Goal: Task Accomplishment & Management: Use online tool/utility

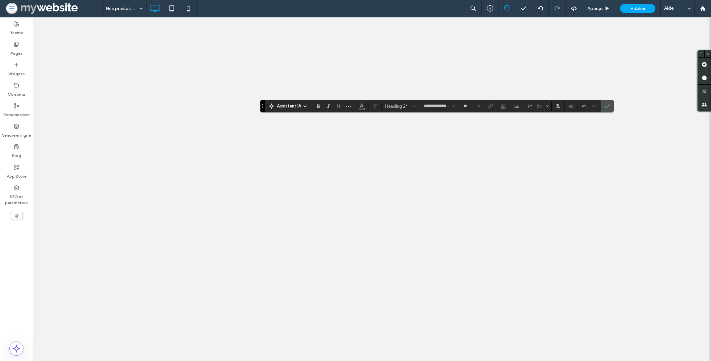
click at [607, 107] on use "Confirmer" at bounding box center [607, 106] width 5 height 4
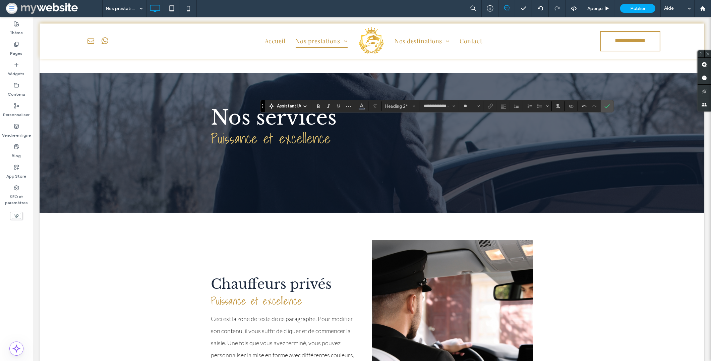
scroll to position [972, 0]
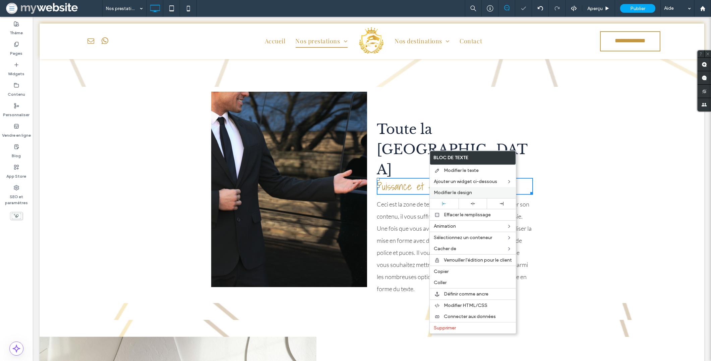
click at [443, 191] on span "Modifier le design" at bounding box center [453, 192] width 38 height 6
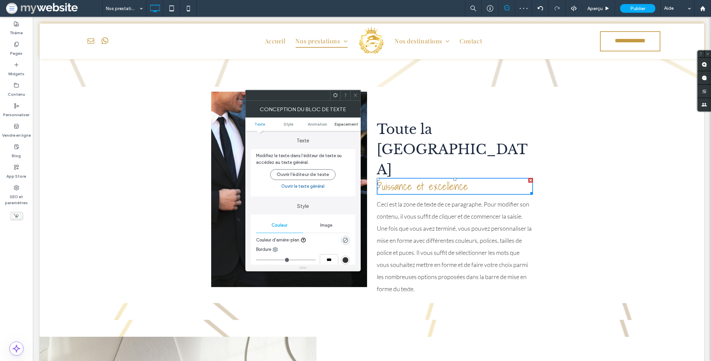
click at [337, 124] on span "Espacement" at bounding box center [346, 123] width 23 height 5
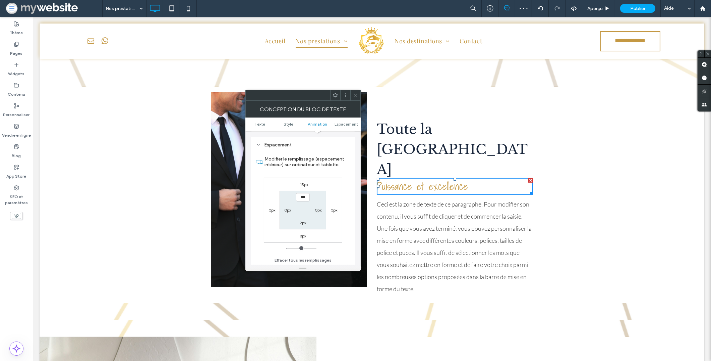
scroll to position [187, 0]
click at [334, 182] on div "-15px 0px 8px 0px *** 0px 2px 0px" at bounding box center [303, 209] width 78 height 65
click at [355, 94] on icon at bounding box center [355, 95] width 5 height 5
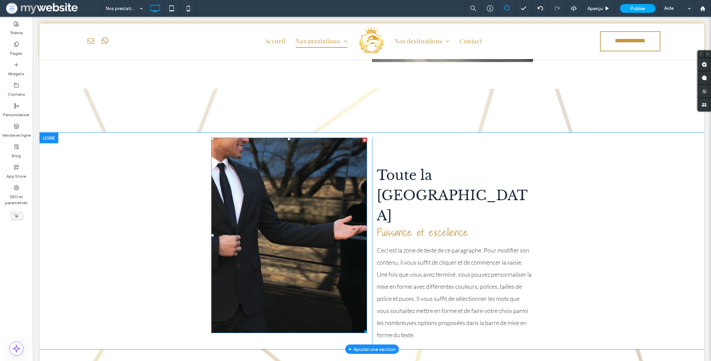
scroll to position [1001, 0]
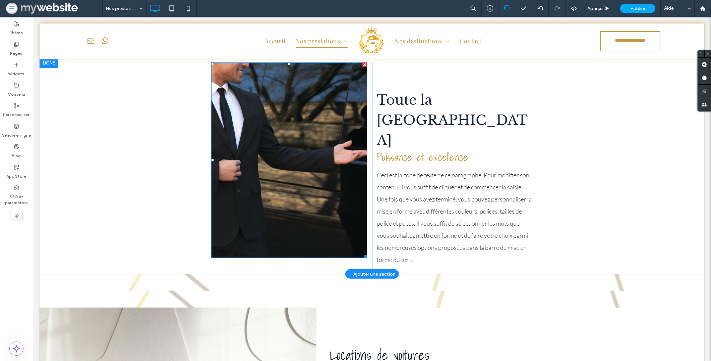
click at [316, 130] on img at bounding box center [289, 159] width 156 height 195
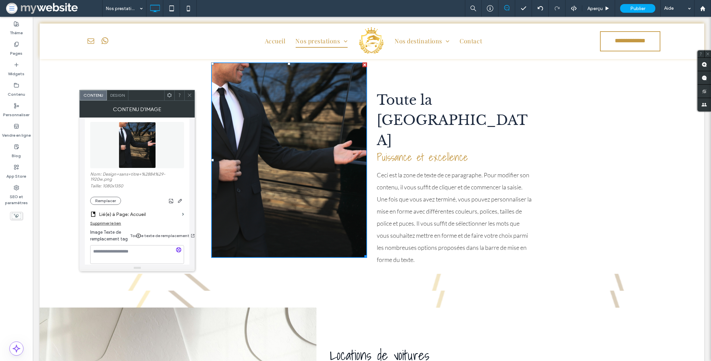
scroll to position [113, 0]
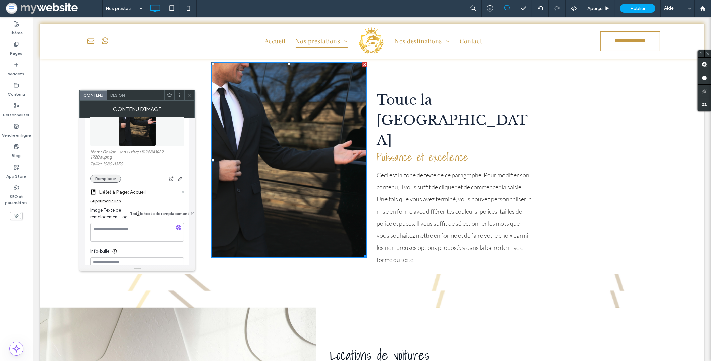
click at [114, 178] on button "Remplacer" at bounding box center [105, 178] width 31 height 8
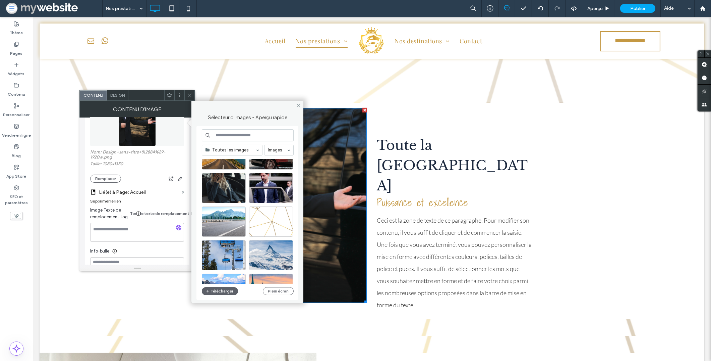
scroll to position [962, 0]
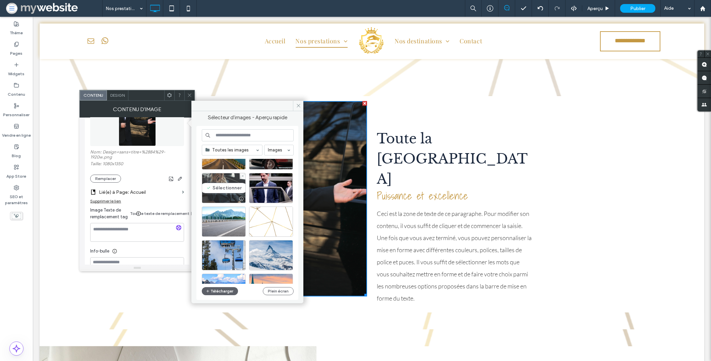
click at [236, 184] on div "Sélectionner" at bounding box center [224, 188] width 44 height 30
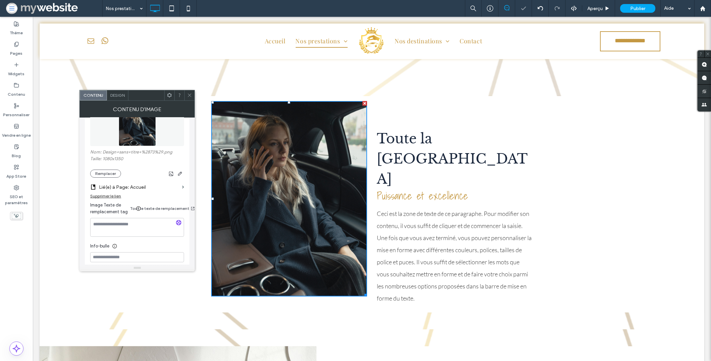
click at [189, 94] on icon at bounding box center [189, 95] width 5 height 5
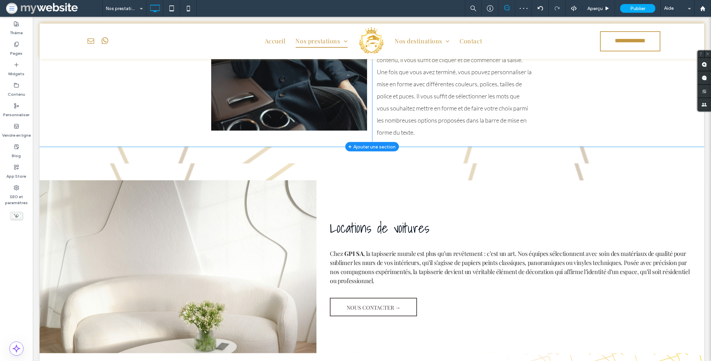
scroll to position [1175, 0]
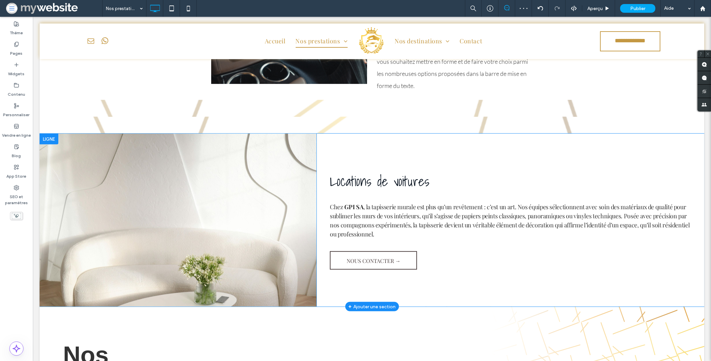
click at [44, 133] on div at bounding box center [49, 138] width 19 height 11
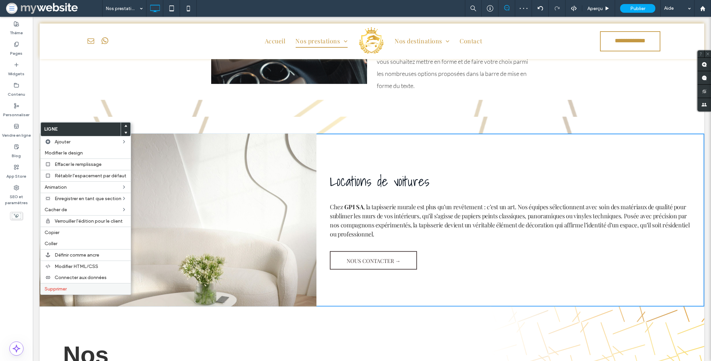
click at [70, 288] on label "Supprimer" at bounding box center [86, 289] width 82 height 6
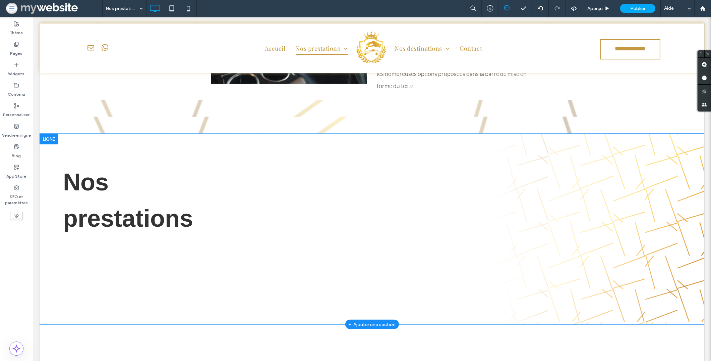
click at [45, 133] on div at bounding box center [49, 138] width 19 height 11
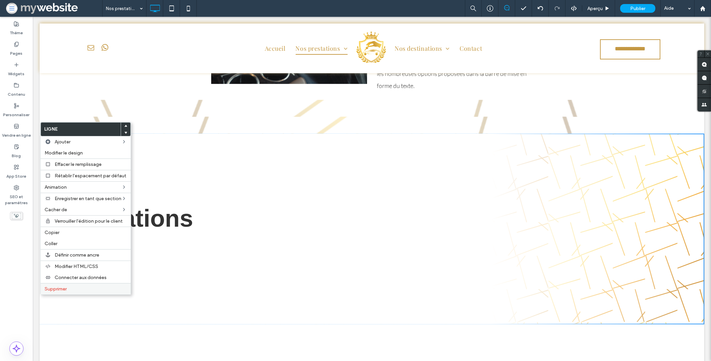
click at [53, 291] on div "Supprimer" at bounding box center [86, 288] width 90 height 11
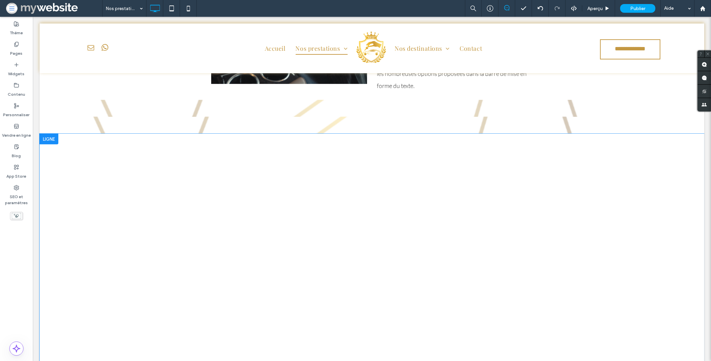
click at [50, 133] on div at bounding box center [49, 138] width 19 height 11
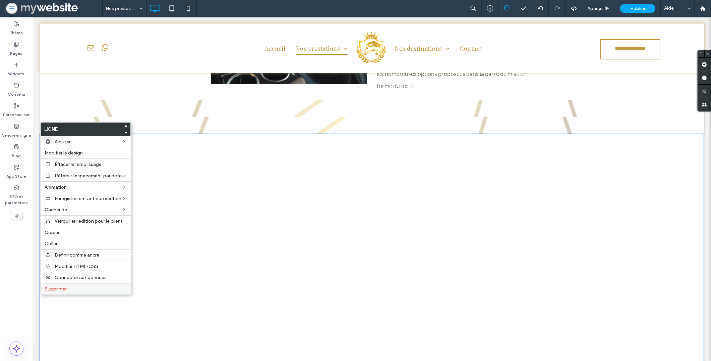
click at [61, 286] on span "Supprimer" at bounding box center [56, 289] width 22 height 6
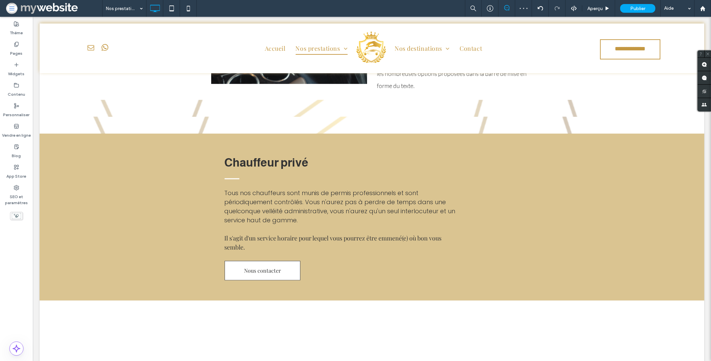
click at [50, 128] on div at bounding box center [355, 180] width 711 height 361
click at [56, 133] on div at bounding box center [49, 138] width 19 height 11
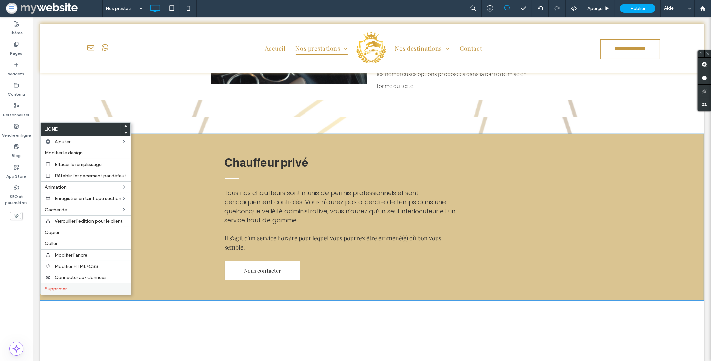
click at [67, 290] on span "Supprimer" at bounding box center [56, 289] width 22 height 6
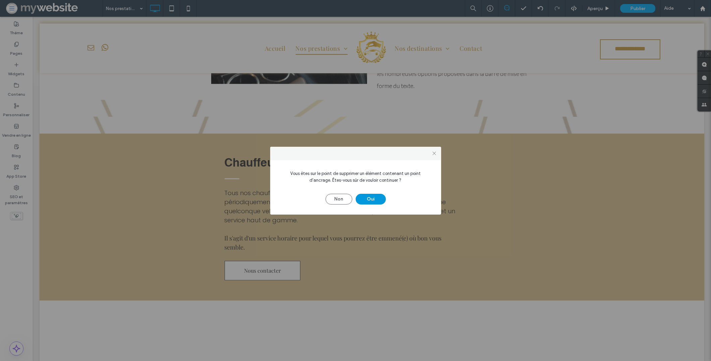
click at [368, 198] on button "Oui" at bounding box center [371, 198] width 30 height 11
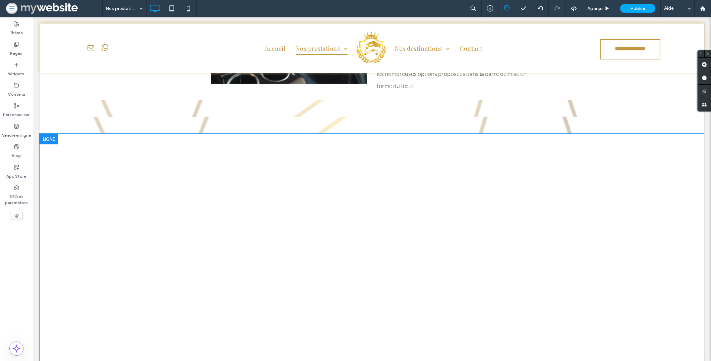
click at [48, 133] on div at bounding box center [49, 138] width 19 height 11
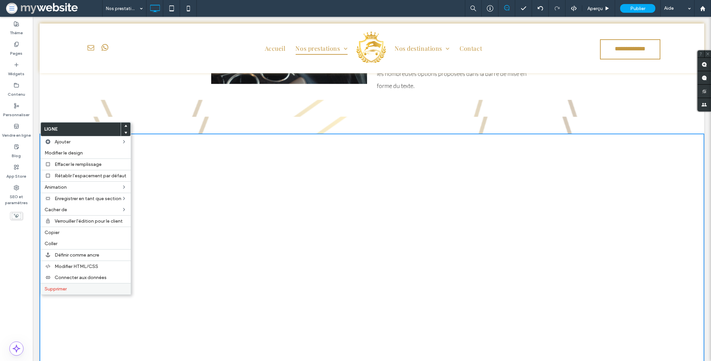
click at [53, 284] on div "Supprimer" at bounding box center [86, 288] width 90 height 11
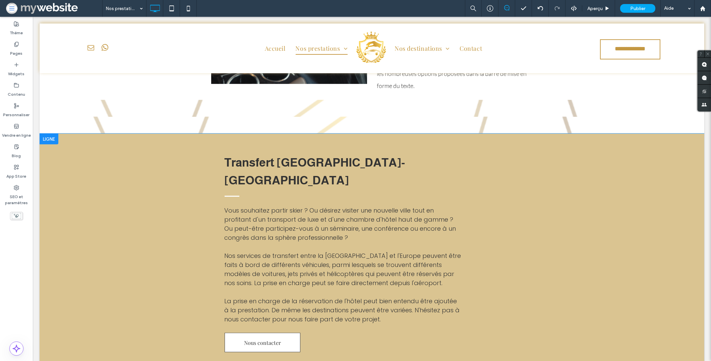
click at [51, 133] on div at bounding box center [49, 138] width 19 height 11
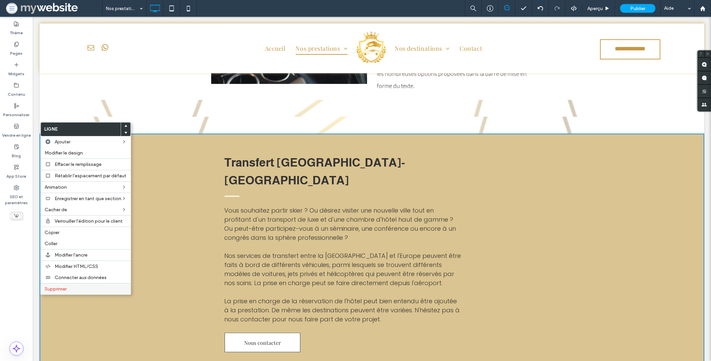
click at [53, 288] on span "Supprimer" at bounding box center [56, 289] width 22 height 6
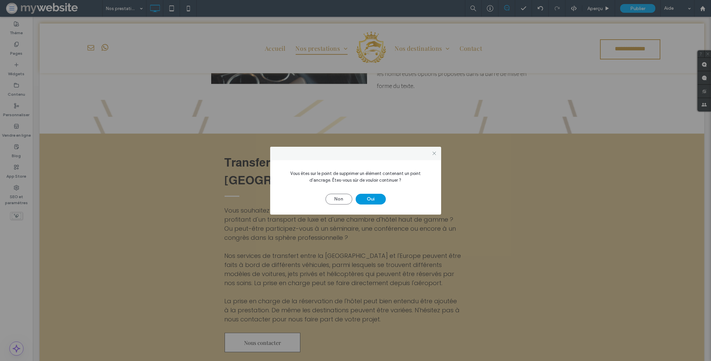
click at [375, 203] on button "Oui" at bounding box center [371, 198] width 30 height 11
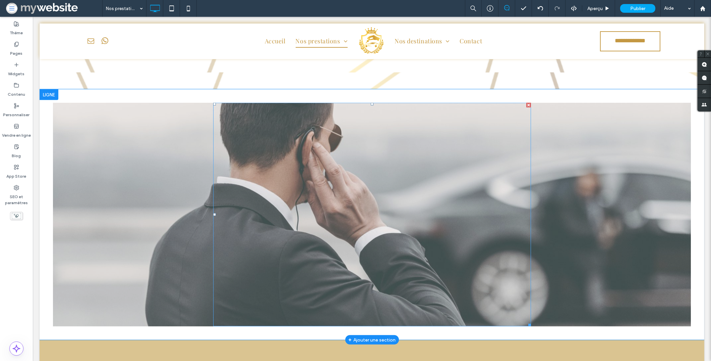
scroll to position [1185, 0]
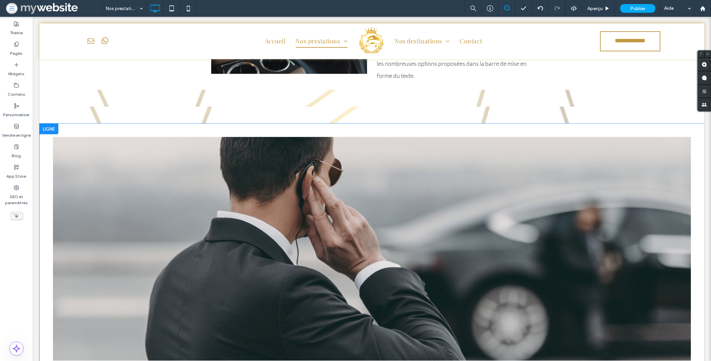
click at [53, 123] on div at bounding box center [49, 128] width 19 height 11
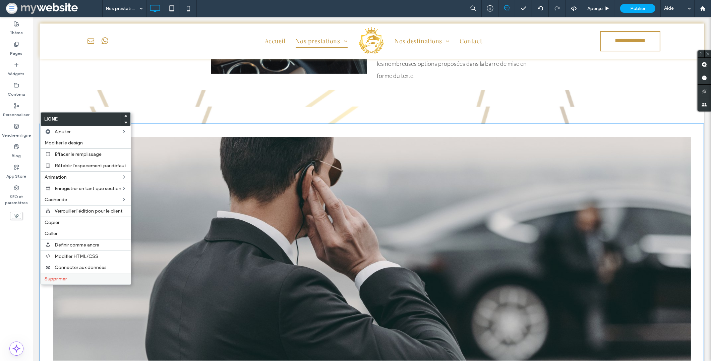
click at [62, 279] on span "Supprimer" at bounding box center [56, 279] width 22 height 6
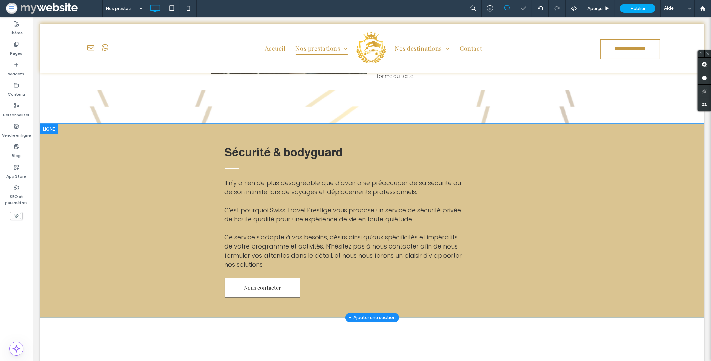
click at [48, 123] on div at bounding box center [49, 128] width 19 height 11
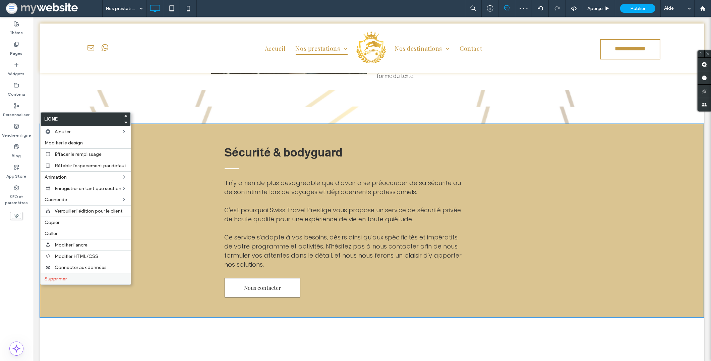
click at [59, 276] on span "Supprimer" at bounding box center [56, 279] width 22 height 6
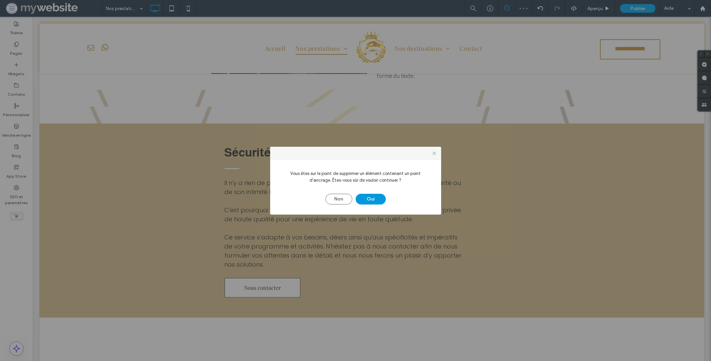
click at [366, 199] on button "Oui" at bounding box center [371, 198] width 30 height 11
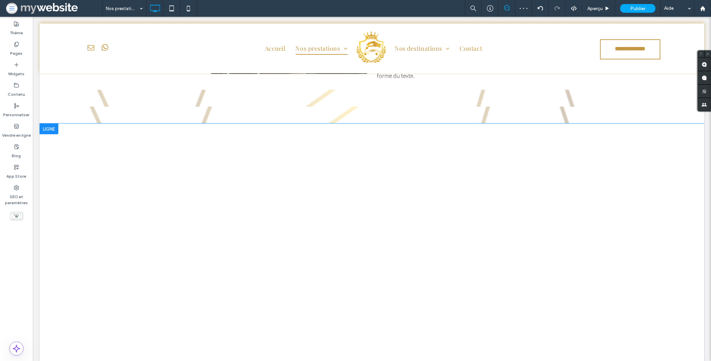
click at [46, 123] on div at bounding box center [49, 128] width 19 height 11
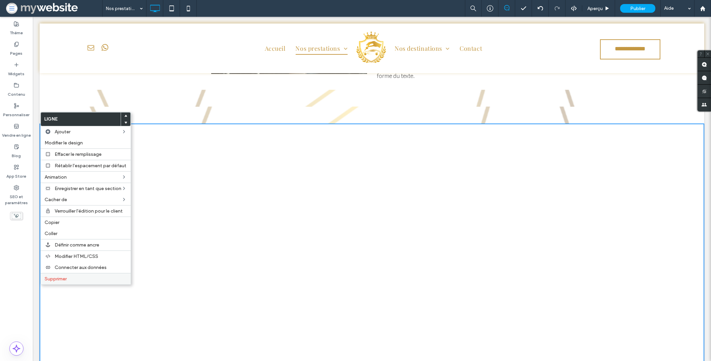
click at [64, 278] on span "Supprimer" at bounding box center [56, 279] width 22 height 6
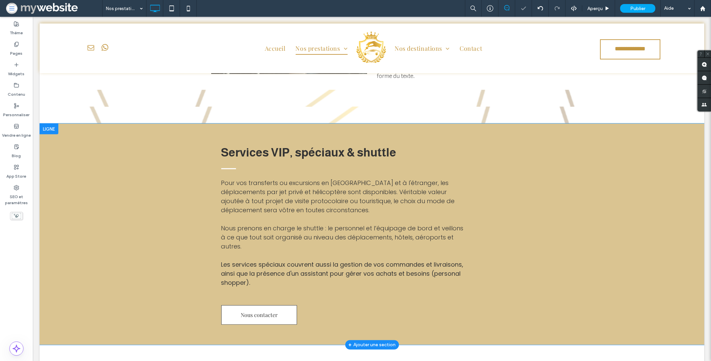
click at [48, 123] on div at bounding box center [49, 128] width 19 height 11
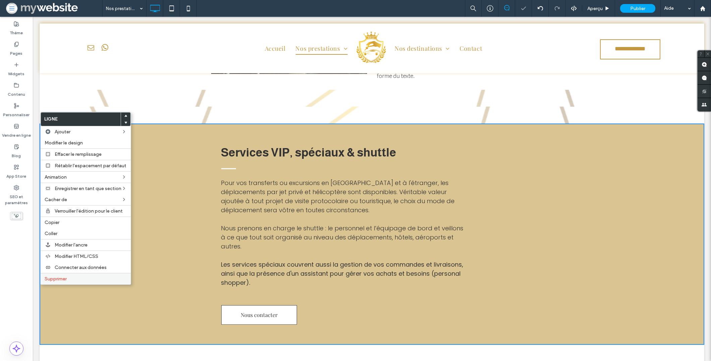
click at [57, 279] on span "Supprimer" at bounding box center [56, 279] width 22 height 6
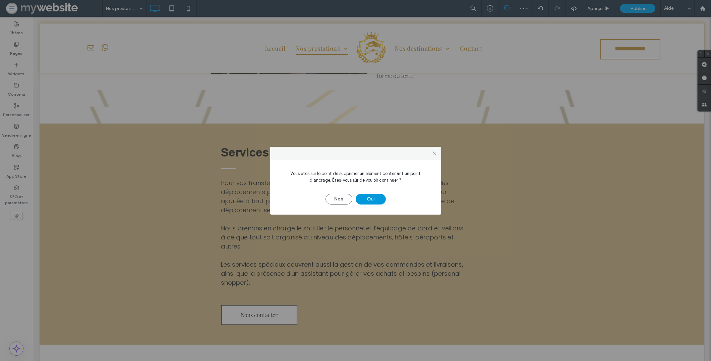
click at [361, 201] on button "Oui" at bounding box center [371, 198] width 30 height 11
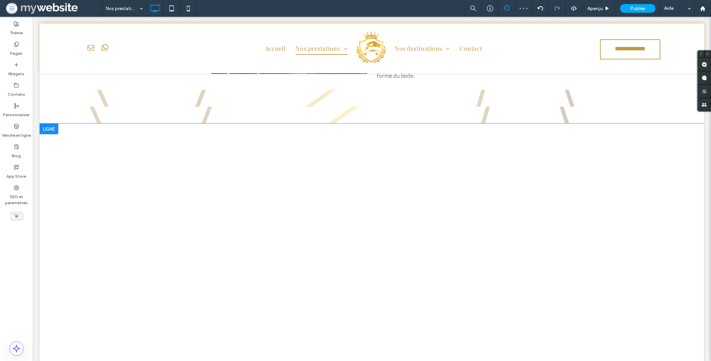
click at [57, 123] on div at bounding box center [49, 128] width 19 height 11
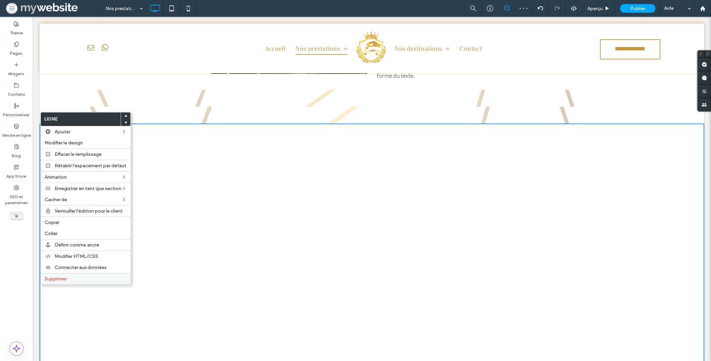
click at [66, 276] on span "Supprimer" at bounding box center [56, 279] width 22 height 6
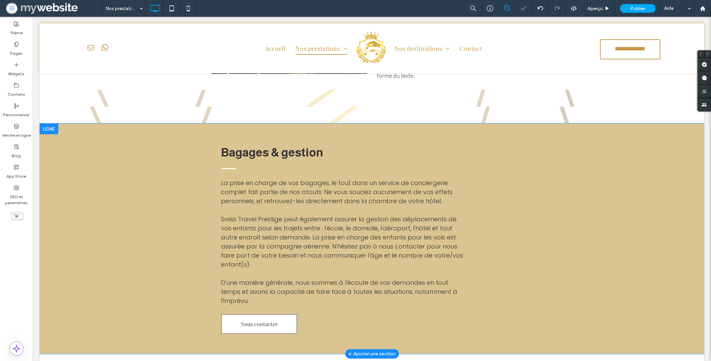
click at [53, 123] on div at bounding box center [49, 128] width 19 height 11
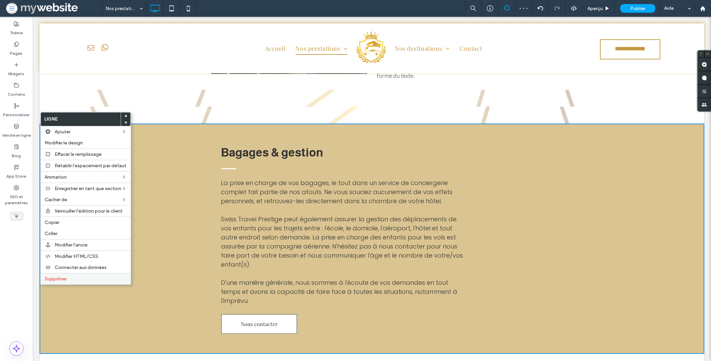
click at [77, 276] on label "Supprimer" at bounding box center [86, 279] width 82 height 6
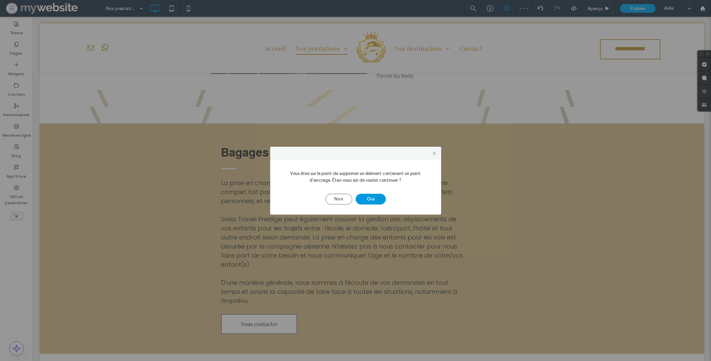
click at [369, 197] on button "Oui" at bounding box center [371, 198] width 30 height 11
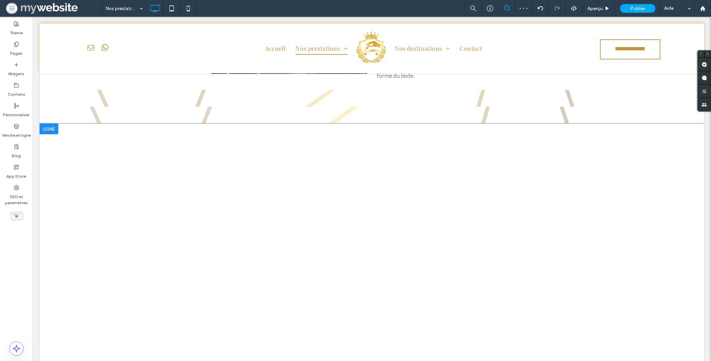
click at [48, 123] on div at bounding box center [49, 128] width 19 height 11
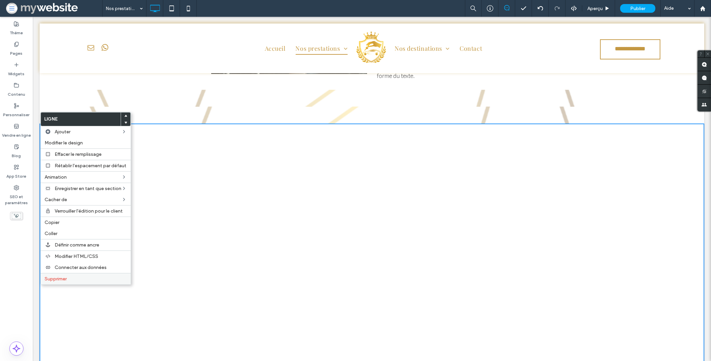
click at [49, 274] on div "Supprimer" at bounding box center [86, 278] width 90 height 11
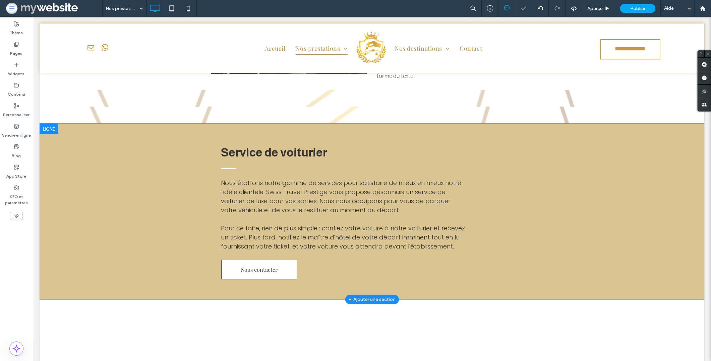
click at [47, 123] on div at bounding box center [49, 128] width 19 height 11
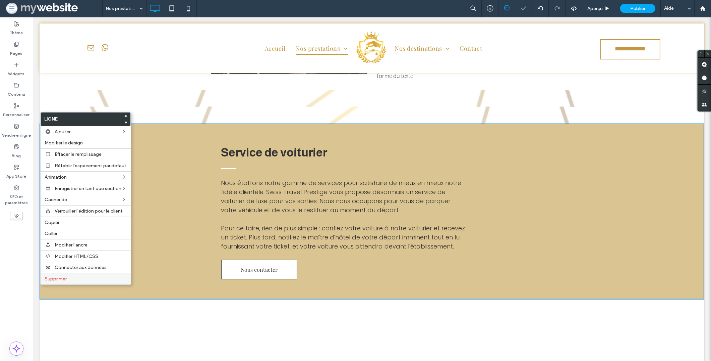
click at [52, 274] on div "Supprimer" at bounding box center [86, 278] width 90 height 11
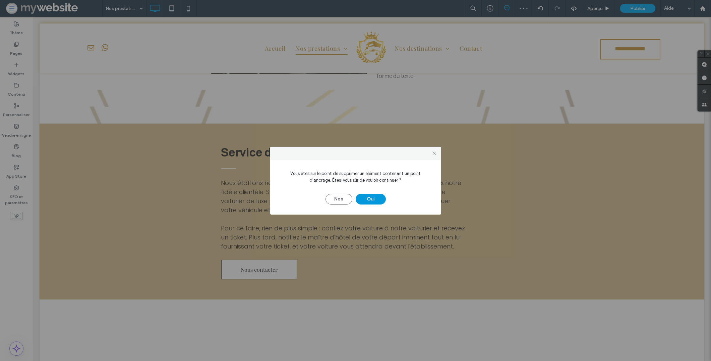
click at [365, 200] on button "Oui" at bounding box center [371, 198] width 30 height 11
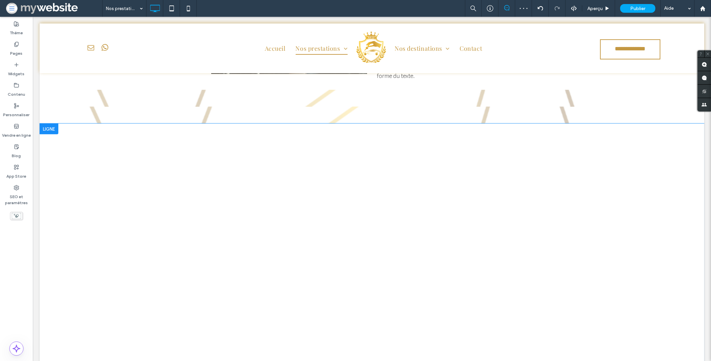
click at [46, 123] on div at bounding box center [49, 128] width 19 height 11
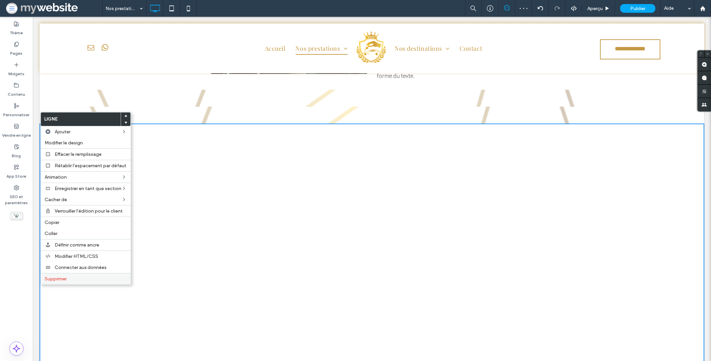
click at [54, 276] on span "Supprimer" at bounding box center [56, 279] width 22 height 6
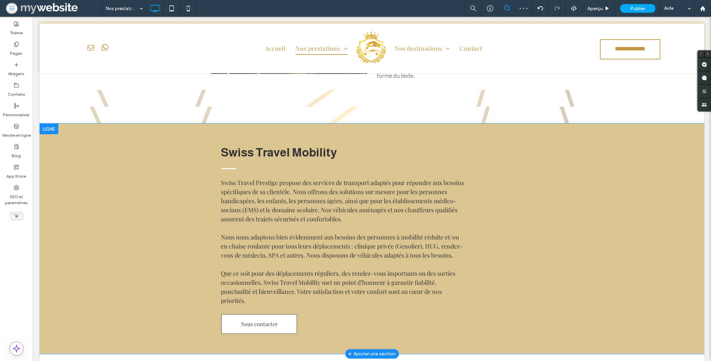
click at [52, 123] on div at bounding box center [49, 128] width 19 height 11
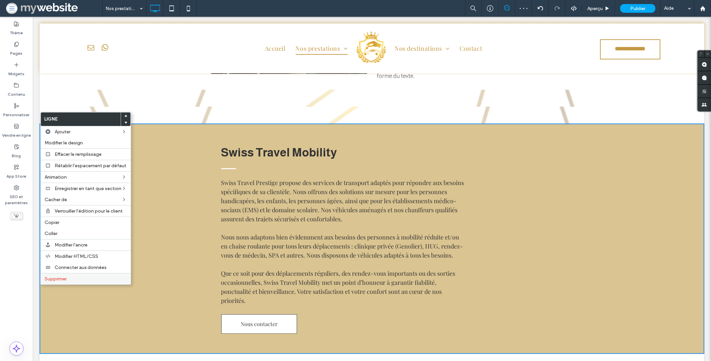
click at [78, 276] on label "Supprimer" at bounding box center [86, 279] width 82 height 6
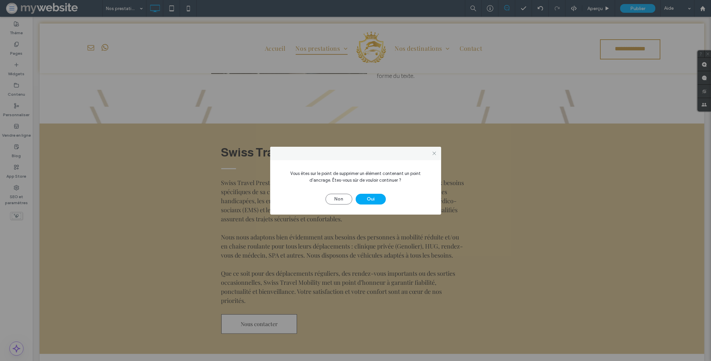
click at [366, 190] on div "Non Oui" at bounding box center [355, 195] width 151 height 17
click at [368, 198] on button "Oui" at bounding box center [371, 198] width 30 height 11
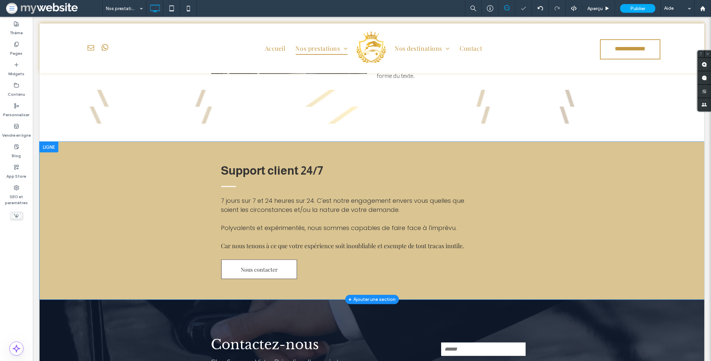
click at [49, 142] on div at bounding box center [49, 147] width 19 height 11
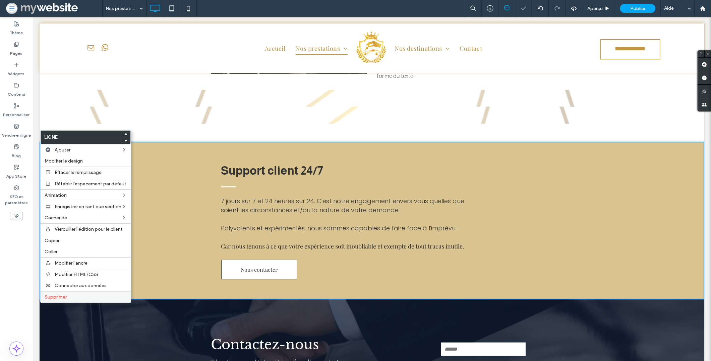
click at [67, 295] on span "Supprimer" at bounding box center [56, 297] width 22 height 6
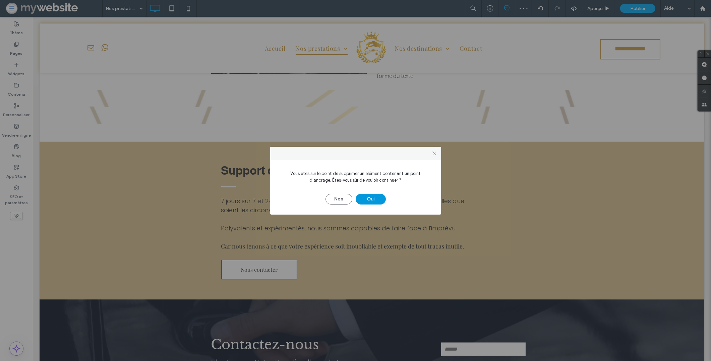
click at [375, 200] on button "Oui" at bounding box center [371, 198] width 30 height 11
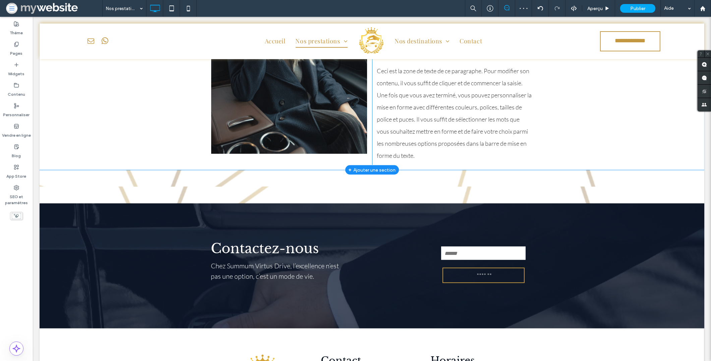
scroll to position [1042, 0]
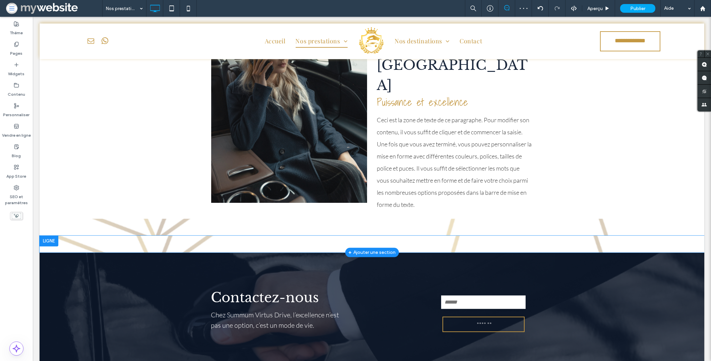
click at [49, 235] on div at bounding box center [49, 240] width 19 height 11
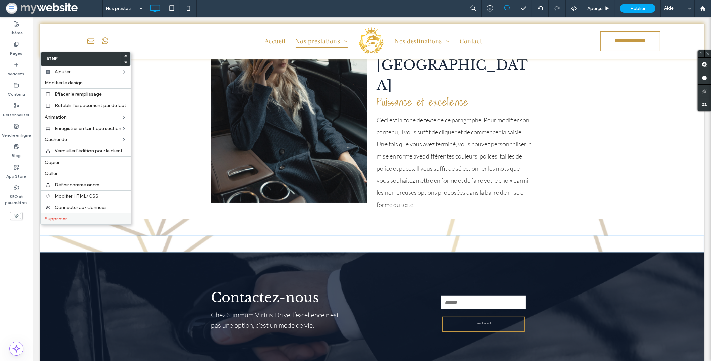
click at [55, 219] on span "Supprimer" at bounding box center [56, 219] width 22 height 6
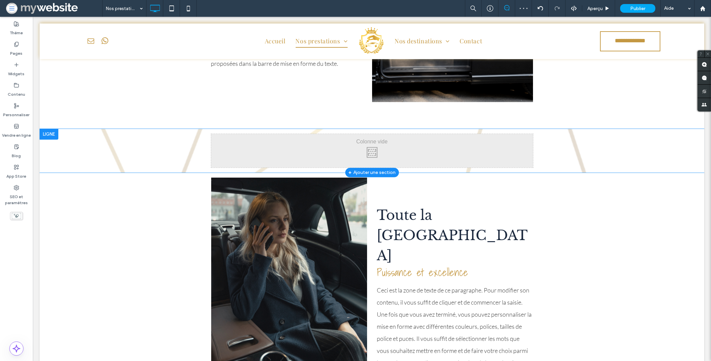
scroll to position [874, 0]
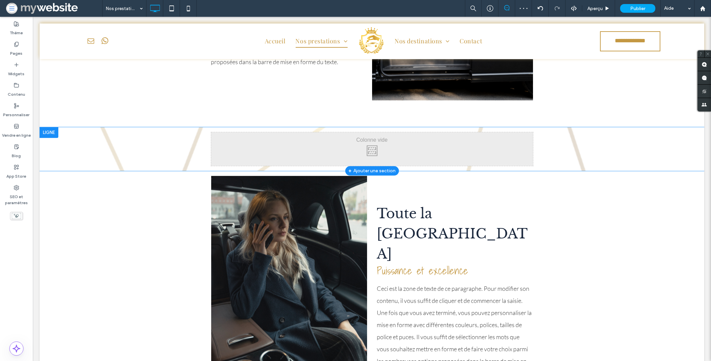
click at [56, 134] on div at bounding box center [49, 132] width 19 height 11
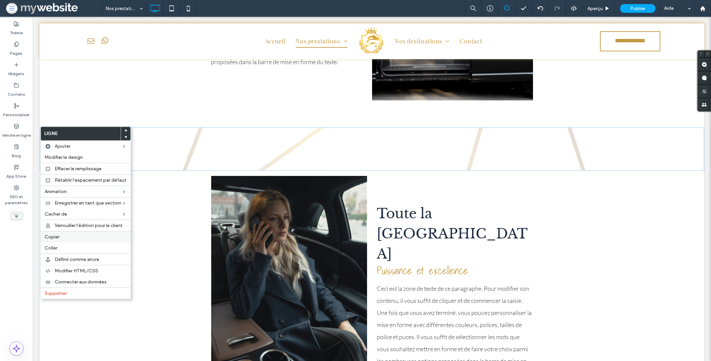
click at [64, 236] on label "Copier" at bounding box center [86, 237] width 82 height 6
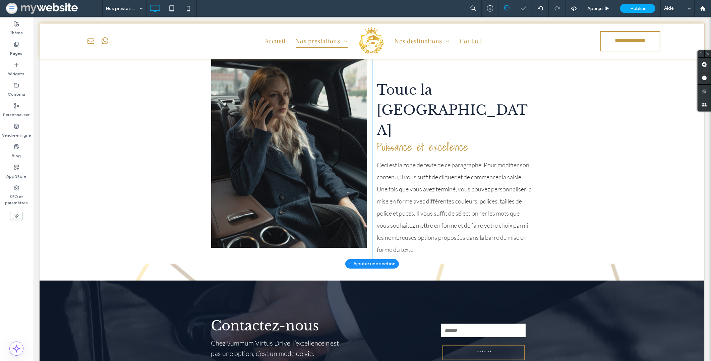
scroll to position [1055, 0]
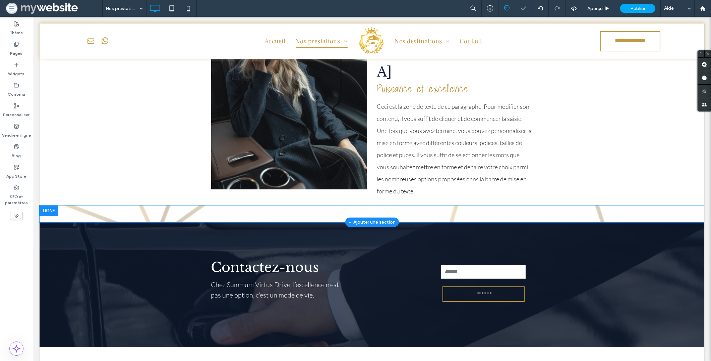
click at [51, 205] on div at bounding box center [49, 210] width 19 height 11
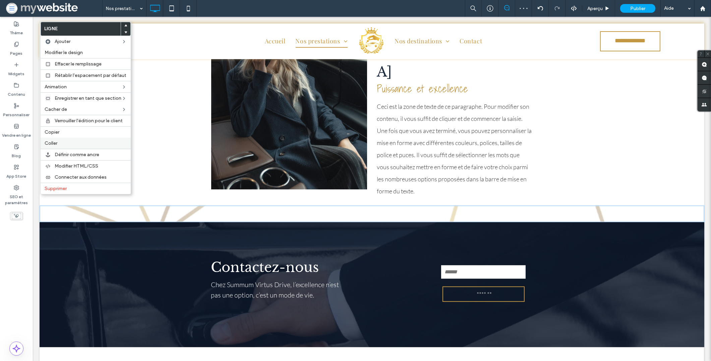
click at [63, 141] on label "Coller" at bounding box center [86, 143] width 82 height 6
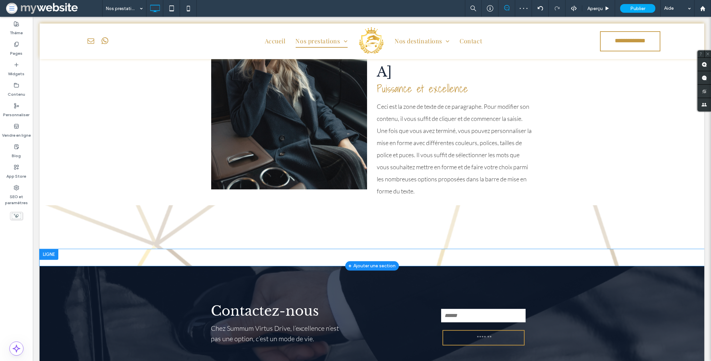
click at [47, 249] on div at bounding box center [49, 254] width 19 height 11
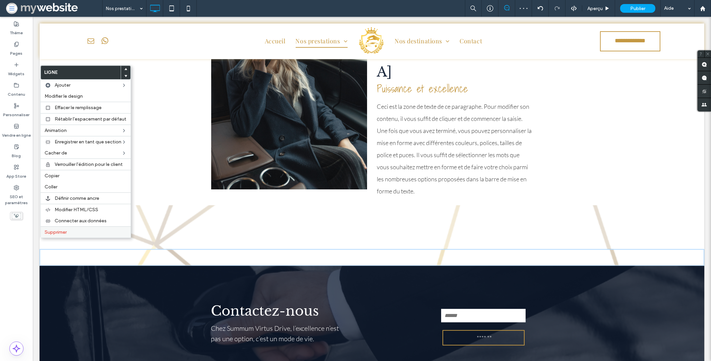
click at [62, 230] on span "Supprimer" at bounding box center [56, 232] width 22 height 6
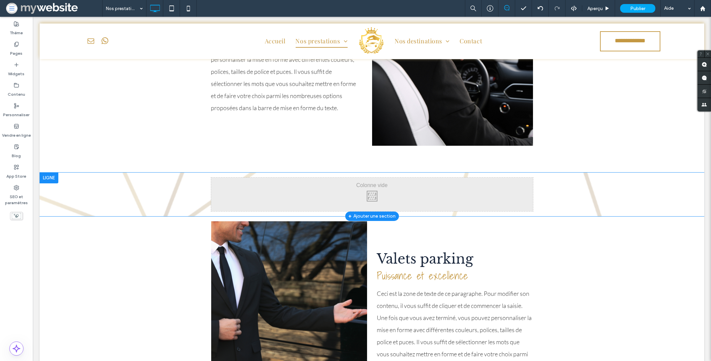
scroll to position [269, 0]
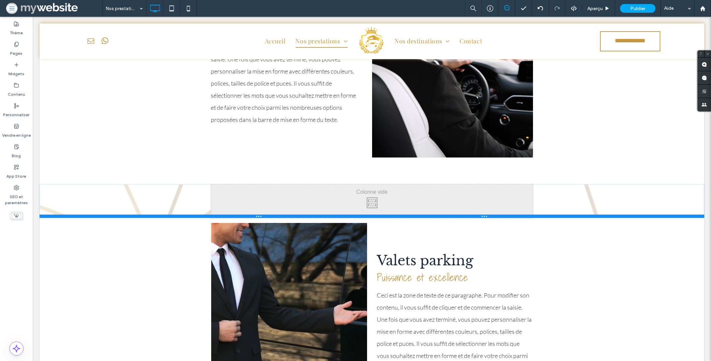
drag, startPoint x: 109, startPoint y: 225, endPoint x: 109, endPoint y: 209, distance: 16.1
click at [109, 209] on div "Click To Paste Ligne + Ajouter une section" at bounding box center [372, 201] width 665 height 34
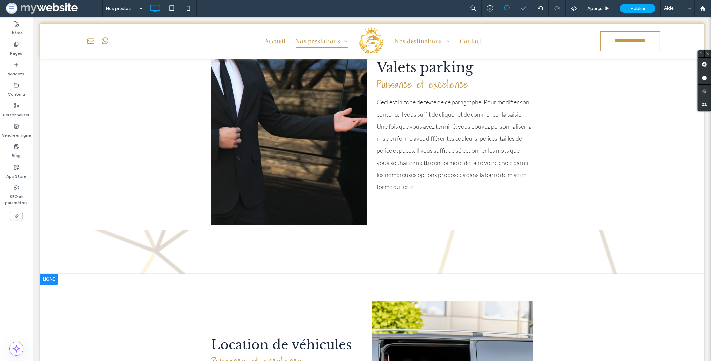
scroll to position [543, 0]
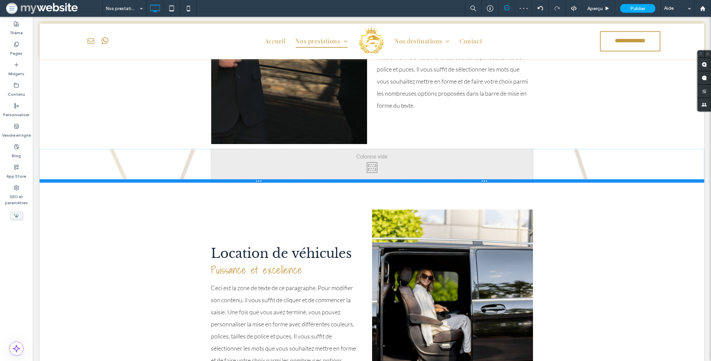
drag, startPoint x: 110, startPoint y: 191, endPoint x: 108, endPoint y: 178, distance: 13.0
click at [108, 179] on div at bounding box center [372, 180] width 665 height 3
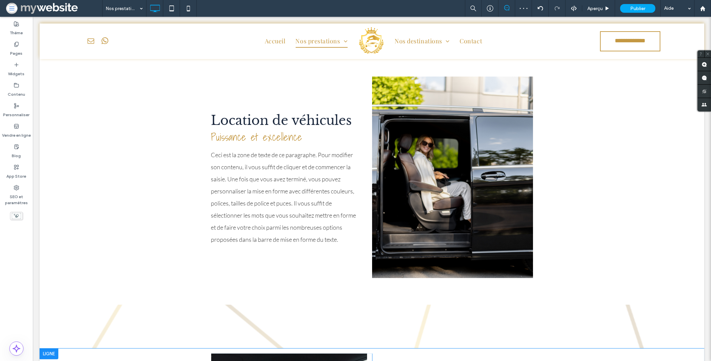
scroll to position [817, 0]
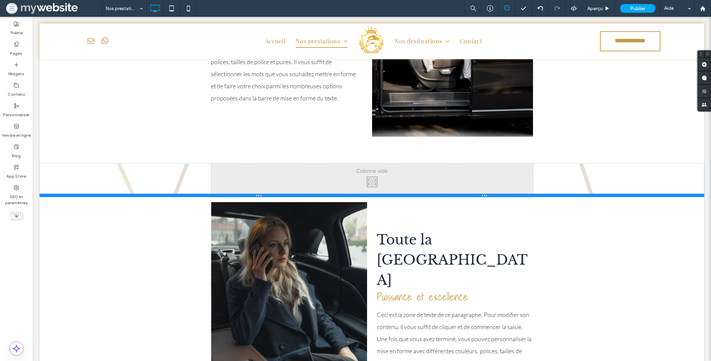
drag, startPoint x: 112, startPoint y: 204, endPoint x: 111, endPoint y: 188, distance: 15.9
click at [111, 188] on div "Click To Paste Click To Paste Ligne + Ajouter une section" at bounding box center [372, 180] width 665 height 34
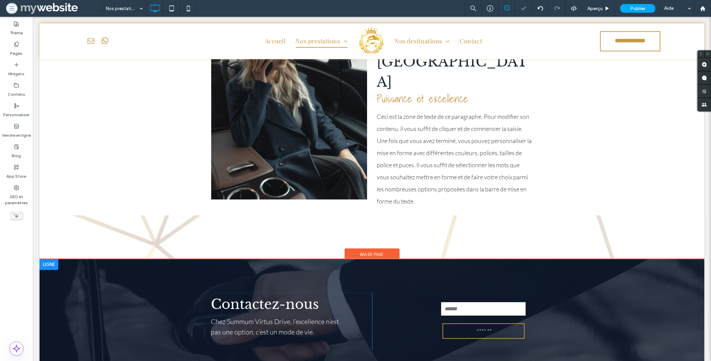
scroll to position [1017, 0]
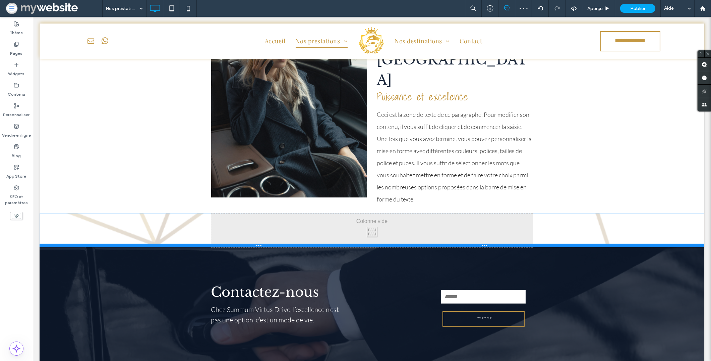
drag, startPoint x: 111, startPoint y: 243, endPoint x: 145, endPoint y: 253, distance: 35.2
click at [111, 230] on div "Click To Paste Click To Paste Ligne + Ajouter une section" at bounding box center [372, 230] width 665 height 34
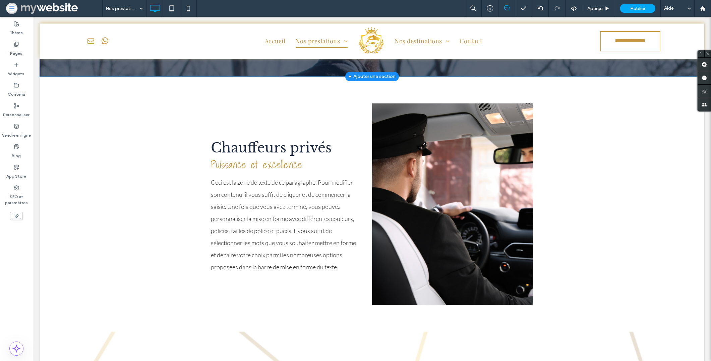
scroll to position [0, 0]
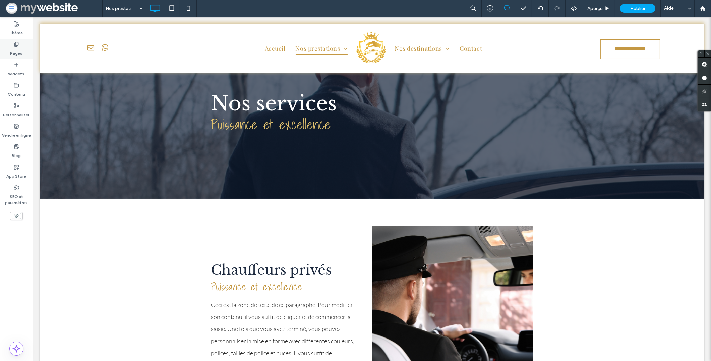
click at [23, 50] on div "Pages" at bounding box center [16, 49] width 33 height 20
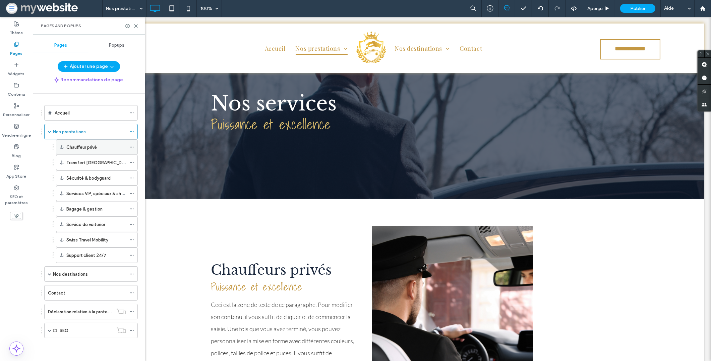
click at [131, 148] on icon at bounding box center [131, 147] width 5 height 5
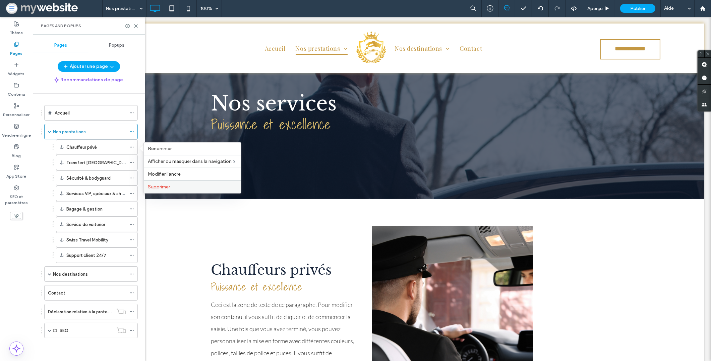
click at [161, 187] on span "Supprimer" at bounding box center [159, 187] width 22 height 6
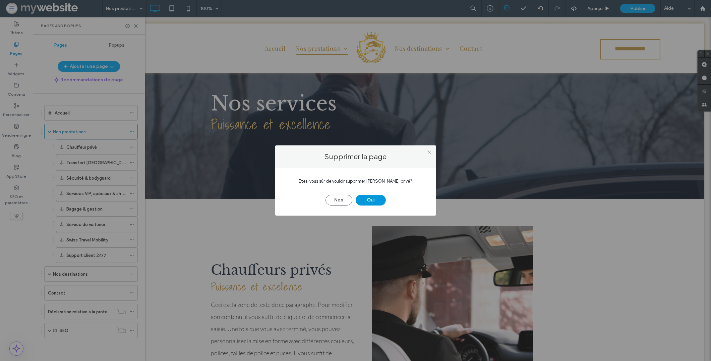
click at [369, 200] on button "Oui" at bounding box center [371, 200] width 30 height 11
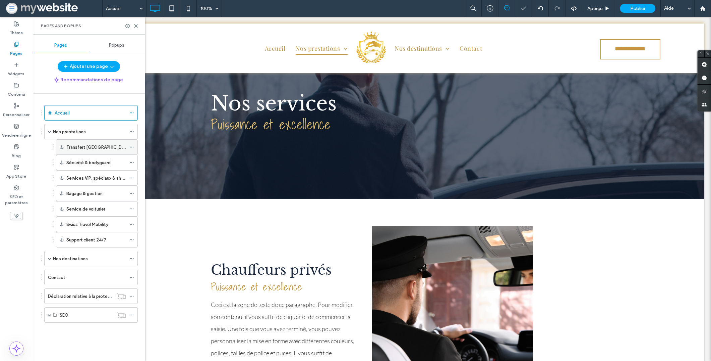
click at [131, 147] on icon at bounding box center [131, 147] width 5 height 5
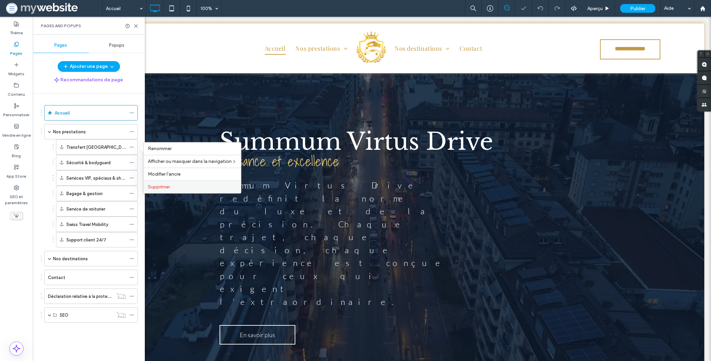
click at [170, 187] on span "Supprimer" at bounding box center [159, 187] width 22 height 6
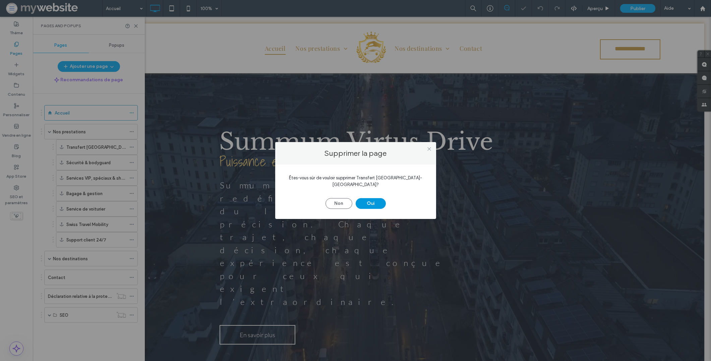
click at [379, 202] on button "Oui" at bounding box center [371, 203] width 30 height 11
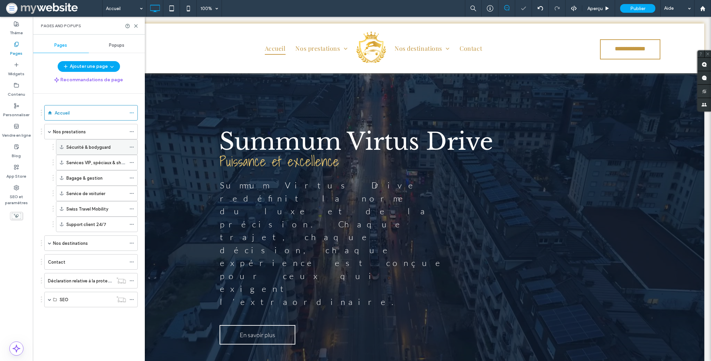
click at [132, 148] on icon at bounding box center [131, 147] width 5 height 5
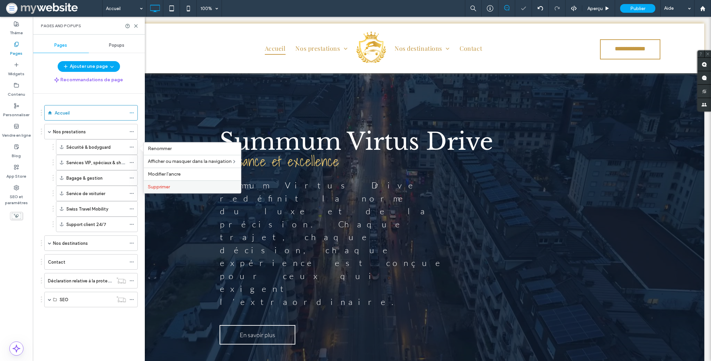
click at [167, 189] on div "Supprimer" at bounding box center [192, 186] width 97 height 13
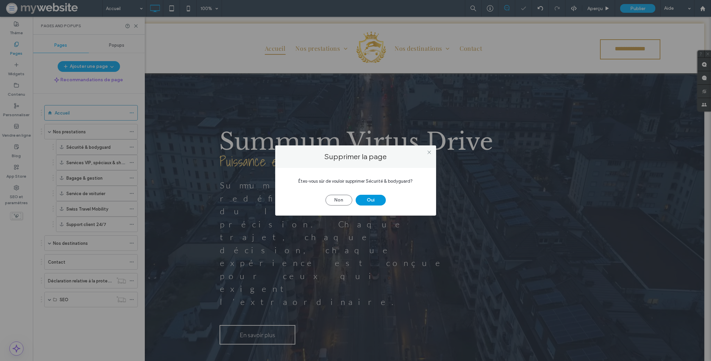
drag, startPoint x: 373, startPoint y: 199, endPoint x: 363, endPoint y: 199, distance: 10.1
click at [372, 199] on button "Oui" at bounding box center [371, 200] width 30 height 11
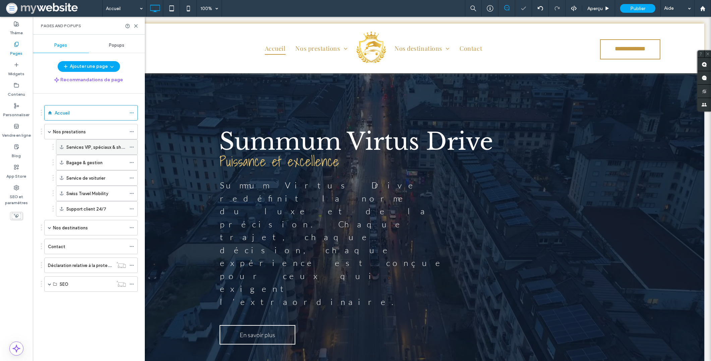
click at [132, 148] on icon at bounding box center [131, 147] width 5 height 5
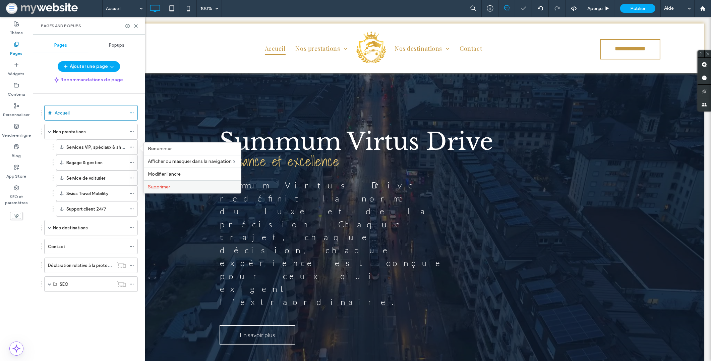
click at [165, 186] on span "Supprimer" at bounding box center [159, 187] width 22 height 6
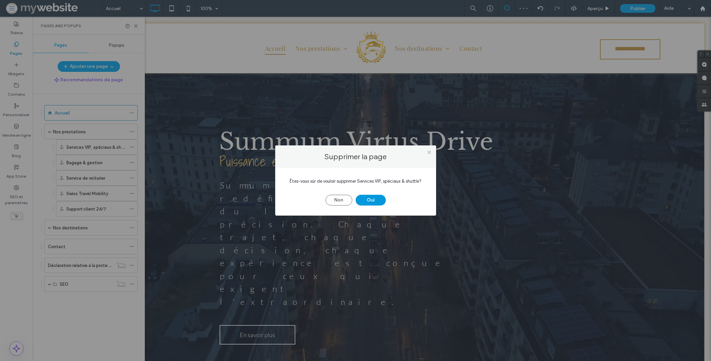
click at [369, 202] on button "Oui" at bounding box center [371, 200] width 30 height 11
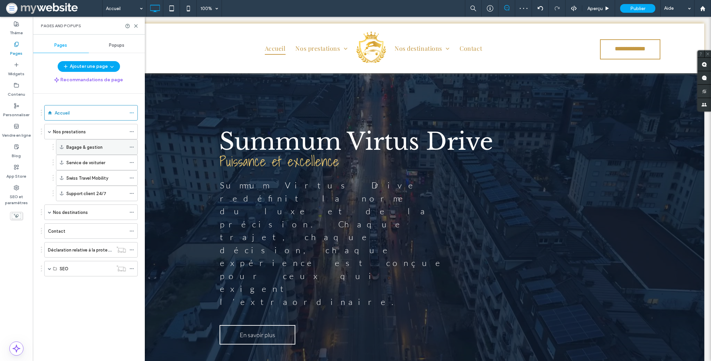
click at [129, 146] on div "Bagage & gestion" at bounding box center [97, 146] width 82 height 15
click at [132, 147] on use at bounding box center [132, 147] width 4 height 1
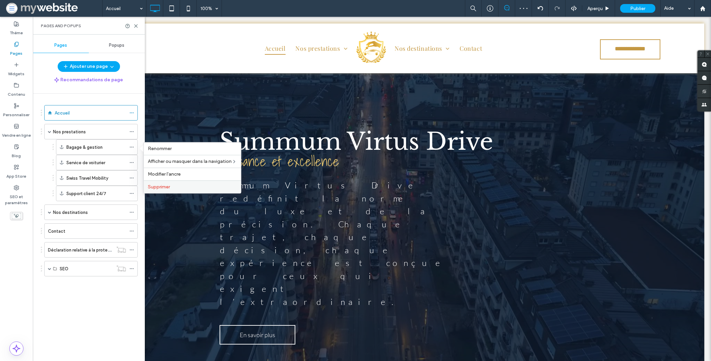
click at [149, 184] on span "Supprimer" at bounding box center [159, 187] width 22 height 6
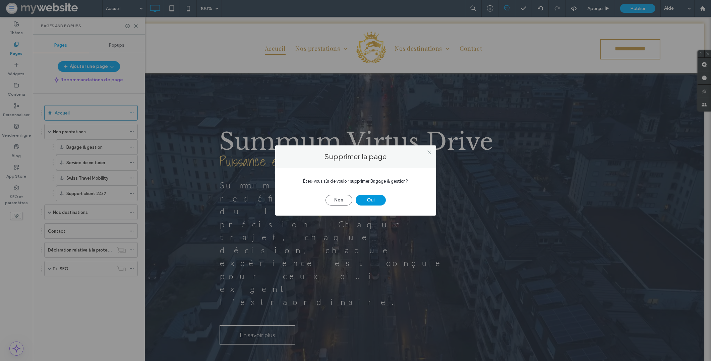
click at [364, 201] on button "Oui" at bounding box center [371, 200] width 30 height 11
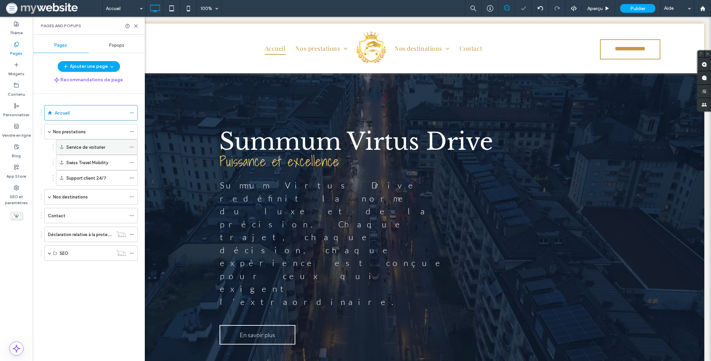
click at [129, 148] on icon at bounding box center [131, 147] width 5 height 5
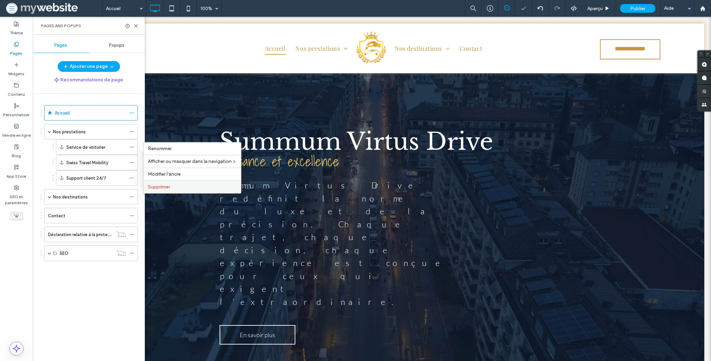
click at [152, 183] on div "Supprimer" at bounding box center [192, 186] width 97 height 13
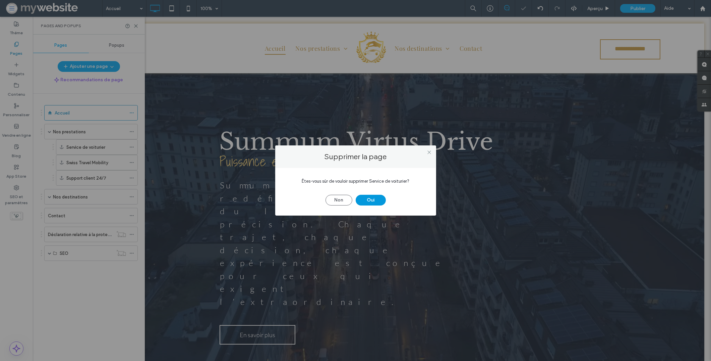
click at [384, 203] on button "Oui" at bounding box center [371, 200] width 30 height 11
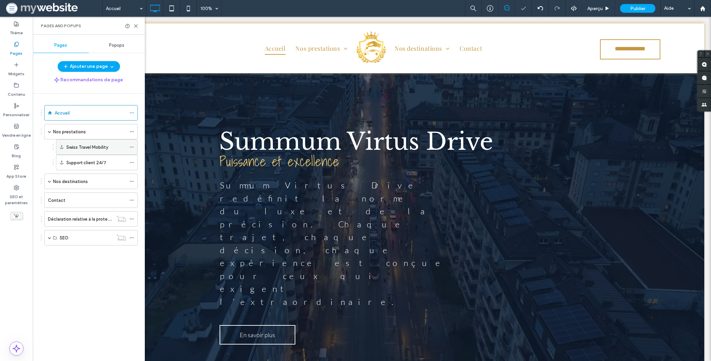
click at [134, 149] on icon at bounding box center [131, 147] width 5 height 5
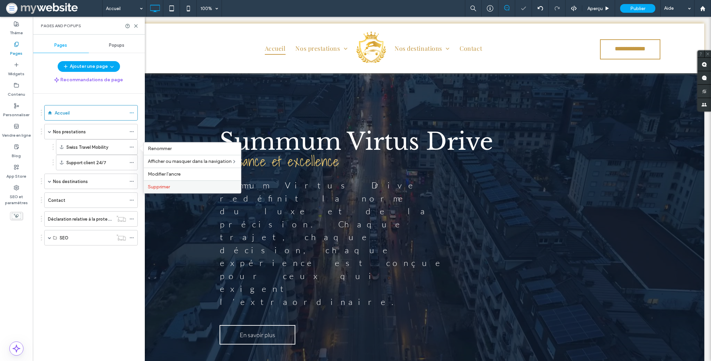
click at [155, 184] on span "Supprimer" at bounding box center [159, 187] width 22 height 6
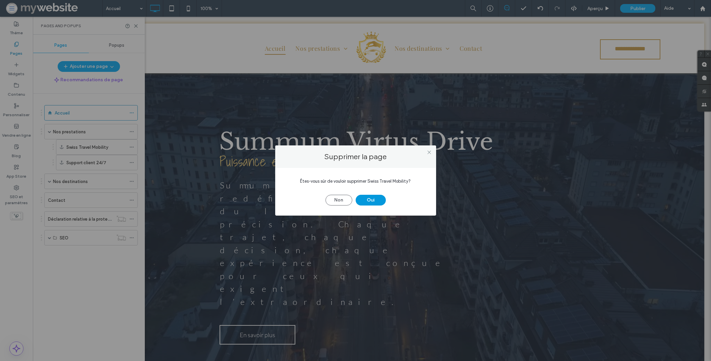
click at [373, 197] on button "Oui" at bounding box center [371, 200] width 30 height 11
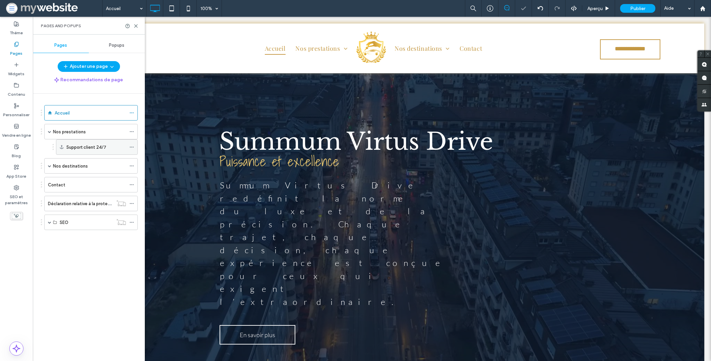
click at [131, 147] on icon at bounding box center [131, 147] width 5 height 5
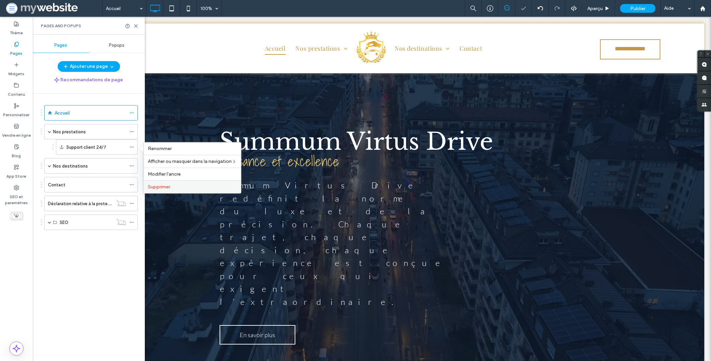
click at [164, 186] on span "Supprimer" at bounding box center [159, 187] width 22 height 6
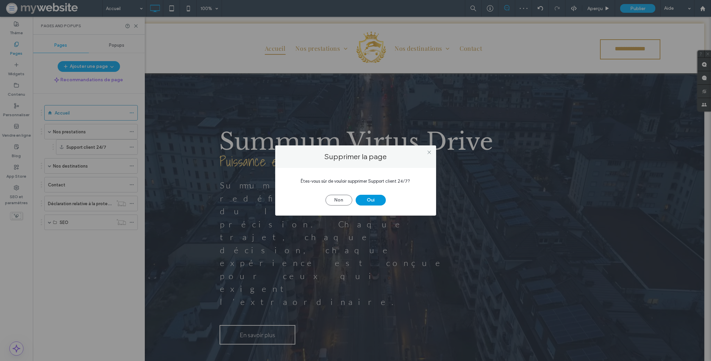
click at [379, 204] on button "Oui" at bounding box center [371, 200] width 30 height 11
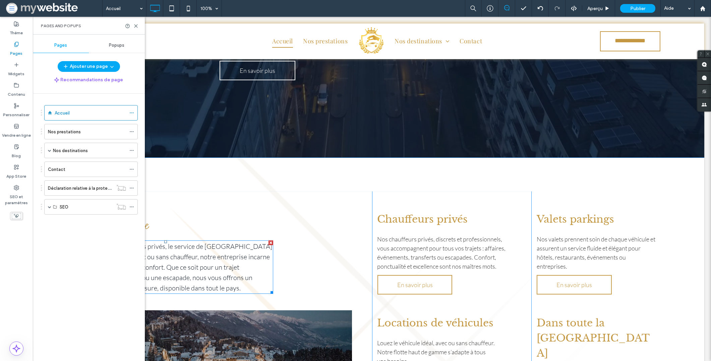
scroll to position [295, 0]
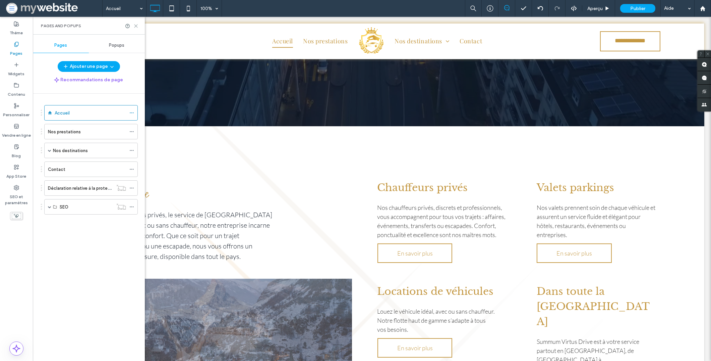
click at [135, 27] on icon at bounding box center [135, 25] width 5 height 5
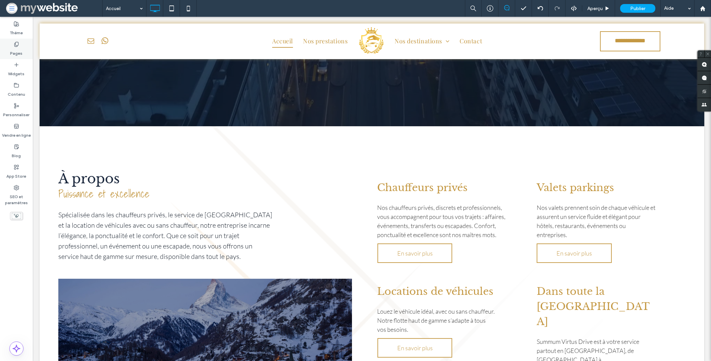
click at [22, 50] on label "Pages" at bounding box center [16, 51] width 12 height 9
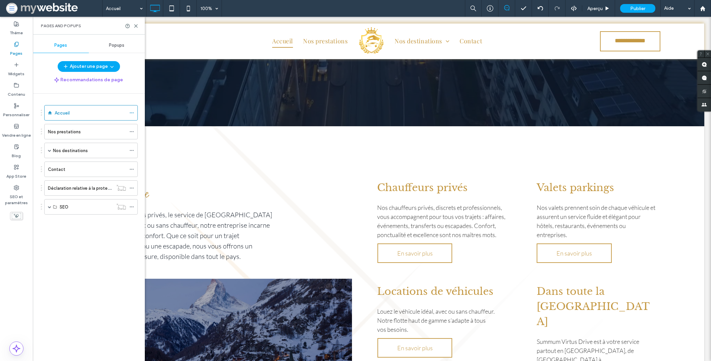
click at [77, 133] on label "Nos prestations" at bounding box center [64, 132] width 33 height 12
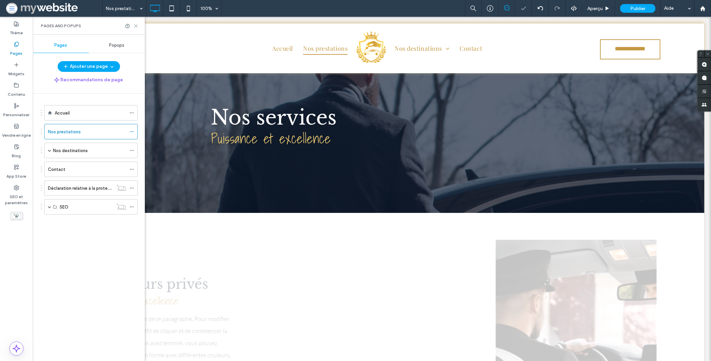
drag, startPoint x: 133, startPoint y: 25, endPoint x: 101, endPoint y: 8, distance: 36.7
click at [133, 25] on icon at bounding box center [135, 25] width 5 height 5
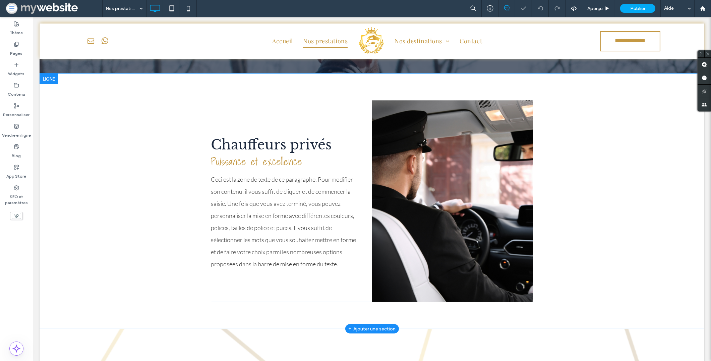
click at [51, 74] on div at bounding box center [49, 78] width 19 height 11
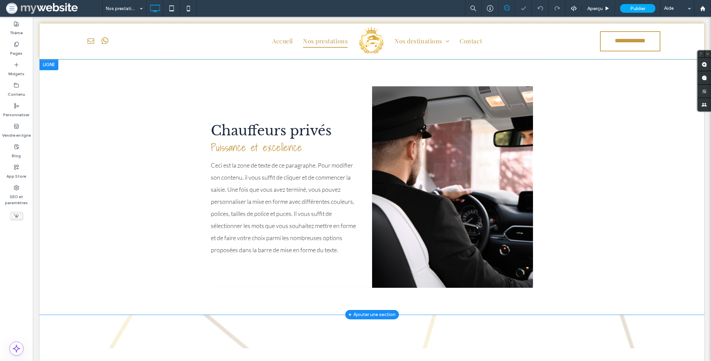
scroll to position [125, 0]
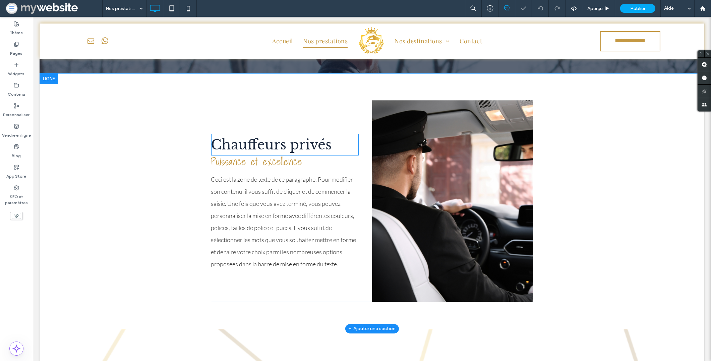
click at [289, 137] on span "Chauffeurs privés" at bounding box center [271, 144] width 121 height 17
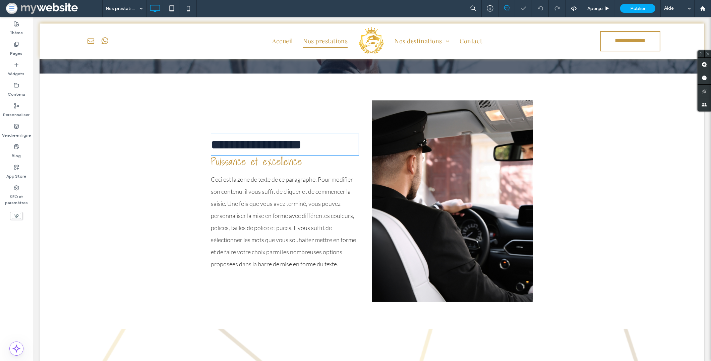
type input "**********"
type input "**"
click at [289, 138] on span "**********" at bounding box center [256, 144] width 91 height 13
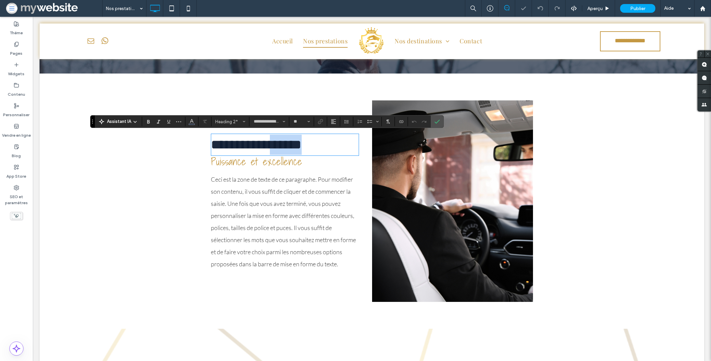
click at [289, 138] on span "**********" at bounding box center [256, 144] width 91 height 13
copy span "**********"
drag, startPoint x: 278, startPoint y: 88, endPoint x: 189, endPoint y: 84, distance: 89.0
click at [278, 88] on div "**********" at bounding box center [372, 200] width 665 height 255
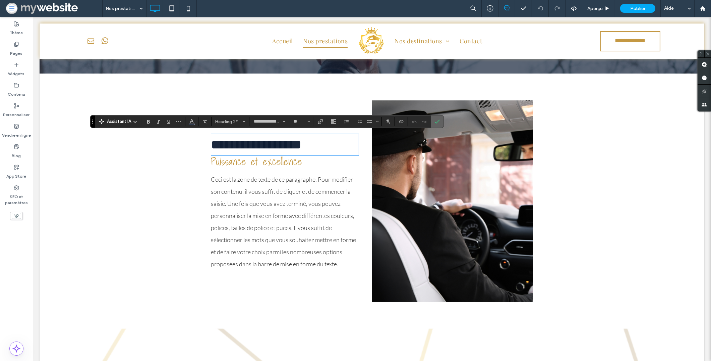
click at [434, 125] on label "Confirmer" at bounding box center [437, 121] width 10 height 12
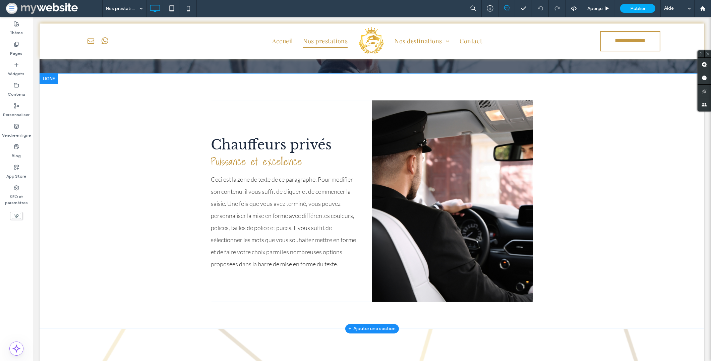
click at [55, 82] on div at bounding box center [49, 78] width 19 height 11
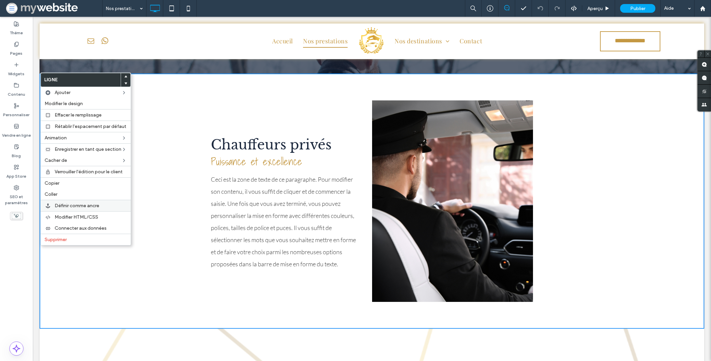
click at [100, 204] on label "Définir comme ancre" at bounding box center [91, 206] width 72 height 6
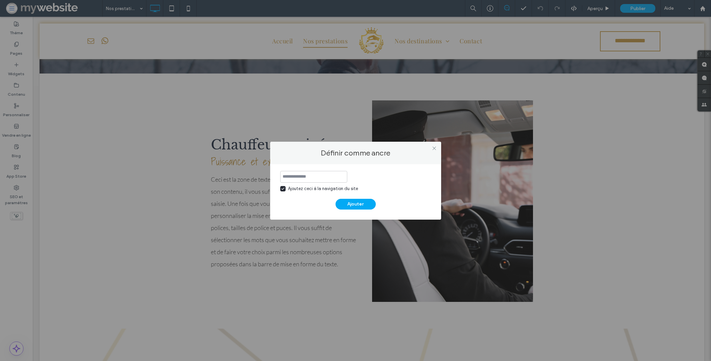
click at [328, 182] on input at bounding box center [313, 177] width 67 height 12
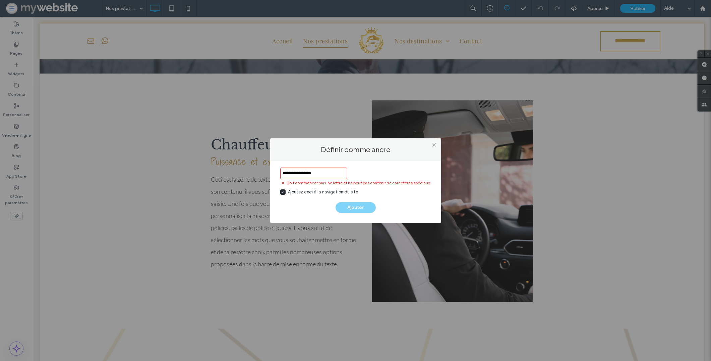
click at [315, 175] on input "**********" at bounding box center [313, 173] width 67 height 12
type input "**********"
click at [435, 143] on icon at bounding box center [434, 144] width 5 height 5
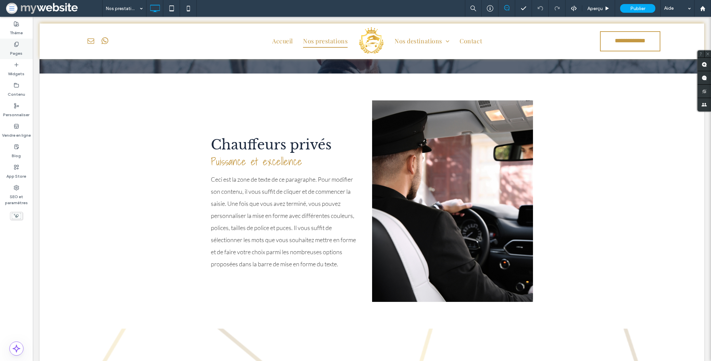
click at [17, 52] on label "Pages" at bounding box center [16, 51] width 12 height 9
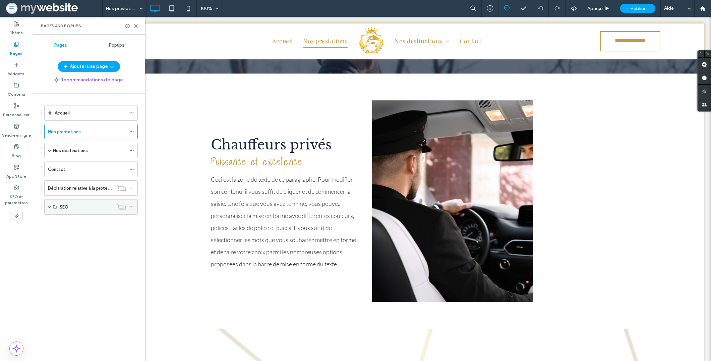
click at [131, 206] on icon at bounding box center [131, 206] width 5 height 5
click at [152, 232] on span "Supprimer" at bounding box center [159, 234] width 22 height 6
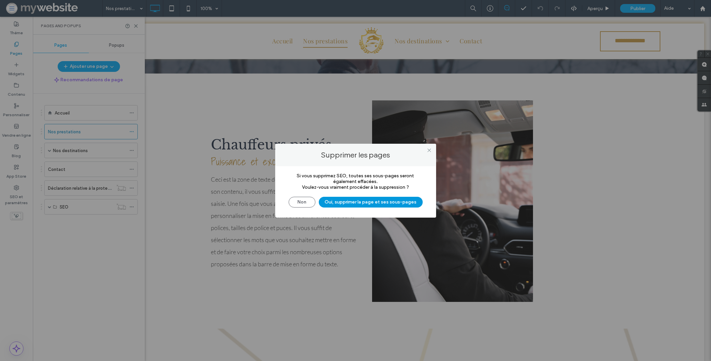
click at [377, 205] on button "Oui, supprimer la page et ses sous-pages" at bounding box center [371, 202] width 104 height 11
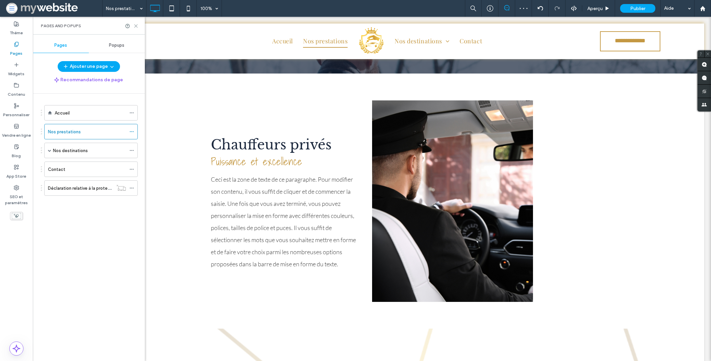
click at [137, 25] on icon at bounding box center [135, 25] width 5 height 5
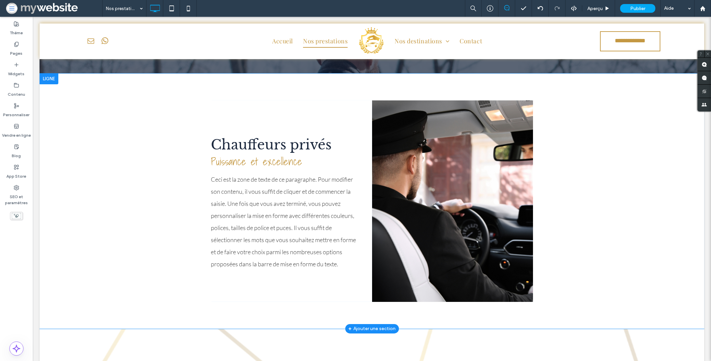
click at [123, 113] on div "Chauffeurs privés Puissance et excellence Ceci est la zone de texte de ce parag…" at bounding box center [372, 200] width 665 height 255
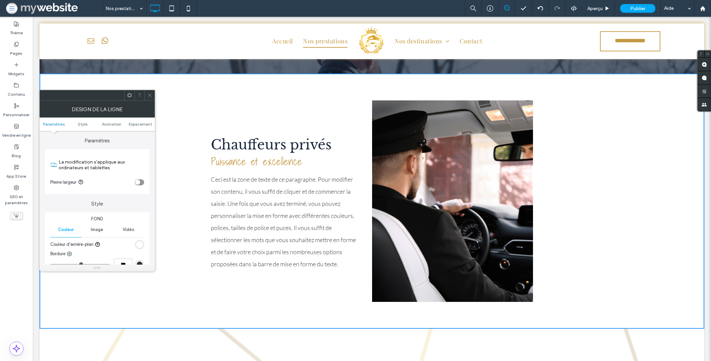
click at [149, 94] on use at bounding box center [149, 95] width 3 height 3
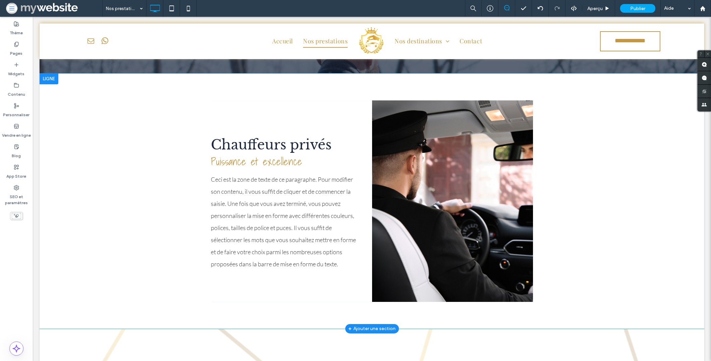
click at [47, 78] on div at bounding box center [49, 78] width 19 height 11
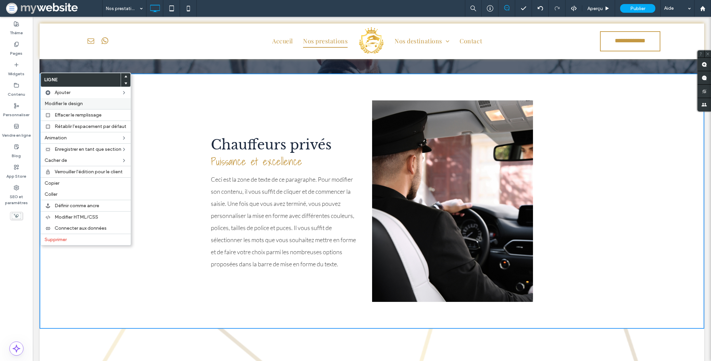
click at [66, 103] on span "Modifier le design" at bounding box center [64, 104] width 38 height 6
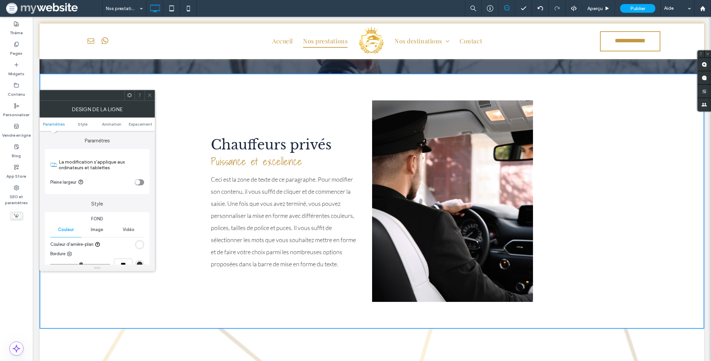
click at [148, 96] on icon at bounding box center [149, 95] width 5 height 5
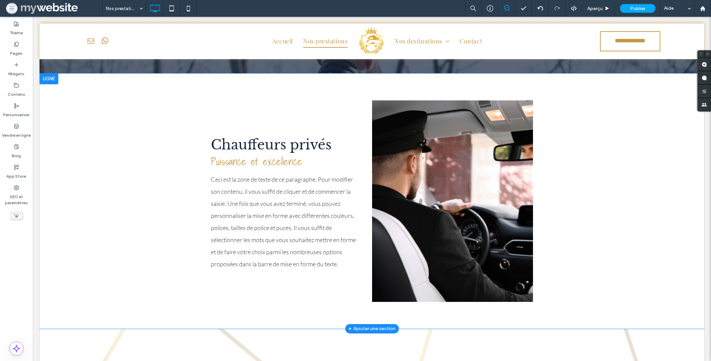
click at [52, 79] on div at bounding box center [49, 78] width 19 height 11
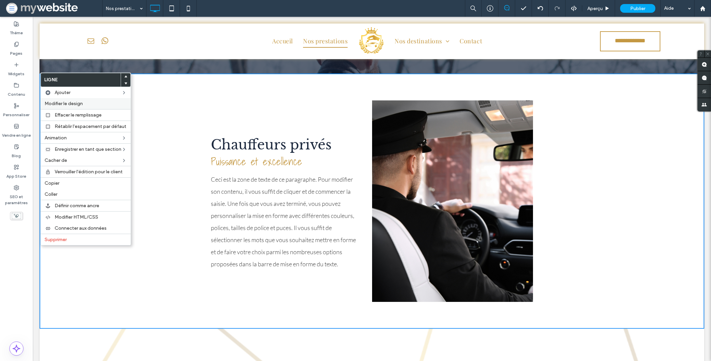
click at [63, 102] on span "Modifier le design" at bounding box center [64, 104] width 38 height 6
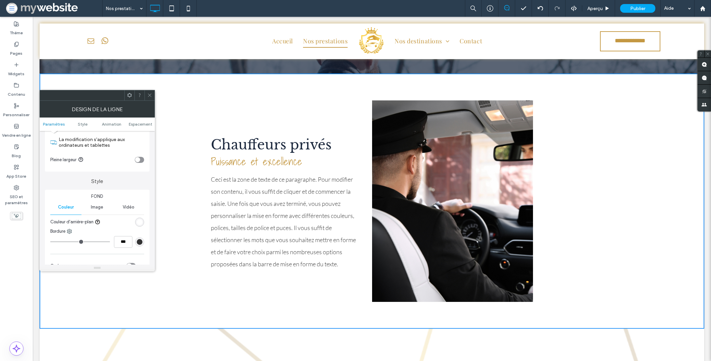
scroll to position [58, 0]
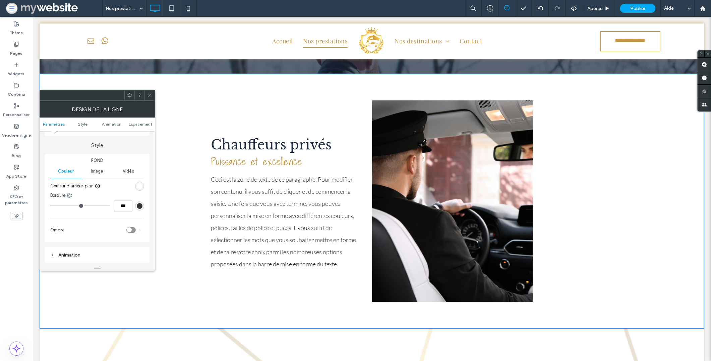
click at [150, 96] on icon at bounding box center [149, 95] width 5 height 5
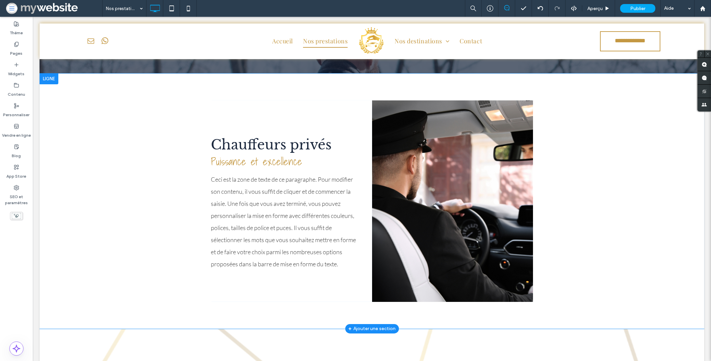
click at [47, 77] on div at bounding box center [49, 78] width 19 height 11
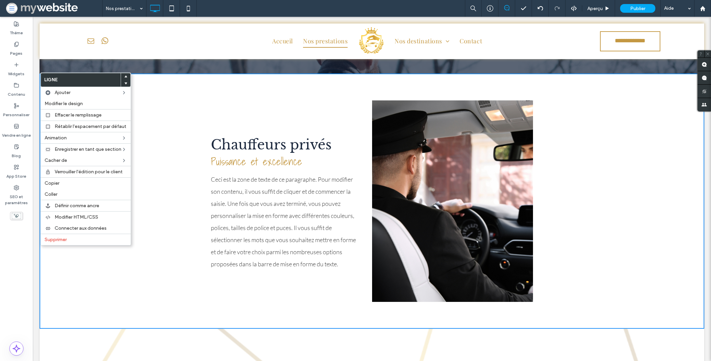
click at [182, 91] on div "Chauffeurs privés Puissance et excellence Ceci est la zone de texte de ce parag…" at bounding box center [372, 200] width 665 height 255
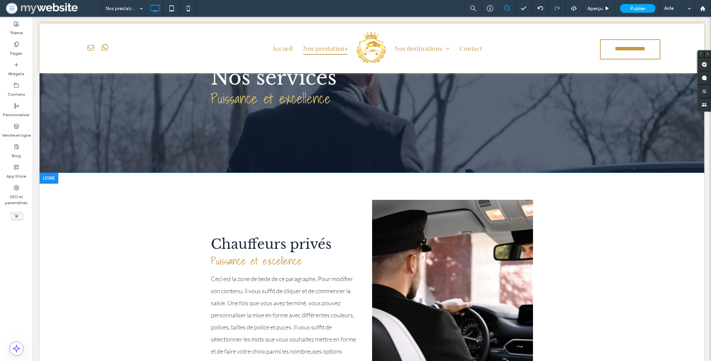
scroll to position [32, 0]
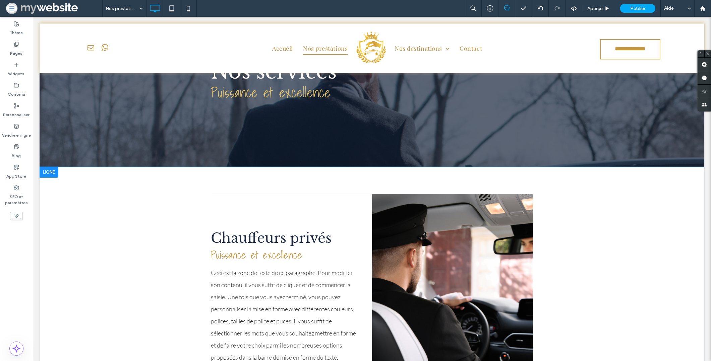
click at [50, 169] on div at bounding box center [49, 172] width 19 height 11
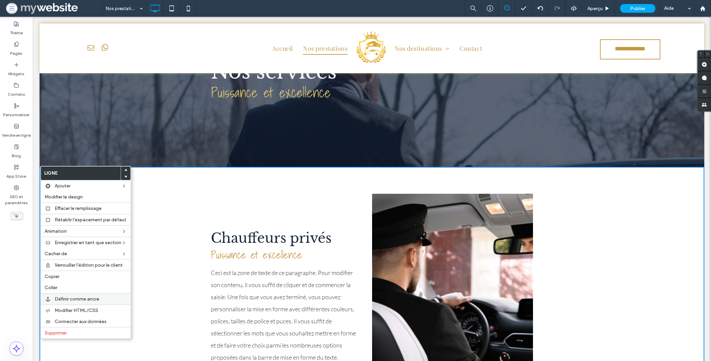
click at [95, 300] on span "Définir comme ancre" at bounding box center [77, 299] width 45 height 6
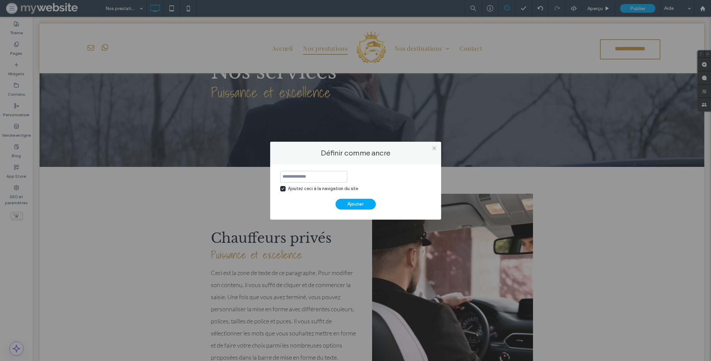
click at [292, 177] on input at bounding box center [313, 177] width 67 height 12
click at [316, 177] on input "**********" at bounding box center [313, 177] width 67 height 12
click at [315, 177] on input "**********" at bounding box center [313, 177] width 67 height 12
type input "**********"
click at [380, 187] on div "Ajoutez ceci à la navigation du site" at bounding box center [355, 188] width 151 height 7
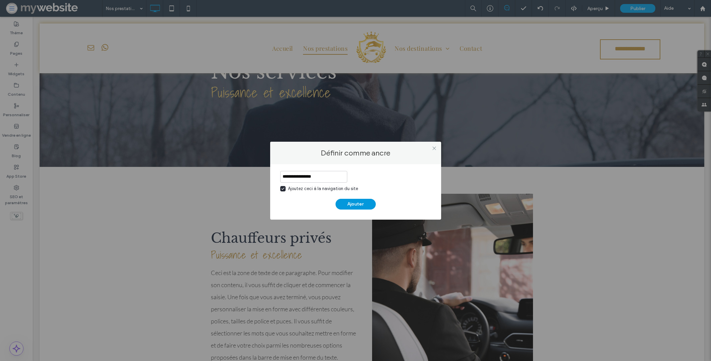
click at [358, 202] on button "Ajouter" at bounding box center [356, 204] width 40 height 11
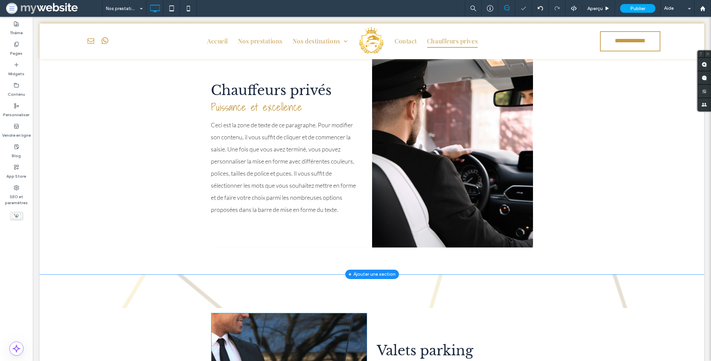
scroll to position [387, 0]
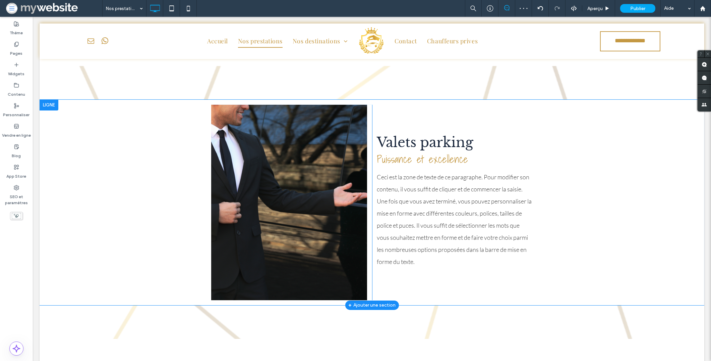
click at [54, 105] on div at bounding box center [49, 105] width 19 height 11
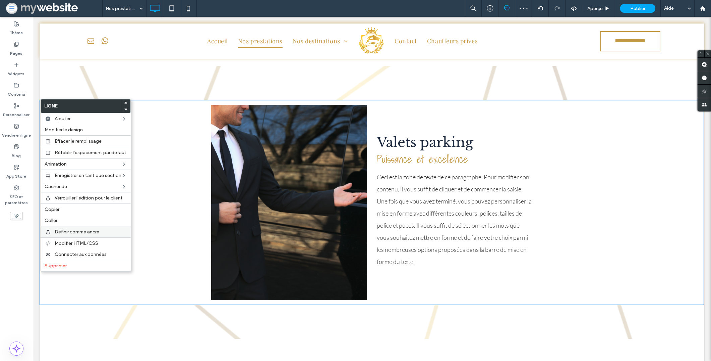
click at [81, 229] on span "Définir comme ancre" at bounding box center [77, 232] width 45 height 6
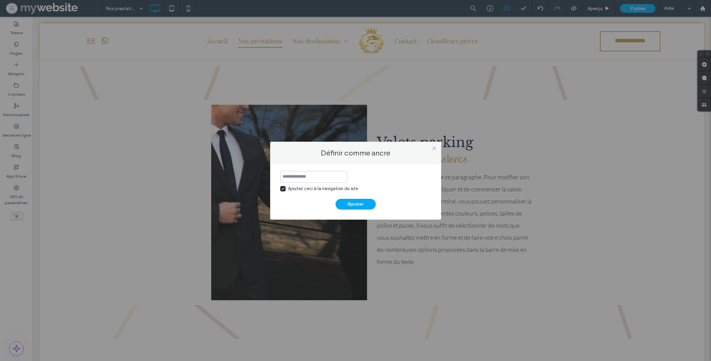
click at [299, 175] on input at bounding box center [313, 177] width 67 height 12
type input "**********"
click at [367, 206] on button "Ajouter" at bounding box center [356, 204] width 40 height 11
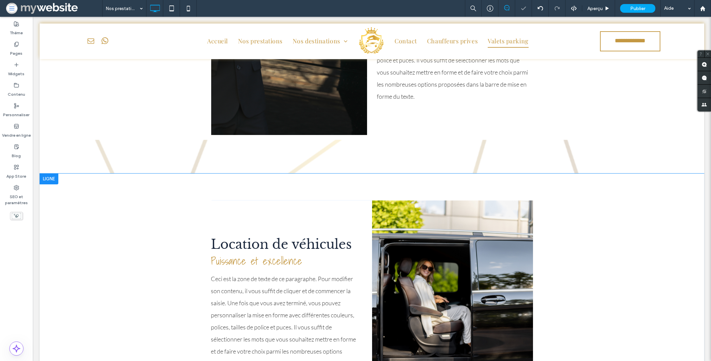
scroll to position [631, 0]
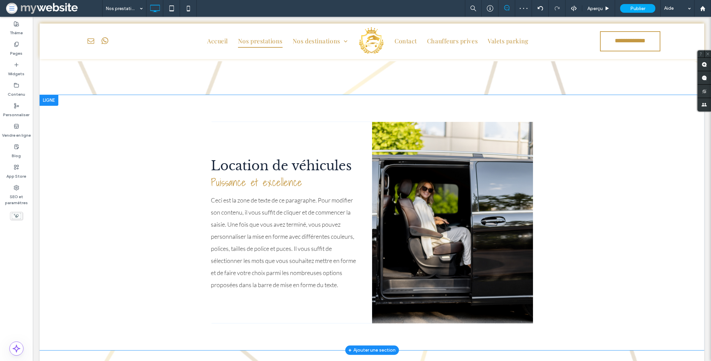
click at [47, 102] on div at bounding box center [49, 100] width 19 height 11
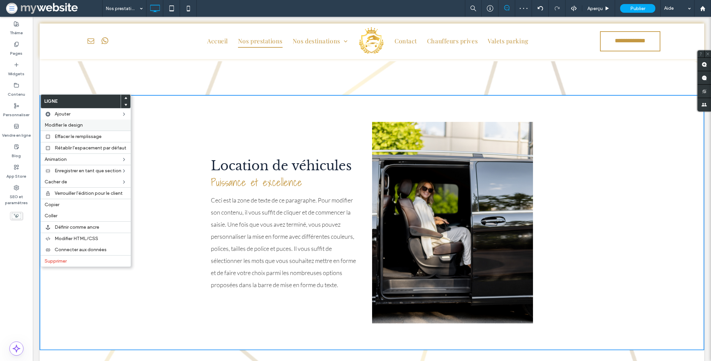
click at [66, 124] on span "Modifier le design" at bounding box center [64, 125] width 38 height 6
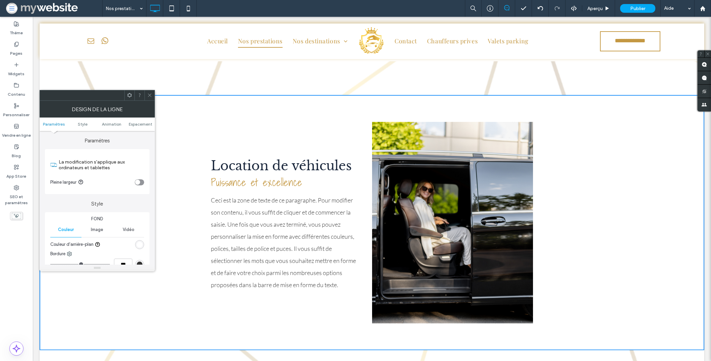
click at [154, 95] on div at bounding box center [150, 95] width 10 height 10
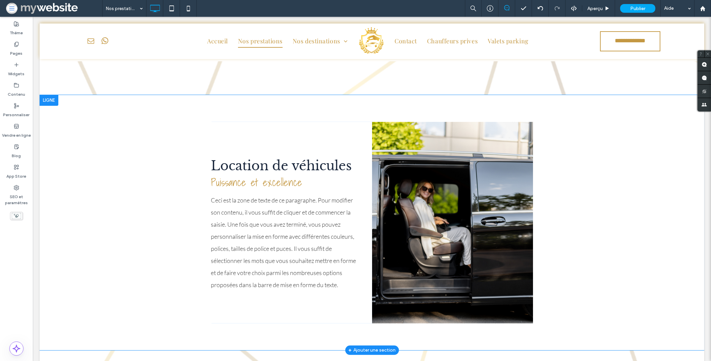
click at [51, 102] on div at bounding box center [49, 100] width 19 height 11
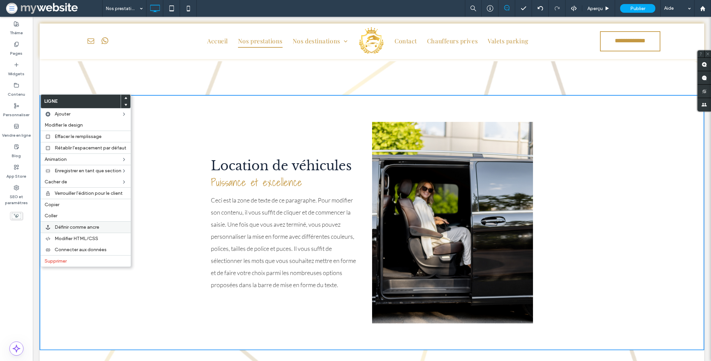
click at [78, 223] on div "Définir comme ancre" at bounding box center [86, 226] width 90 height 11
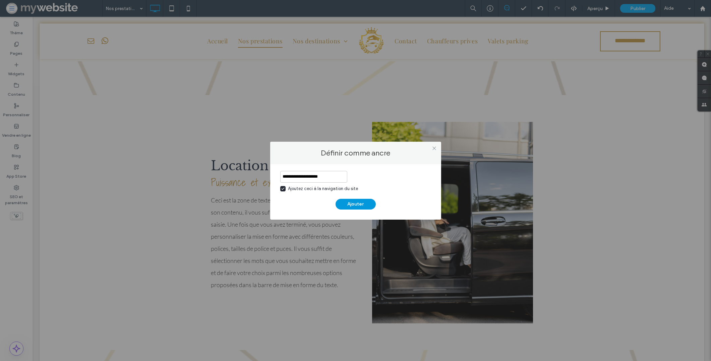
type input "**********"
click at [357, 203] on button "Ajouter" at bounding box center [356, 204] width 40 height 11
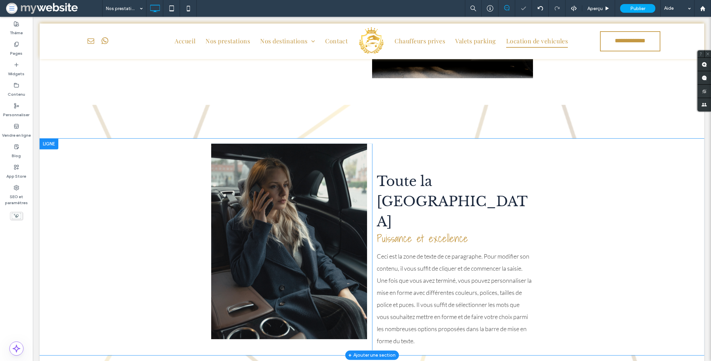
scroll to position [920, 0]
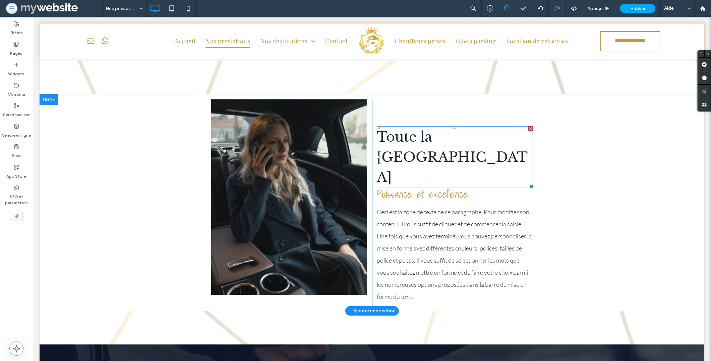
click at [435, 136] on span "Toute la Suisse" at bounding box center [452, 156] width 151 height 57
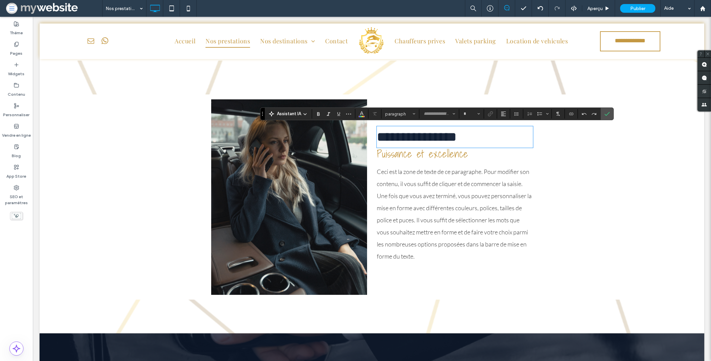
type input "**********"
type input "**"
click at [405, 130] on span "**********" at bounding box center [417, 136] width 80 height 13
click at [377, 135] on span "**********" at bounding box center [417, 136] width 80 height 13
click at [612, 115] on label "Confirmer" at bounding box center [607, 114] width 10 height 12
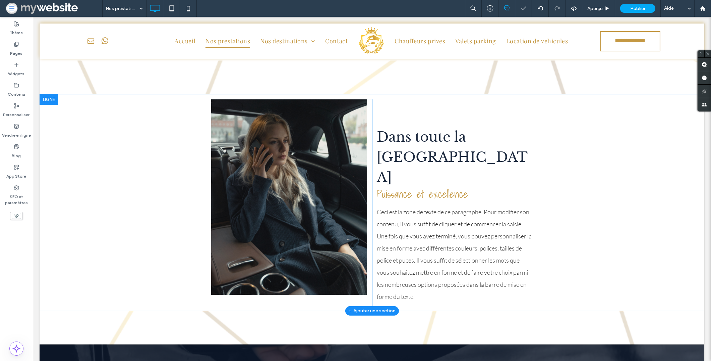
click at [50, 97] on div at bounding box center [49, 99] width 19 height 11
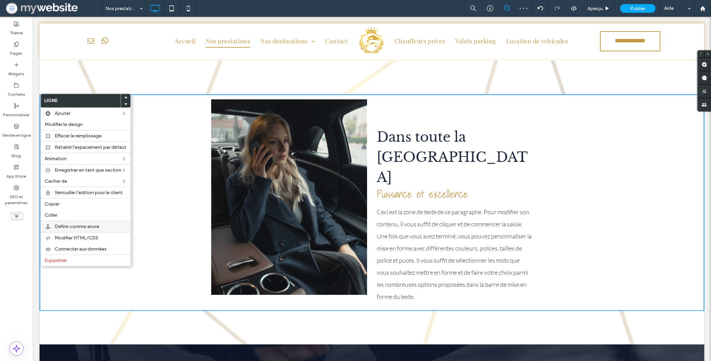
click at [67, 226] on span "Définir comme ancre" at bounding box center [77, 226] width 45 height 6
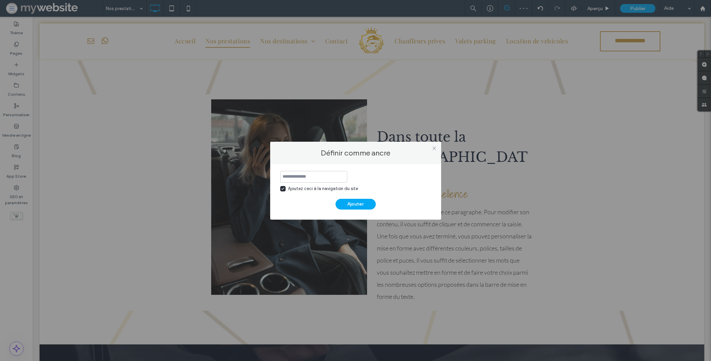
click at [340, 177] on input at bounding box center [313, 177] width 67 height 12
type input "**********"
click at [363, 199] on button "Ajouter" at bounding box center [356, 204] width 40 height 11
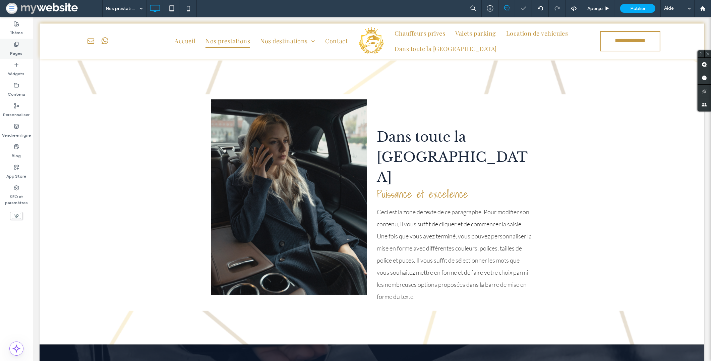
click at [17, 47] on label "Pages" at bounding box center [16, 51] width 12 height 9
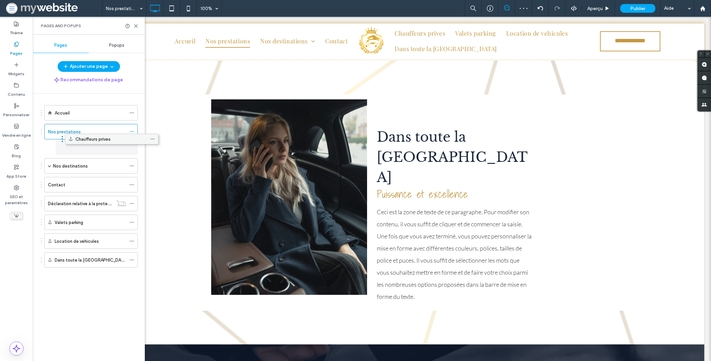
drag, startPoint x: 74, startPoint y: 206, endPoint x: 95, endPoint y: 140, distance: 68.9
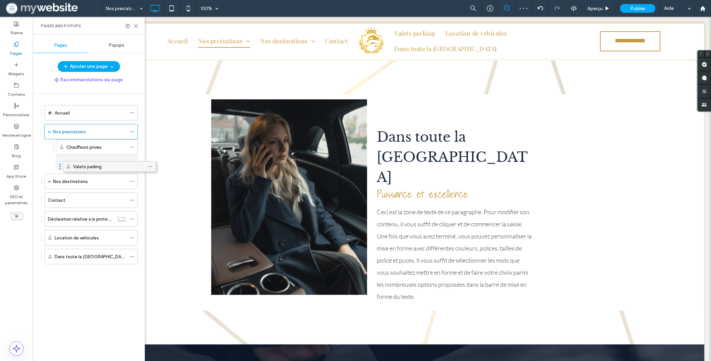
drag, startPoint x: 68, startPoint y: 224, endPoint x: 86, endPoint y: 170, distance: 57.1
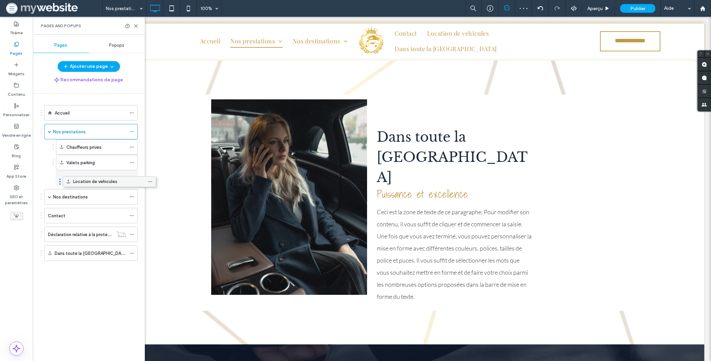
drag, startPoint x: 66, startPoint y: 240, endPoint x: 85, endPoint y: 186, distance: 57.2
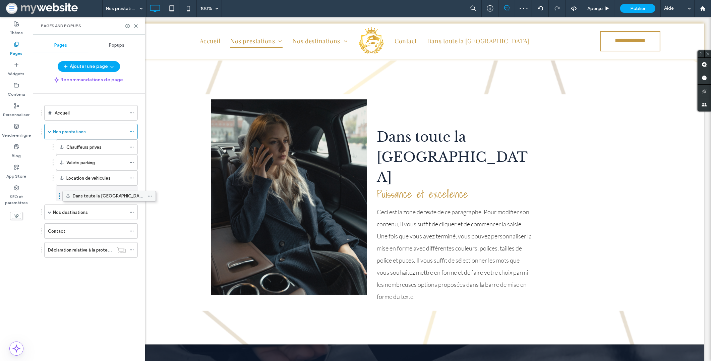
drag, startPoint x: 72, startPoint y: 255, endPoint x: 91, endPoint y: 201, distance: 57.1
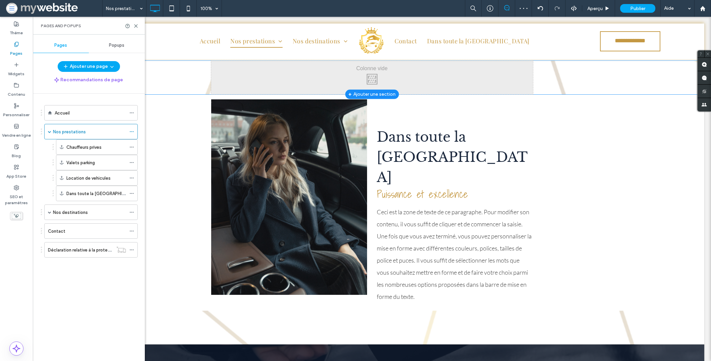
click at [178, 91] on div "Click To Paste Ligne + Ajouter une section" at bounding box center [372, 78] width 665 height 34
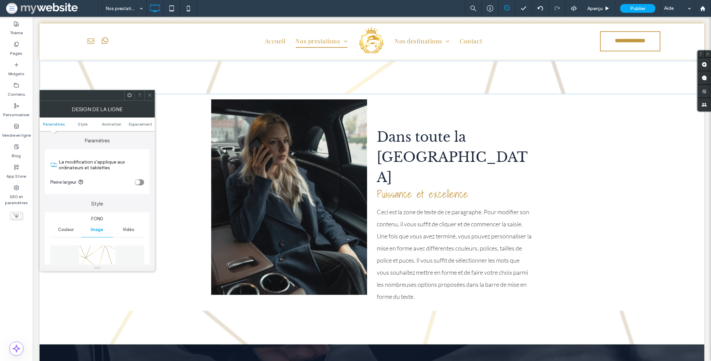
click at [144, 93] on div at bounding box center [139, 95] width 10 height 10
click at [148, 93] on icon at bounding box center [149, 95] width 5 height 5
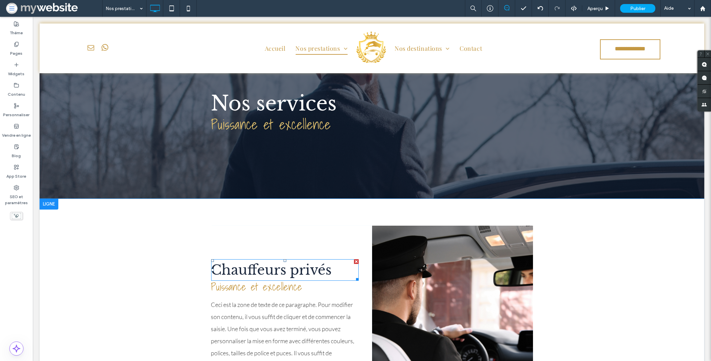
scroll to position [152, 0]
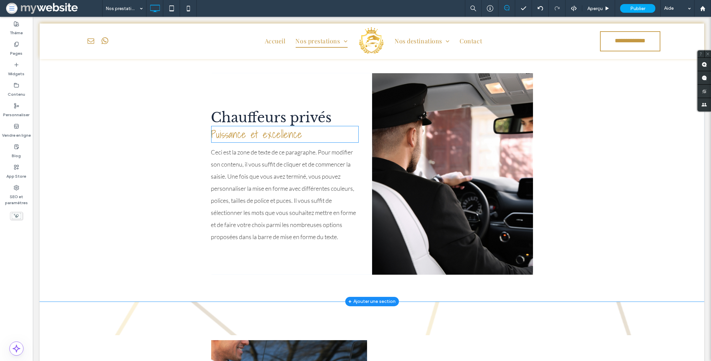
click at [287, 132] on span "Puissance et excellence" at bounding box center [256, 134] width 91 height 16
click at [306, 134] on p "**********" at bounding box center [285, 133] width 148 height 15
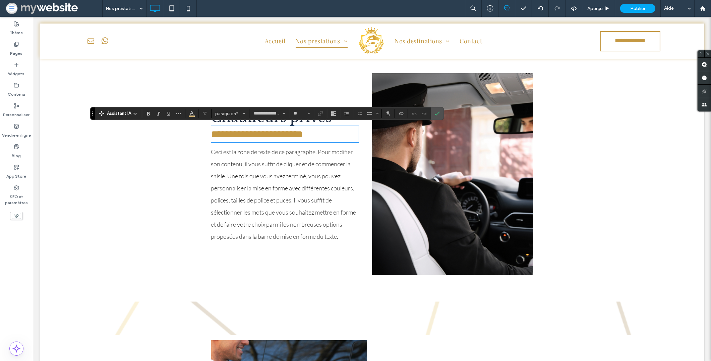
type input "**********"
type input "**"
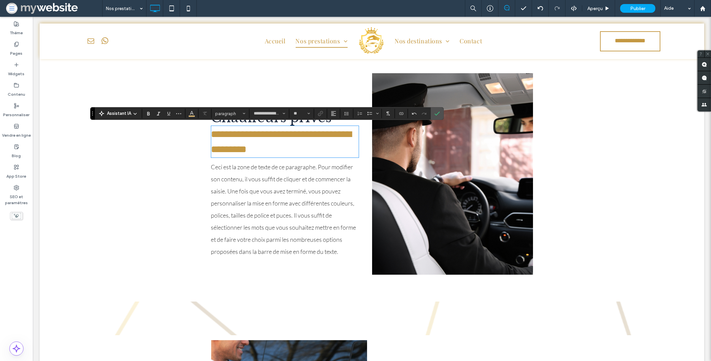
scroll to position [1, 0]
type input "**********"
type input "**"
drag, startPoint x: 297, startPoint y: 135, endPoint x: 209, endPoint y: 140, distance: 87.6
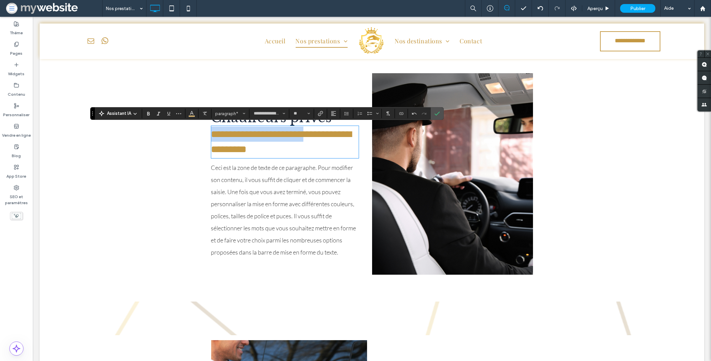
click at [211, 140] on span "**********" at bounding box center [281, 141] width 141 height 25
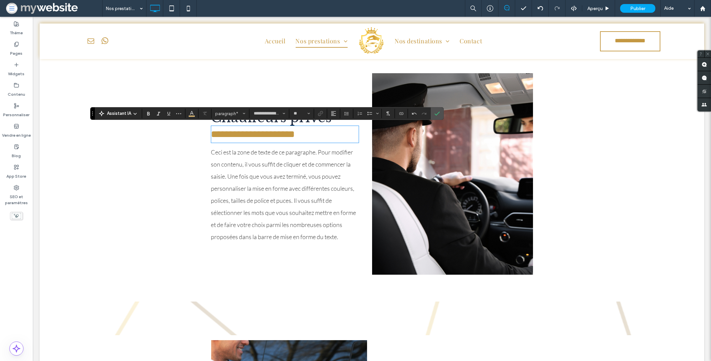
click at [197, 195] on div "**********" at bounding box center [372, 173] width 665 height 255
click at [211, 134] on span "**********" at bounding box center [253, 134] width 84 height 10
click at [435, 113] on icon "Confirmer" at bounding box center [437, 113] width 5 height 5
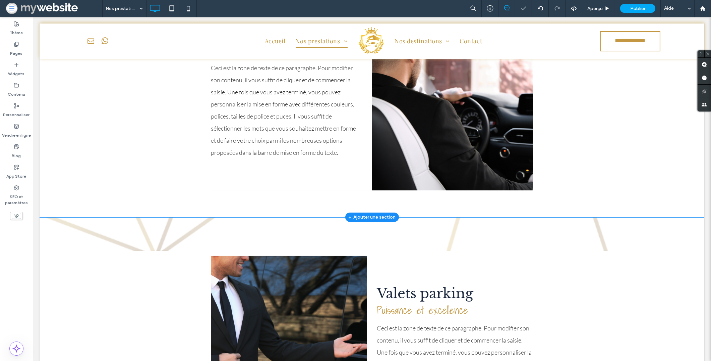
scroll to position [403, 0]
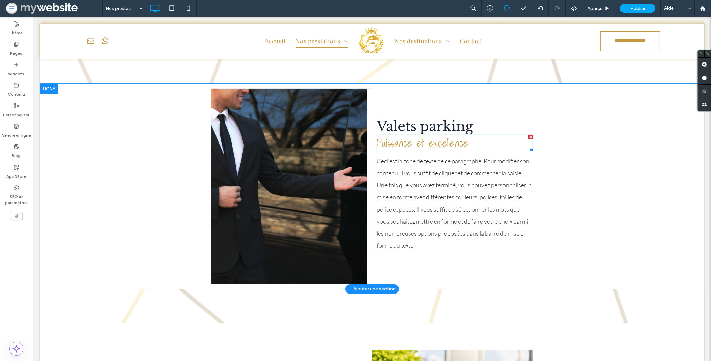
click at [441, 141] on span "Puissance et excellence" at bounding box center [422, 143] width 91 height 16
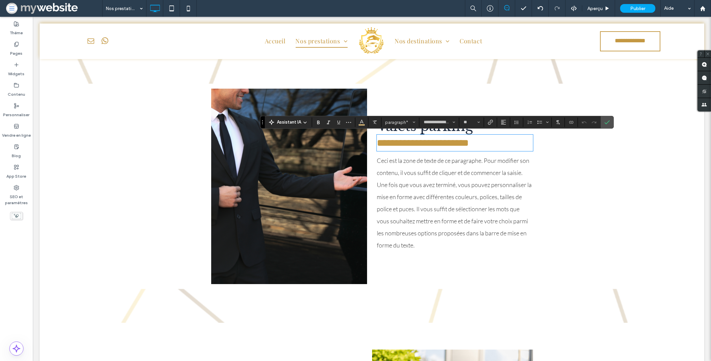
click at [463, 141] on span "**********" at bounding box center [423, 143] width 92 height 10
type input "**********"
type input "**"
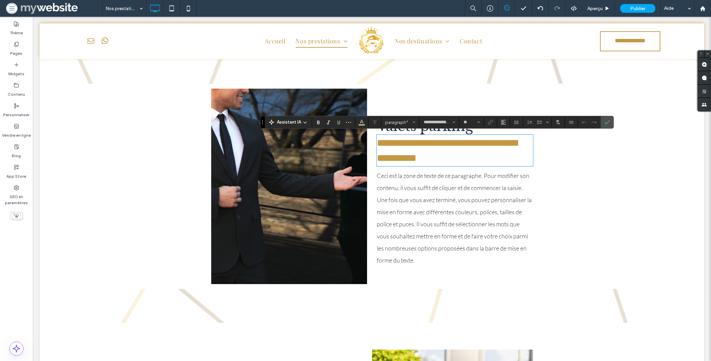
scroll to position [1, 0]
type input "**********"
type input "**"
drag, startPoint x: 463, startPoint y: 143, endPoint x: 376, endPoint y: 144, distance: 87.5
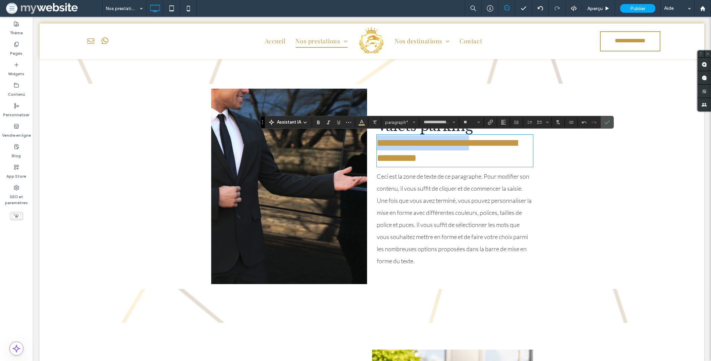
click at [377, 144] on span "**********" at bounding box center [447, 150] width 141 height 25
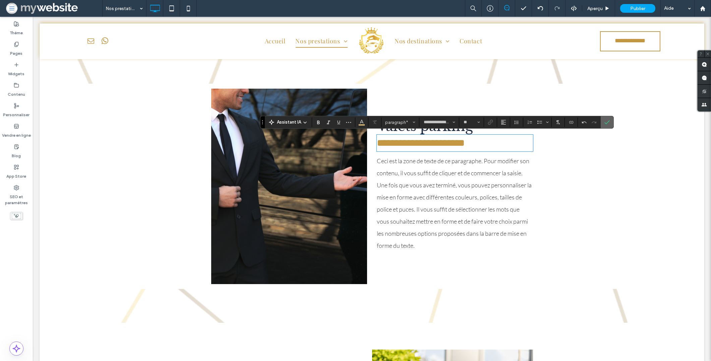
click at [610, 121] on icon "Confirmer" at bounding box center [607, 121] width 5 height 5
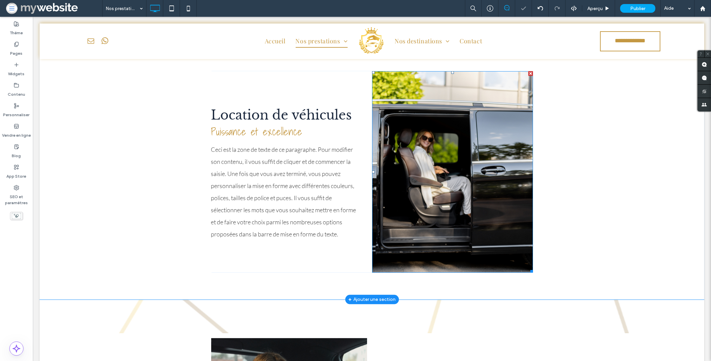
scroll to position [682, 0]
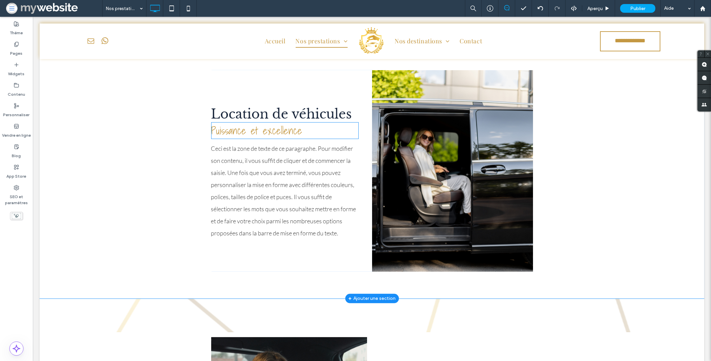
click at [301, 137] on div "Puissance et excellence" at bounding box center [285, 130] width 148 height 17
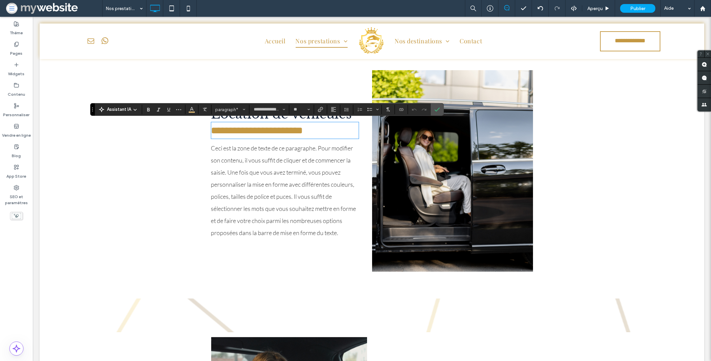
click at [295, 132] on span "**********" at bounding box center [257, 130] width 92 height 10
click at [296, 132] on span "**********" at bounding box center [257, 130] width 92 height 10
type input "**********"
type input "**"
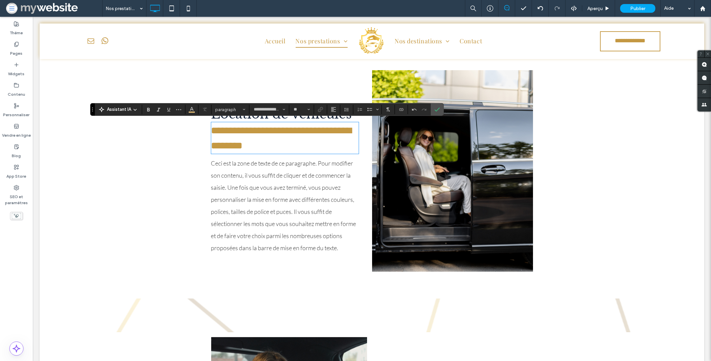
scroll to position [1, 0]
type input "**********"
type input "**"
drag, startPoint x: 298, startPoint y: 130, endPoint x: 212, endPoint y: 126, distance: 86.3
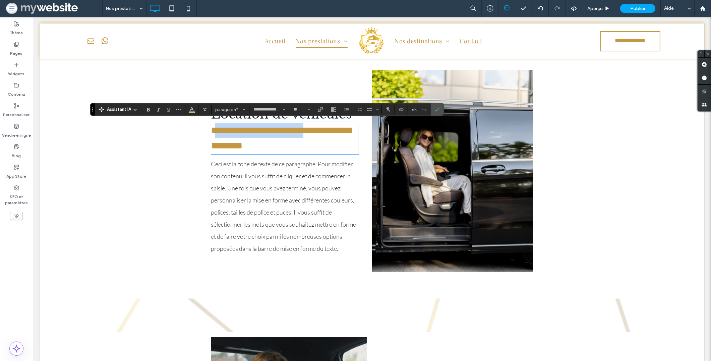
click at [212, 126] on span "**********" at bounding box center [281, 137] width 141 height 25
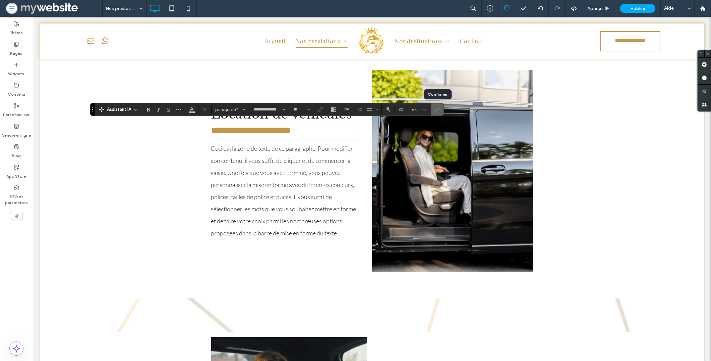
drag, startPoint x: 439, startPoint y: 110, endPoint x: 403, endPoint y: 100, distance: 36.9
click at [439, 110] on icon "Confirmer" at bounding box center [437, 109] width 5 height 5
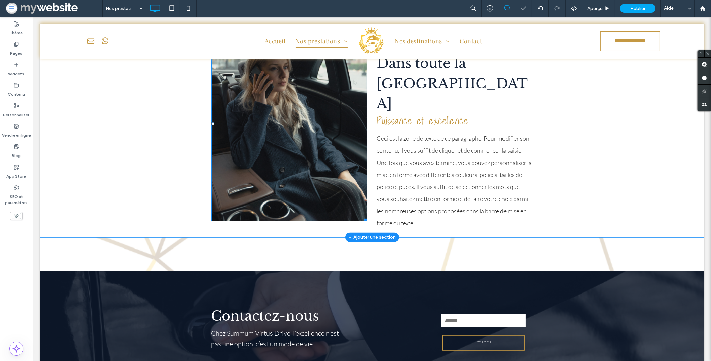
scroll to position [928, 0]
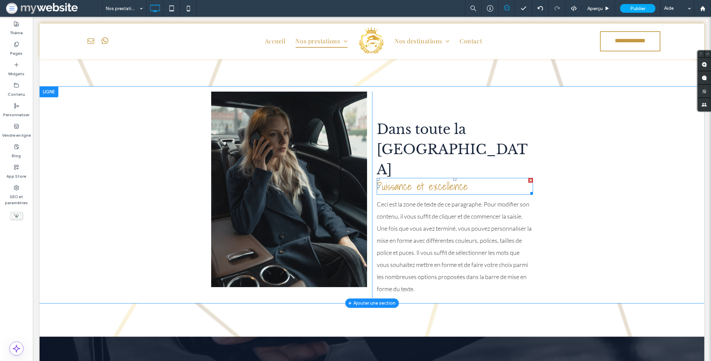
click at [390, 178] on span "Puissance et excellence" at bounding box center [422, 186] width 91 height 16
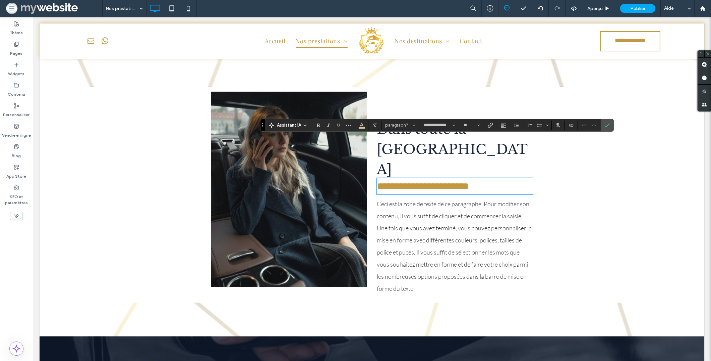
click at [451, 181] on span "**********" at bounding box center [423, 186] width 92 height 10
click at [463, 181] on span "**********" at bounding box center [423, 186] width 92 height 10
type input "**********"
type input "**"
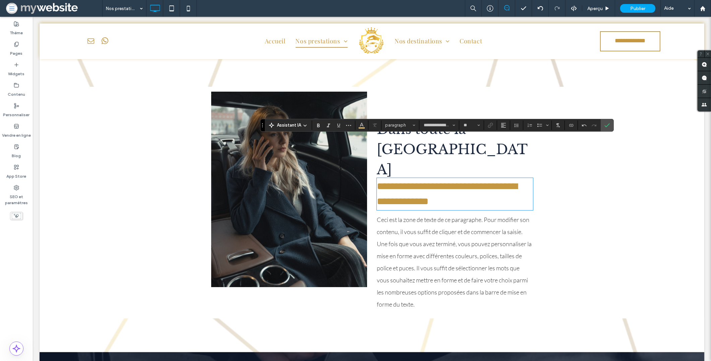
type input "**********"
type input "**"
drag, startPoint x: 465, startPoint y: 146, endPoint x: 369, endPoint y: 147, distance: 96.3
click at [369, 147] on div "**********" at bounding box center [372, 203] width 322 height 222
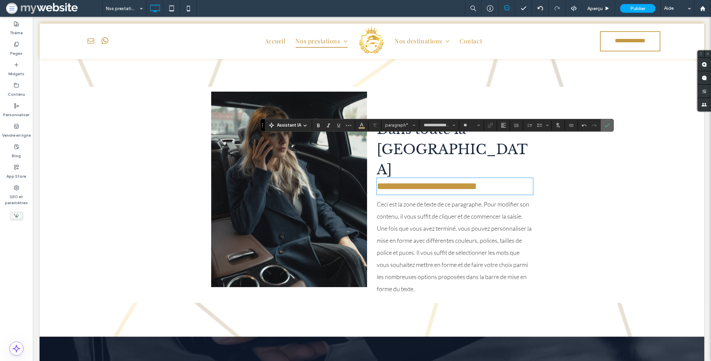
click at [610, 125] on icon "Confirmer" at bounding box center [607, 124] width 5 height 5
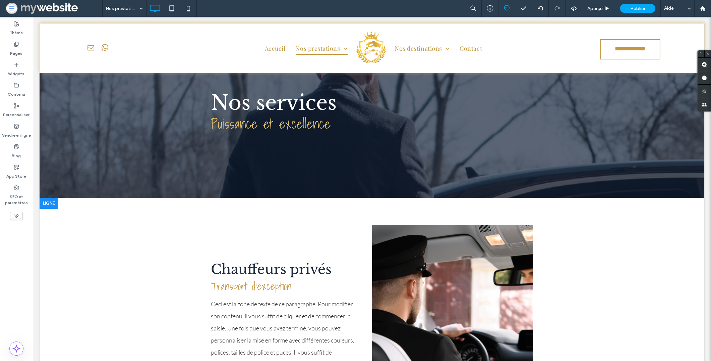
scroll to position [168, 0]
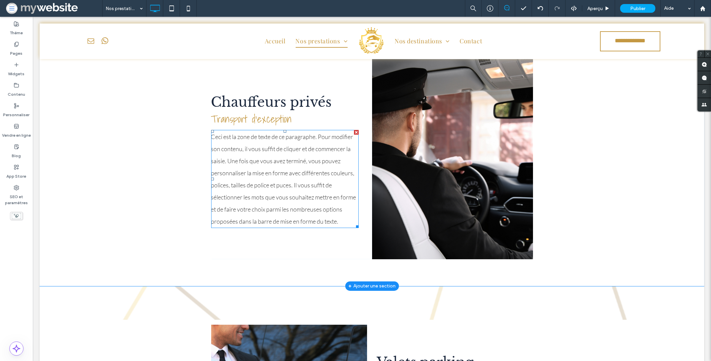
click at [268, 207] on span "Ceci est la zone de texte de ce paragraphe. Pour modifier son contenu, il vous …" at bounding box center [283, 179] width 145 height 92
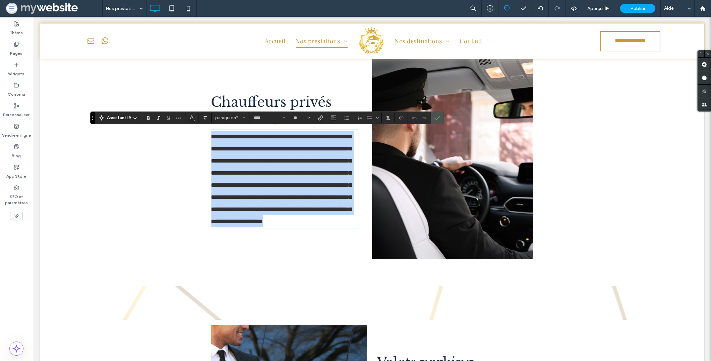
click at [337, 227] on p "**********" at bounding box center [285, 178] width 148 height 97
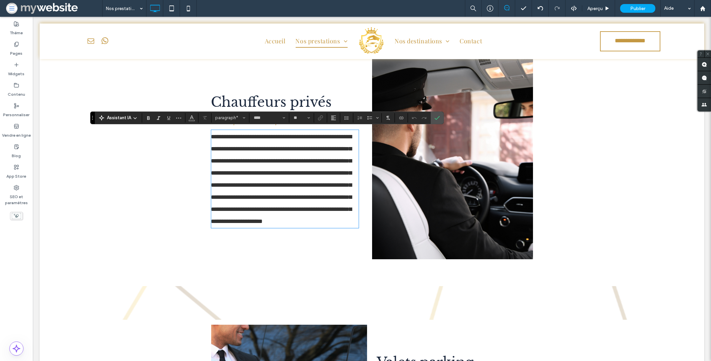
scroll to position [0, 0]
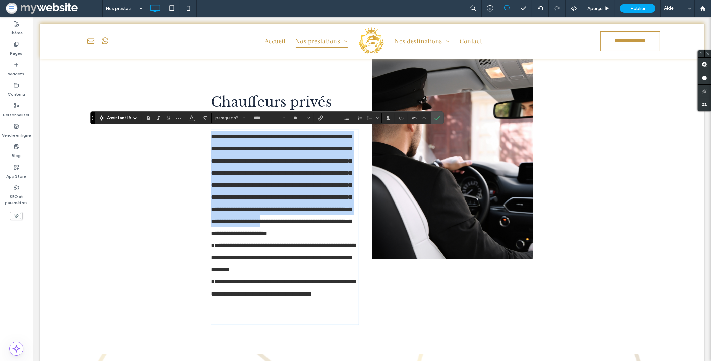
drag, startPoint x: 223, startPoint y: 237, endPoint x: 203, endPoint y: 136, distance: 102.6
click at [203, 136] on div "**********" at bounding box center [372, 192] width 665 height 323
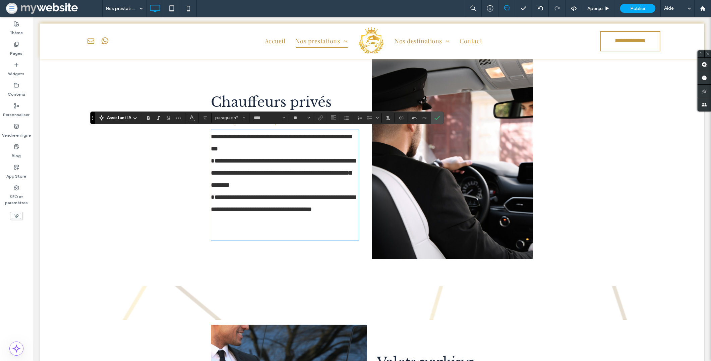
click at [287, 234] on p at bounding box center [285, 233] width 148 height 12
click at [211, 160] on span "**********" at bounding box center [283, 172] width 145 height 78
click at [211, 199] on span "**********" at bounding box center [283, 172] width 145 height 78
type input "****"
click at [211, 163] on span "**********" at bounding box center [281, 172] width 141 height 78
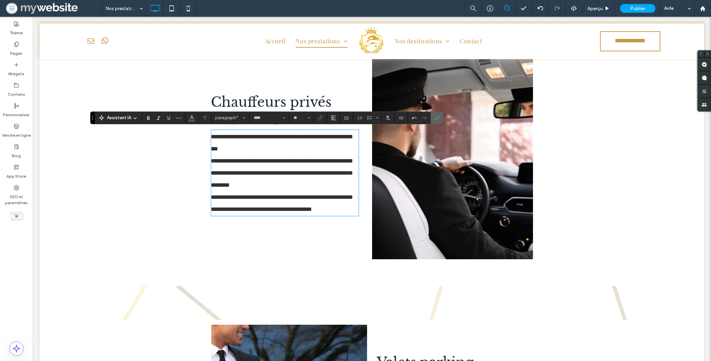
click at [438, 115] on icon "Confirmer" at bounding box center [437, 117] width 5 height 5
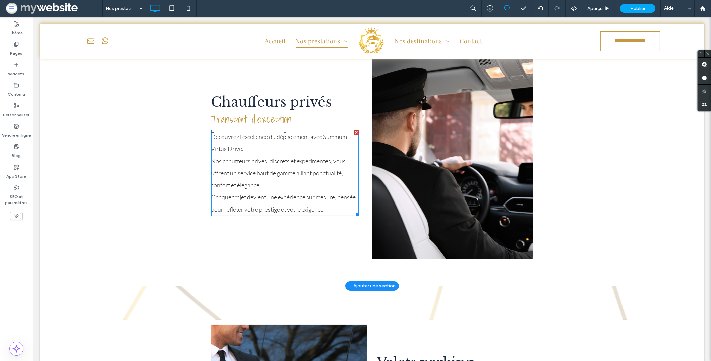
click at [278, 153] on p "Découvrez l’excellence du déplacement avec Summum Virtus Drive. Nos chauffeurs …" at bounding box center [285, 172] width 148 height 85
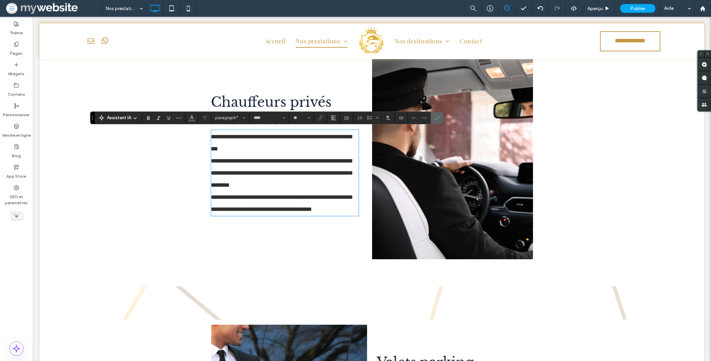
click at [437, 116] on icon "Confirmer" at bounding box center [437, 117] width 5 height 5
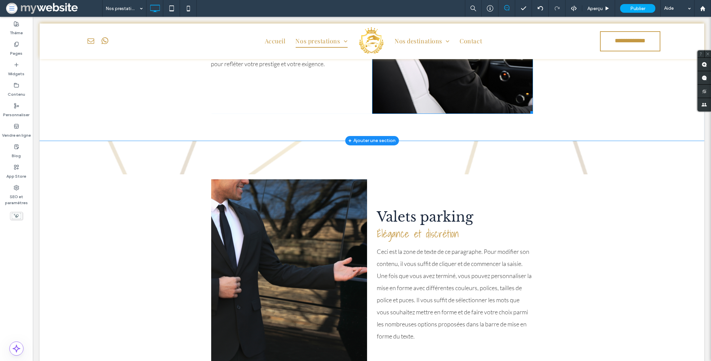
scroll to position [387, 0]
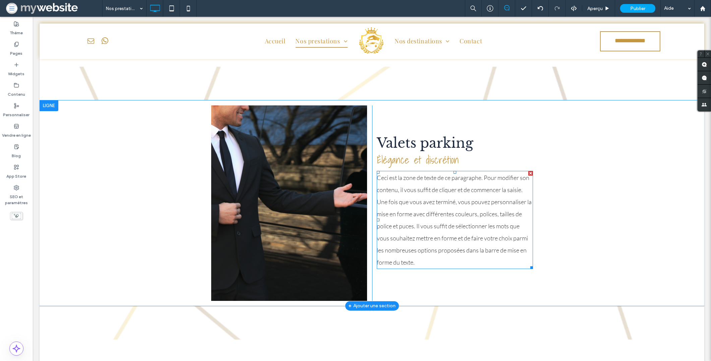
click at [454, 211] on span "Ceci est la zone de texte de ce paragraphe. Pour modifier son contenu, il vous …" at bounding box center [454, 220] width 155 height 92
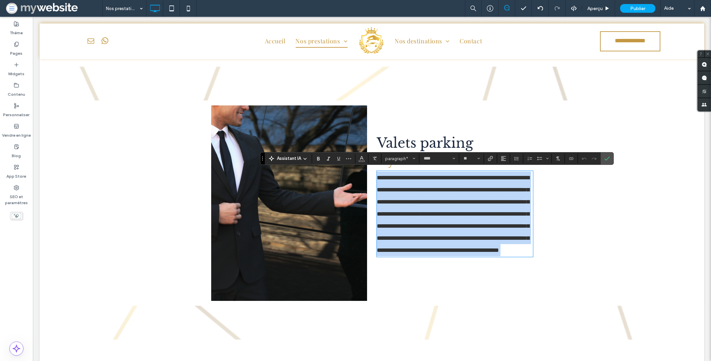
click at [420, 256] on p "**********" at bounding box center [455, 213] width 156 height 85
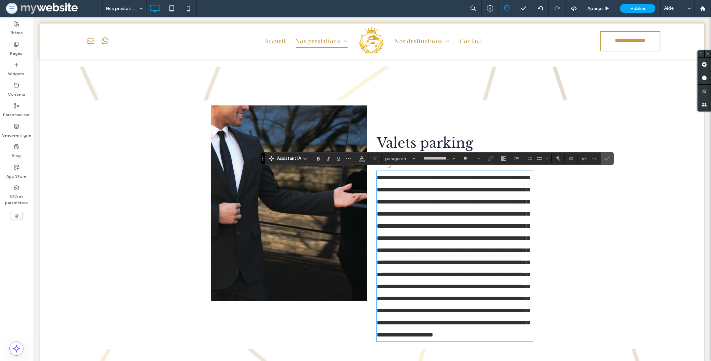
scroll to position [0, 0]
type input "****"
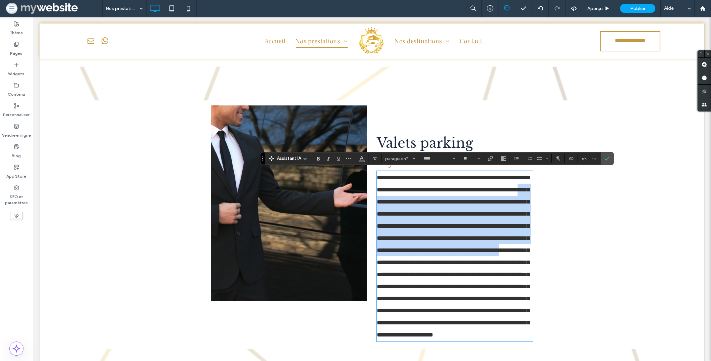
drag, startPoint x: 415, startPoint y: 266, endPoint x: 379, endPoint y: 202, distance: 73.6
click at [379, 202] on span "**********" at bounding box center [453, 255] width 153 height 163
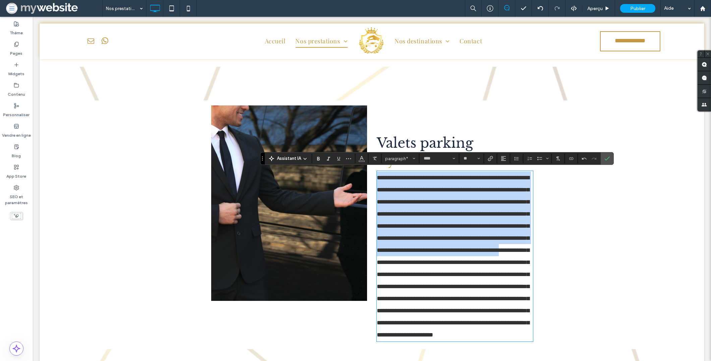
drag, startPoint x: 375, startPoint y: 179, endPoint x: 416, endPoint y: 264, distance: 93.7
click at [416, 264] on span "**********" at bounding box center [453, 255] width 153 height 163
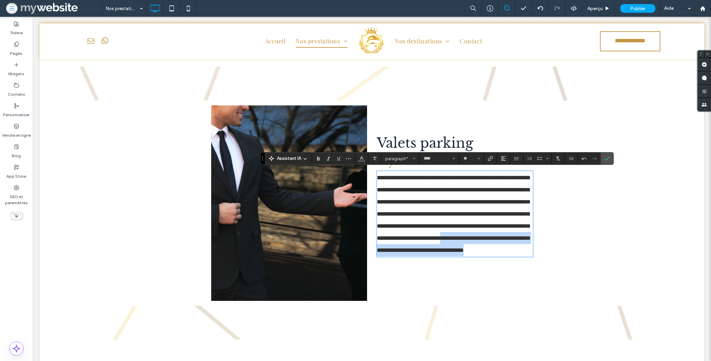
drag, startPoint x: 407, startPoint y: 254, endPoint x: 483, endPoint y: 265, distance: 76.7
click at [483, 256] on p "**********" at bounding box center [455, 213] width 156 height 85
drag, startPoint x: 605, startPoint y: 160, endPoint x: 572, endPoint y: 143, distance: 36.7
click at [605, 160] on icon "Confirmer" at bounding box center [607, 158] width 5 height 5
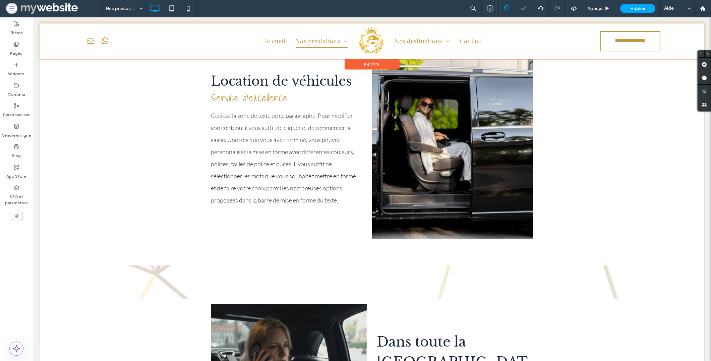
scroll to position [717, 0]
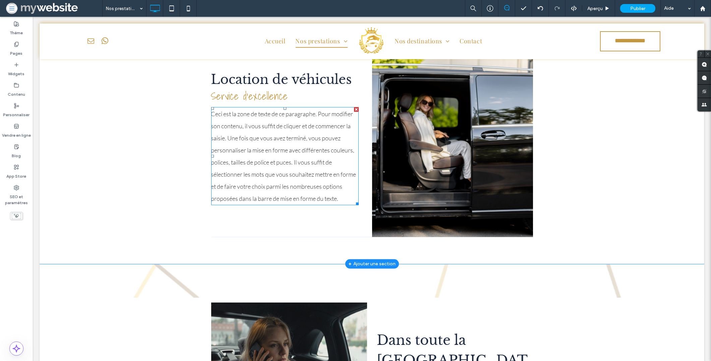
click at [304, 182] on p "Ceci est la zone de texte de ce paragraphe. Pour modifier son contenu, il vous …" at bounding box center [285, 156] width 148 height 97
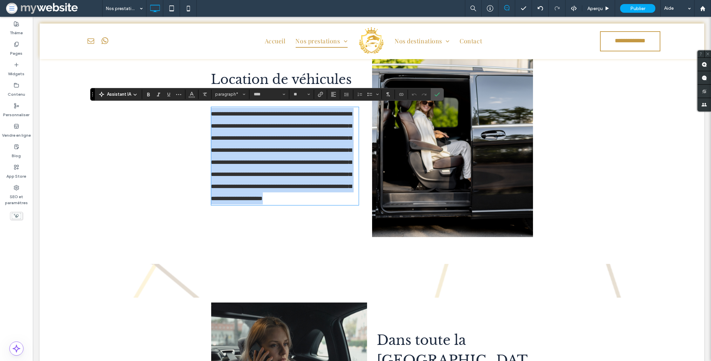
click at [341, 202] on p "**********" at bounding box center [285, 156] width 148 height 97
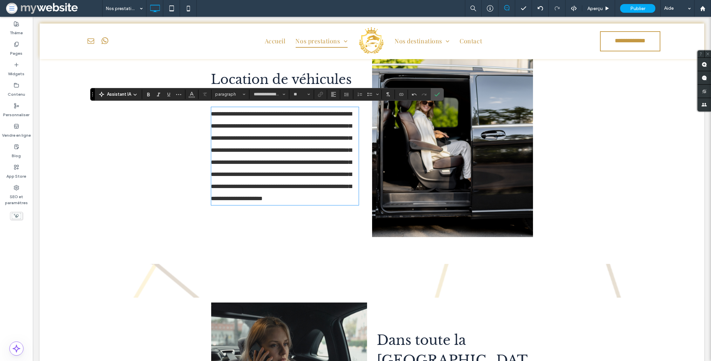
scroll to position [0, 0]
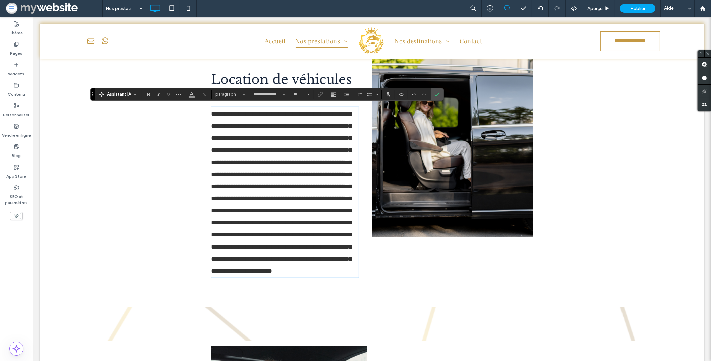
type input "****"
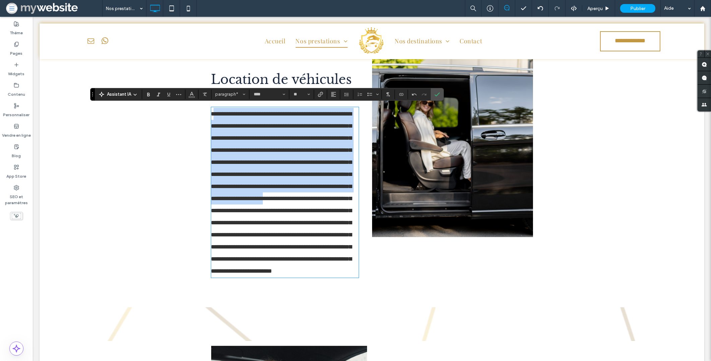
drag, startPoint x: 338, startPoint y: 201, endPoint x: 212, endPoint y: 113, distance: 154.0
click at [212, 113] on p "**********" at bounding box center [285, 192] width 148 height 169
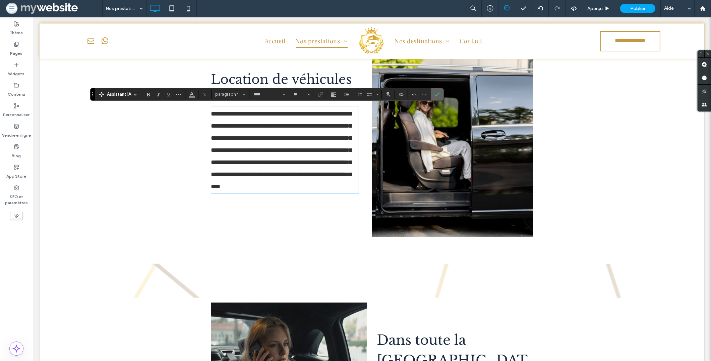
click at [440, 97] on span "Confirmer" at bounding box center [437, 94] width 5 height 11
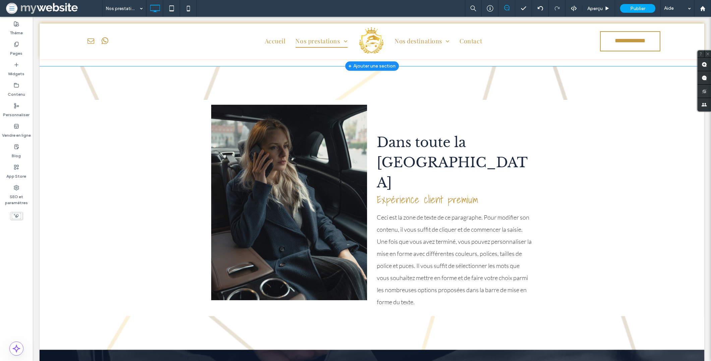
scroll to position [924, 0]
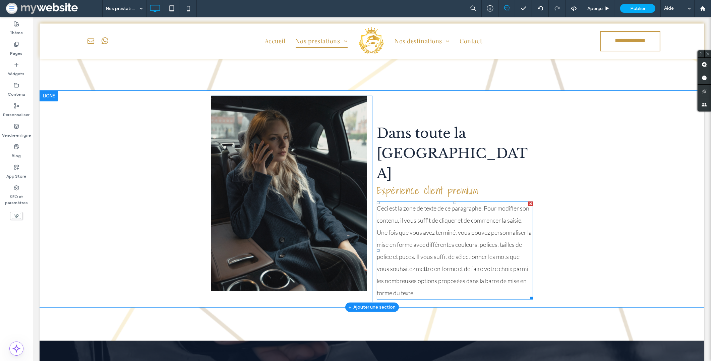
click at [458, 204] on span "Ceci est la zone de texte de ce paragraphe. Pour modifier son contenu, il vous …" at bounding box center [454, 250] width 155 height 92
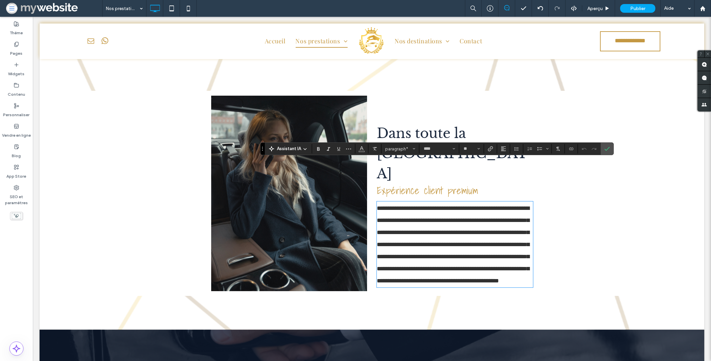
click at [413, 253] on span "**********" at bounding box center [453, 244] width 153 height 78
click at [412, 255] on span "**********" at bounding box center [453, 244] width 153 height 78
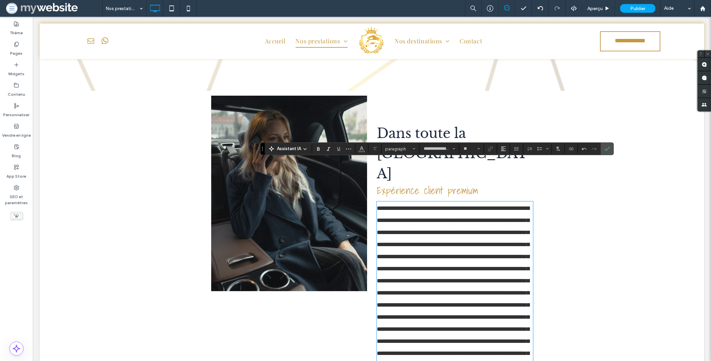
type input "****"
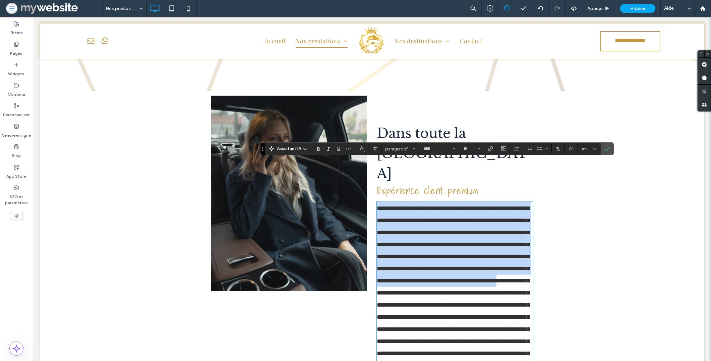
drag, startPoint x: 413, startPoint y: 257, endPoint x: 372, endPoint y: 167, distance: 99.3
click at [372, 167] on div "**********" at bounding box center [452, 235] width 161 height 279
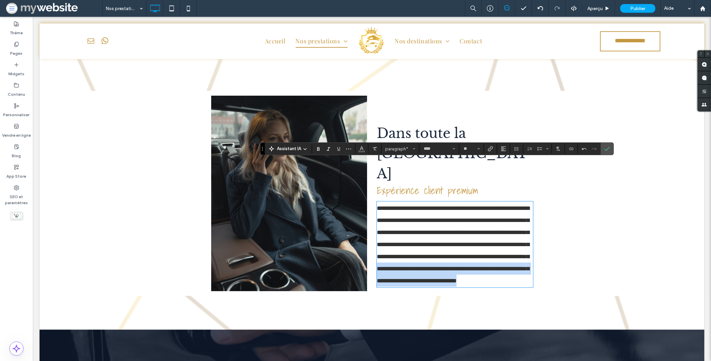
drag, startPoint x: 451, startPoint y: 231, endPoint x: 470, endPoint y: 272, distance: 44.7
click at [470, 272] on div "**********" at bounding box center [452, 193] width 161 height 195
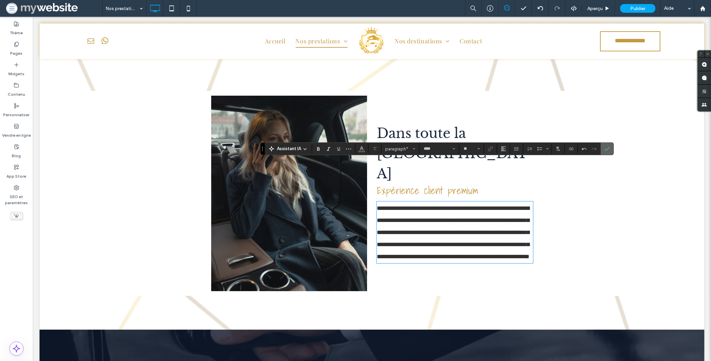
click at [608, 152] on span "Confirmer" at bounding box center [607, 148] width 5 height 11
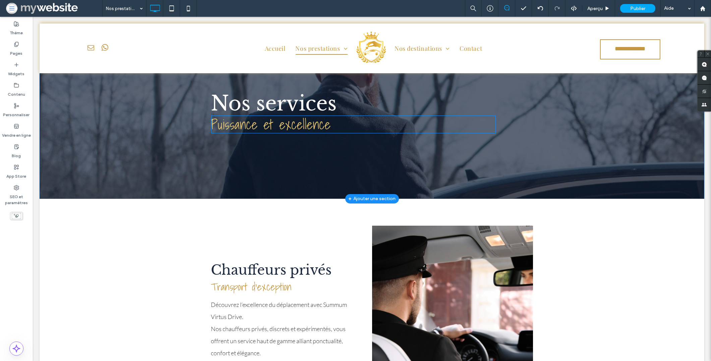
click at [288, 124] on span "Puissance et excellence" at bounding box center [271, 123] width 120 height 21
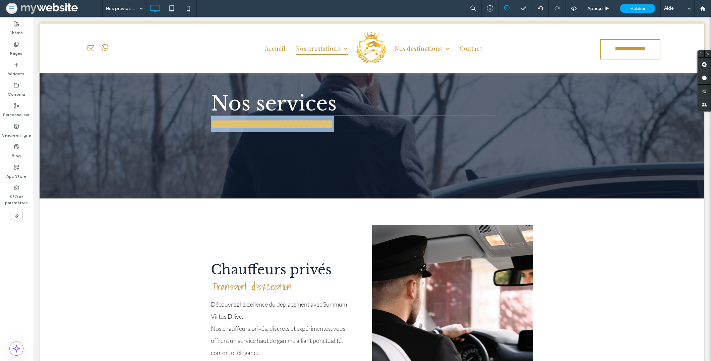
click at [325, 126] on span "**********" at bounding box center [272, 123] width 123 height 13
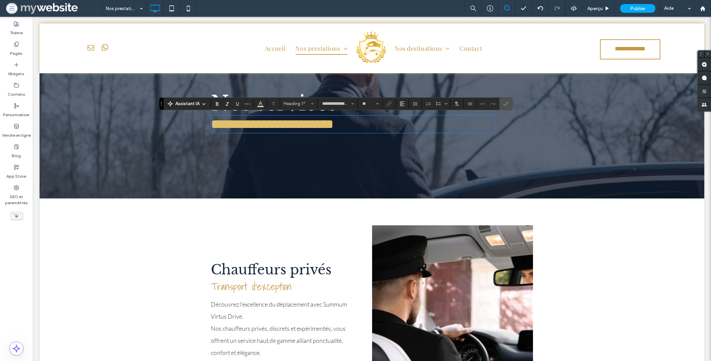
type input "**********"
type input "**"
type input "**********"
type input "**"
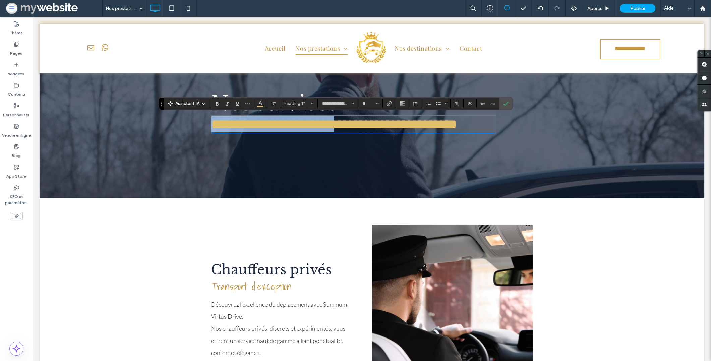
drag, startPoint x: 329, startPoint y: 123, endPoint x: 205, endPoint y: 125, distance: 124.1
click at [205, 125] on div "**********" at bounding box center [372, 128] width 665 height 139
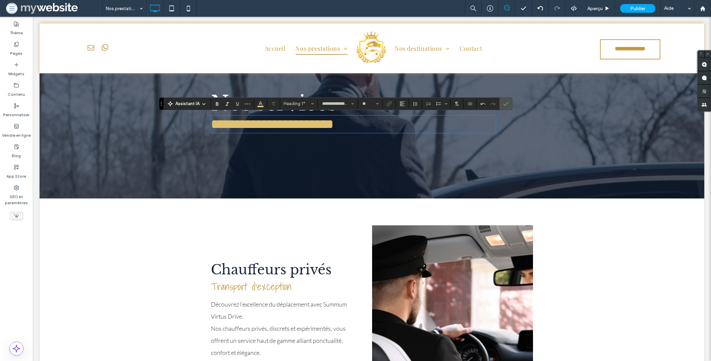
click at [278, 123] on span "**********" at bounding box center [272, 123] width 123 height 13
click at [508, 104] on icon "Confirmer" at bounding box center [505, 103] width 5 height 5
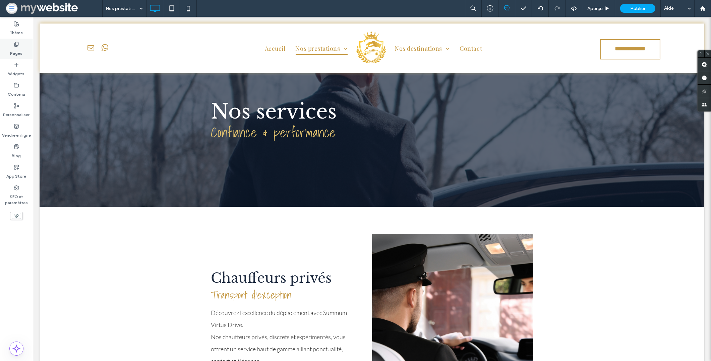
click at [26, 51] on div "Pages" at bounding box center [16, 49] width 33 height 20
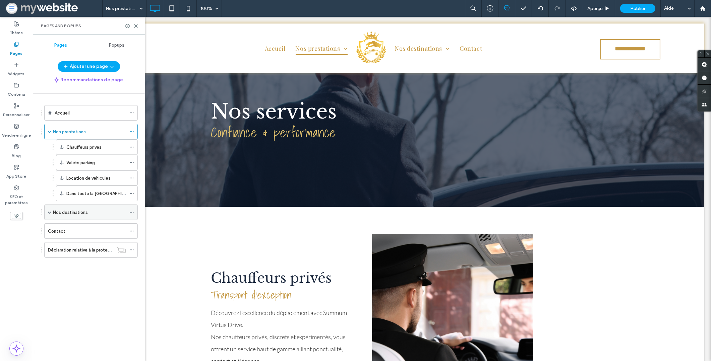
click at [78, 216] on div "Nos destinations" at bounding box center [89, 212] width 73 height 15
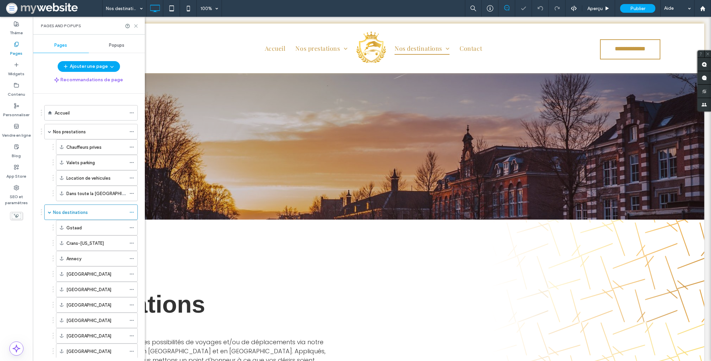
click at [136, 27] on icon at bounding box center [135, 25] width 5 height 5
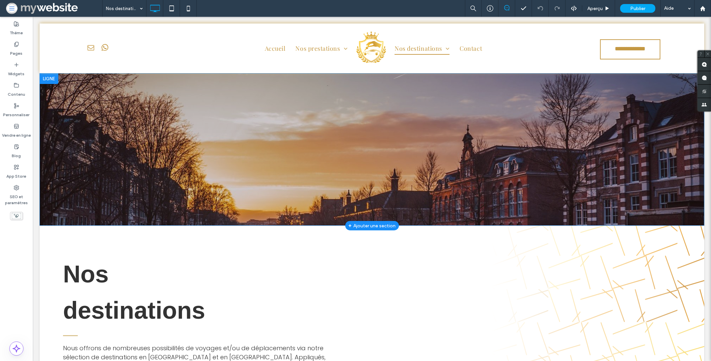
click at [363, 224] on div "+ Ajouter une section" at bounding box center [371, 225] width 47 height 7
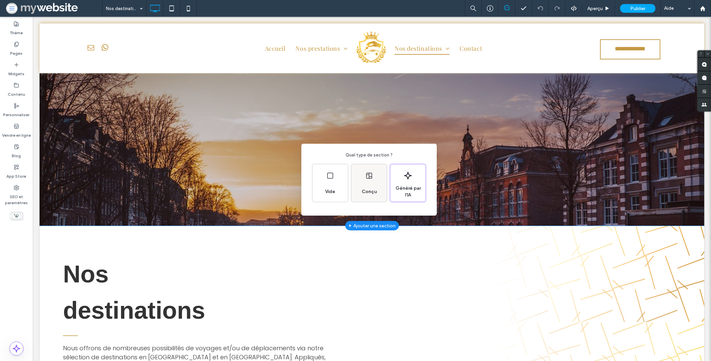
click at [376, 190] on span "Conçu" at bounding box center [369, 191] width 20 height 7
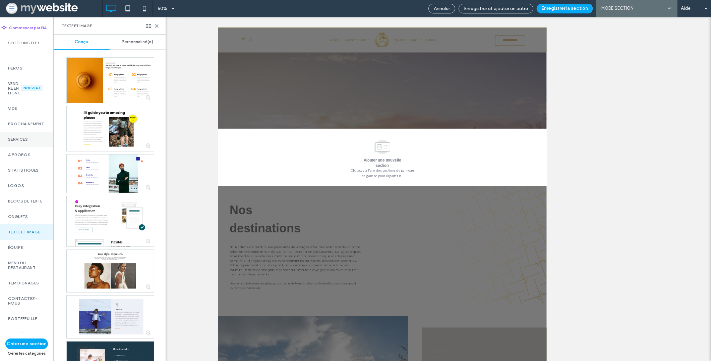
click at [27, 142] on label "Services" at bounding box center [26, 139] width 37 height 5
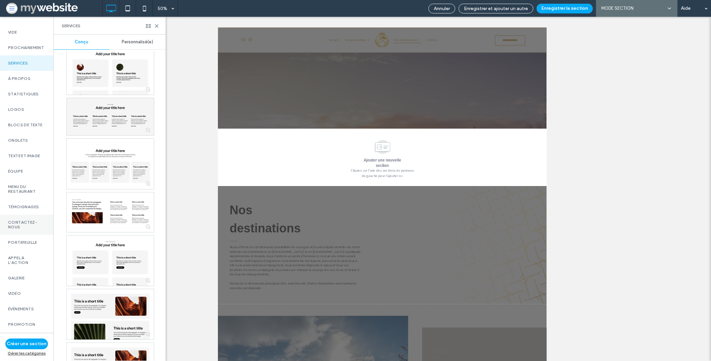
scroll to position [83, 0]
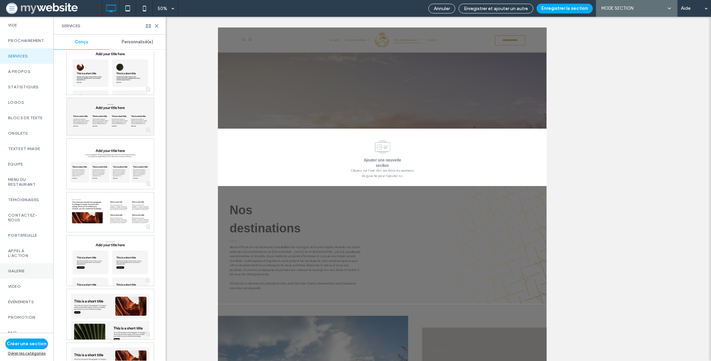
click at [37, 278] on div "Galerie" at bounding box center [26, 270] width 53 height 15
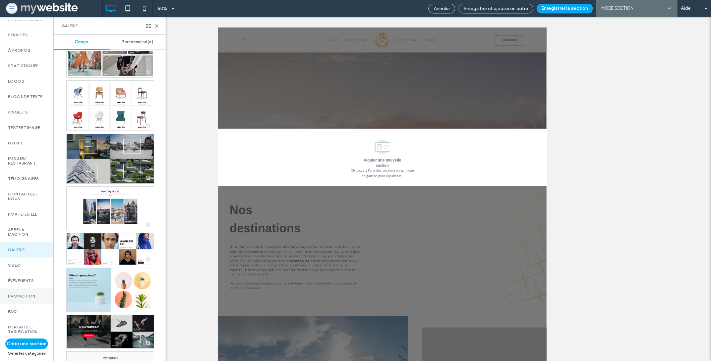
scroll to position [149, 0]
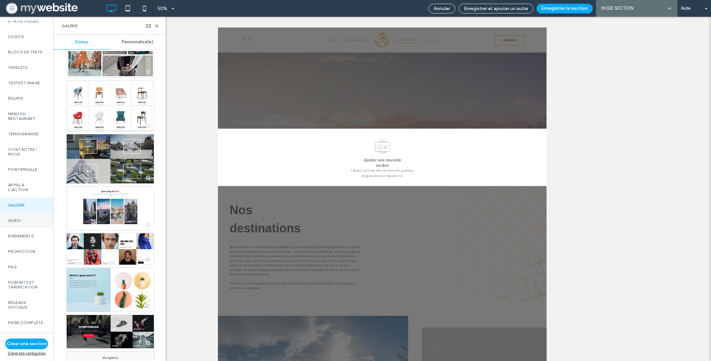
click at [17, 223] on label "Vidéo" at bounding box center [26, 220] width 37 height 5
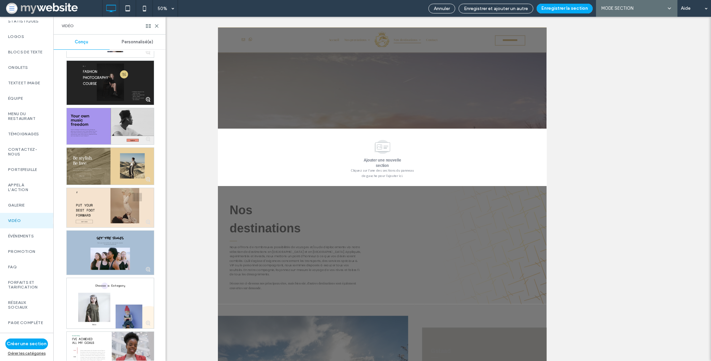
scroll to position [155, 0]
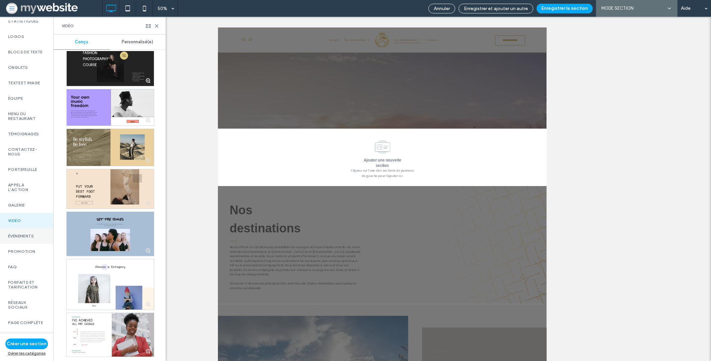
click at [23, 243] on div "Événements" at bounding box center [26, 235] width 53 height 15
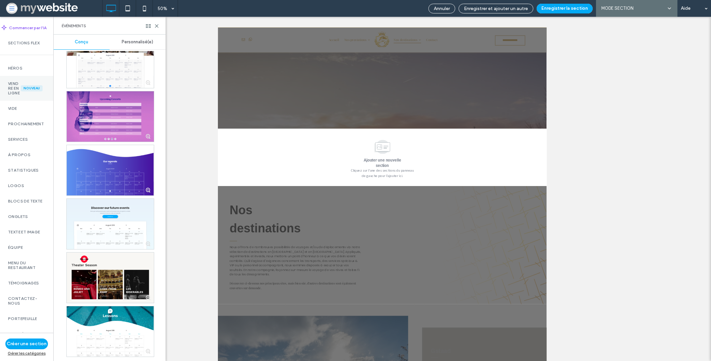
click at [13, 84] on label "Vendre en ligne" at bounding box center [14, 88] width 13 height 14
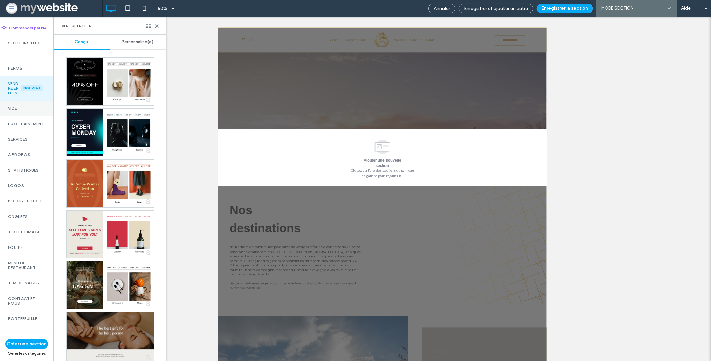
click at [23, 111] on label "Vide" at bounding box center [26, 108] width 37 height 5
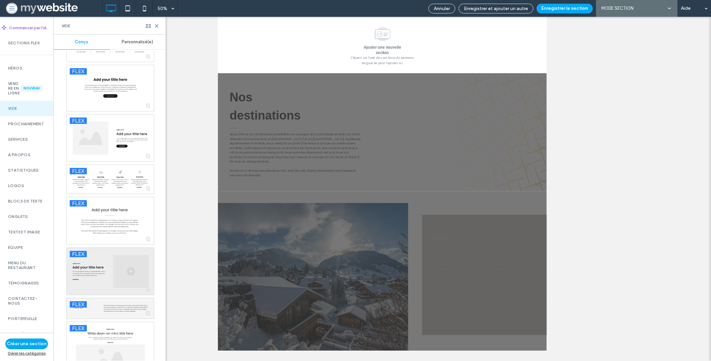
scroll to position [297, 0]
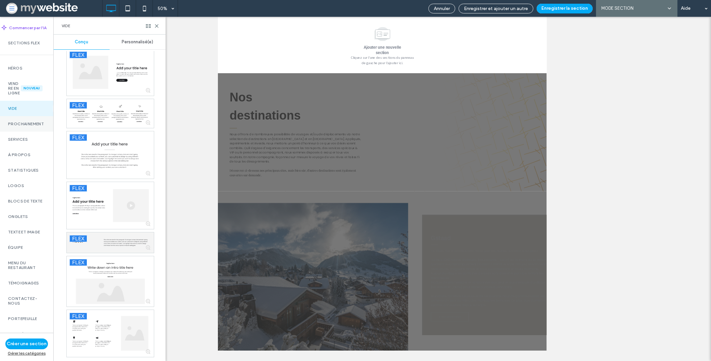
click at [24, 126] on label "Prochainement" at bounding box center [26, 123] width 37 height 5
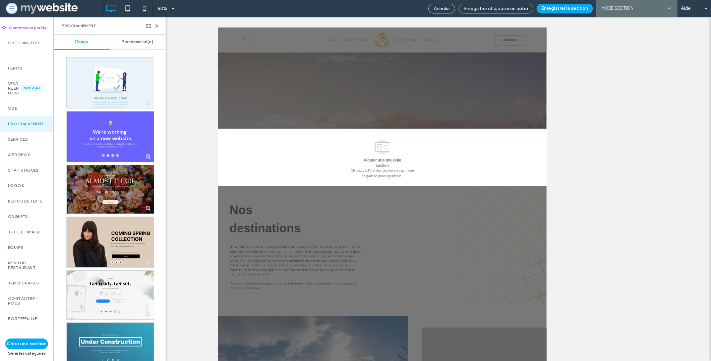
scroll to position [107, 0]
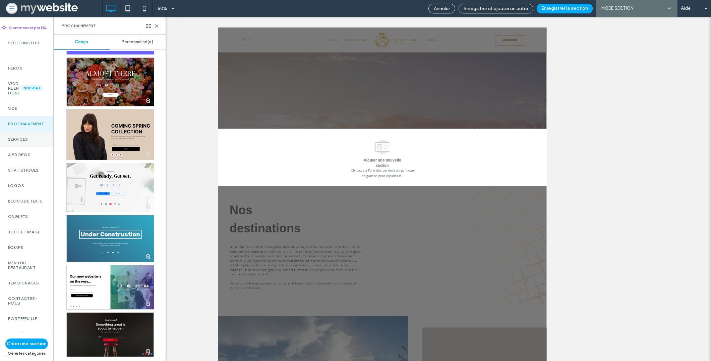
click at [24, 142] on label "Services" at bounding box center [26, 139] width 37 height 5
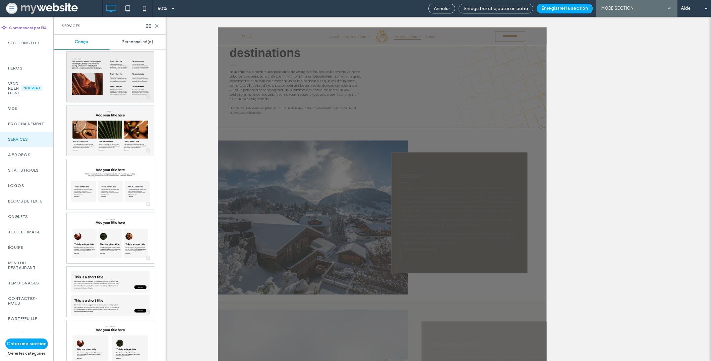
scroll to position [501, 0]
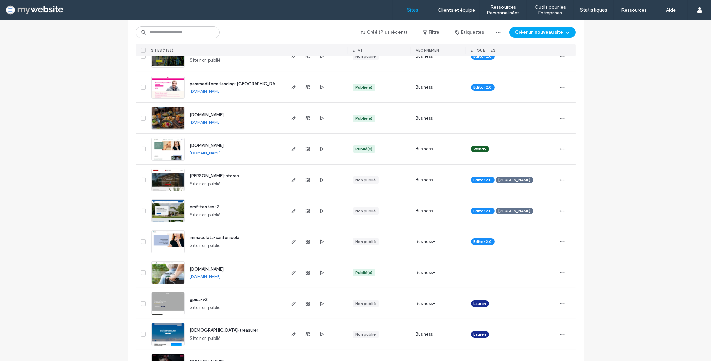
scroll to position [346, 0]
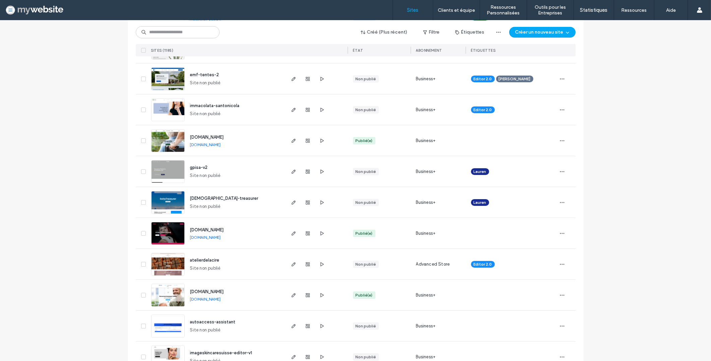
click at [172, 260] on img at bounding box center [168, 276] width 33 height 46
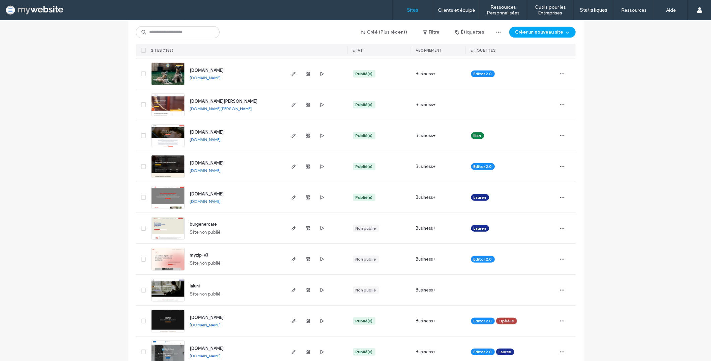
scroll to position [1063, 0]
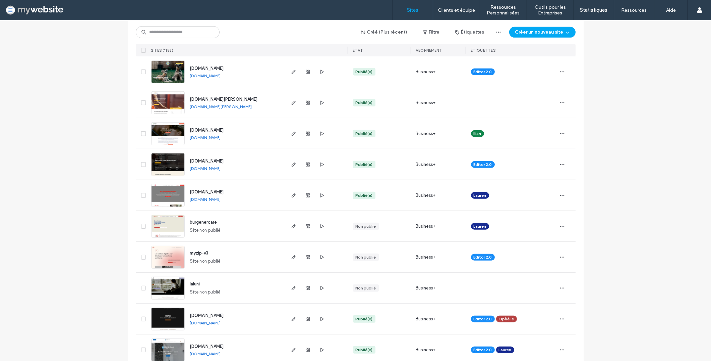
click at [198, 189] on span "www.glpcarrelage.ch" at bounding box center [207, 191] width 34 height 5
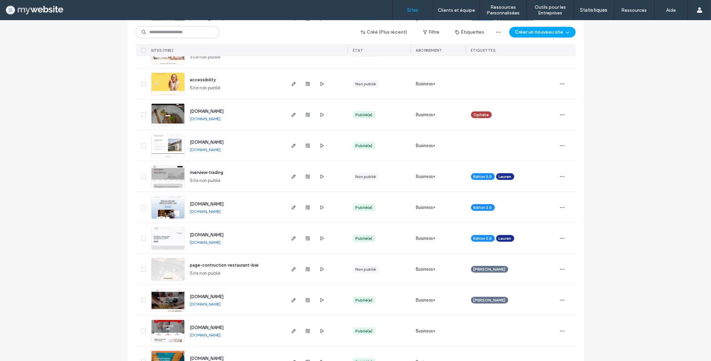
scroll to position [1708, 0]
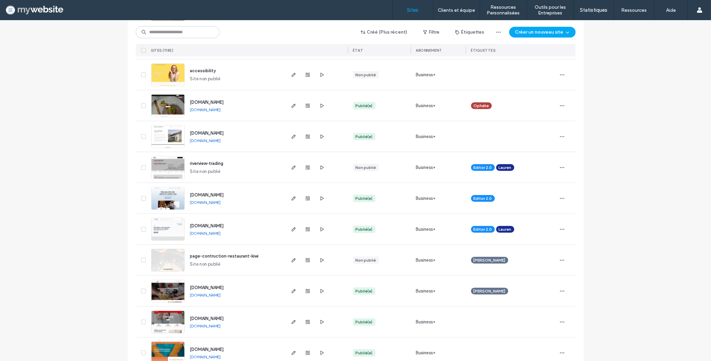
click at [202, 223] on span "[DOMAIN_NAME]" at bounding box center [207, 225] width 34 height 5
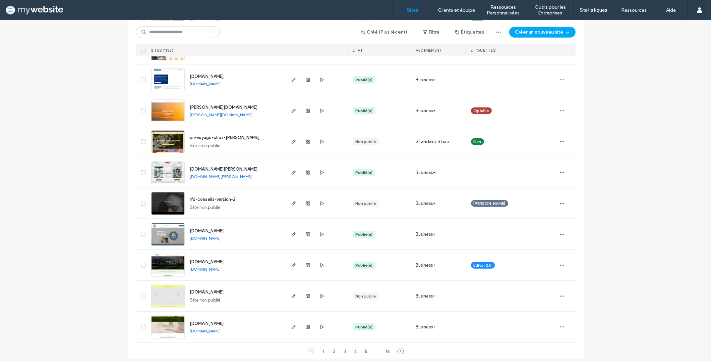
scroll to position [2109, 0]
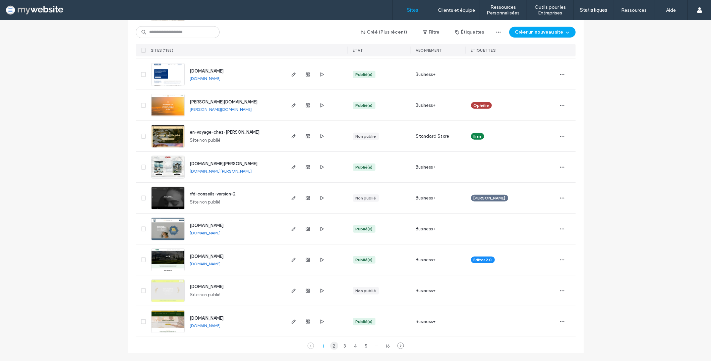
click at [330, 346] on div "2" at bounding box center [334, 345] width 8 height 8
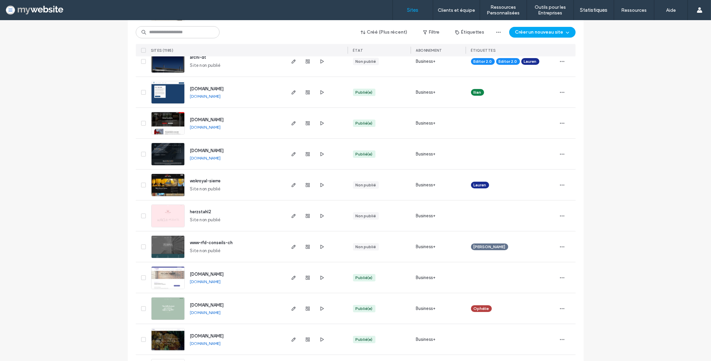
scroll to position [0, 0]
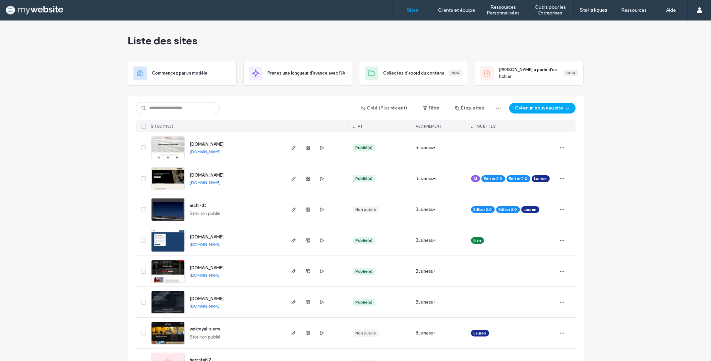
click at [211, 173] on span "www.ah-guitars.ch" at bounding box center [207, 174] width 34 height 5
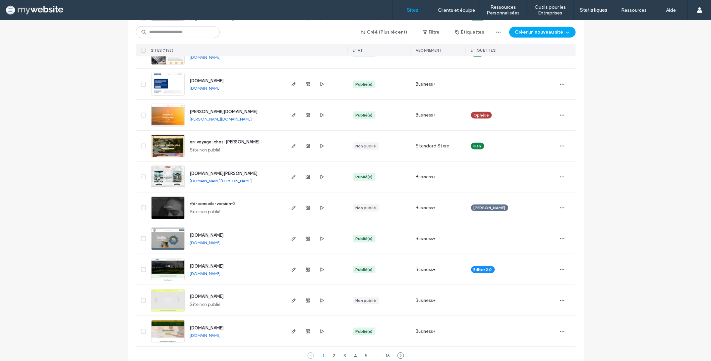
scroll to position [2109, 0]
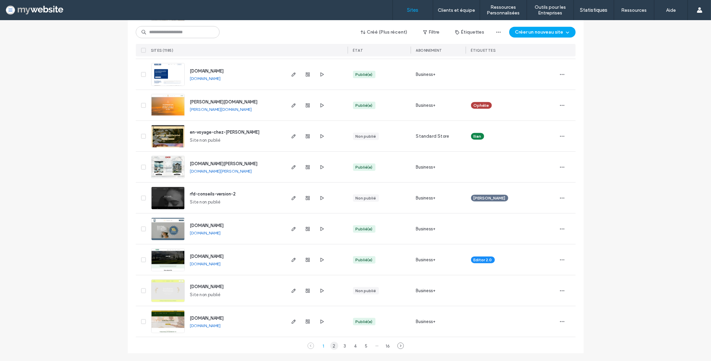
click at [330, 346] on div "2" at bounding box center [334, 345] width 8 height 8
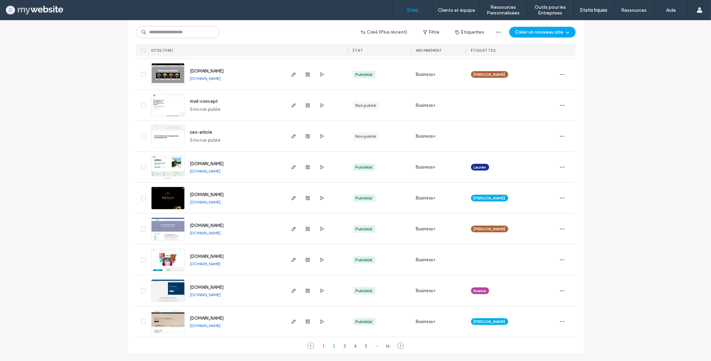
scroll to position [2038, 0]
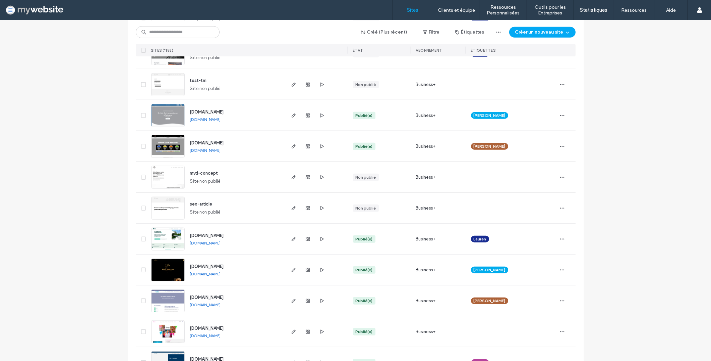
click at [206, 235] on span "www.setex.ch" at bounding box center [207, 235] width 34 height 5
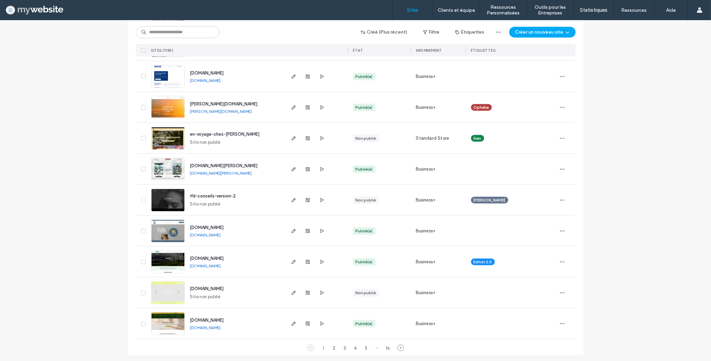
scroll to position [2109, 0]
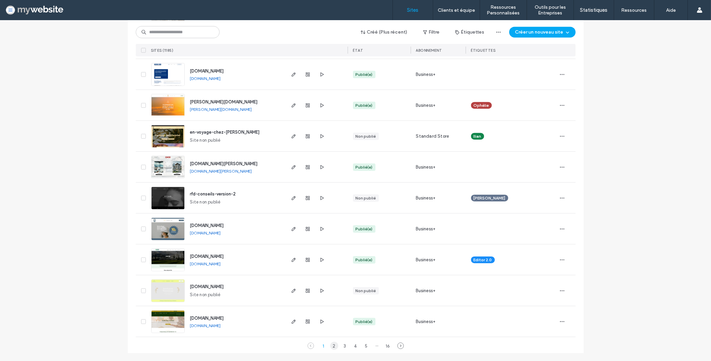
click at [330, 346] on div "2" at bounding box center [334, 345] width 8 height 8
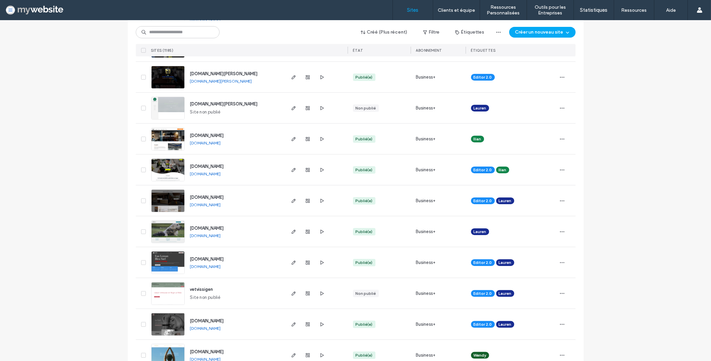
scroll to position [567, 0]
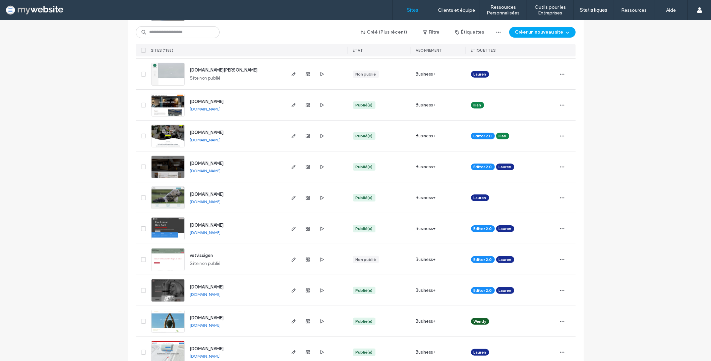
click at [203, 196] on span "www.vetvissigen.ch" at bounding box center [207, 193] width 34 height 5
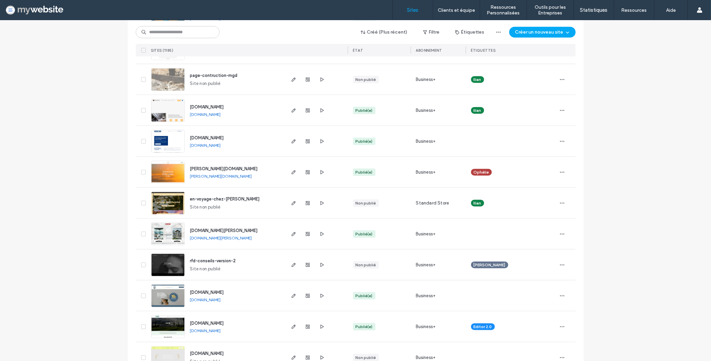
scroll to position [2109, 0]
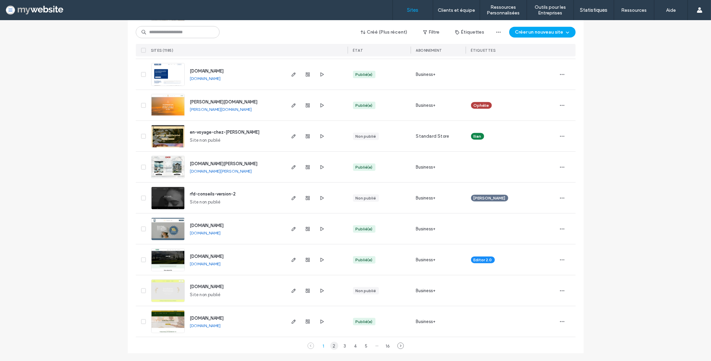
click at [330, 345] on div "2" at bounding box center [334, 345] width 8 height 8
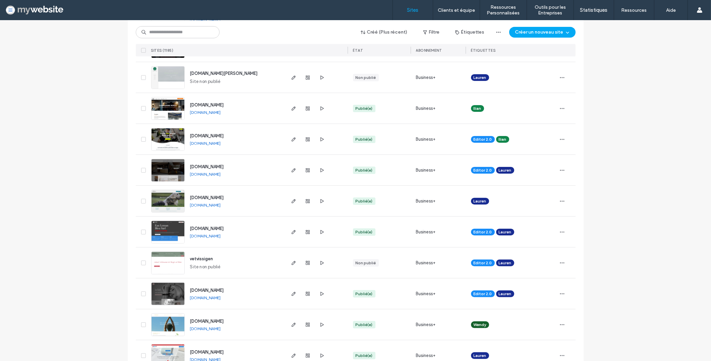
scroll to position [564, 0]
click at [214, 165] on span "www.johnslodge.ch" at bounding box center [207, 166] width 34 height 5
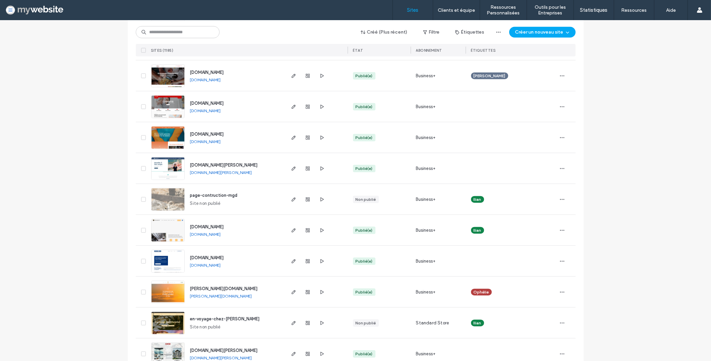
scroll to position [2109, 0]
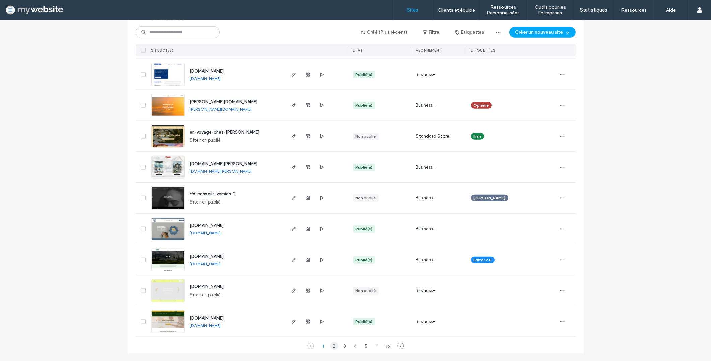
click at [330, 343] on div "2" at bounding box center [334, 345] width 8 height 8
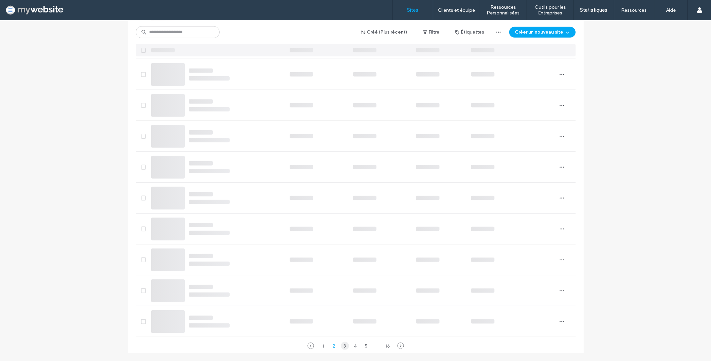
click at [341, 345] on div "3" at bounding box center [345, 345] width 8 height 8
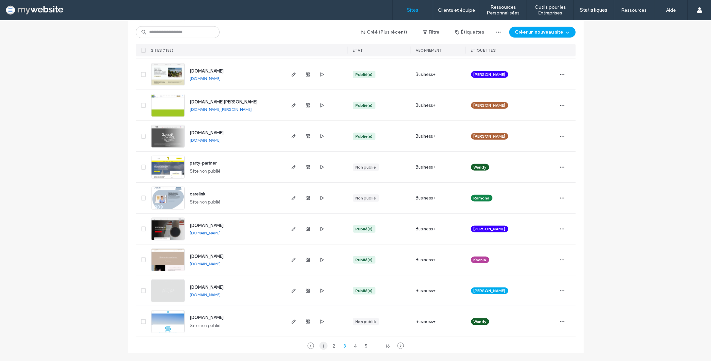
click at [320, 344] on div "1" at bounding box center [324, 345] width 8 height 8
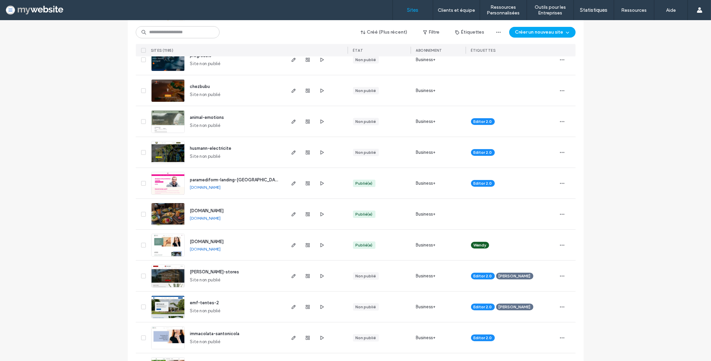
scroll to position [122, 0]
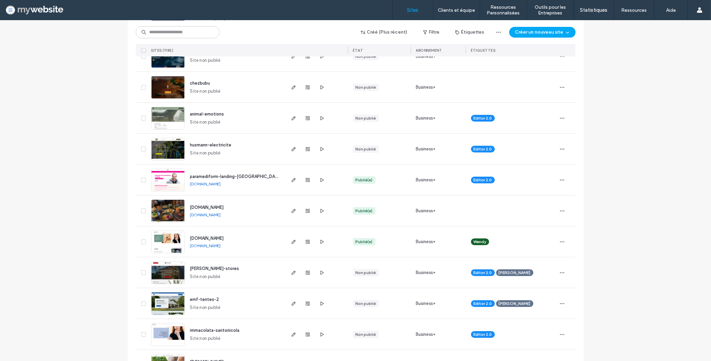
click at [219, 209] on span "www.lemetropole.ch" at bounding box center [207, 207] width 34 height 5
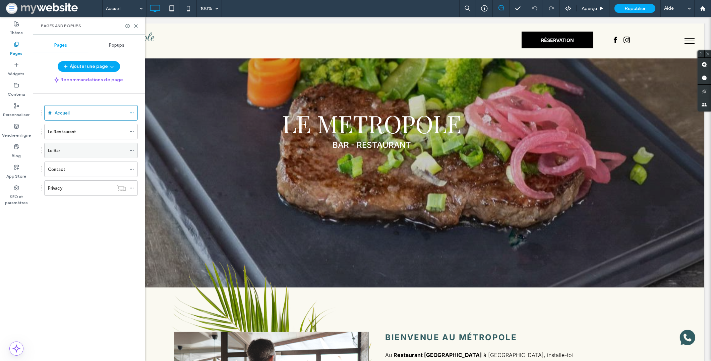
click at [80, 152] on div "Le Bar" at bounding box center [87, 150] width 78 height 7
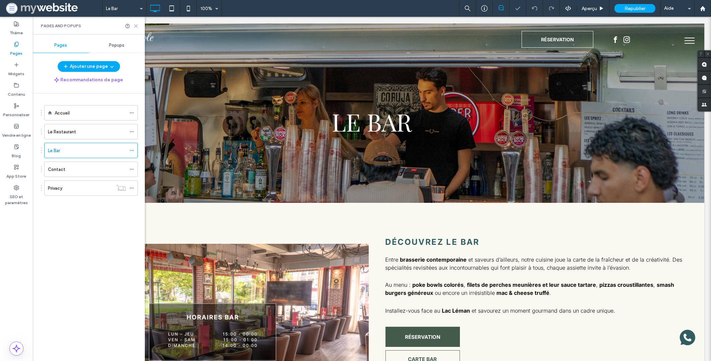
click at [134, 27] on icon at bounding box center [135, 25] width 5 height 5
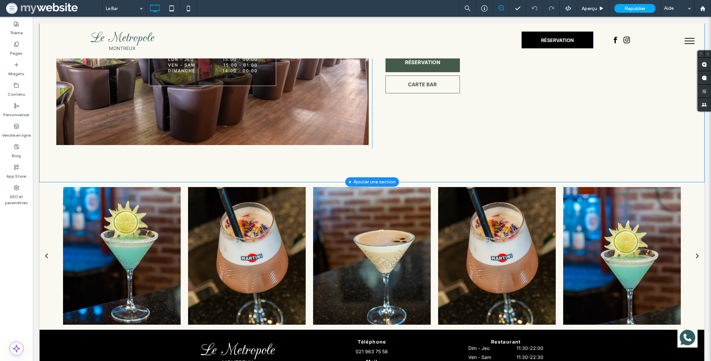
scroll to position [353, 0]
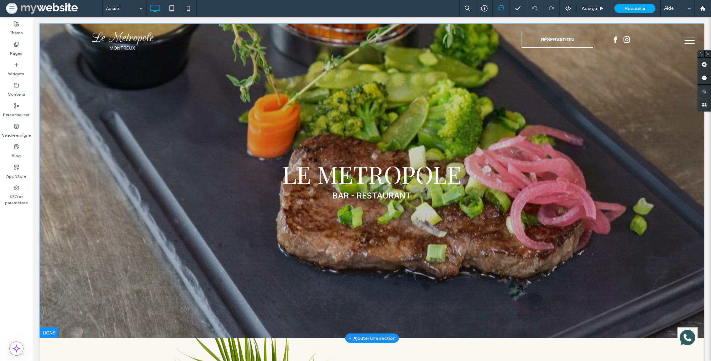
scroll to position [246, 0]
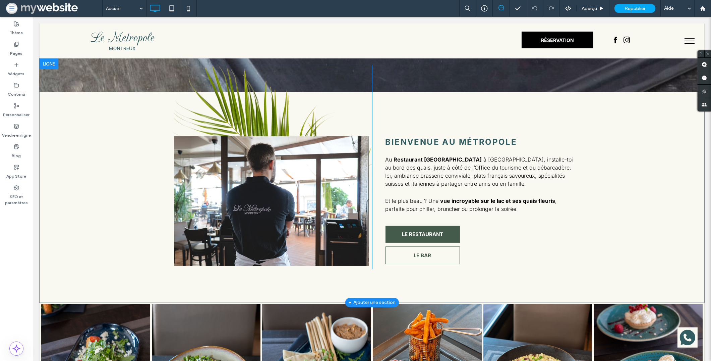
click at [60, 118] on div "Click To Paste Bienvenue au métropole Au Restaurant Le Métropole à Montreux, in…" at bounding box center [372, 180] width 665 height 244
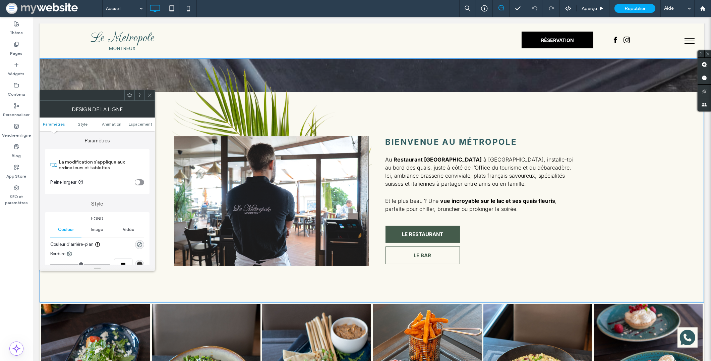
click at [154, 95] on div at bounding box center [150, 95] width 10 height 10
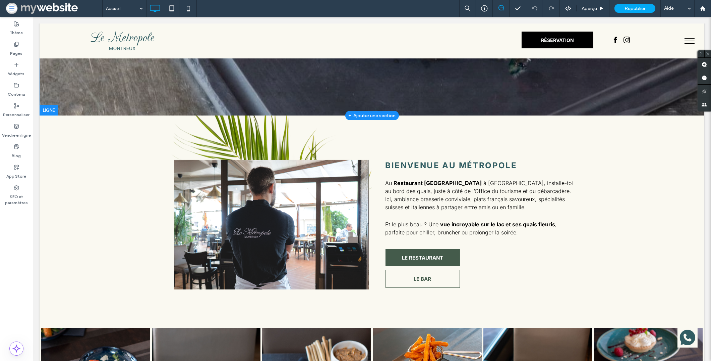
scroll to position [182, 0]
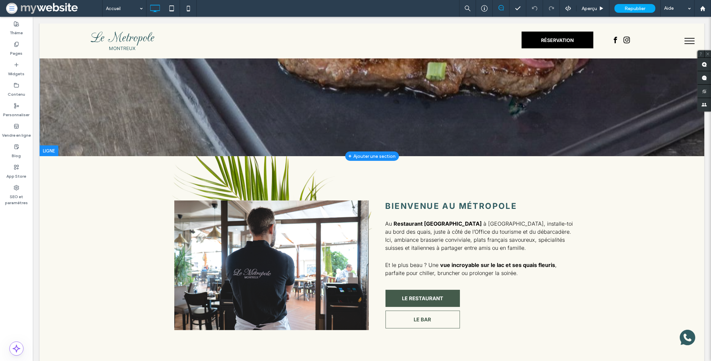
click at [52, 148] on div at bounding box center [49, 150] width 19 height 11
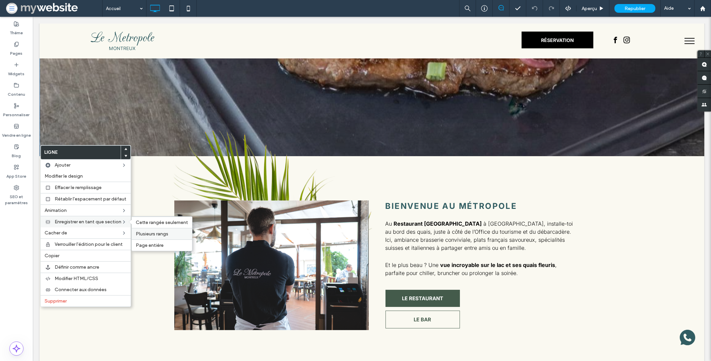
click at [153, 232] on span "Plusieurs rangs" at bounding box center [152, 234] width 33 height 6
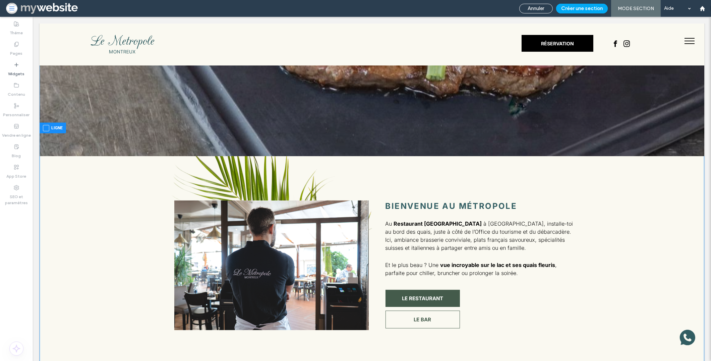
click at [50, 129] on label "Ligne" at bounding box center [53, 128] width 20 height 8
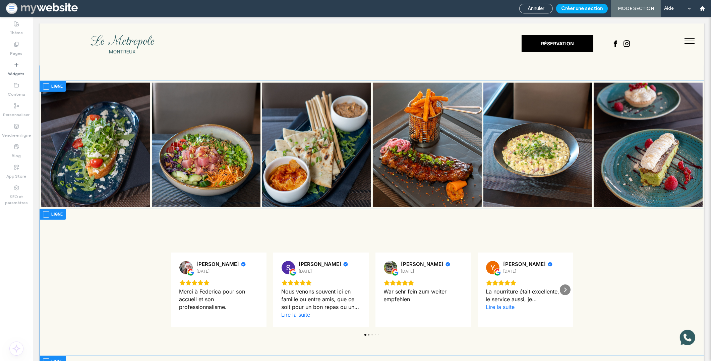
scroll to position [484, 0]
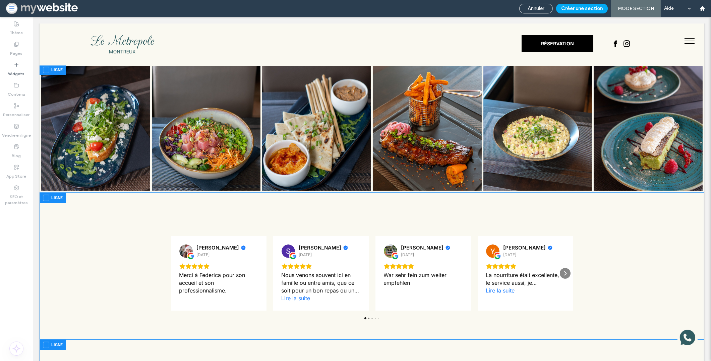
click at [53, 71] on label "Ligne" at bounding box center [53, 70] width 20 height 8
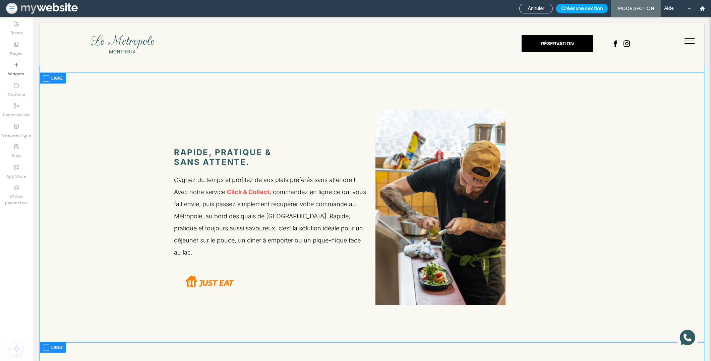
scroll to position [743, 0]
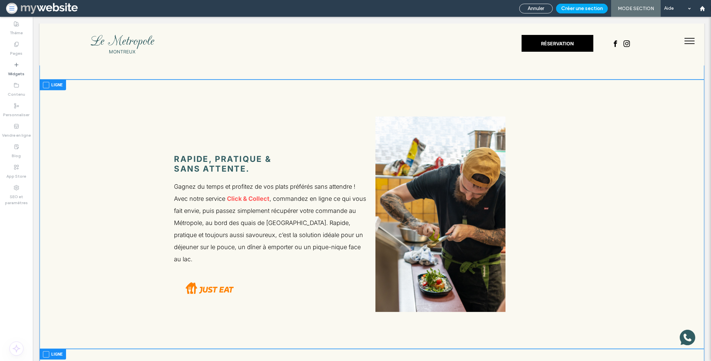
click at [57, 78] on div at bounding box center [372, 6] width 665 height 147
click at [58, 82] on label "Ligne" at bounding box center [53, 85] width 20 height 8
click at [588, 8] on button "Créer une section" at bounding box center [582, 9] width 52 height 10
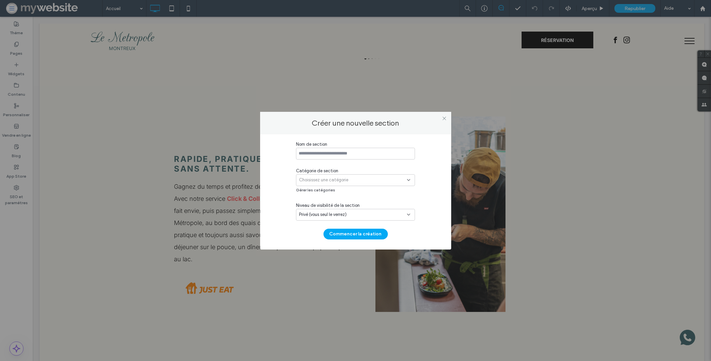
click at [357, 152] on input at bounding box center [355, 154] width 119 height 12
type input "**********"
click at [358, 180] on div "Choisissez une catégorie" at bounding box center [353, 179] width 108 height 7
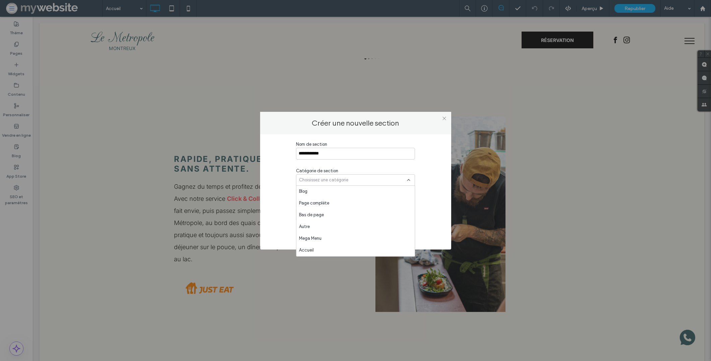
scroll to position [344, 0]
click at [352, 234] on div "Autre" at bounding box center [355, 235] width 118 height 12
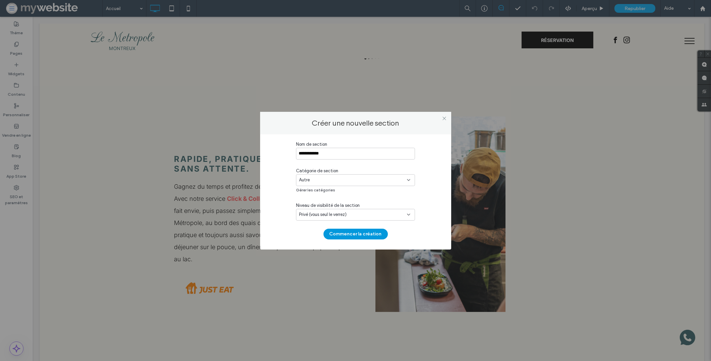
click at [352, 234] on button "Commencer la création" at bounding box center [356, 233] width 64 height 11
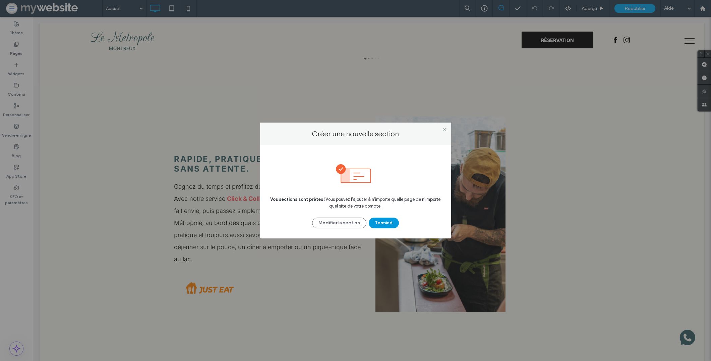
click at [379, 222] on button "Terminé" at bounding box center [384, 222] width 30 height 11
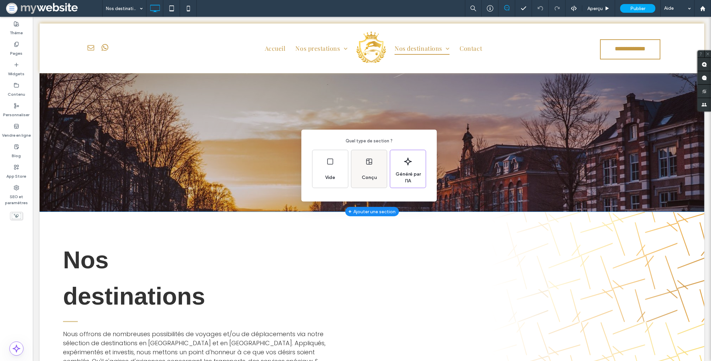
click at [363, 174] on span "Conçu" at bounding box center [369, 177] width 20 height 7
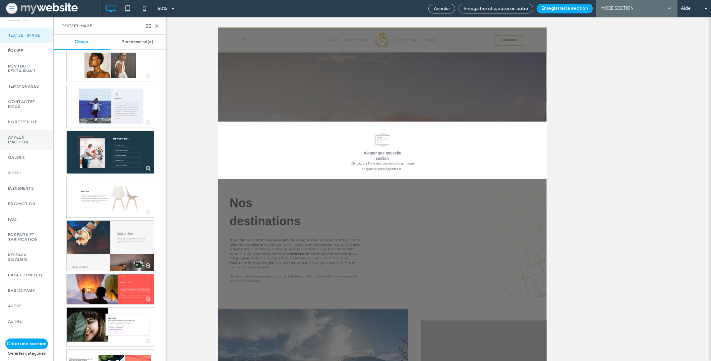
scroll to position [240, 0]
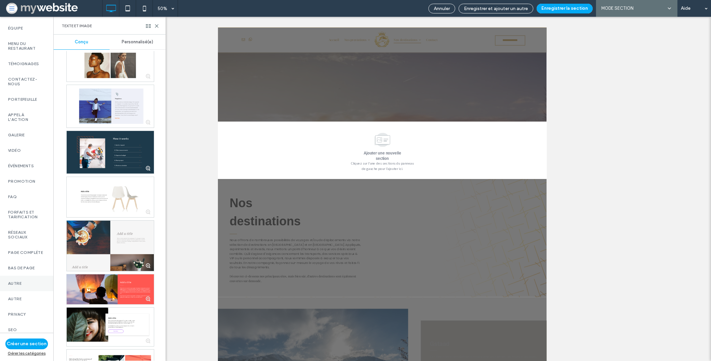
click at [21, 281] on label "Autre" at bounding box center [26, 283] width 37 height 5
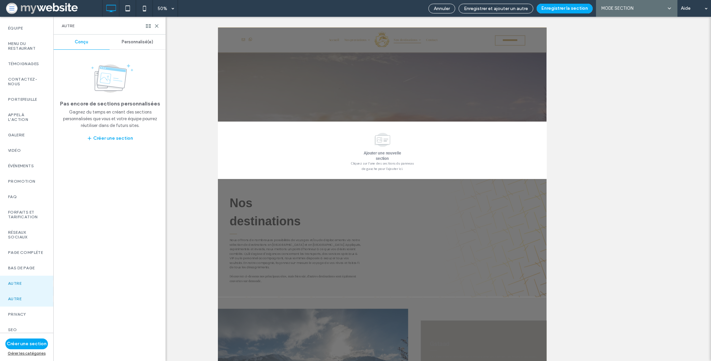
click at [133, 41] on span "Personnalisé(e)" at bounding box center [138, 41] width 32 height 5
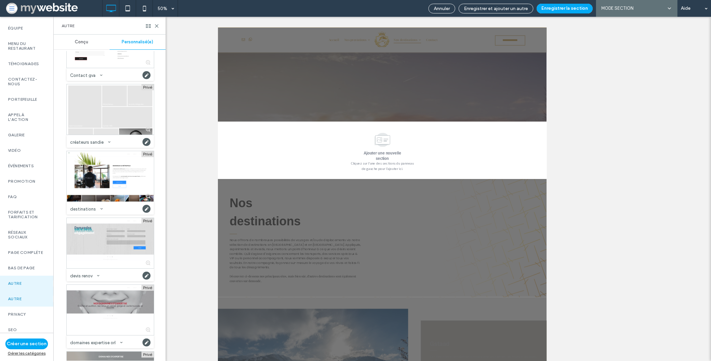
scroll to position [1570, 0]
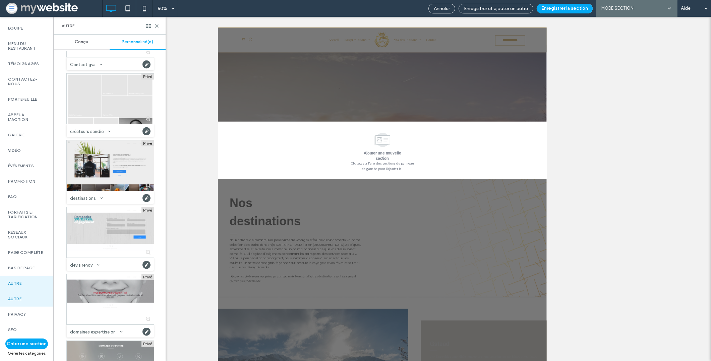
click at [120, 172] on div at bounding box center [110, 165] width 87 height 50
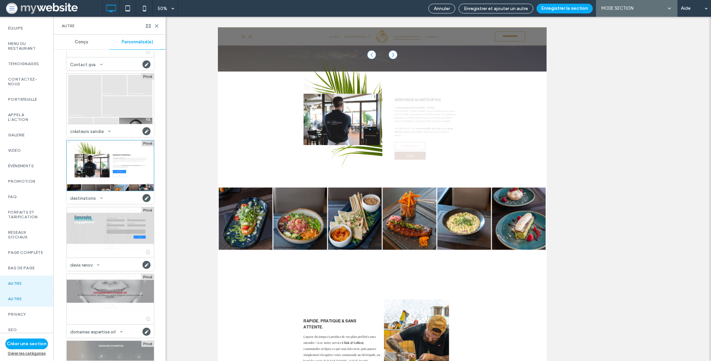
scroll to position [115, 0]
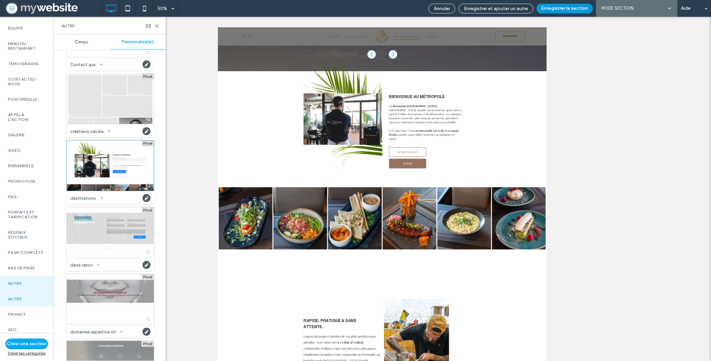
click at [563, 6] on button "Enregistrer la section" at bounding box center [565, 9] width 56 height 10
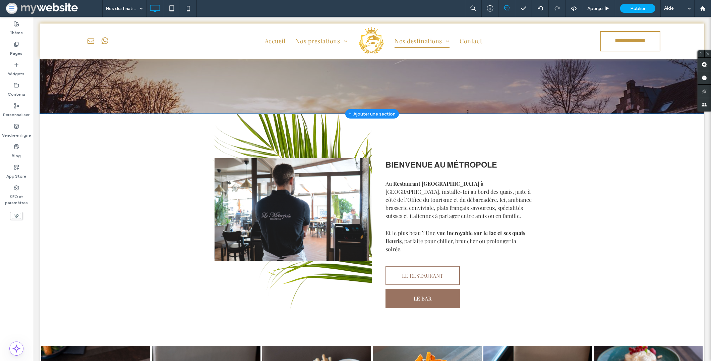
scroll to position [0, 0]
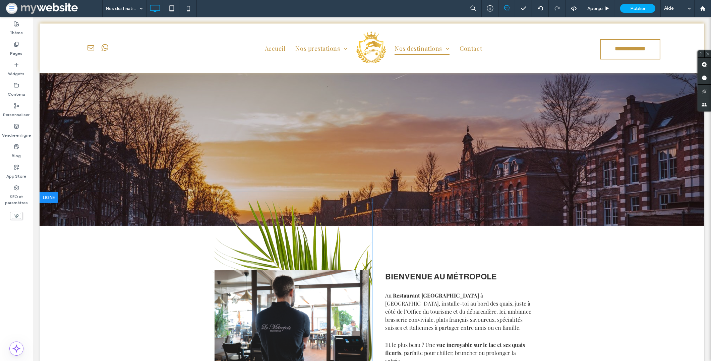
click at [277, 209] on div "Click To Paste" at bounding box center [291, 310] width 161 height 224
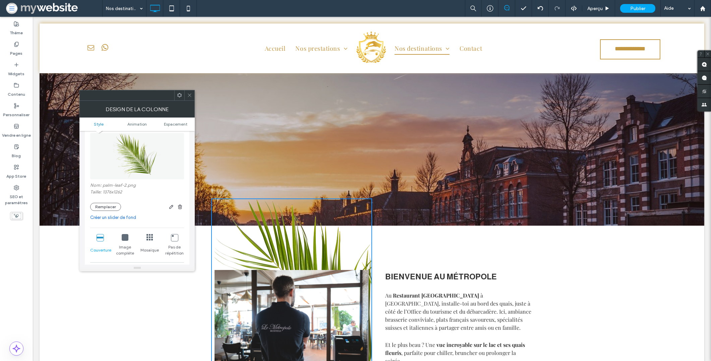
scroll to position [51, 0]
click at [101, 197] on div "Nom: palm-leaf-2.png Taille: 1376x1262 Remplacer" at bounding box center [137, 195] width 94 height 28
click at [100, 204] on button "Remplacer" at bounding box center [105, 205] width 31 height 8
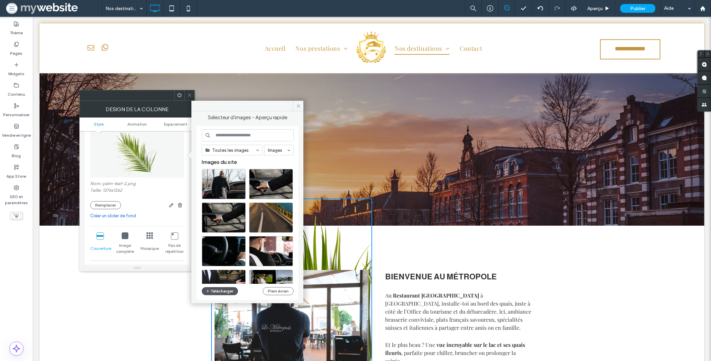
click at [224, 291] on button "Télécharger" at bounding box center [220, 291] width 36 height 8
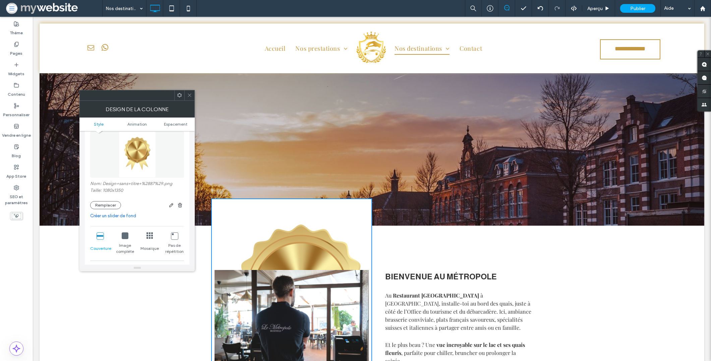
click at [320, 228] on div "Click To Paste" at bounding box center [291, 310] width 161 height 224
click at [101, 205] on button "Remplacer" at bounding box center [105, 205] width 31 height 8
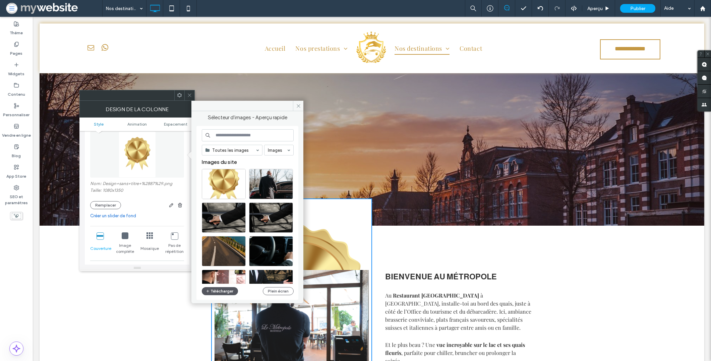
click at [221, 290] on button "Télécharger" at bounding box center [220, 291] width 36 height 8
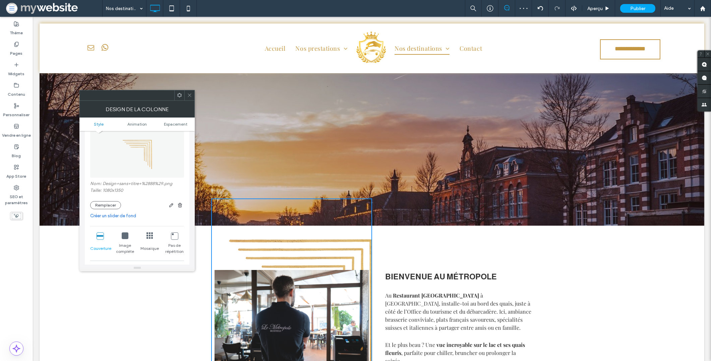
click at [187, 91] on span at bounding box center [189, 95] width 5 height 10
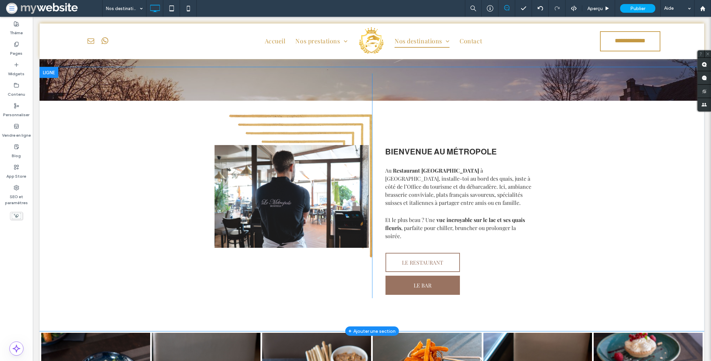
scroll to position [124, 0]
click at [319, 245] on img at bounding box center [292, 196] width 154 height 103
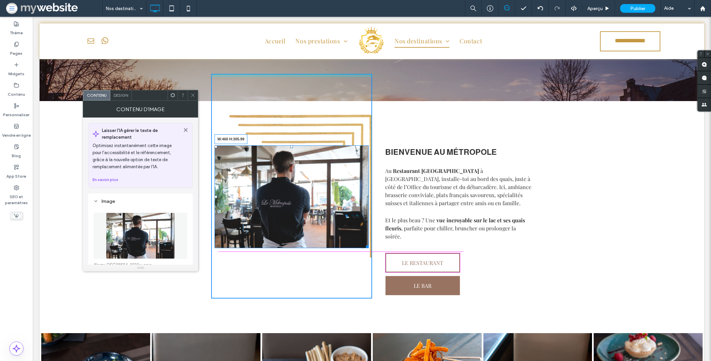
drag, startPoint x: 364, startPoint y: 246, endPoint x: 376, endPoint y: 254, distance: 14.1
click at [376, 254] on div "W:460 H:305.99 Click To Paste Bienvenue au métropole Au Restaurant Le Métropole…" at bounding box center [372, 186] width 322 height 224
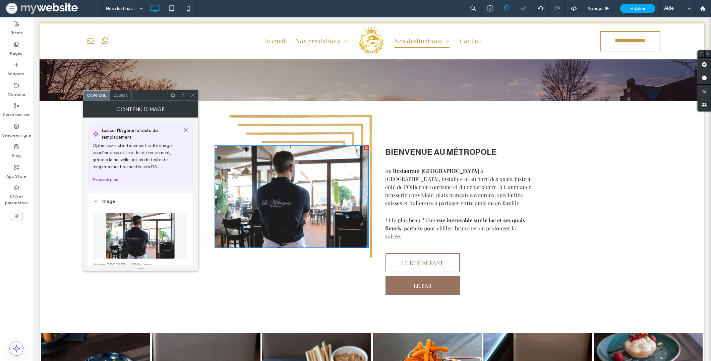
click at [193, 95] on icon at bounding box center [192, 95] width 5 height 5
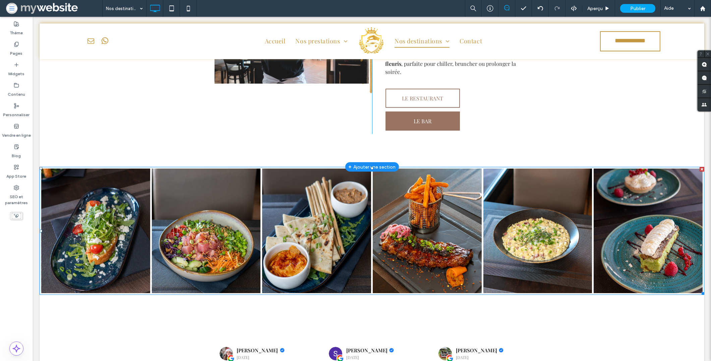
scroll to position [401, 0]
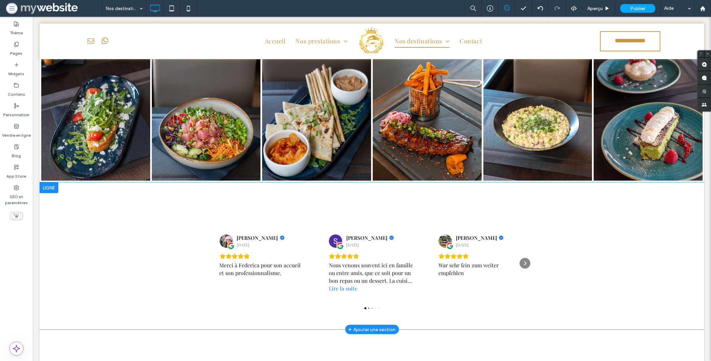
click at [52, 182] on div at bounding box center [49, 187] width 19 height 11
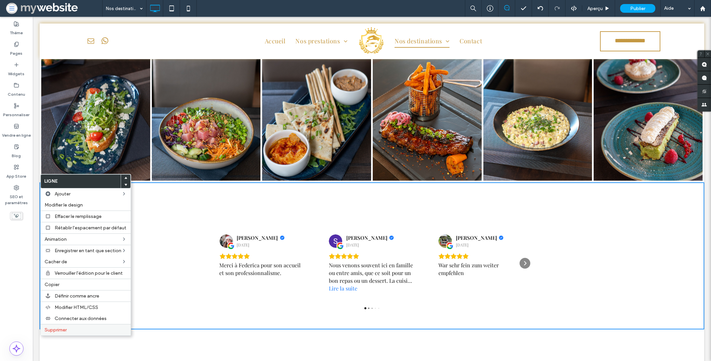
click at [56, 331] on div "Supprimer" at bounding box center [86, 329] width 90 height 11
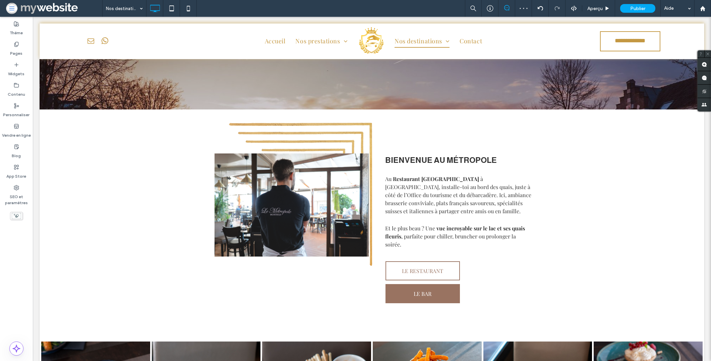
scroll to position [66, 0]
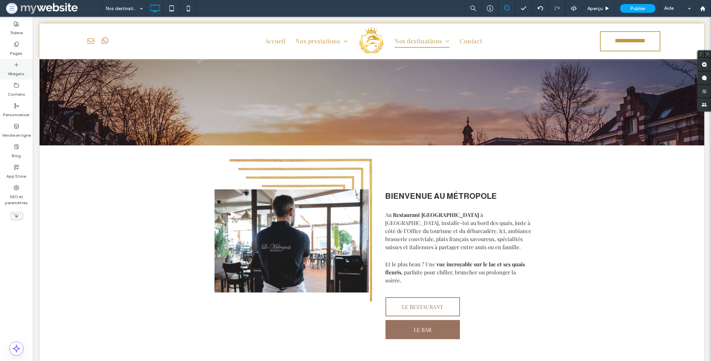
click at [19, 72] on label "Widgets" at bounding box center [16, 71] width 16 height 9
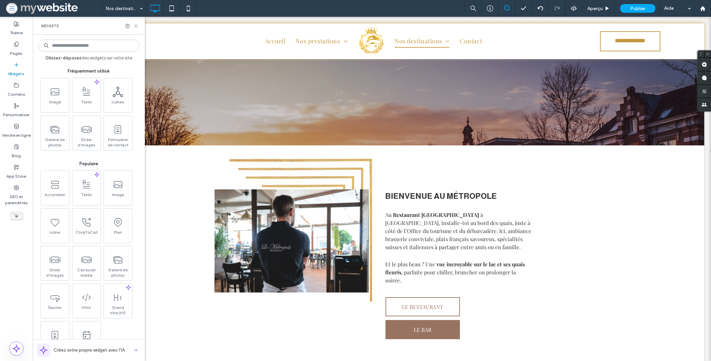
click at [135, 24] on use at bounding box center [135, 25] width 3 height 3
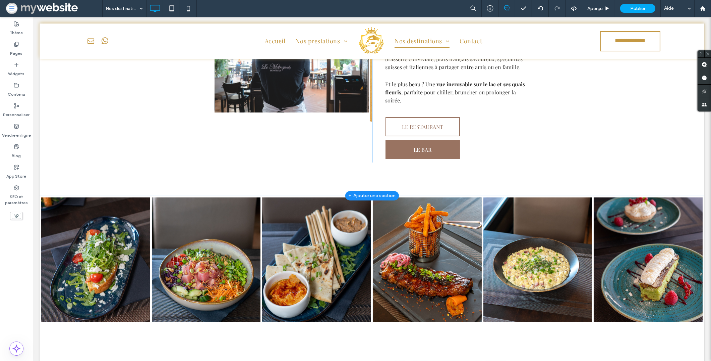
scroll to position [235, 0]
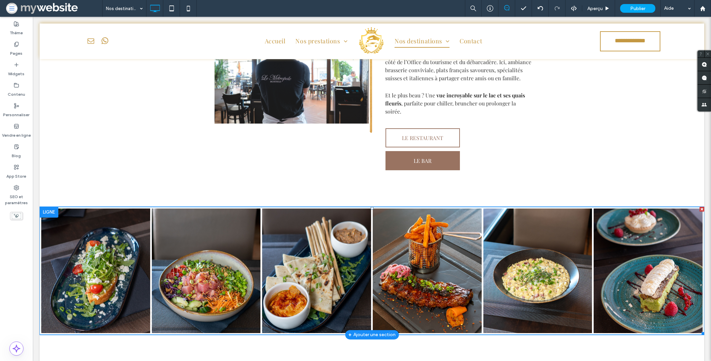
click at [102, 250] on link at bounding box center [95, 270] width 109 height 124
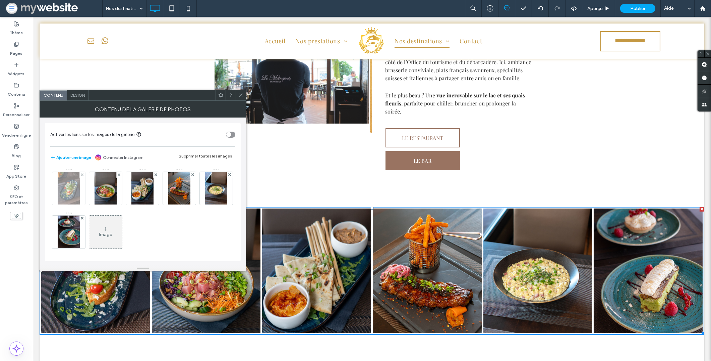
click at [65, 181] on img at bounding box center [69, 188] width 22 height 33
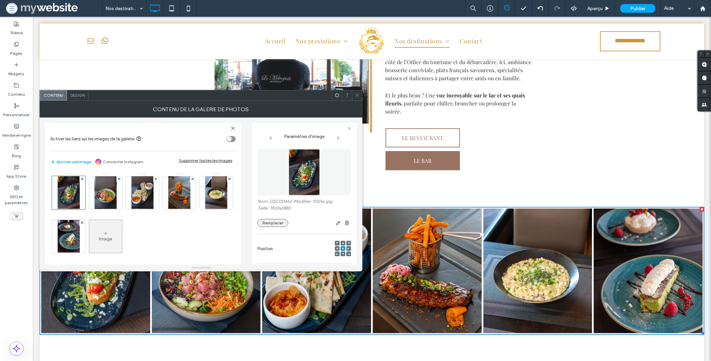
click at [269, 223] on button "Remplacer" at bounding box center [273, 223] width 31 height 8
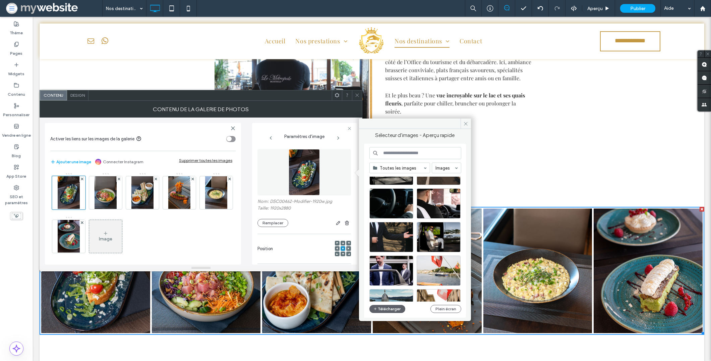
scroll to position [160, 0]
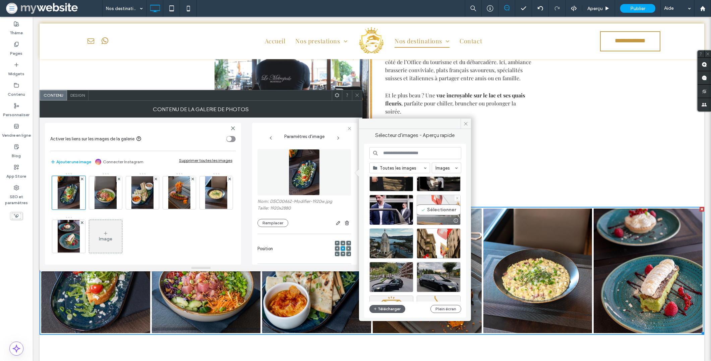
click at [435, 213] on div "Sélectionner" at bounding box center [439, 210] width 44 height 30
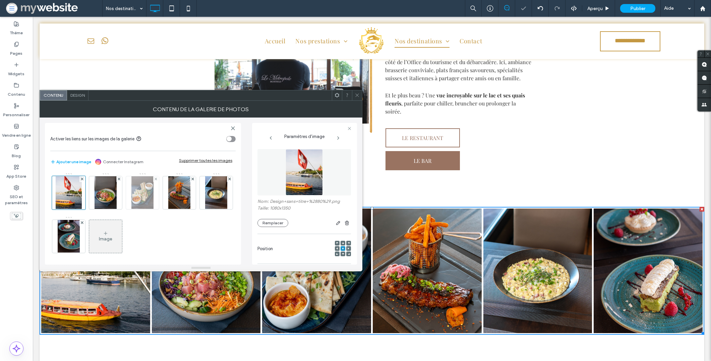
click at [139, 186] on img at bounding box center [142, 192] width 22 height 33
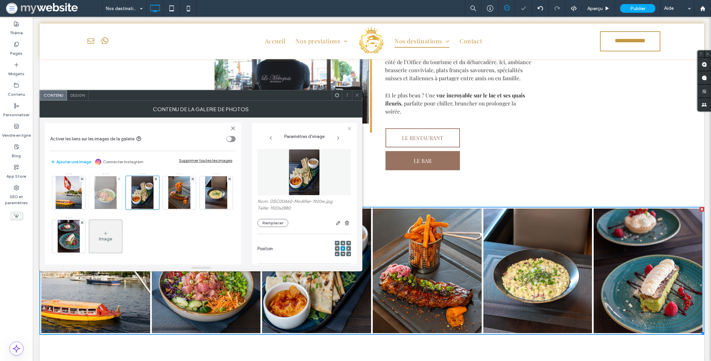
click at [104, 192] on img at bounding box center [106, 192] width 22 height 33
click at [274, 224] on button "Remplacer" at bounding box center [273, 223] width 31 height 8
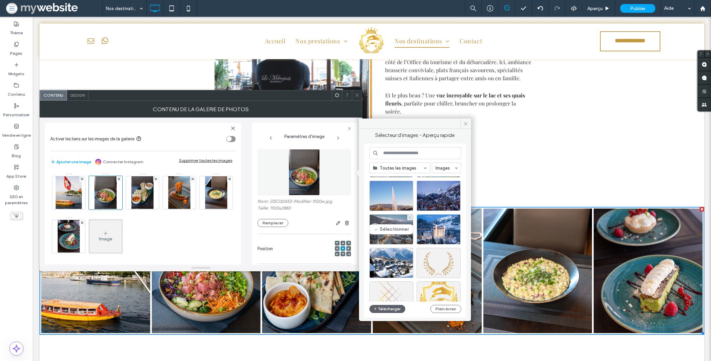
scroll to position [606, 0]
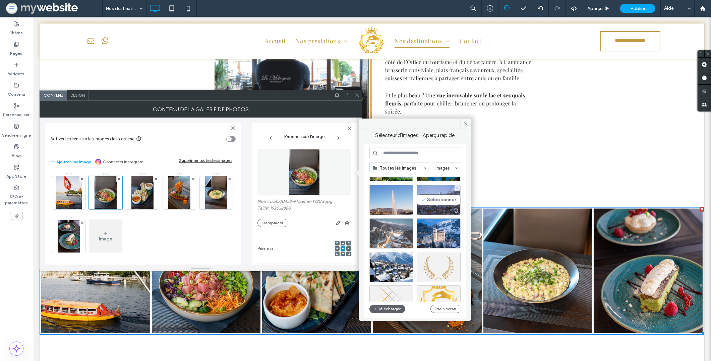
click at [439, 198] on div "Sélectionner" at bounding box center [439, 199] width 44 height 30
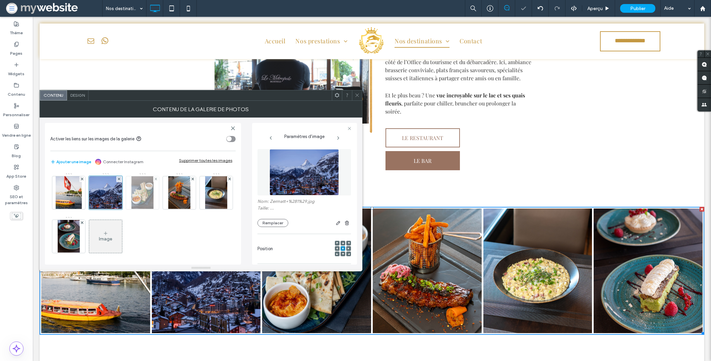
click at [140, 201] on img at bounding box center [142, 192] width 22 height 33
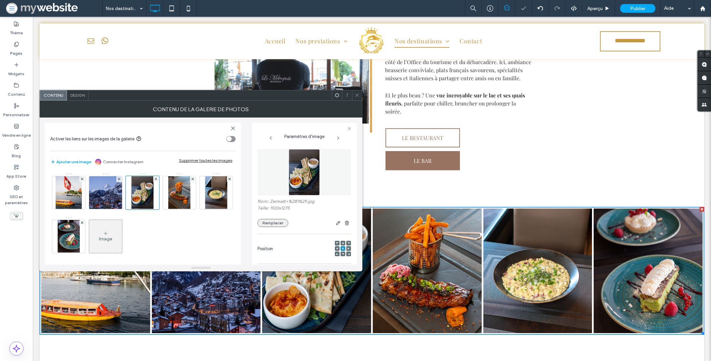
click at [273, 221] on button "Remplacer" at bounding box center [273, 223] width 31 height 8
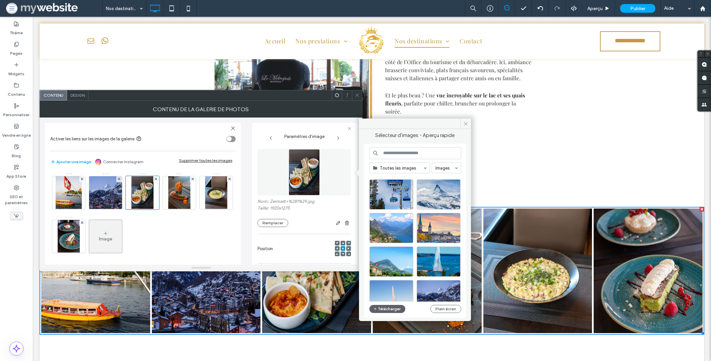
scroll to position [525, 0]
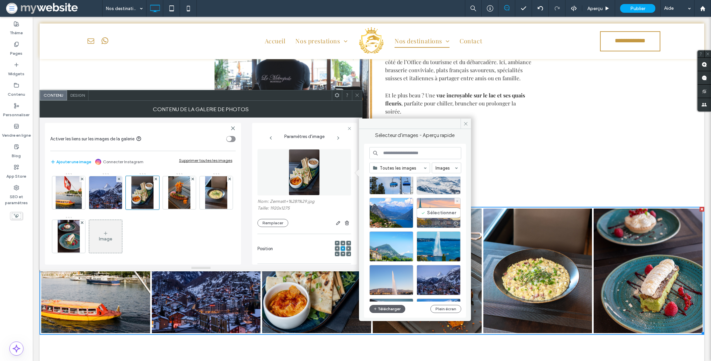
click at [433, 218] on div "Sélectionner" at bounding box center [439, 213] width 44 height 30
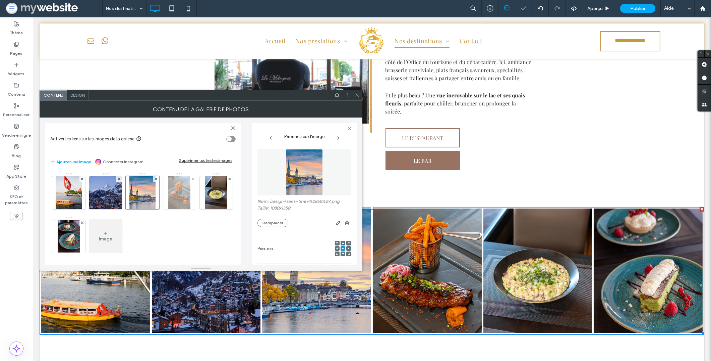
click at [182, 188] on img at bounding box center [179, 192] width 22 height 33
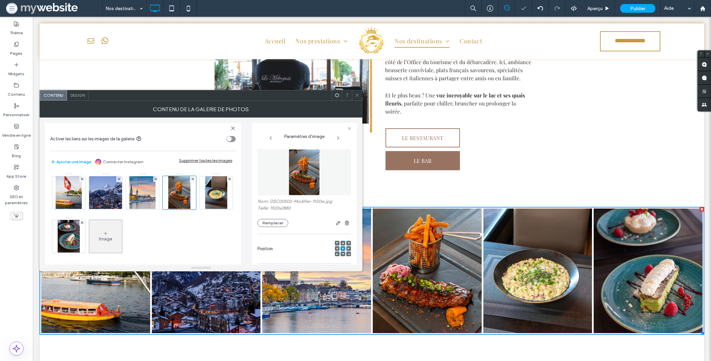
click at [272, 227] on div "Remplacer" at bounding box center [305, 223] width 94 height 8
click at [272, 223] on button "Remplacer" at bounding box center [273, 223] width 31 height 8
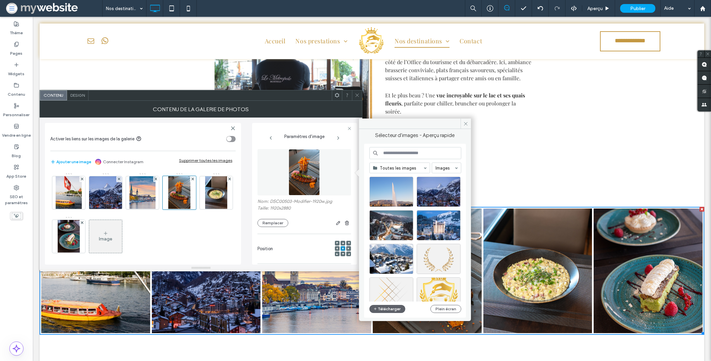
scroll to position [631, 0]
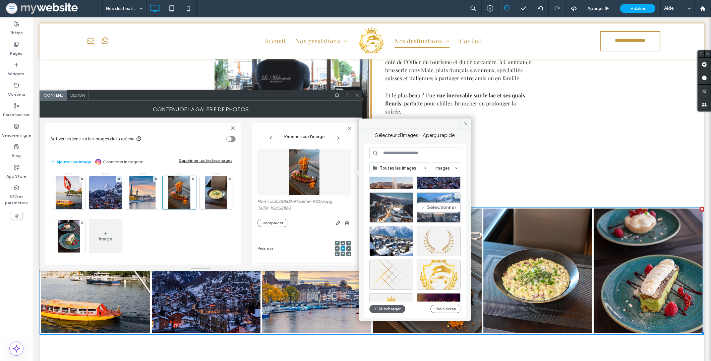
click at [445, 206] on div "Sélectionner" at bounding box center [439, 207] width 44 height 30
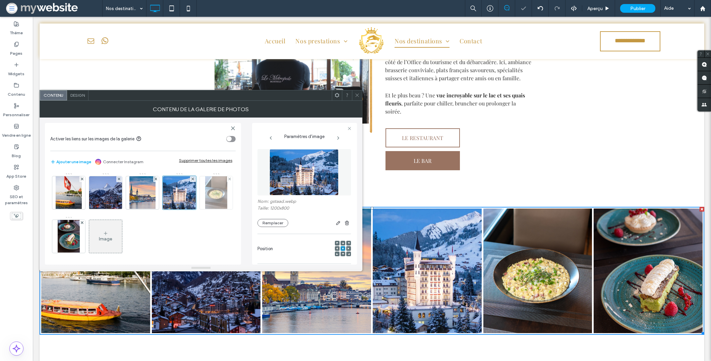
click at [205, 209] on img at bounding box center [216, 192] width 22 height 33
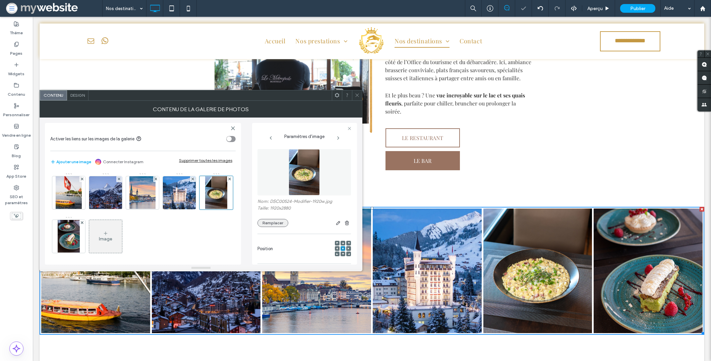
click at [266, 224] on button "Remplacer" at bounding box center [273, 223] width 31 height 8
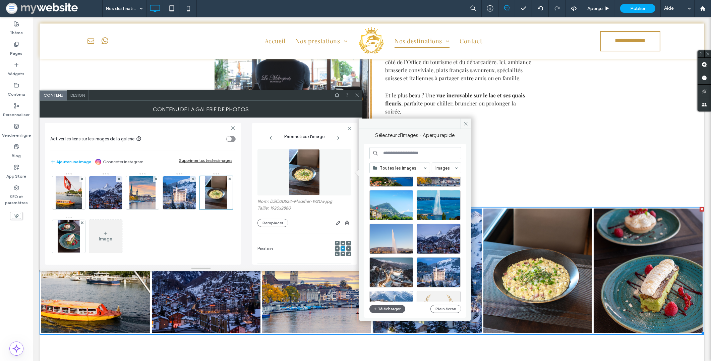
scroll to position [531, 0]
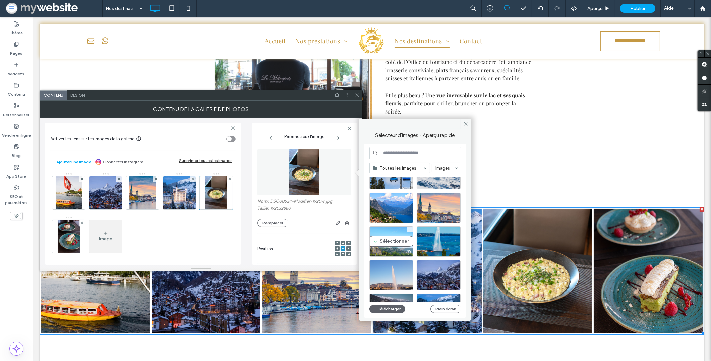
click at [389, 243] on div "Sélectionner" at bounding box center [392, 241] width 44 height 30
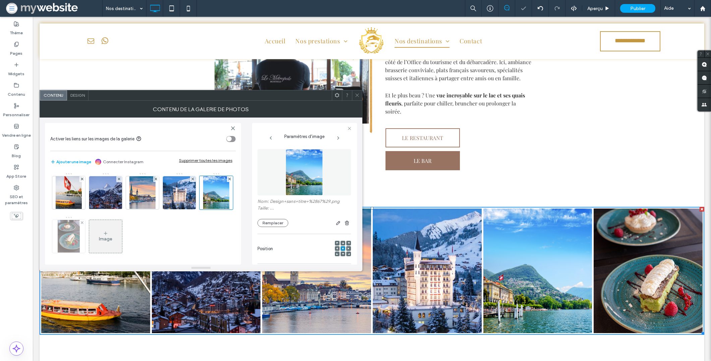
click at [79, 239] on img at bounding box center [69, 236] width 22 height 33
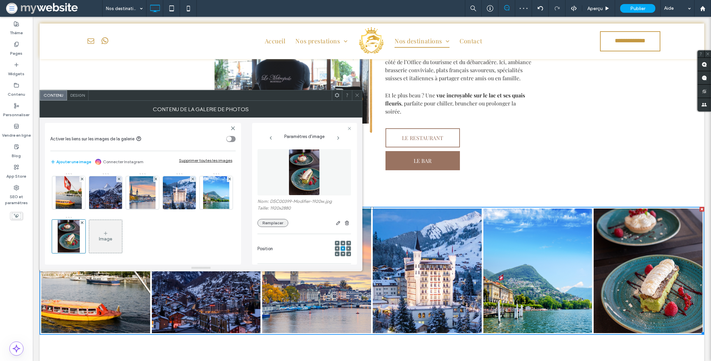
click at [269, 222] on button "Remplacer" at bounding box center [273, 223] width 31 height 8
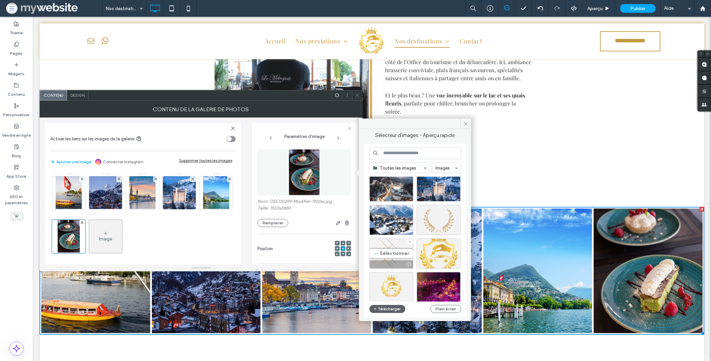
scroll to position [640, 0]
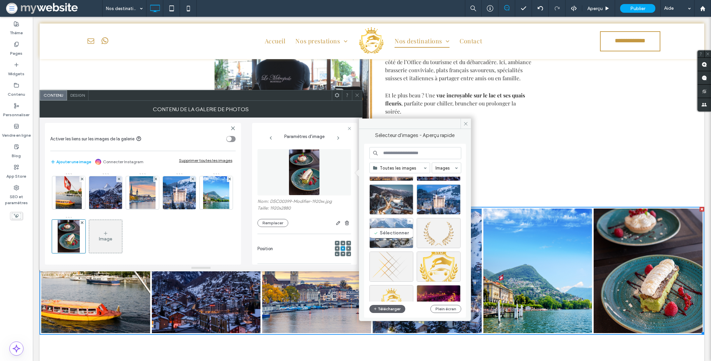
click at [384, 234] on div "Sélectionner" at bounding box center [392, 233] width 44 height 30
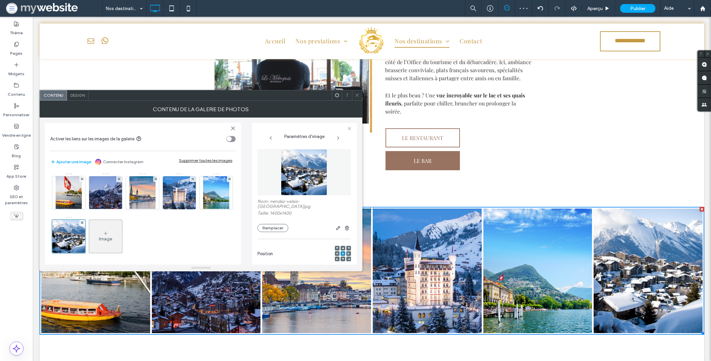
click at [354, 94] on div at bounding box center [357, 95] width 10 height 10
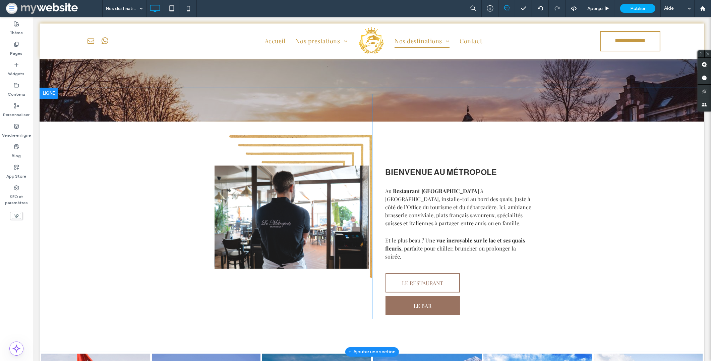
scroll to position [0, 0]
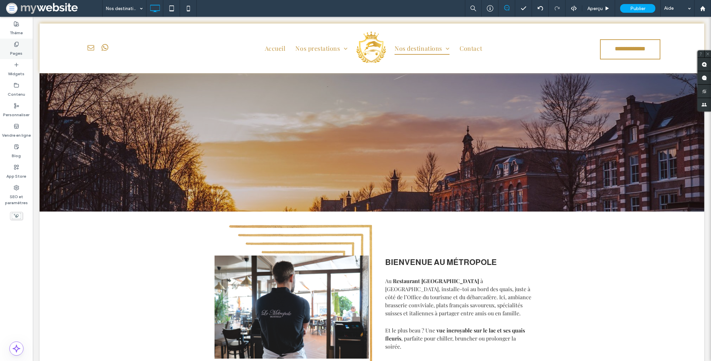
click at [12, 45] on div "Pages" at bounding box center [16, 49] width 33 height 20
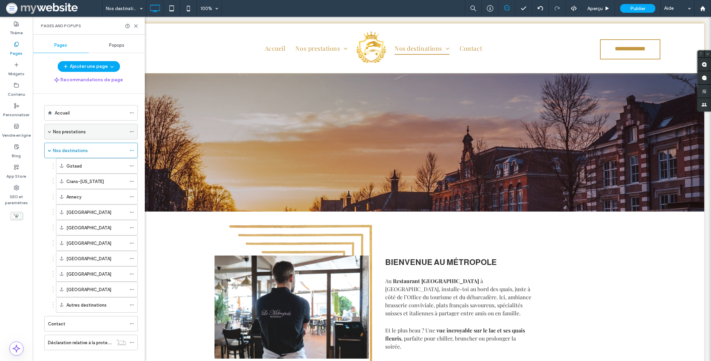
click at [79, 131] on label "Nos prestations" at bounding box center [69, 132] width 33 height 12
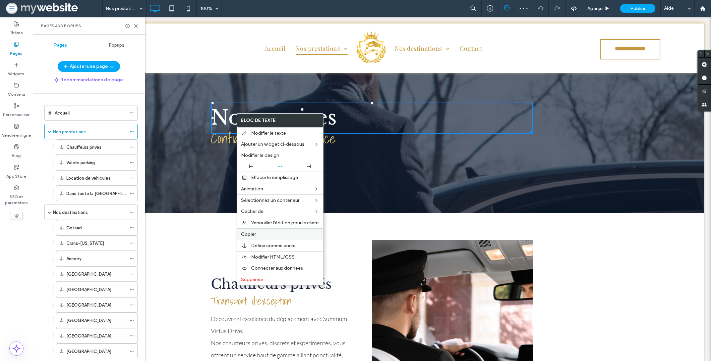
click at [266, 233] on label "Copier" at bounding box center [280, 234] width 78 height 6
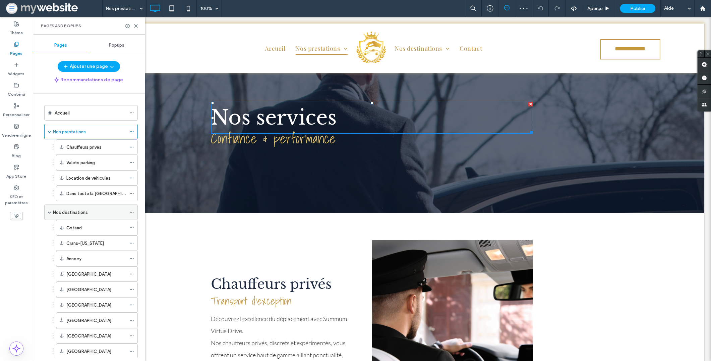
click at [91, 214] on div "Nos destinations" at bounding box center [89, 212] width 73 height 7
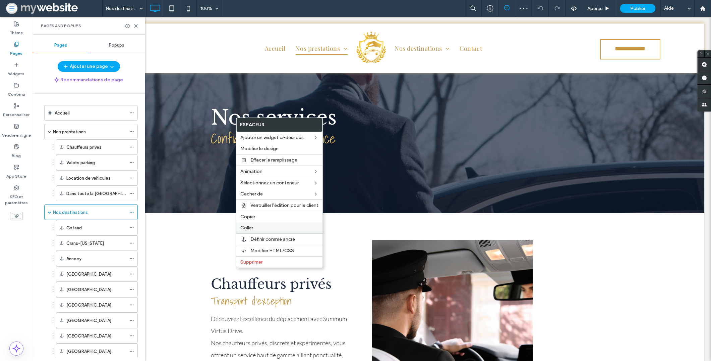
click at [251, 225] on span "Coller" at bounding box center [246, 228] width 13 height 6
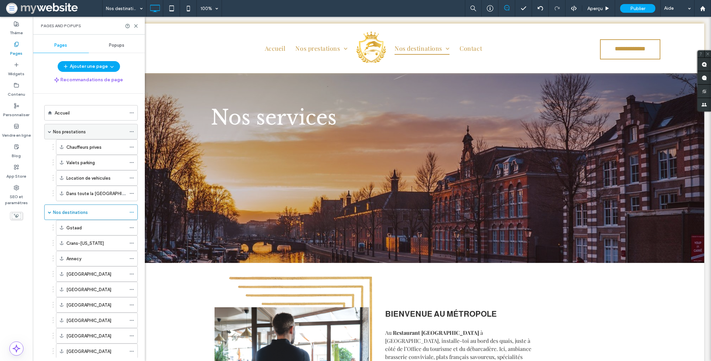
click at [79, 134] on label "Nos prestations" at bounding box center [69, 132] width 33 height 12
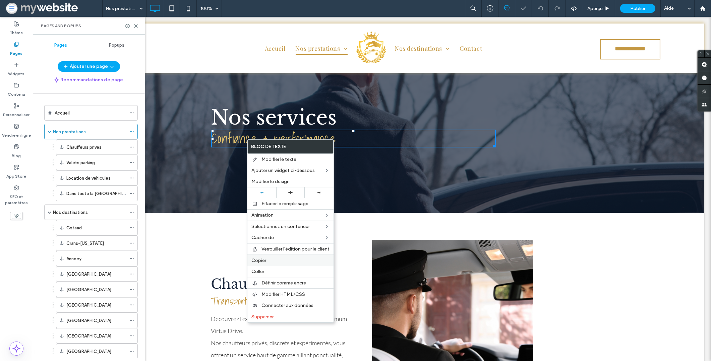
click at [277, 260] on label "Copier" at bounding box center [291, 260] width 78 height 6
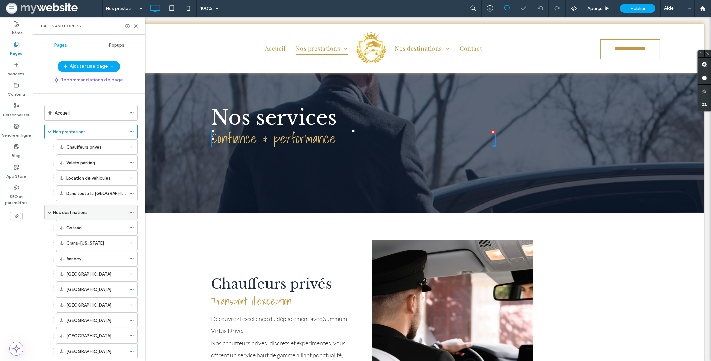
click at [87, 211] on label "Nos destinations" at bounding box center [70, 212] width 35 height 12
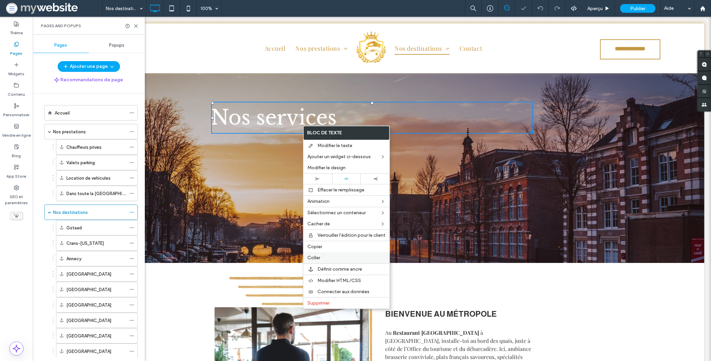
click at [316, 259] on span "Coller" at bounding box center [314, 258] width 13 height 6
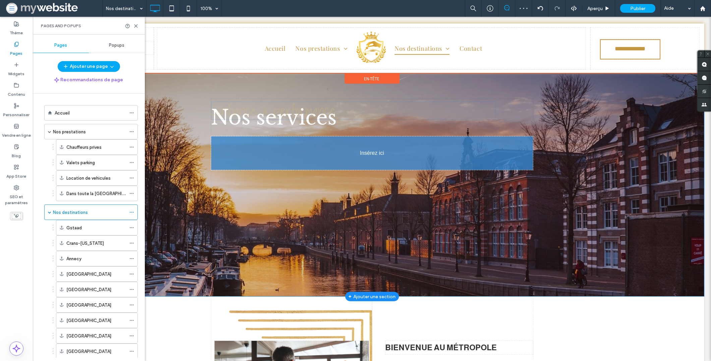
drag, startPoint x: 276, startPoint y: 109, endPoint x: 273, endPoint y: 168, distance: 58.4
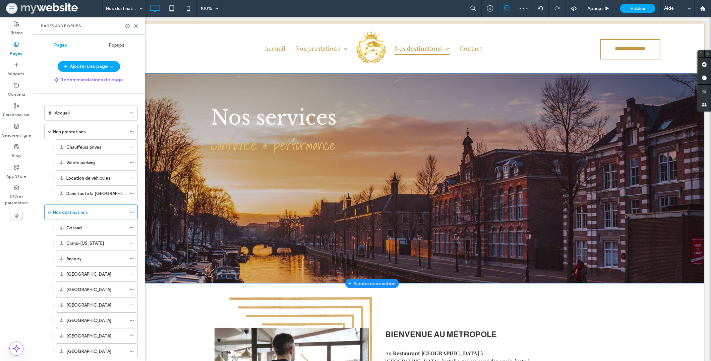
click at [67, 131] on label "Nos prestations" at bounding box center [69, 132] width 33 height 12
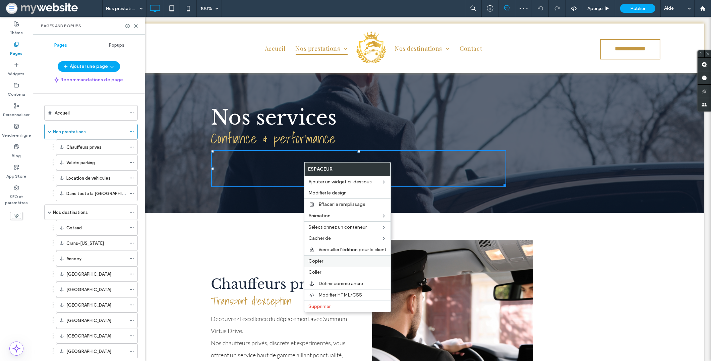
click at [320, 262] on span "Copier" at bounding box center [316, 261] width 15 height 6
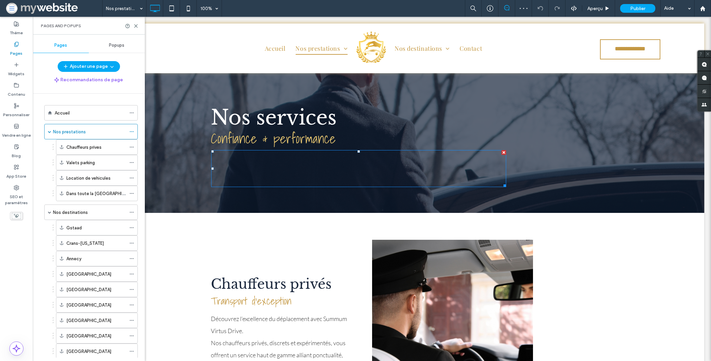
click at [89, 204] on ol "Accueil Nos prestations Chauffeurs prives Valets parking Location de vehicules …" at bounding box center [87, 258] width 102 height 307
click at [90, 215] on div "Nos destinations" at bounding box center [89, 212] width 73 height 7
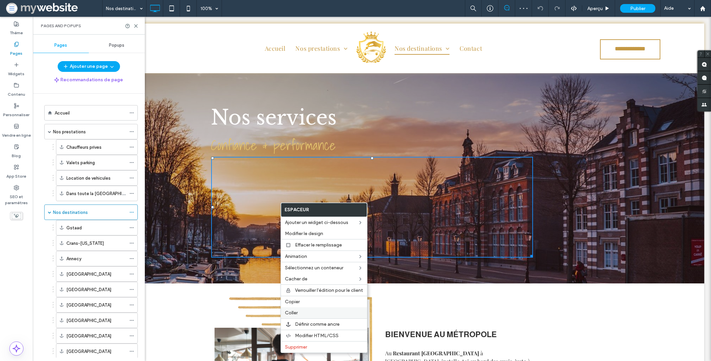
click at [300, 312] on label "Coller" at bounding box center [324, 313] width 78 height 6
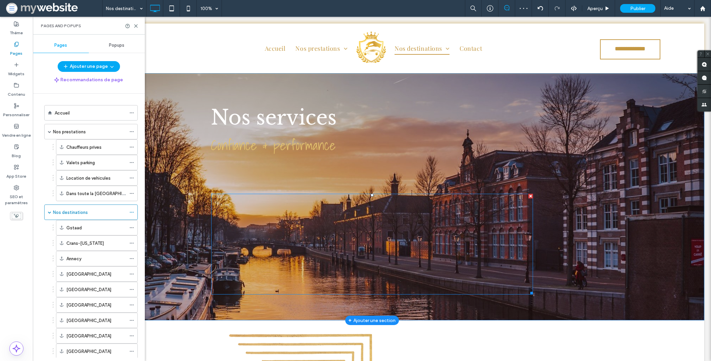
click at [524, 196] on div at bounding box center [372, 243] width 322 height 101
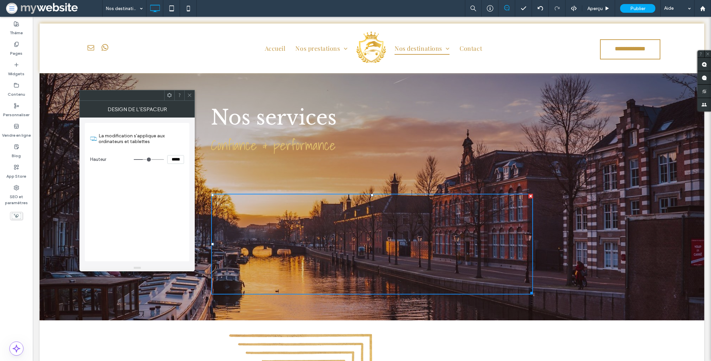
click at [190, 96] on icon at bounding box center [189, 95] width 5 height 5
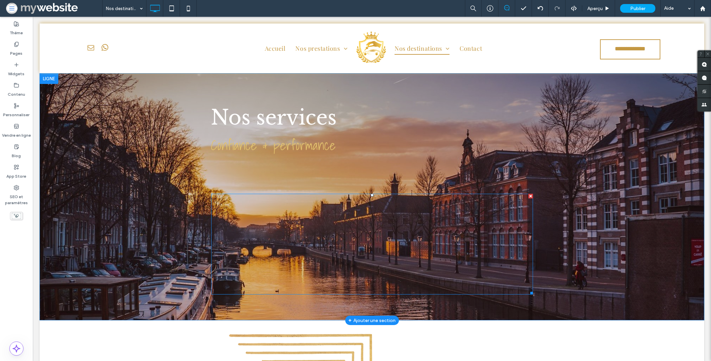
click at [529, 196] on div at bounding box center [531, 195] width 5 height 5
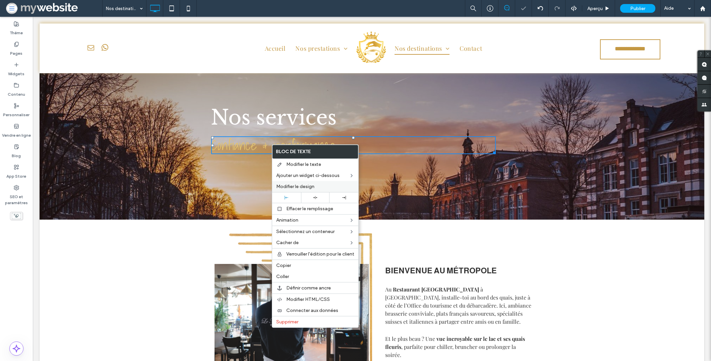
click at [286, 184] on span "Modifier le design" at bounding box center [295, 186] width 38 height 6
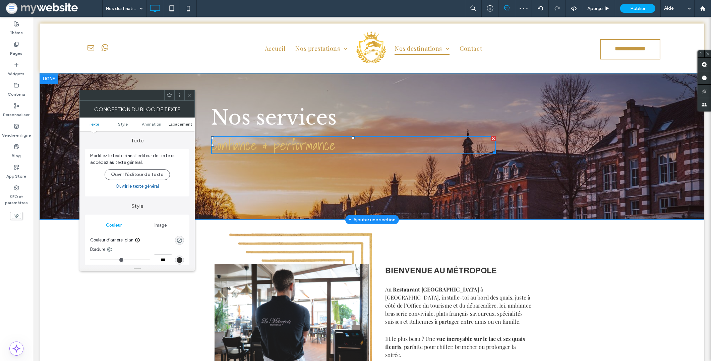
click at [178, 122] on span "Espacement" at bounding box center [180, 123] width 23 height 5
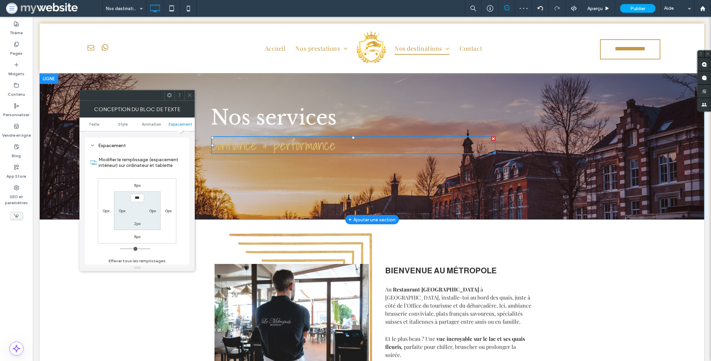
scroll to position [187, 0]
click at [138, 177] on div "8px 0px 8px 0px *** 0px 2px 0px" at bounding box center [137, 209] width 78 height 65
click at [138, 181] on label "8px" at bounding box center [137, 183] width 6 height 5
type input "*"
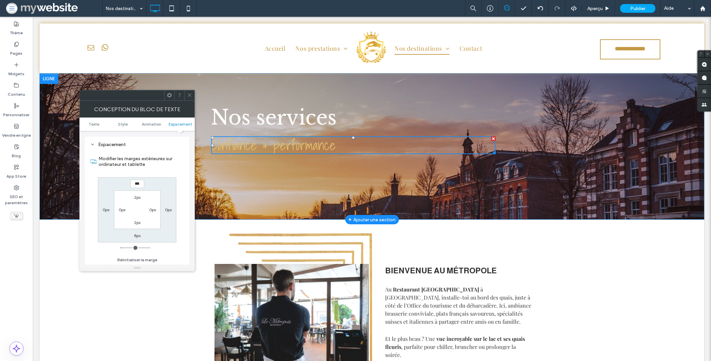
type input "***"
type input "*"
type input "*****"
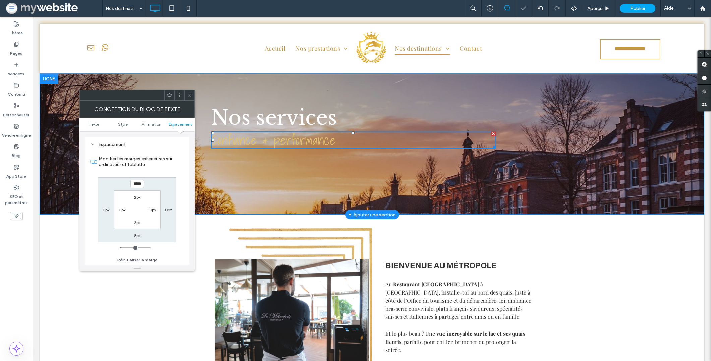
click at [190, 96] on use at bounding box center [189, 95] width 3 height 3
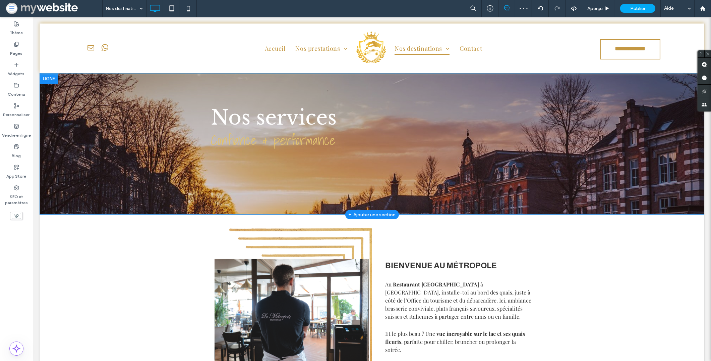
click at [75, 90] on div "Nos services Confiance & performance Click To Paste Ligne + Ajouter une section" at bounding box center [372, 143] width 665 height 141
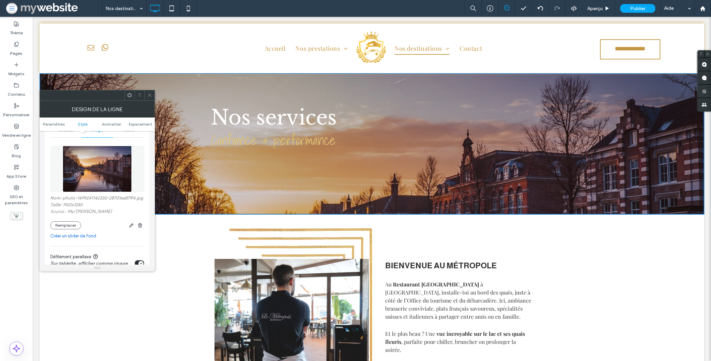
scroll to position [105, 0]
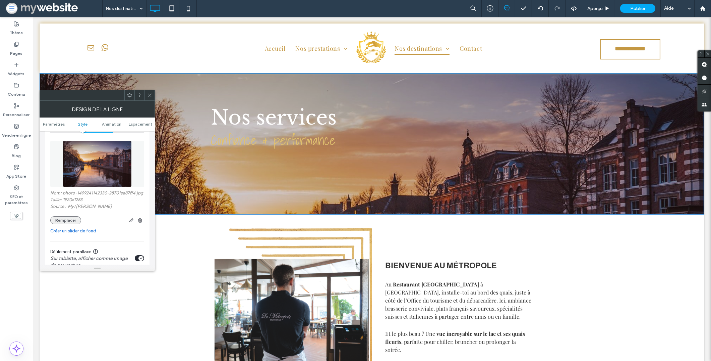
click at [62, 218] on button "Remplacer" at bounding box center [65, 220] width 31 height 8
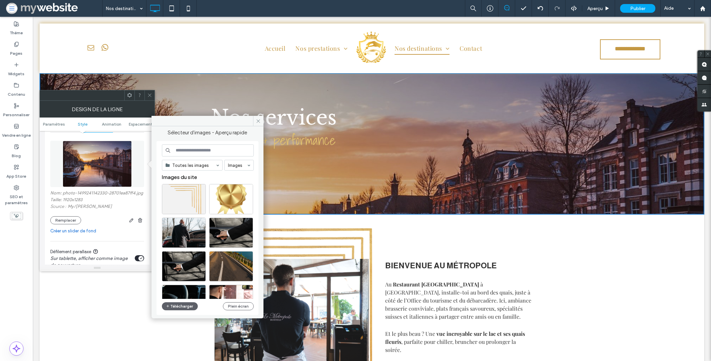
click at [207, 151] on input at bounding box center [208, 150] width 92 height 12
type input "******"
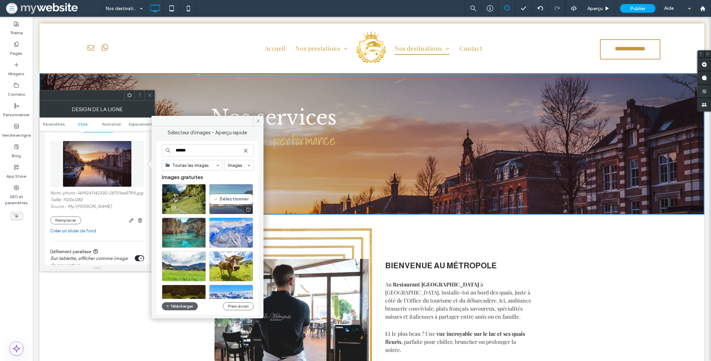
click at [238, 197] on div "Sélectionner" at bounding box center [231, 199] width 44 height 30
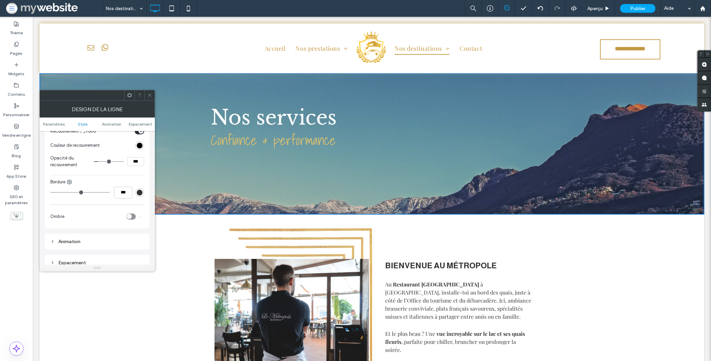
scroll to position [269, 0]
click at [139, 154] on div "rgb(0, 0, 0)" at bounding box center [140, 154] width 6 height 6
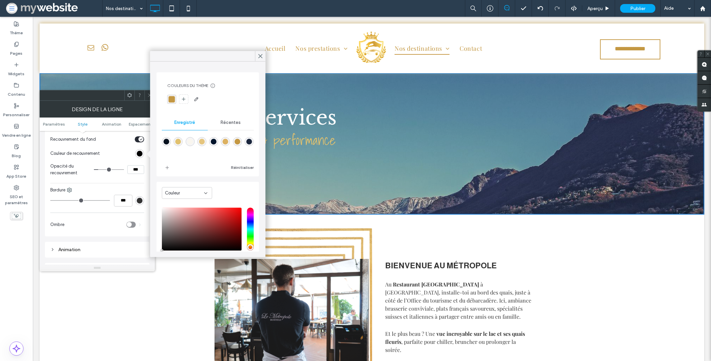
click at [246, 144] on div "rgba(15,28,51,0.95)" at bounding box center [249, 142] width 6 height 6
type input "*******"
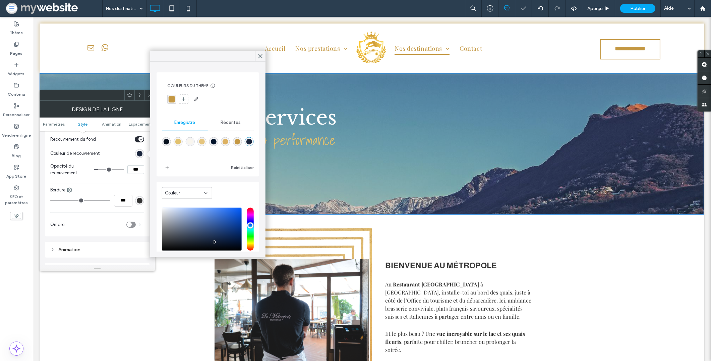
click at [134, 169] on input "***" at bounding box center [135, 169] width 17 height 9
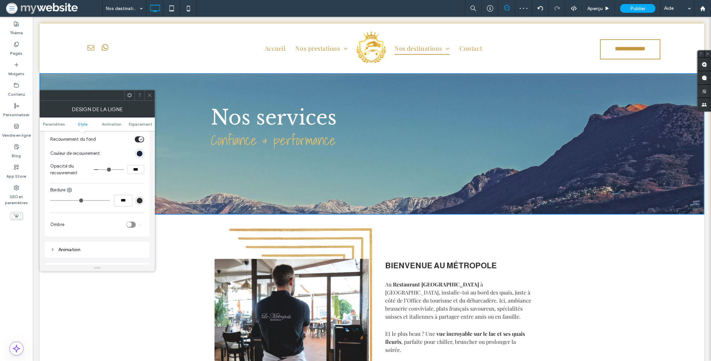
type input "***"
type input "**"
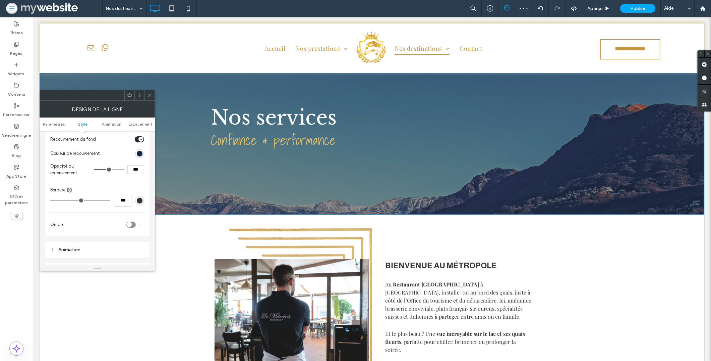
click at [150, 95] on use at bounding box center [149, 95] width 3 height 3
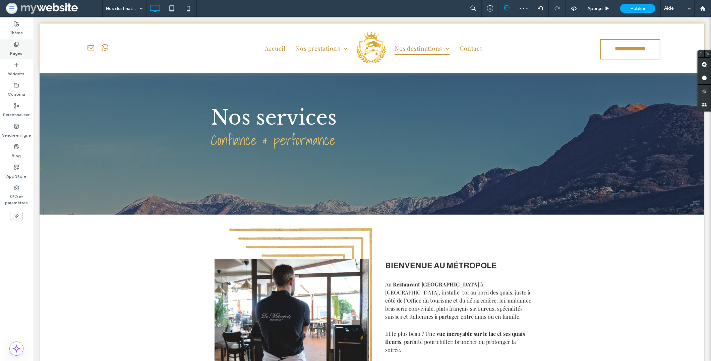
click at [18, 43] on icon at bounding box center [16, 44] width 5 height 5
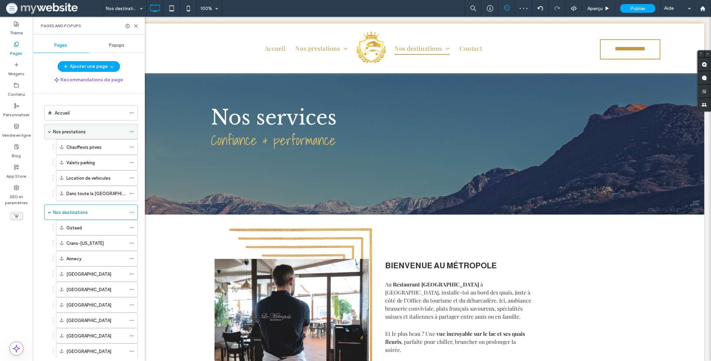
click at [74, 127] on div "Nos prestations" at bounding box center [89, 131] width 73 height 15
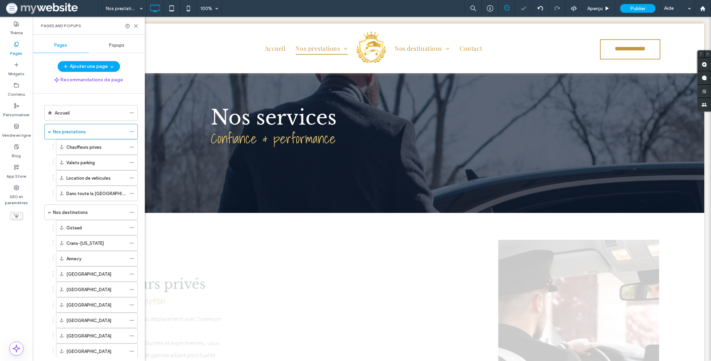
click at [137, 20] on div "Pages and Popups" at bounding box center [89, 26] width 112 height 18
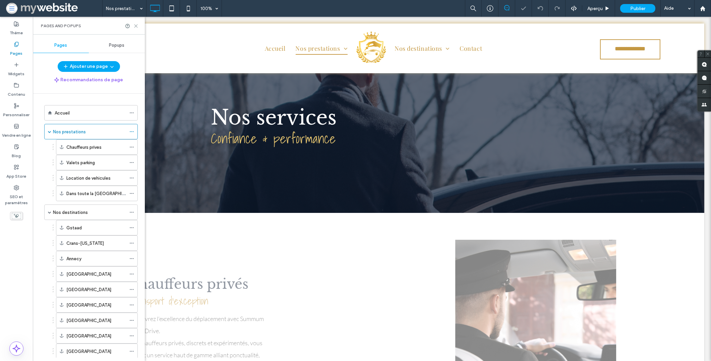
click at [136, 24] on icon at bounding box center [135, 25] width 5 height 5
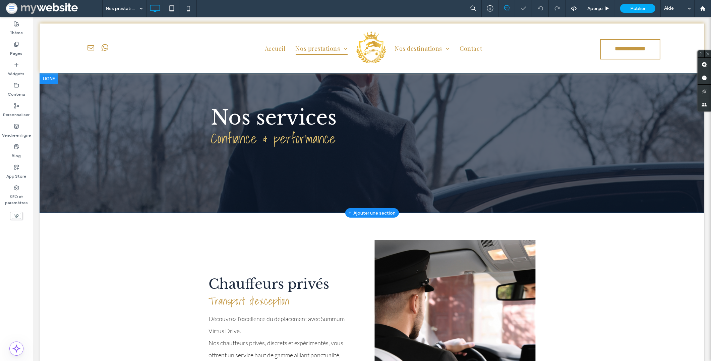
click at [128, 99] on div "Nos services Confiance & performance Click To Paste Ligne + Ajouter une section" at bounding box center [372, 143] width 665 height 140
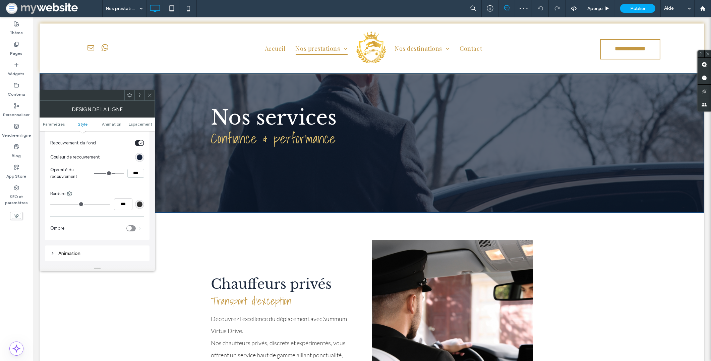
scroll to position [246, 0]
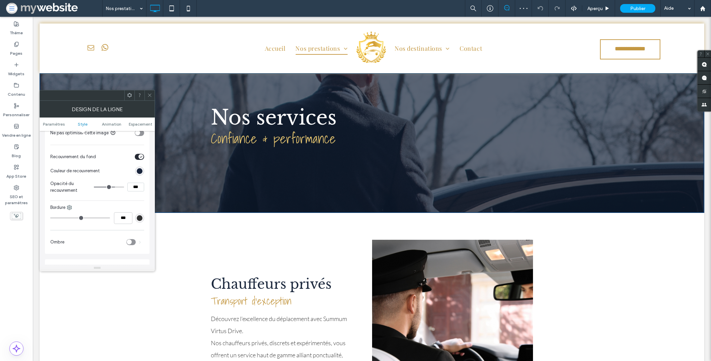
click at [148, 96] on icon at bounding box center [149, 95] width 5 height 5
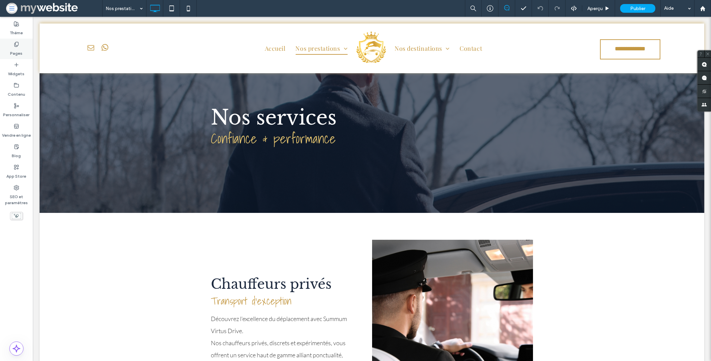
click at [15, 54] on label "Pages" at bounding box center [16, 51] width 12 height 9
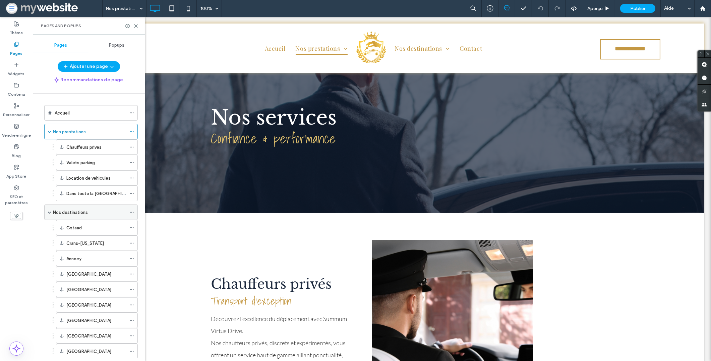
click at [82, 214] on label "Nos destinations" at bounding box center [70, 212] width 35 height 12
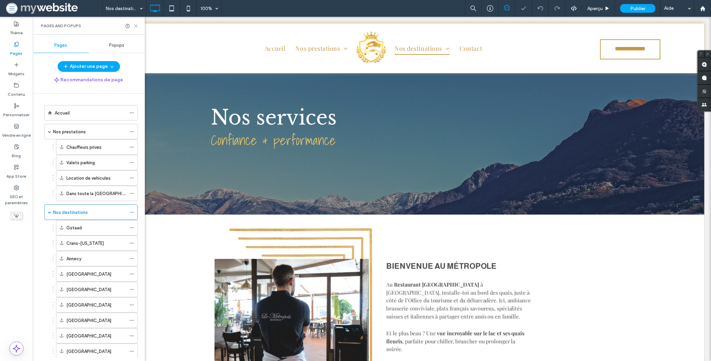
click at [134, 27] on icon at bounding box center [135, 25] width 5 height 5
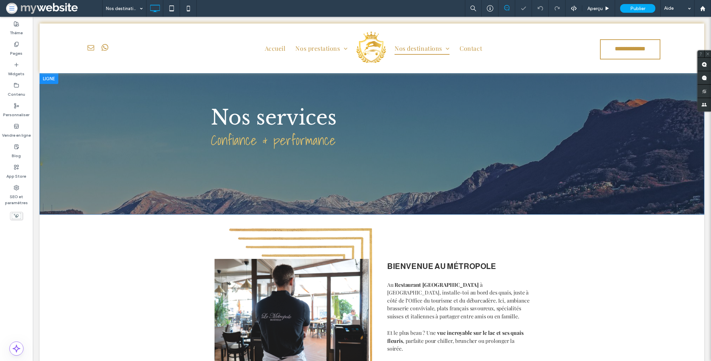
click at [109, 107] on div "Nos services Confiance & performance Click To Paste Ligne" at bounding box center [372, 143] width 665 height 141
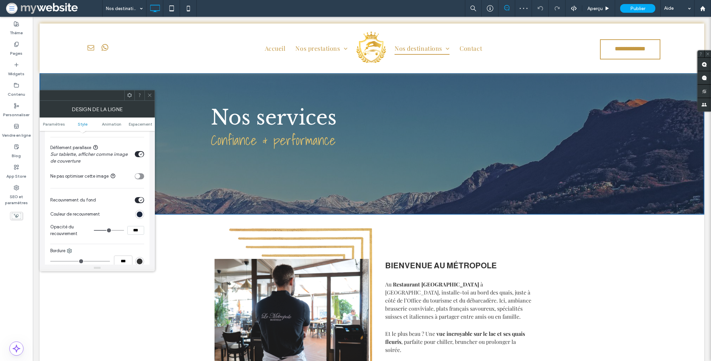
scroll to position [274, 0]
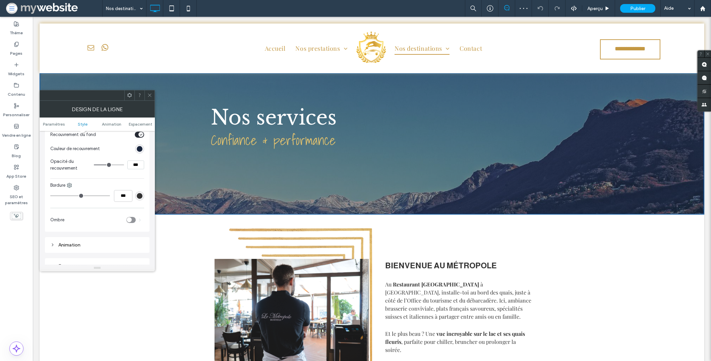
drag, startPoint x: 136, startPoint y: 167, endPoint x: 130, endPoint y: 166, distance: 6.1
click at [130, 166] on input "***" at bounding box center [135, 164] width 17 height 9
type input "***"
type input "**"
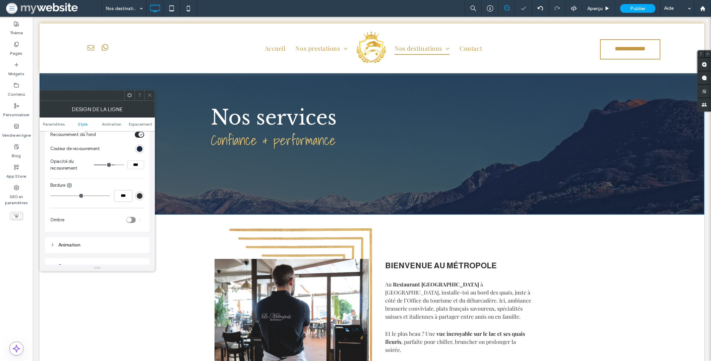
click at [150, 95] on use at bounding box center [149, 95] width 3 height 3
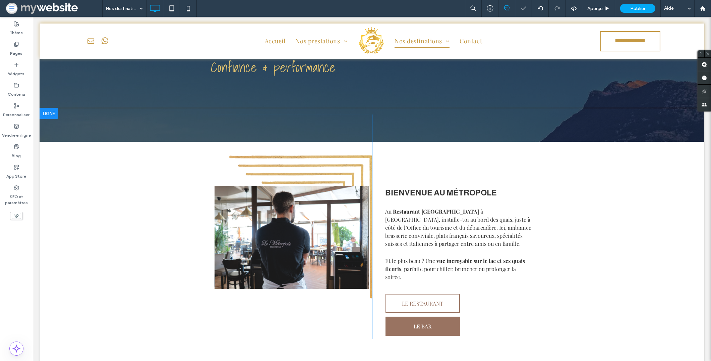
scroll to position [0, 0]
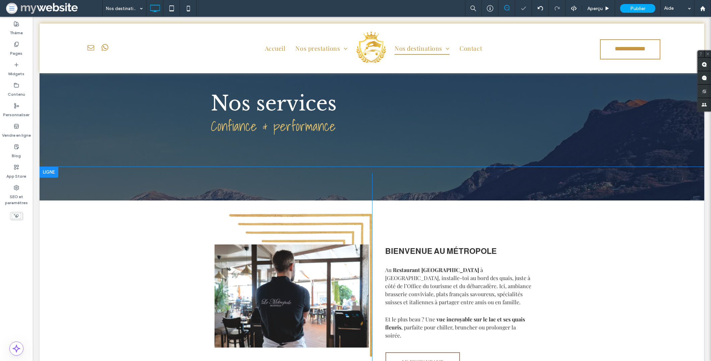
click at [329, 218] on div "Click To Paste" at bounding box center [291, 285] width 161 height 224
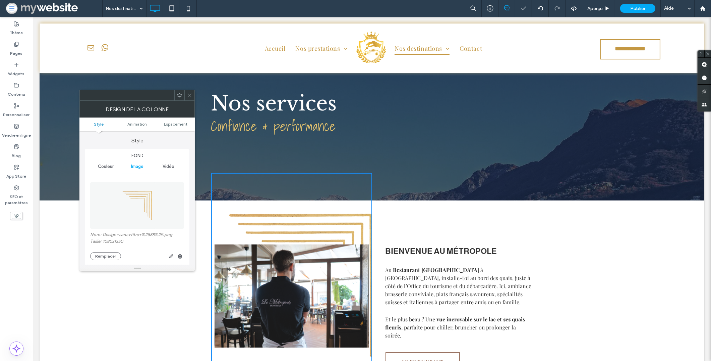
scroll to position [1, 0]
click at [180, 259] on div "Nom: Design+sans+titre+%2888%29.png Taille: 1080x1350 Remplacer" at bounding box center [137, 218] width 94 height 88
click at [180, 256] on icon "button" at bounding box center [179, 254] width 5 height 5
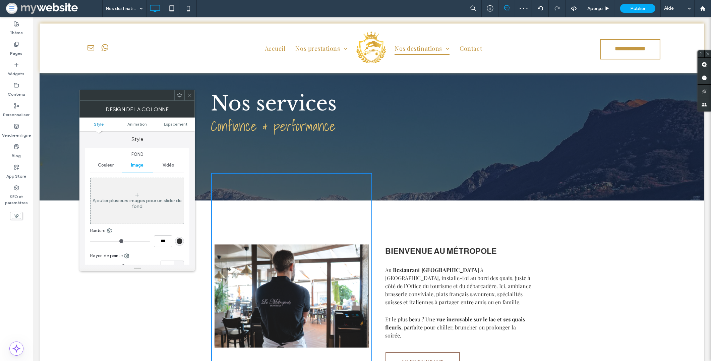
click at [186, 92] on div at bounding box center [189, 95] width 10 height 10
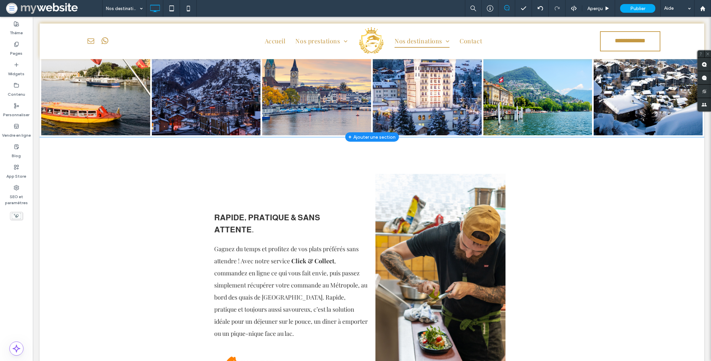
scroll to position [292, 0]
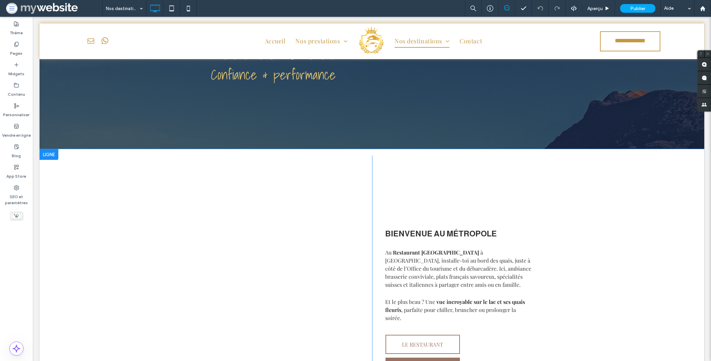
scroll to position [67, 0]
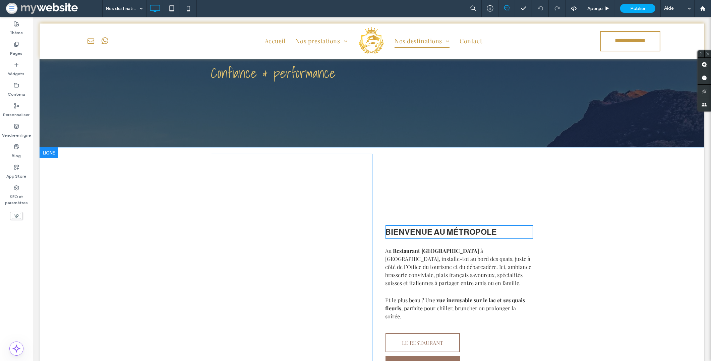
click at [444, 225] on div "Bienvenue au métropole" at bounding box center [460, 231] width 148 height 13
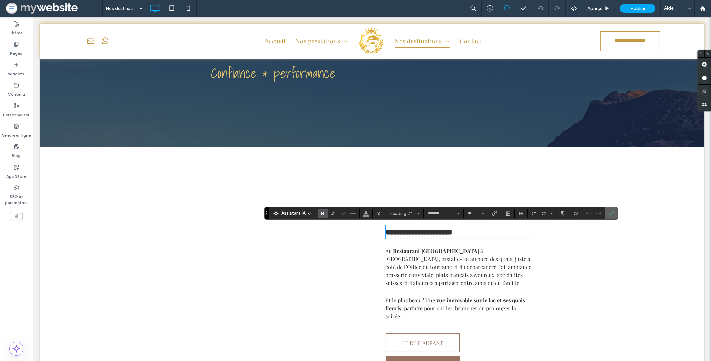
click at [615, 216] on label "Confirmer" at bounding box center [612, 213] width 10 height 12
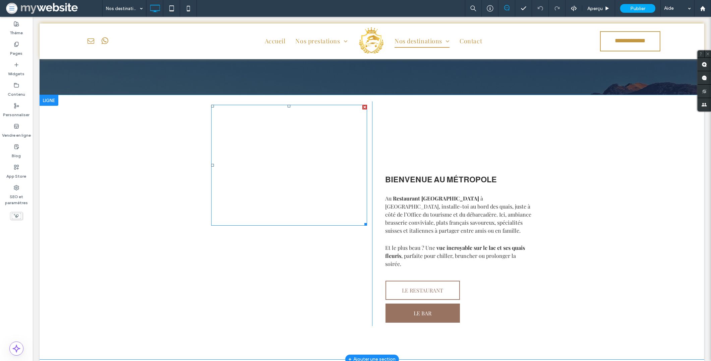
scroll to position [120, 0]
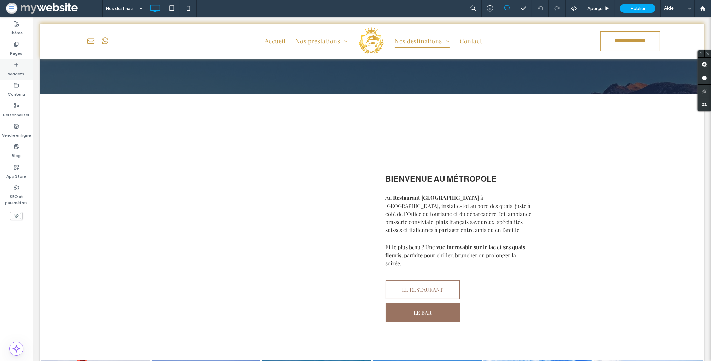
click at [13, 72] on label "Widgets" at bounding box center [16, 71] width 16 height 9
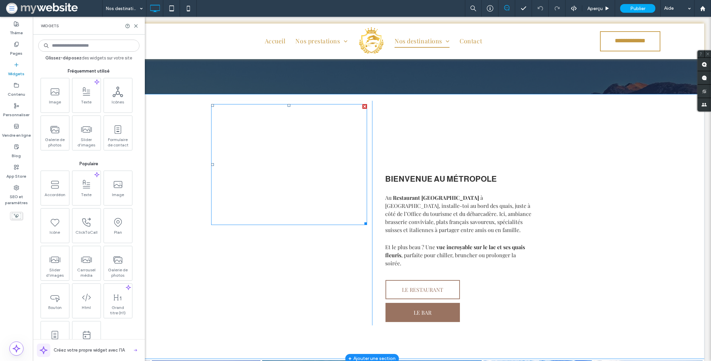
click at [363, 104] on div at bounding box center [365, 106] width 5 height 5
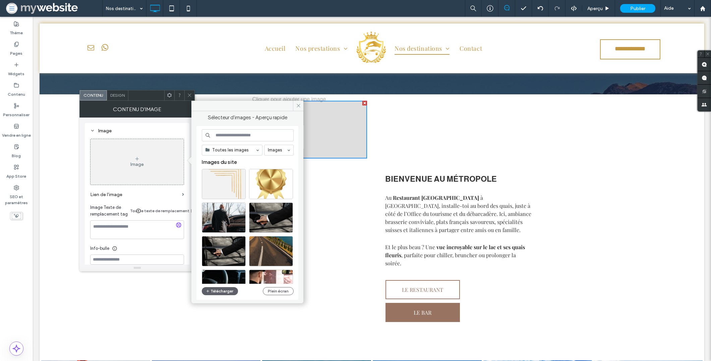
click at [306, 103] on div at bounding box center [289, 130] width 156 height 58
click at [300, 106] on icon at bounding box center [298, 105] width 5 height 5
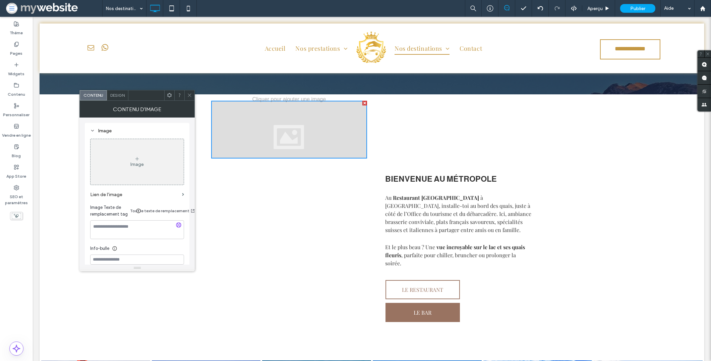
click at [188, 100] on span at bounding box center [189, 95] width 5 height 10
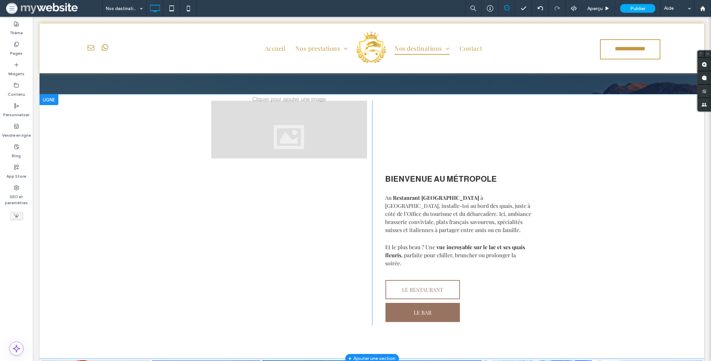
click at [423, 145] on div "Bienvenue au métropole Au Restaurant [GEOGRAPHIC_DATA] à [GEOGRAPHIC_DATA], ins…" at bounding box center [452, 213] width 161 height 224
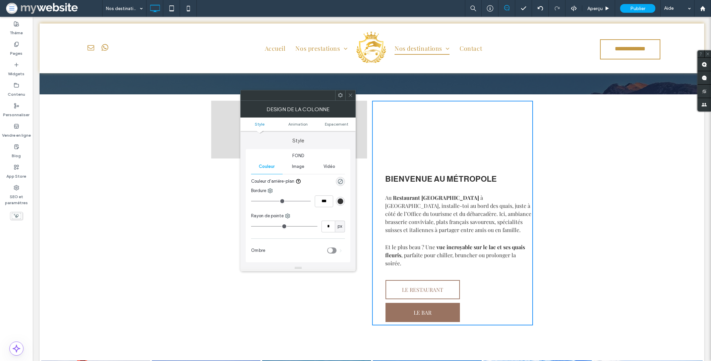
drag, startPoint x: 439, startPoint y: 178, endPoint x: 363, endPoint y: 133, distance: 88.3
click at [439, 178] on span "Bienvenue au métropole" at bounding box center [442, 178] width 112 height 9
click at [328, 122] on span "Espacement" at bounding box center [336, 123] width 23 height 5
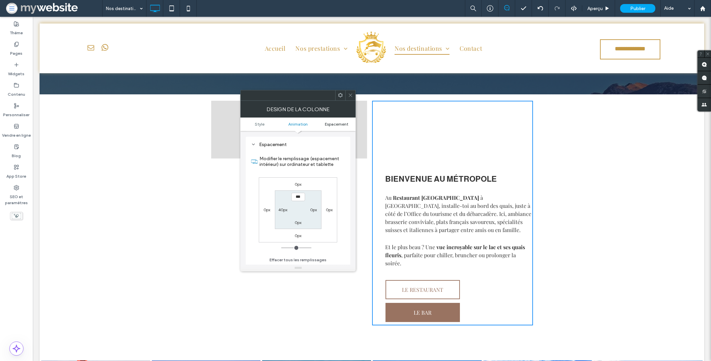
scroll to position [152, 0]
click at [349, 95] on icon at bounding box center [350, 95] width 5 height 5
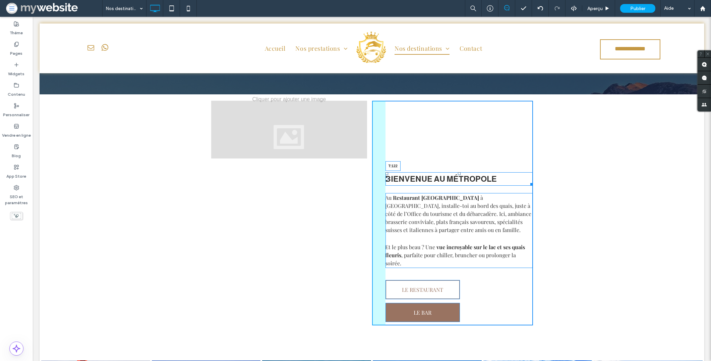
drag, startPoint x: 456, startPoint y: 171, endPoint x: 470, endPoint y: 157, distance: 19.7
click at [438, 172] on div "Bienvenue au métropole T:122" at bounding box center [460, 178] width 148 height 13
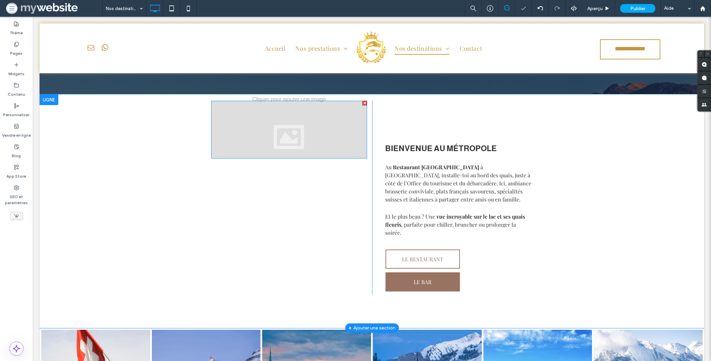
drag, startPoint x: 285, startPoint y: 117, endPoint x: 285, endPoint y: 122, distance: 5.0
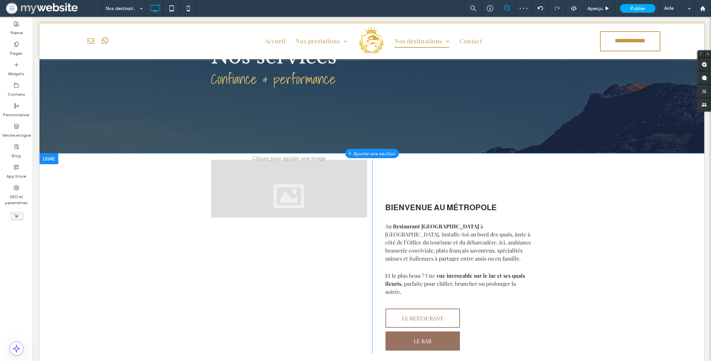
scroll to position [0, 0]
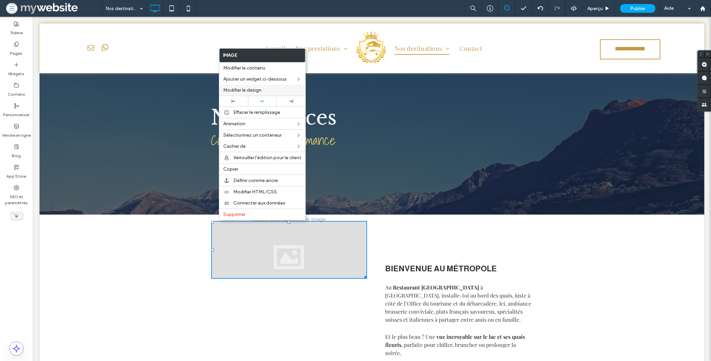
click at [252, 93] on div "Modifier le design" at bounding box center [262, 90] width 86 height 11
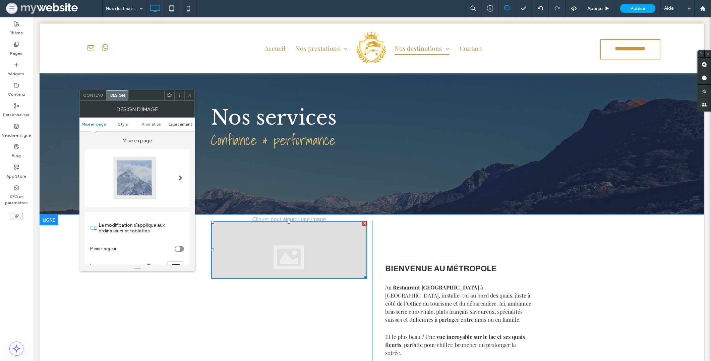
click at [180, 124] on span "Espacement" at bounding box center [180, 123] width 23 height 5
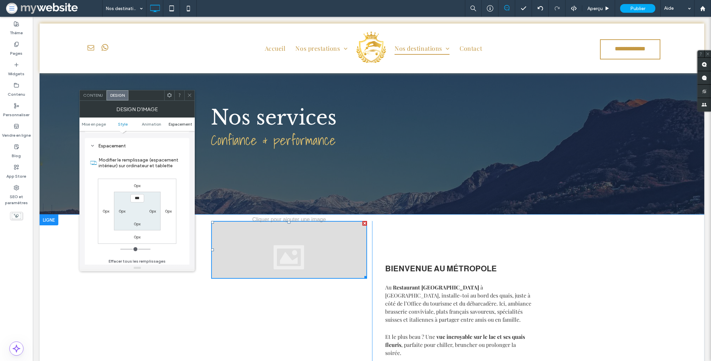
scroll to position [348, 0]
click at [188, 95] on icon at bounding box center [189, 95] width 5 height 5
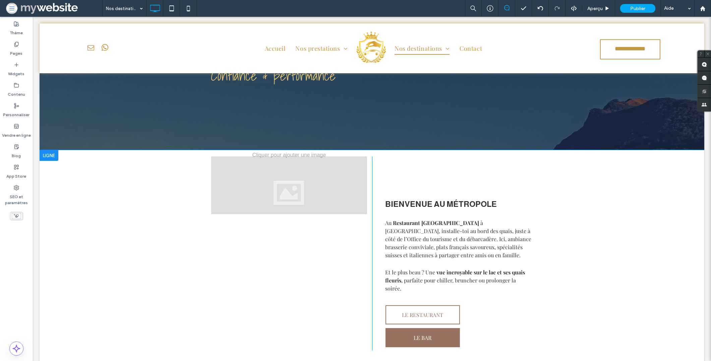
scroll to position [122, 0]
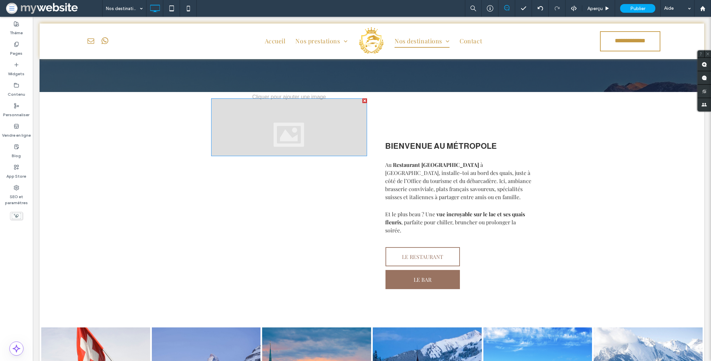
click at [236, 141] on div at bounding box center [289, 127] width 156 height 58
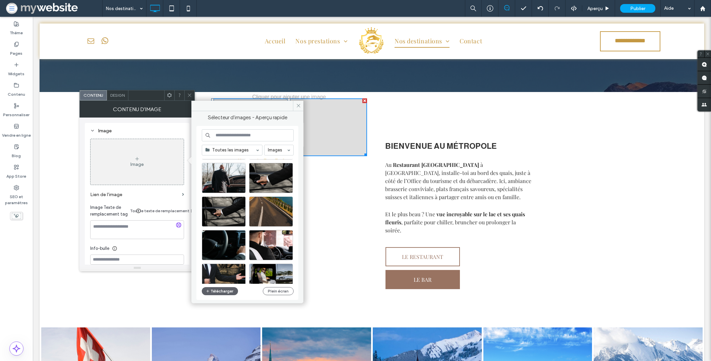
scroll to position [47, 0]
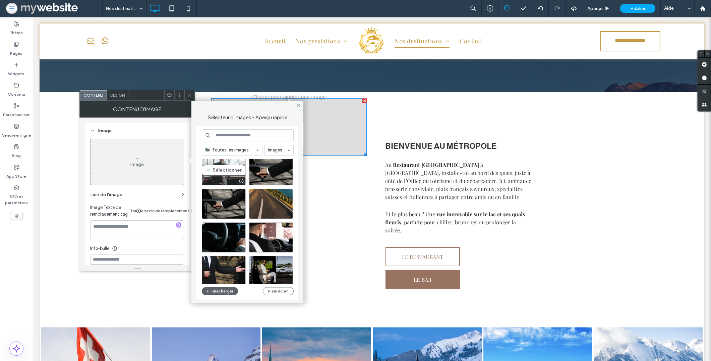
click at [219, 177] on div at bounding box center [223, 181] width 43 height 8
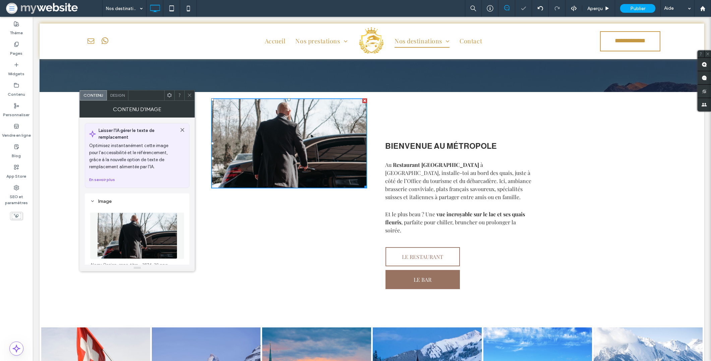
click at [192, 96] on div at bounding box center [189, 95] width 10 height 10
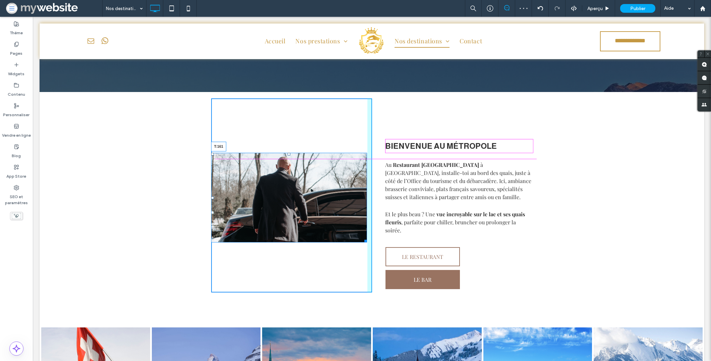
drag, startPoint x: 286, startPoint y: 99, endPoint x: 306, endPoint y: 154, distance: 58.4
click at [306, 154] on div "T:161" at bounding box center [289, 198] width 156 height 90
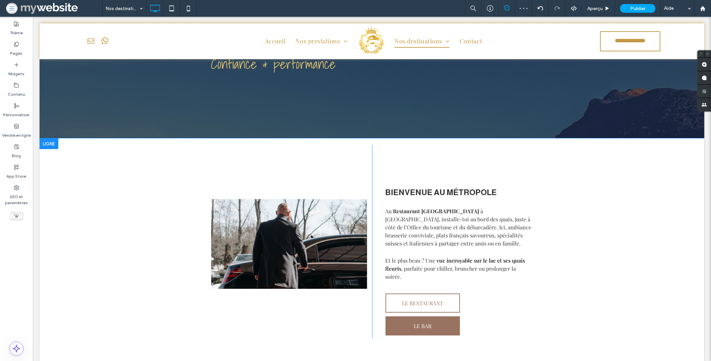
scroll to position [83, 0]
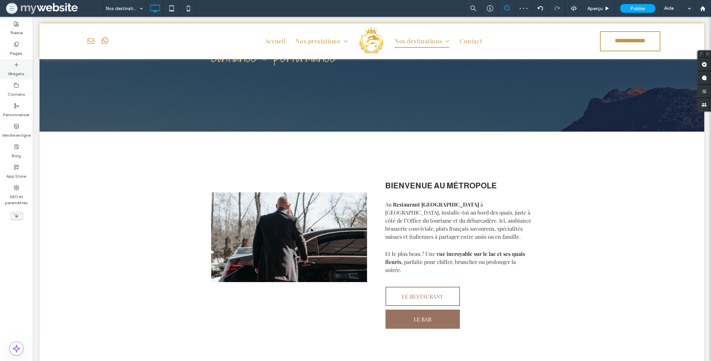
click at [15, 67] on label "Widgets" at bounding box center [16, 71] width 16 height 9
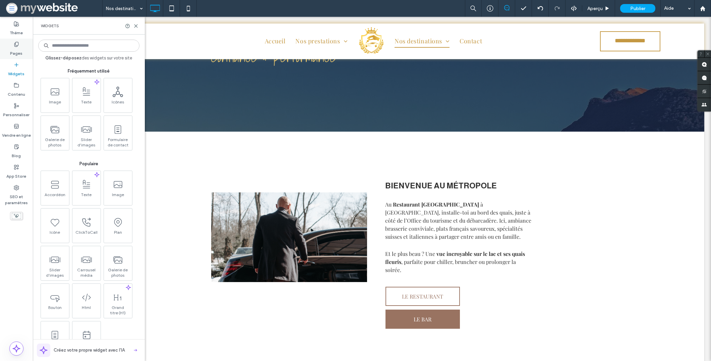
click at [13, 50] on label "Pages" at bounding box center [16, 51] width 12 height 9
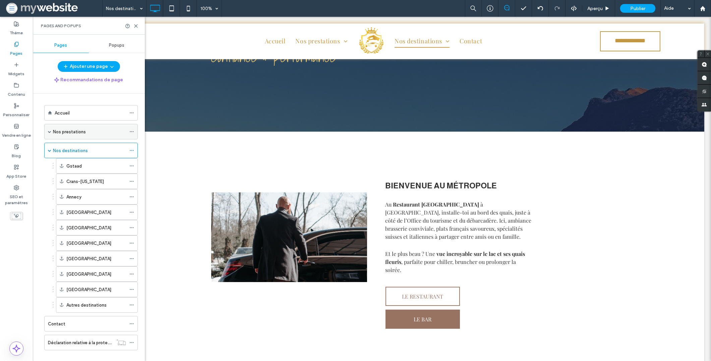
click at [75, 132] on label "Nos prestations" at bounding box center [69, 132] width 33 height 12
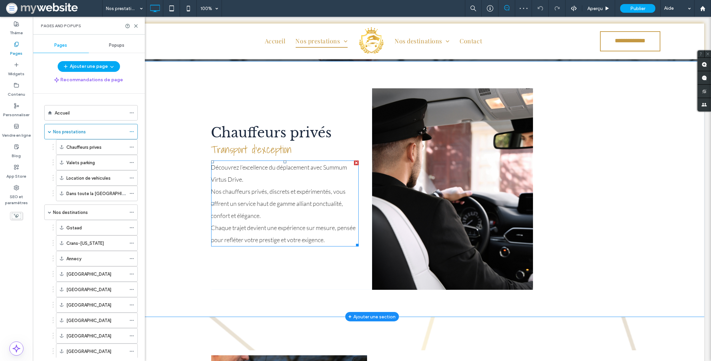
scroll to position [297, 0]
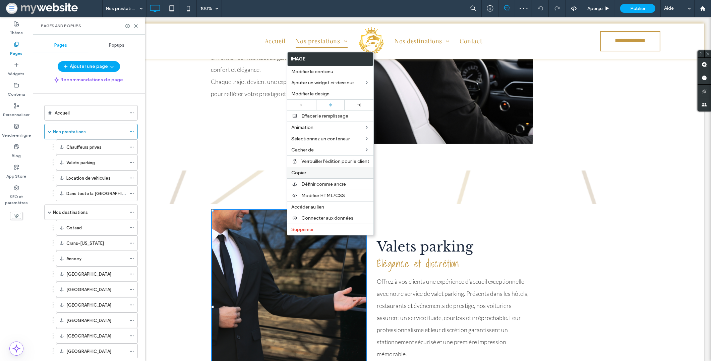
click at [295, 172] on span "Copier" at bounding box center [298, 173] width 15 height 6
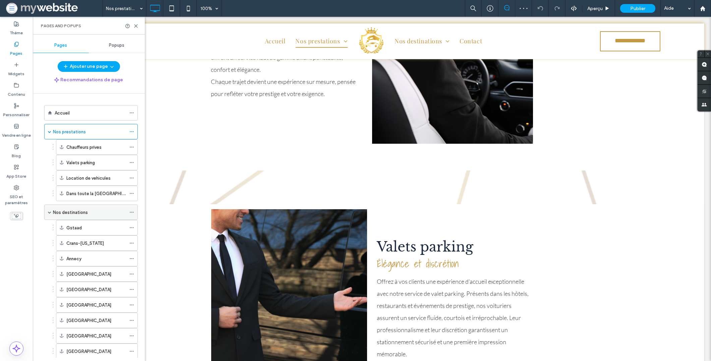
click at [63, 215] on label "Nos destinations" at bounding box center [70, 212] width 35 height 12
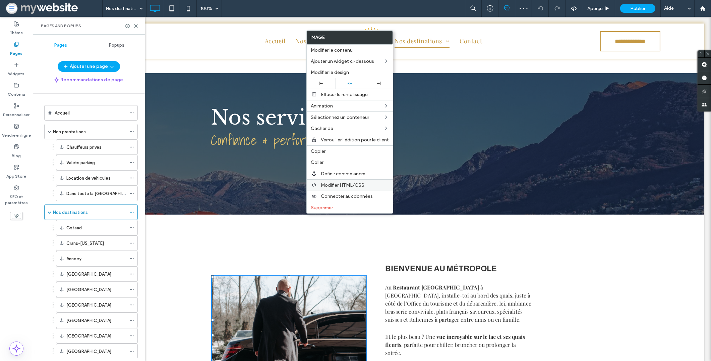
scroll to position [131, 0]
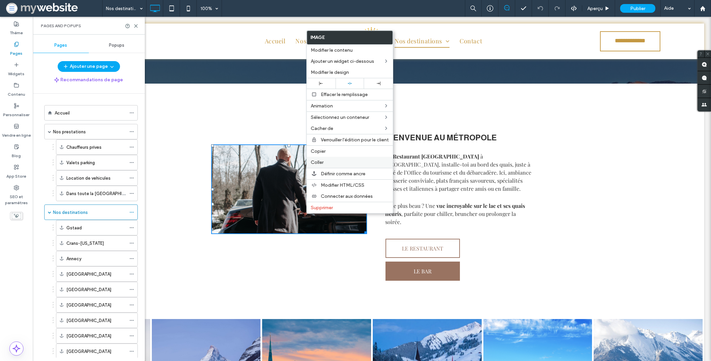
click at [323, 159] on span "Coller" at bounding box center [317, 162] width 13 height 6
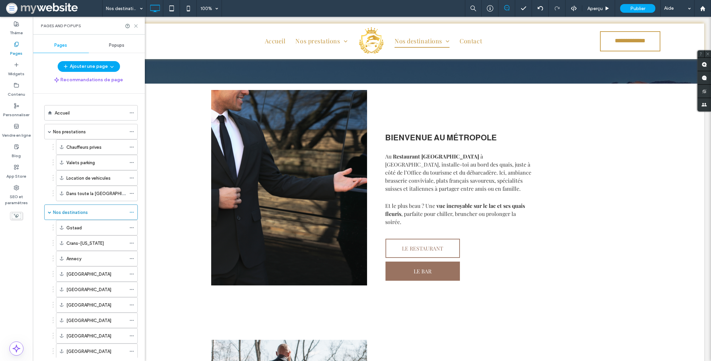
click at [136, 24] on icon at bounding box center [135, 25] width 5 height 5
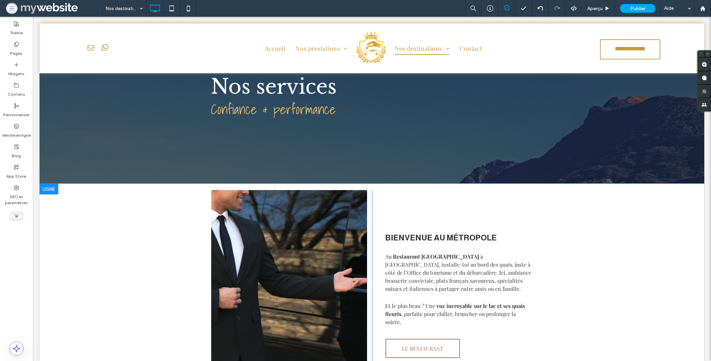
scroll to position [66, 0]
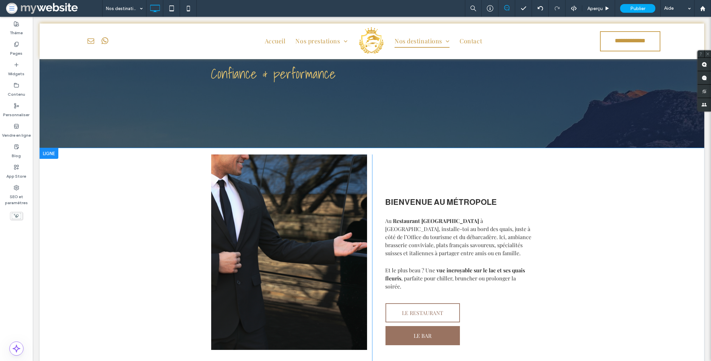
click at [50, 155] on div at bounding box center [49, 153] width 19 height 11
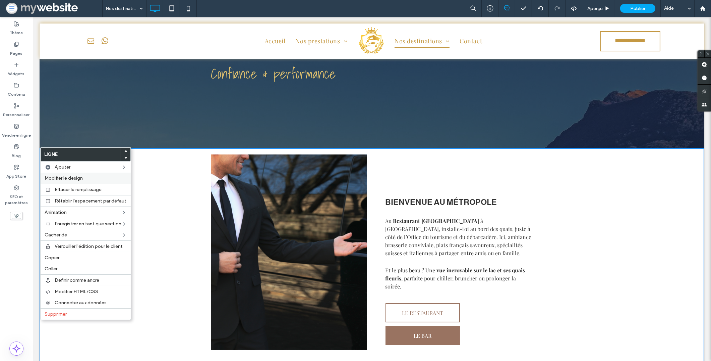
click at [59, 177] on span "Modifier le design" at bounding box center [64, 178] width 38 height 6
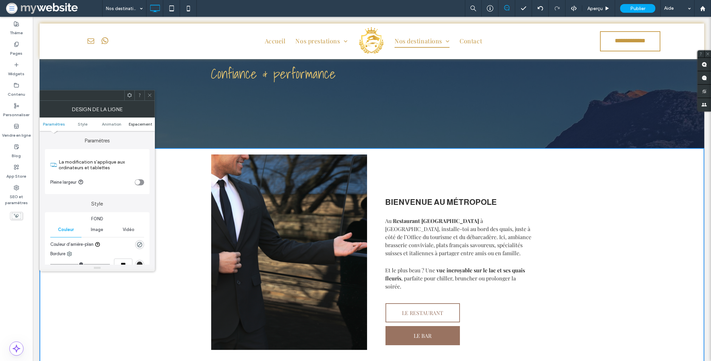
click at [139, 122] on span "Espacement" at bounding box center [140, 123] width 23 height 5
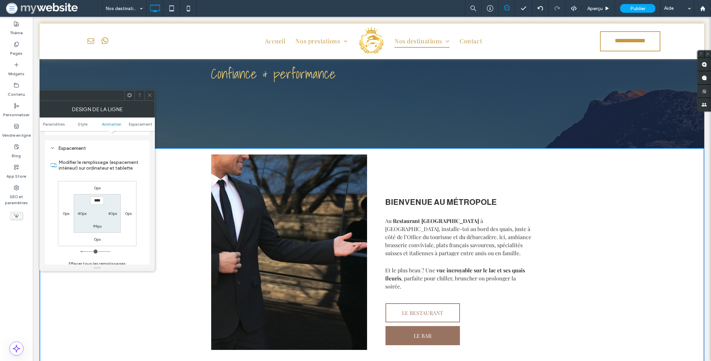
scroll to position [189, 0]
click at [97, 183] on label "0px" at bounding box center [97, 184] width 7 height 5
type input "*"
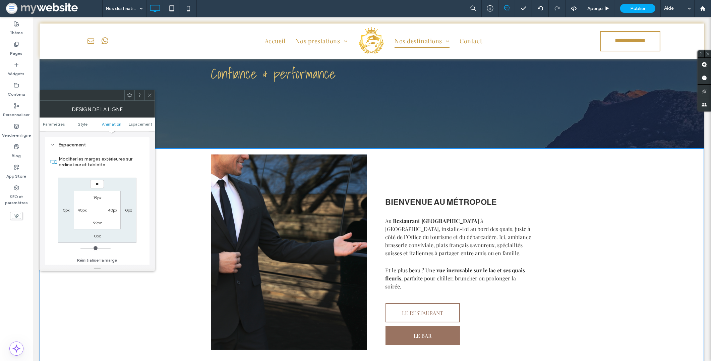
type input "**"
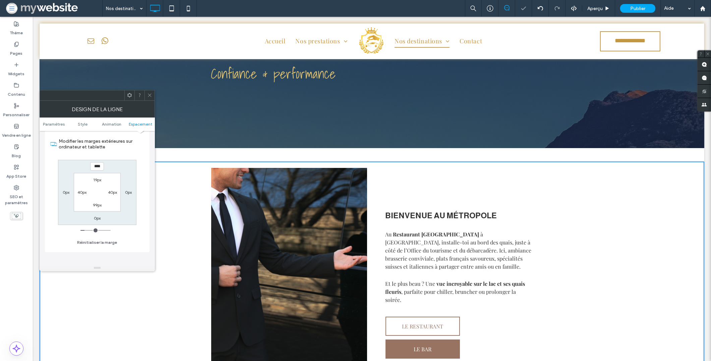
scroll to position [208, 0]
drag, startPoint x: 96, startPoint y: 165, endPoint x: 78, endPoint y: 161, distance: 18.5
click at [79, 163] on div "**** 0px 0px 0px 19px 40px 99px 40px" at bounding box center [97, 191] width 78 height 65
type input "****"
type input "*"
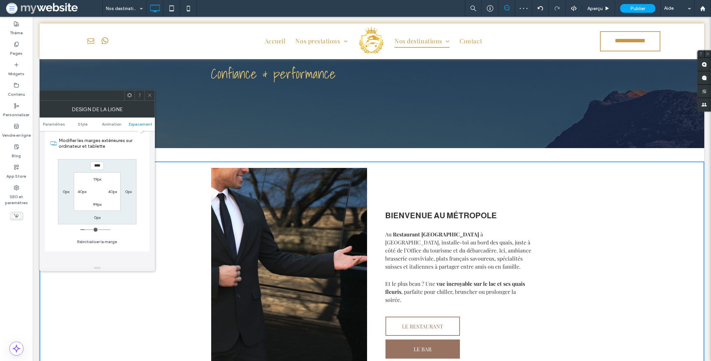
type input "***"
click at [89, 179] on section "19px 40px 99px 40px" at bounding box center [97, 191] width 47 height 39
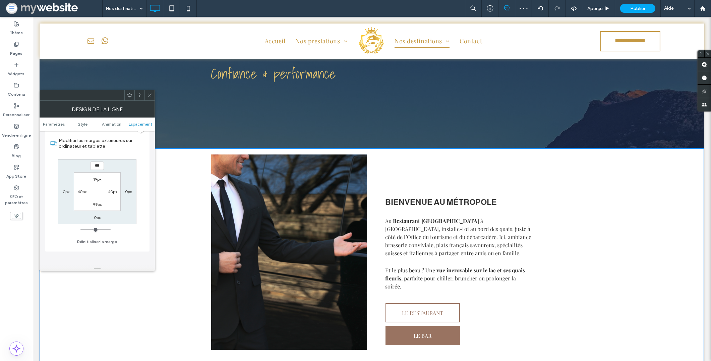
click at [90, 179] on div "19px" at bounding box center [97, 178] width 15 height 7
click at [95, 178] on label "19px" at bounding box center [97, 178] width 8 height 5
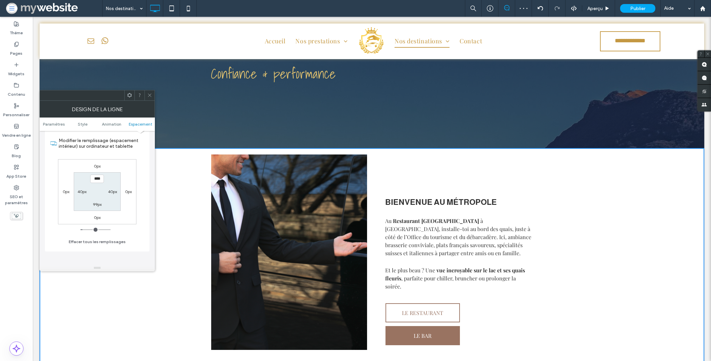
type input "**"
type input "****"
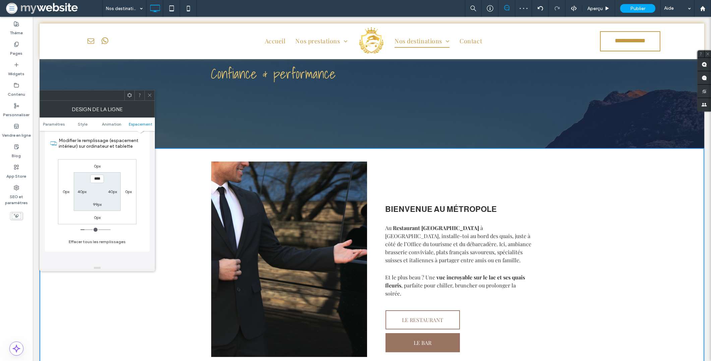
click at [94, 206] on label "99px" at bounding box center [97, 204] width 9 height 5
type input "**"
type input "*"
type input "**"
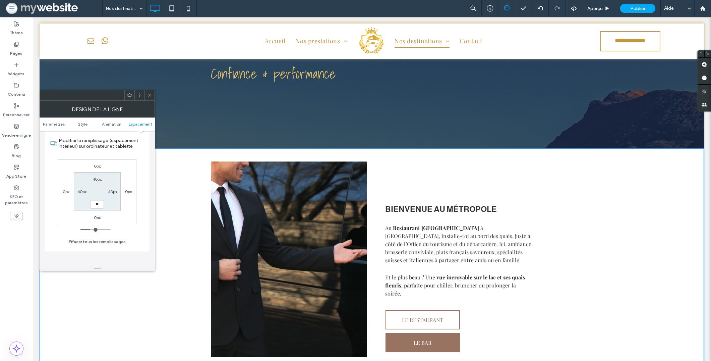
type input "****"
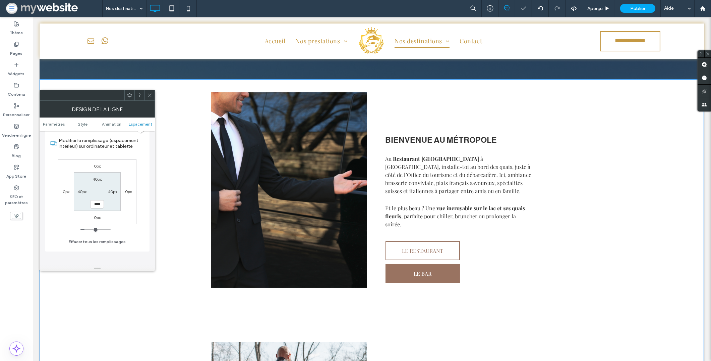
scroll to position [206, 0]
click at [98, 179] on label "40px" at bounding box center [97, 180] width 9 height 5
type input "**"
type input "****"
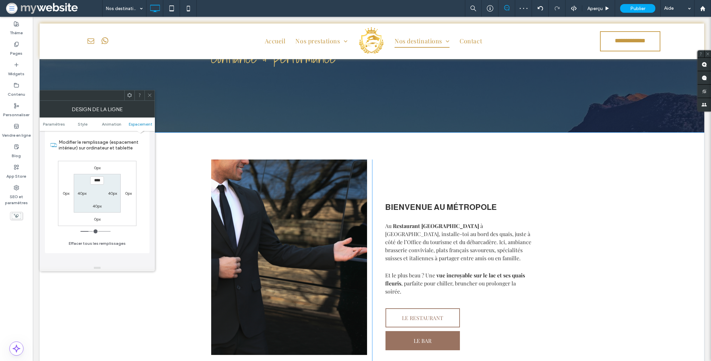
scroll to position [179, 0]
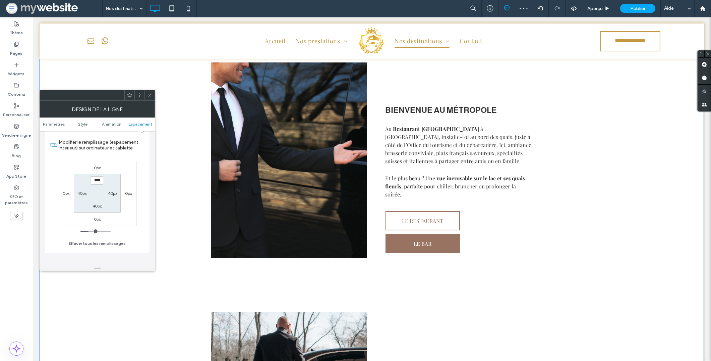
click at [97, 205] on label "40px" at bounding box center [97, 205] width 9 height 5
type input "**"
type input "****"
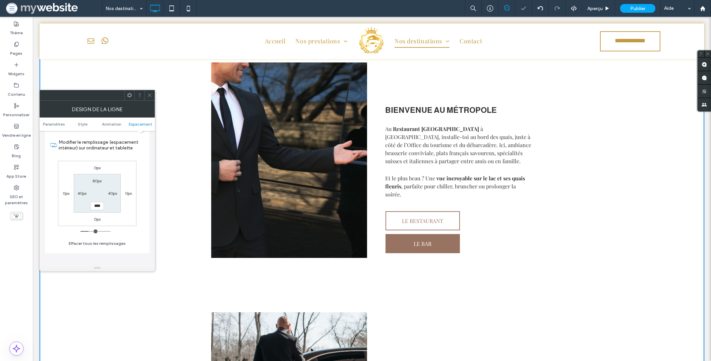
click at [151, 95] on icon at bounding box center [149, 95] width 5 height 5
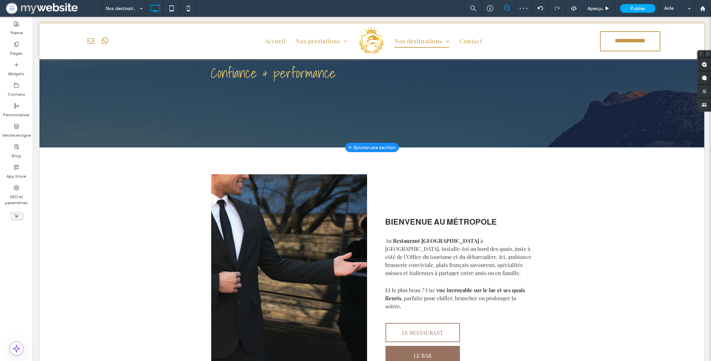
scroll to position [115, 0]
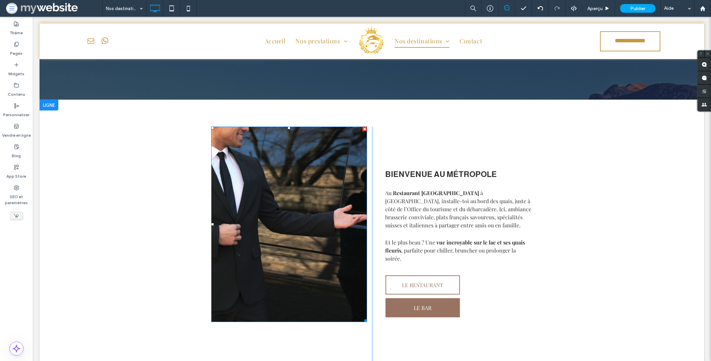
click at [319, 152] on img at bounding box center [289, 223] width 156 height 195
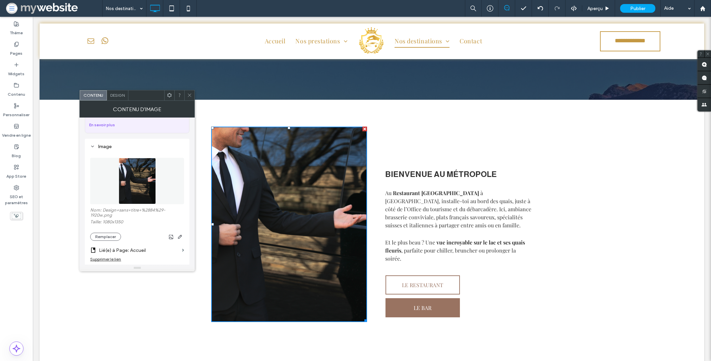
scroll to position [56, 0]
click at [106, 235] on button "Remplacer" at bounding box center [105, 235] width 31 height 8
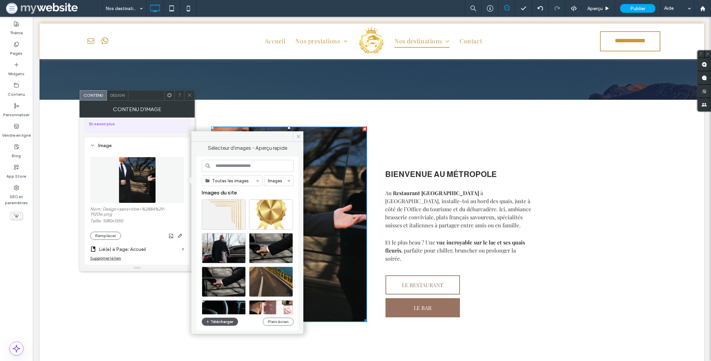
click at [229, 318] on button "Télécharger" at bounding box center [220, 321] width 36 height 8
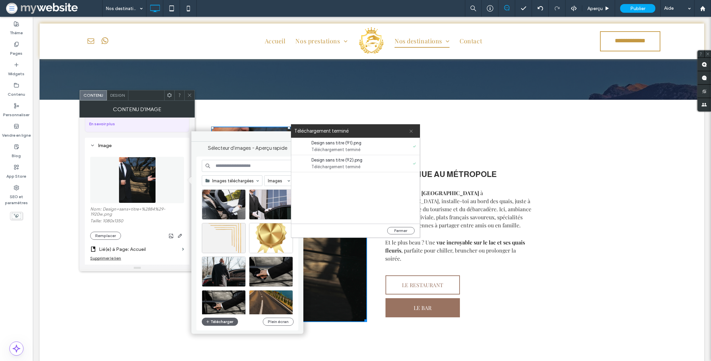
click at [410, 133] on span at bounding box center [411, 130] width 4 height 13
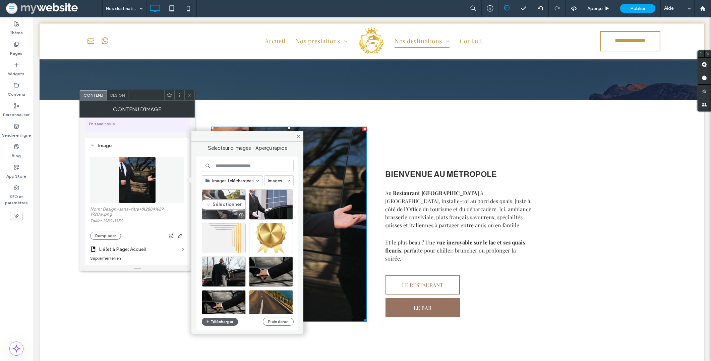
click at [216, 199] on div "Sélectionner" at bounding box center [224, 204] width 44 height 30
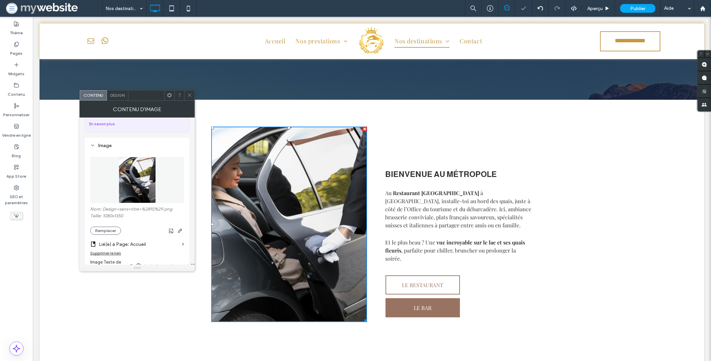
click at [191, 95] on icon at bounding box center [189, 95] width 5 height 5
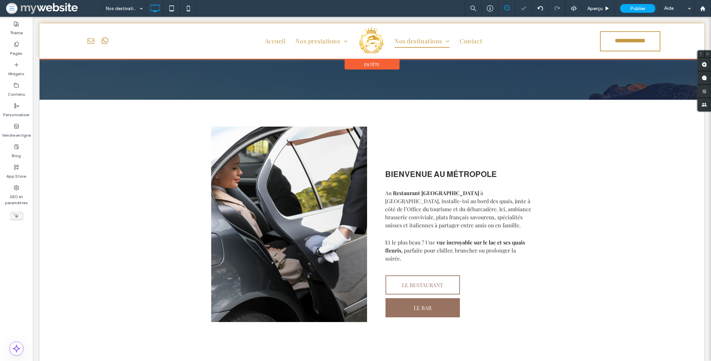
click at [312, 43] on div at bounding box center [372, 41] width 665 height 36
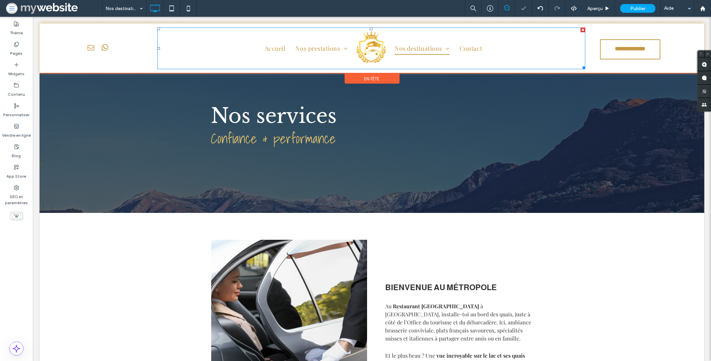
scroll to position [0, 0]
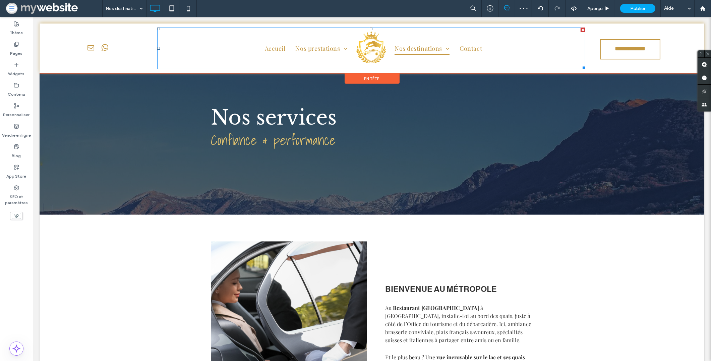
click at [378, 78] on div "En-tête" at bounding box center [372, 78] width 55 height 10
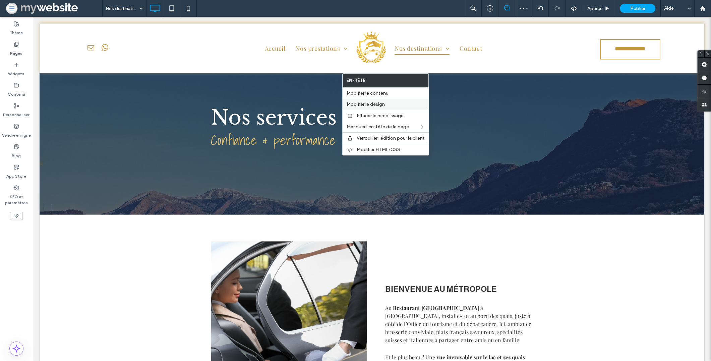
click at [380, 104] on span "Modifier le design" at bounding box center [366, 104] width 38 height 6
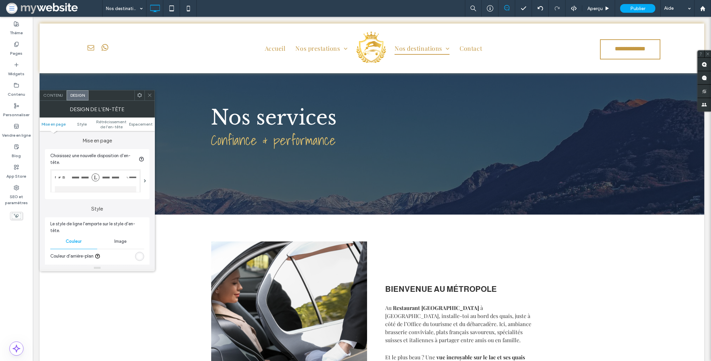
click at [49, 95] on span "Contenu" at bounding box center [53, 95] width 20 height 5
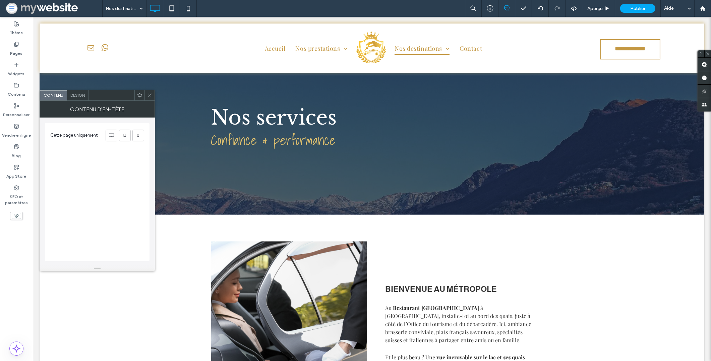
click at [72, 98] on div "Design" at bounding box center [77, 95] width 21 height 10
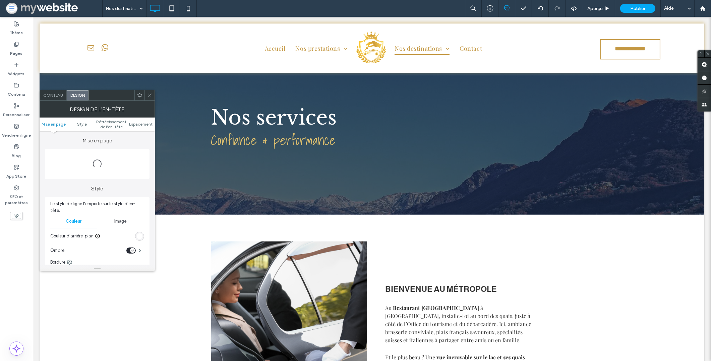
click at [75, 120] on ul "Mise en page Style Rétrécissement de l'en-tête Espacement" at bounding box center [97, 123] width 115 height 13
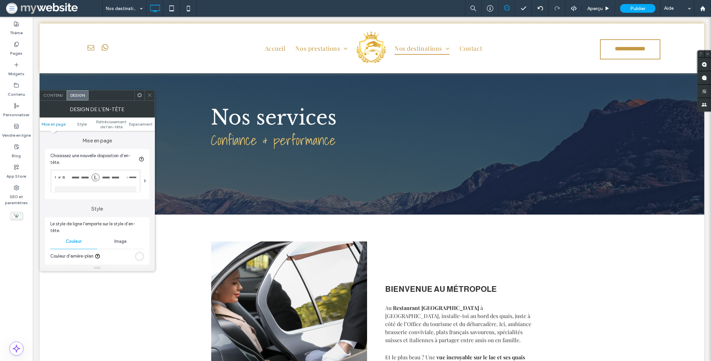
click at [79, 126] on ul "Mise en page Style Rétrécissement de l'en-tête Espacement" at bounding box center [97, 123] width 115 height 13
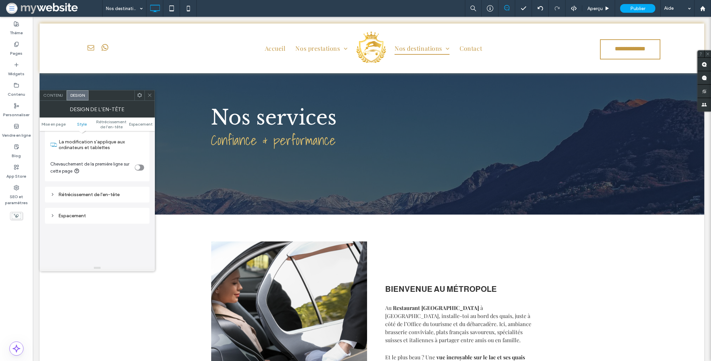
scroll to position [178, 0]
click at [102, 192] on div "Rétrécissement de l'en-tête" at bounding box center [97, 192] width 94 height 6
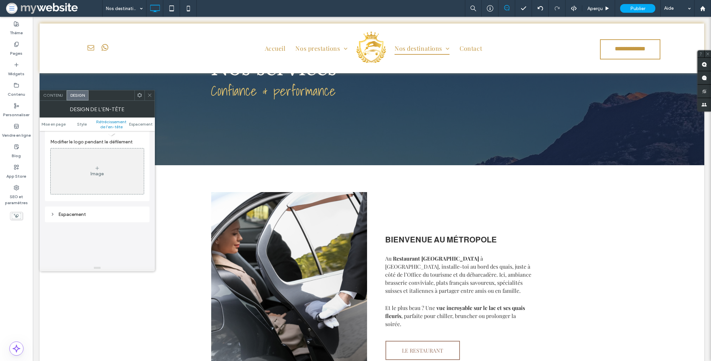
scroll to position [363, 0]
click at [150, 97] on icon at bounding box center [149, 95] width 5 height 5
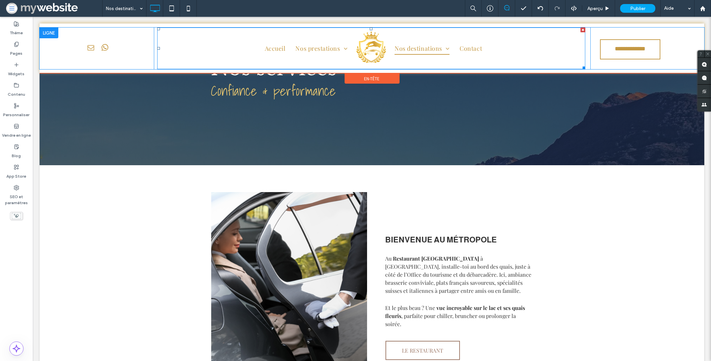
click at [354, 37] on img at bounding box center [371, 48] width 34 height 37
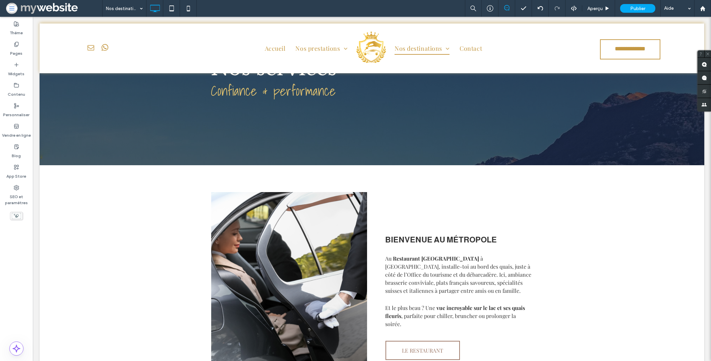
click at [345, 48] on div at bounding box center [355, 180] width 711 height 361
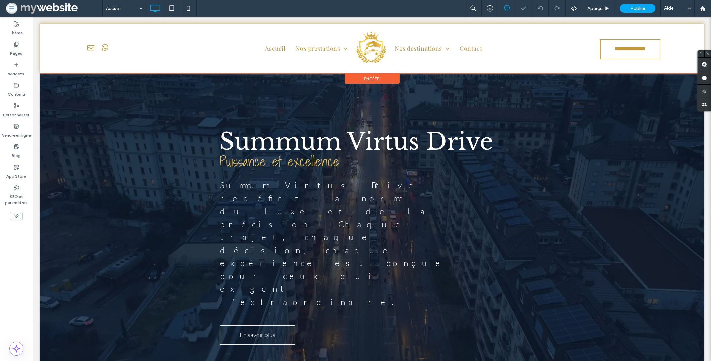
click at [374, 78] on span "En-tête" at bounding box center [372, 79] width 15 height 6
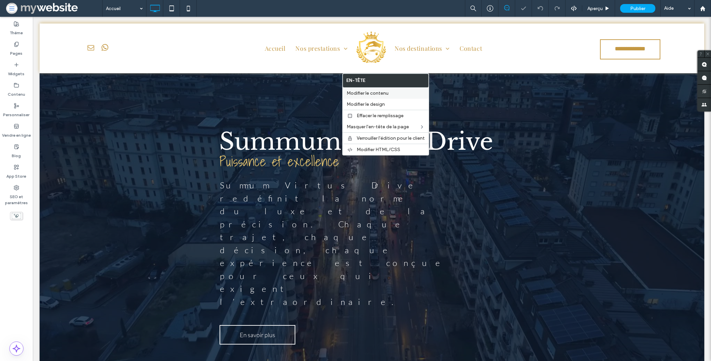
click at [376, 93] on span "Modifier le contenu" at bounding box center [368, 93] width 42 height 6
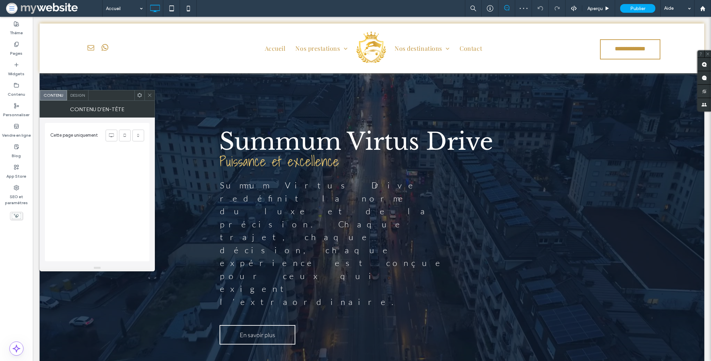
click at [82, 93] on span "Design" at bounding box center [77, 95] width 14 height 5
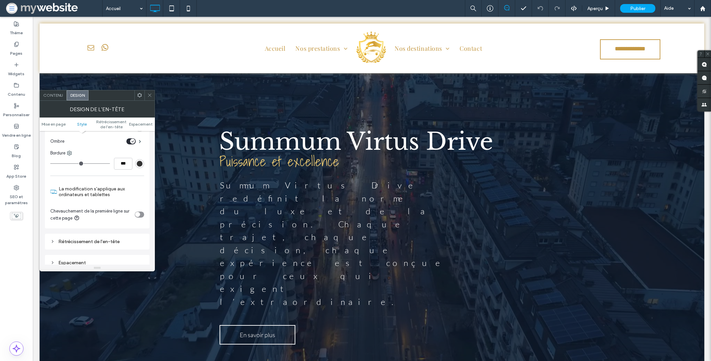
scroll to position [127, 0]
click at [153, 94] on div at bounding box center [150, 95] width 10 height 10
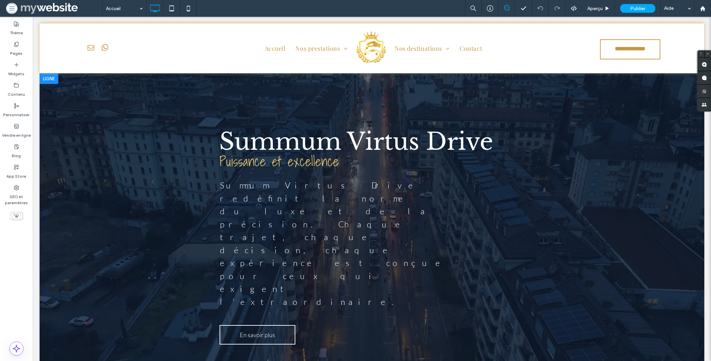
click at [353, 82] on div at bounding box center [372, 247] width 665 height 348
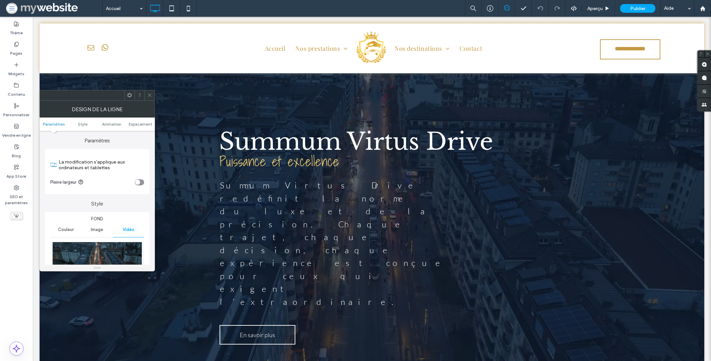
click at [149, 97] on icon at bounding box center [149, 95] width 5 height 5
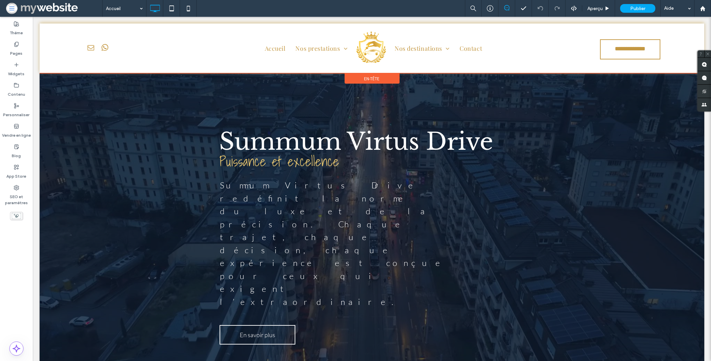
click at [367, 83] on div "En-tête" at bounding box center [372, 78] width 55 height 10
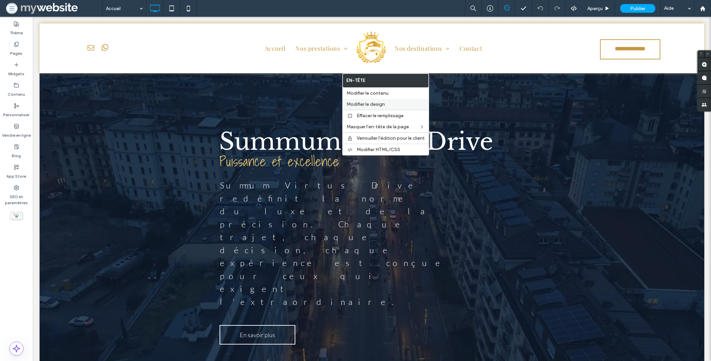
click at [374, 104] on span "Modifier le design" at bounding box center [366, 104] width 38 height 6
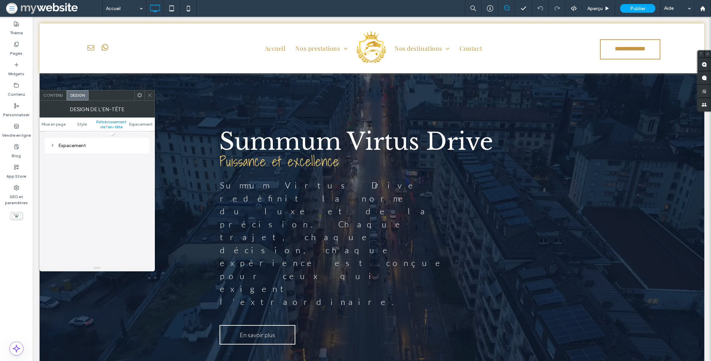
scroll to position [247, 0]
click at [58, 89] on div at bounding box center [372, 247] width 665 height 348
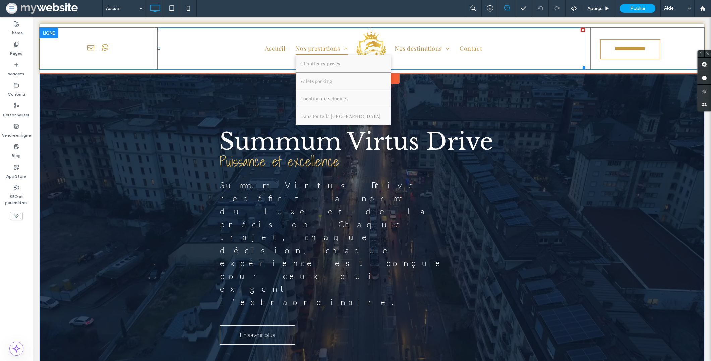
click at [292, 49] on link "Nos prestations" at bounding box center [322, 48] width 62 height 13
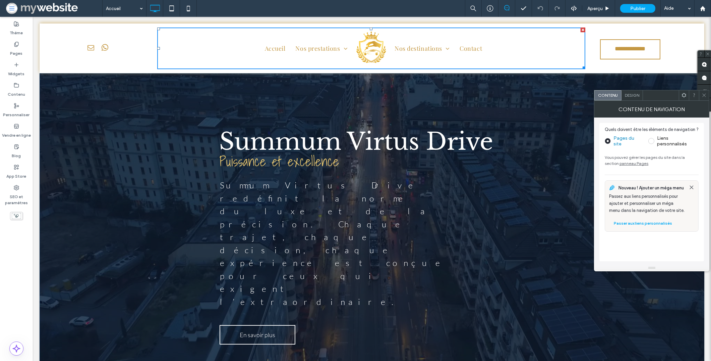
click at [203, 43] on ul "Accueil Nos prestations Chauffeurs prives Valets parking Location de vehicules …" at bounding box center [257, 48] width 191 height 37
click at [630, 96] on span "Design" at bounding box center [632, 95] width 14 height 5
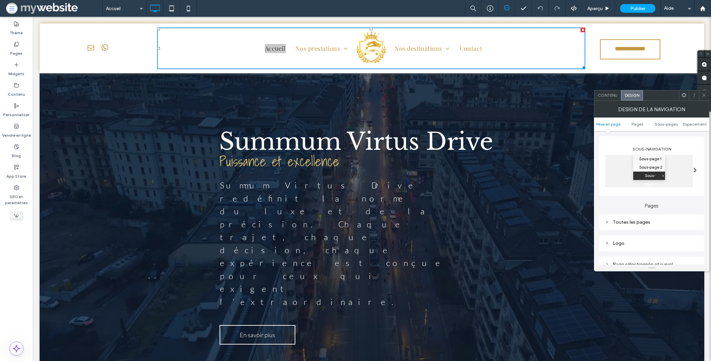
scroll to position [114, 0]
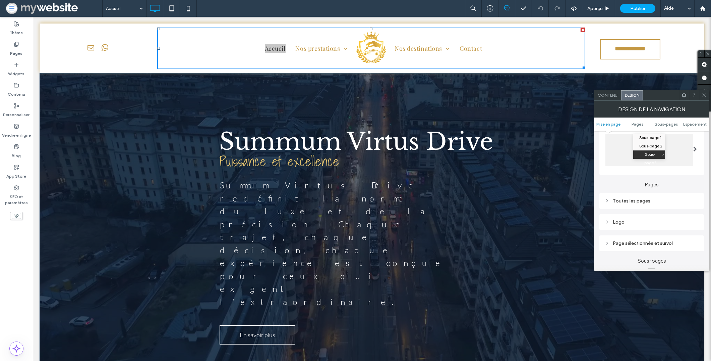
click at [652, 197] on div "Toutes les pages" at bounding box center [652, 200] width 94 height 9
click at [673, 211] on span "Texte du lien" at bounding box center [675, 212] width 26 height 5
click at [661, 224] on section "Police Playfair Display" at bounding box center [652, 230] width 94 height 17
type input "*"
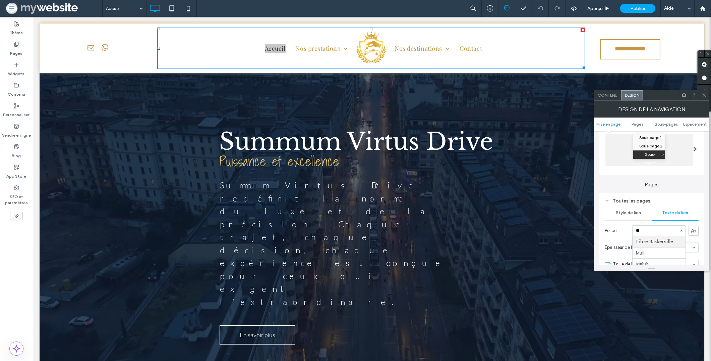
type input "***"
click at [650, 244] on div "Epaisseur de la police Normal" at bounding box center [652, 247] width 94 height 16
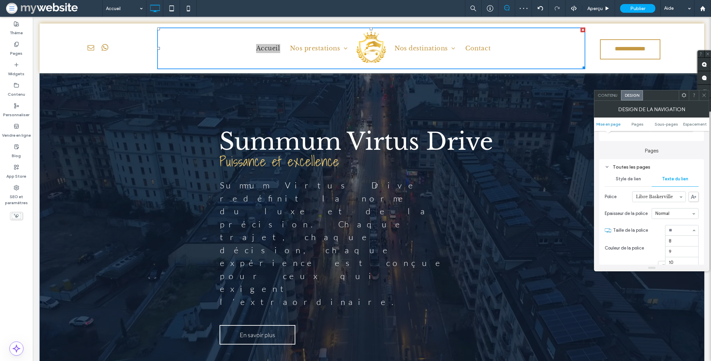
scroll to position [76, 0]
click at [652, 243] on div at bounding box center [673, 248] width 52 height 12
click at [706, 96] on use at bounding box center [704, 95] width 3 height 3
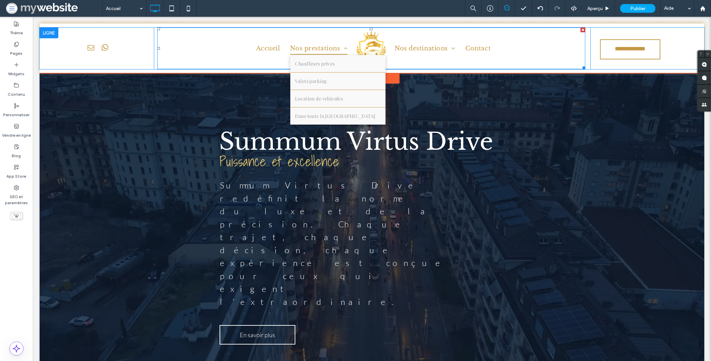
click at [319, 47] on span "Nos prestations" at bounding box center [319, 48] width 58 height 13
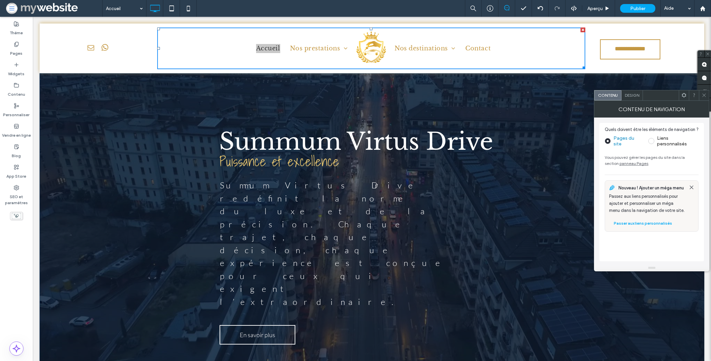
click at [640, 98] on div "Design" at bounding box center [632, 95] width 21 height 10
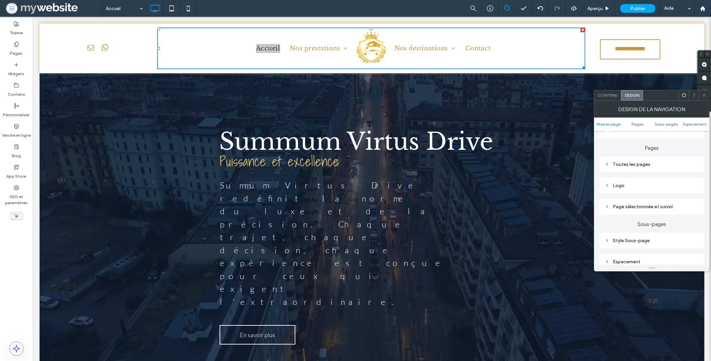
scroll to position [154, 0]
click at [643, 241] on div "Style Sous-page" at bounding box center [652, 236] width 94 height 9
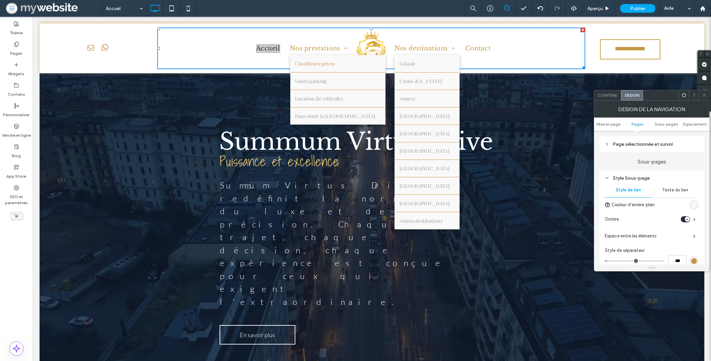
scroll to position [214, 0]
click at [666, 187] on span "Texte du lien" at bounding box center [675, 189] width 26 height 5
type input "*****"
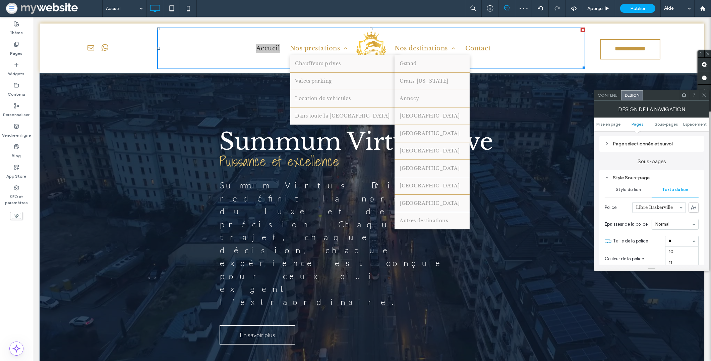
type input "**"
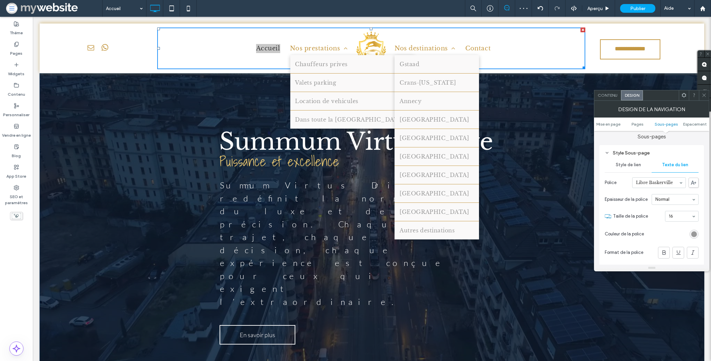
scroll to position [253, 0]
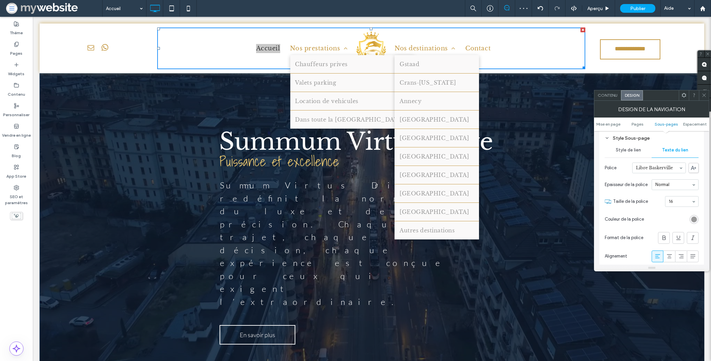
click at [695, 219] on div "rgb(153, 153, 153)" at bounding box center [694, 219] width 6 height 6
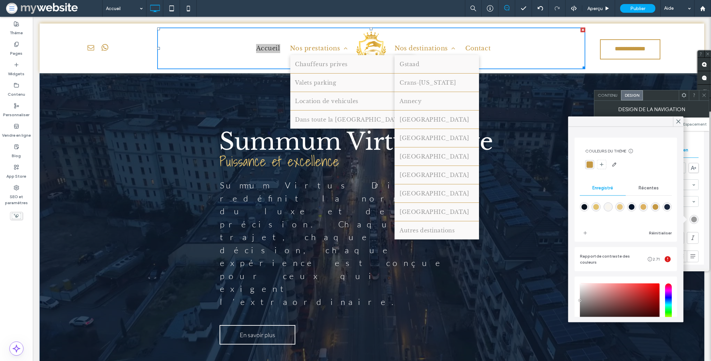
click at [665, 210] on div "rgba(15,28,51,0.95)" at bounding box center [668, 207] width 6 height 6
type input "*******"
type input "**"
type input "***"
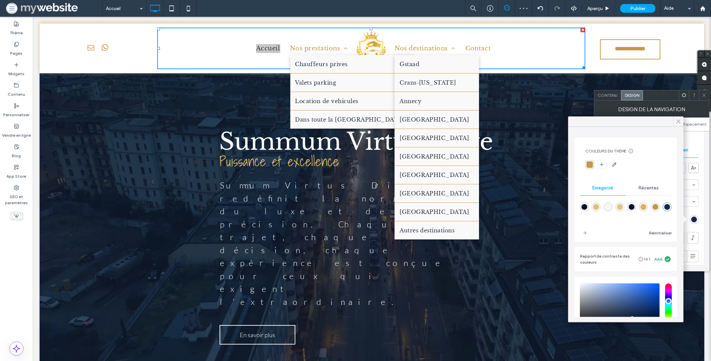
click at [679, 119] on icon at bounding box center [679, 121] width 6 height 6
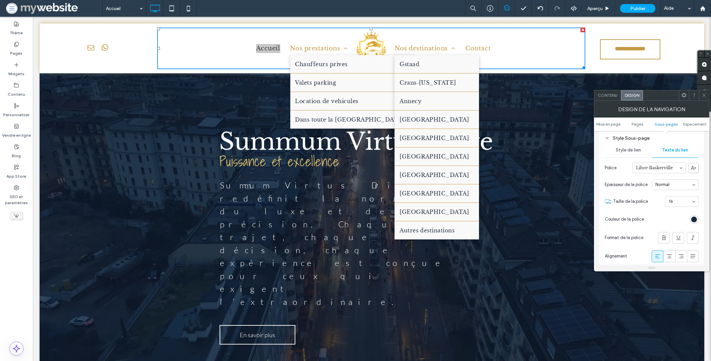
click at [706, 97] on use at bounding box center [704, 95] width 3 height 3
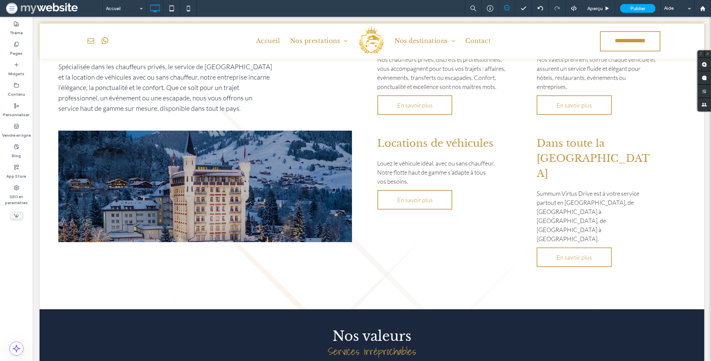
scroll to position [0, 0]
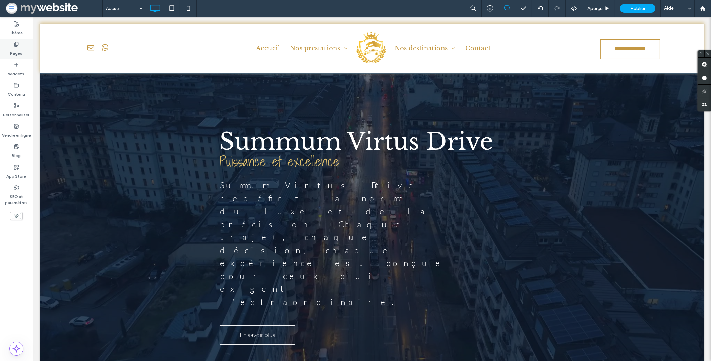
click at [22, 53] on div "Pages" at bounding box center [16, 49] width 33 height 20
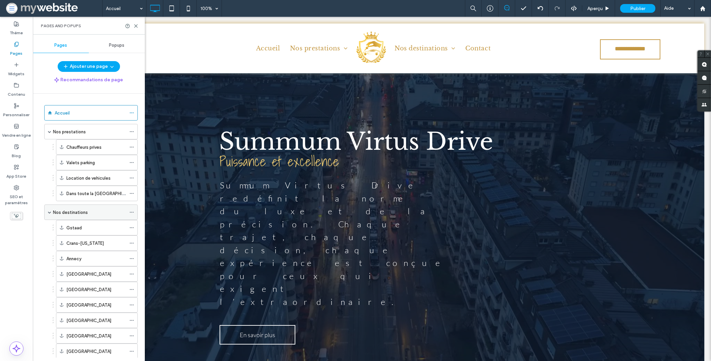
scroll to position [72, 0]
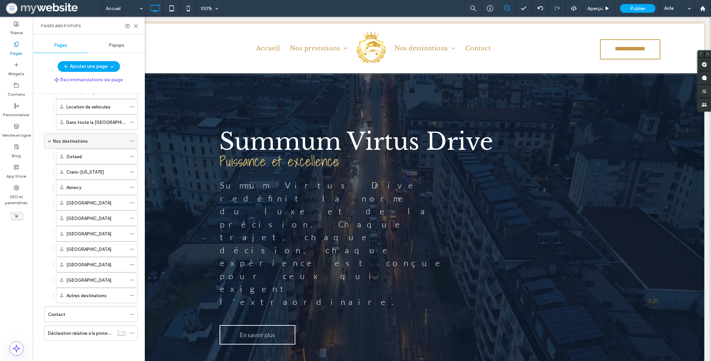
click at [93, 139] on div "Nos destinations" at bounding box center [89, 140] width 73 height 7
click at [135, 25] on div at bounding box center [355, 180] width 711 height 361
click at [136, 26] on use at bounding box center [135, 25] width 3 height 3
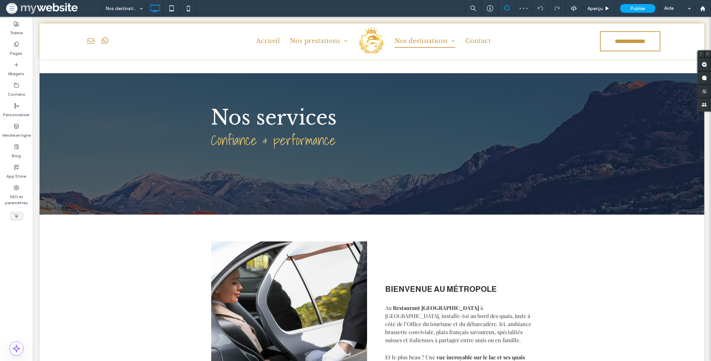
scroll to position [133, 0]
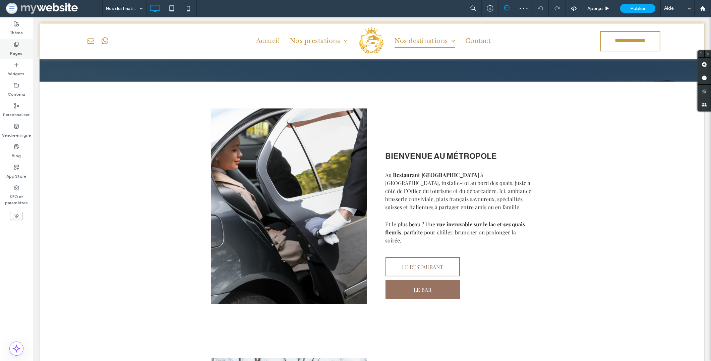
click at [17, 55] on label "Pages" at bounding box center [16, 51] width 12 height 9
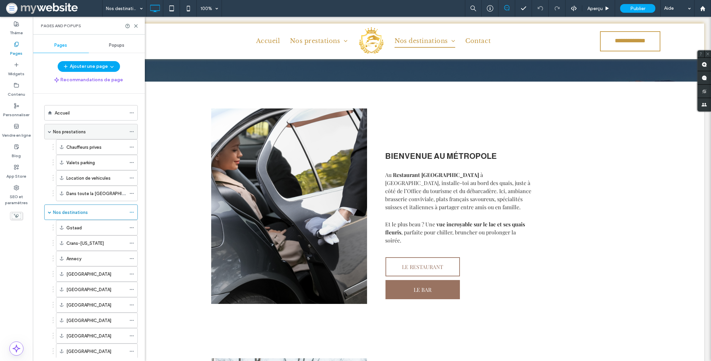
click at [80, 132] on label "Nos prestations" at bounding box center [69, 132] width 33 height 12
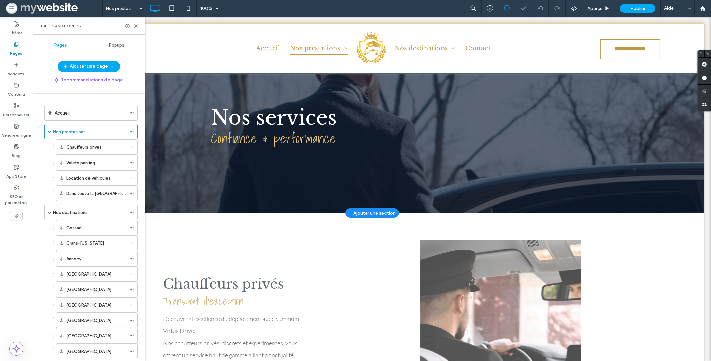
scroll to position [123, 0]
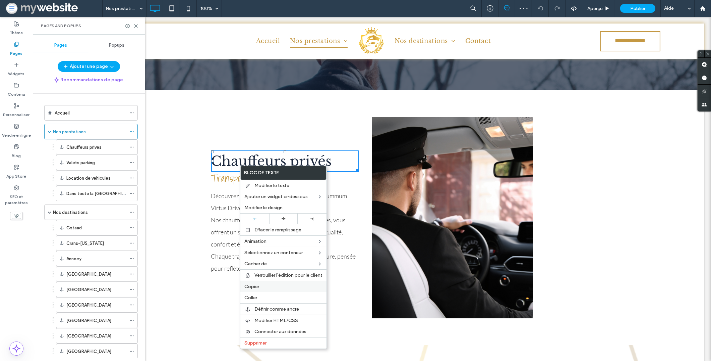
click at [254, 286] on span "Copier" at bounding box center [251, 286] width 15 height 6
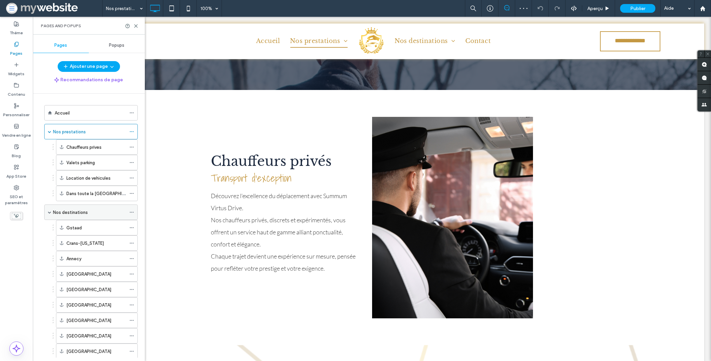
click at [89, 215] on div "Nos destinations" at bounding box center [89, 212] width 73 height 7
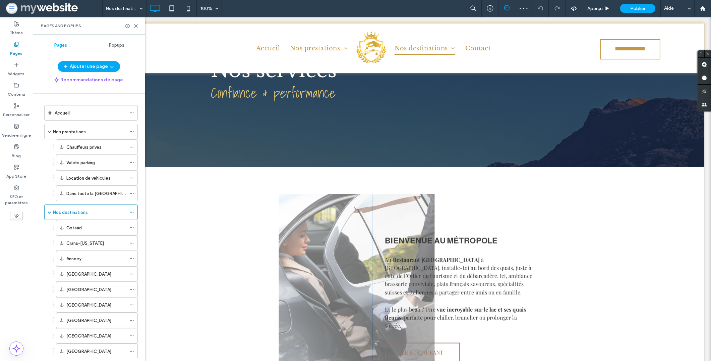
scroll to position [164, 0]
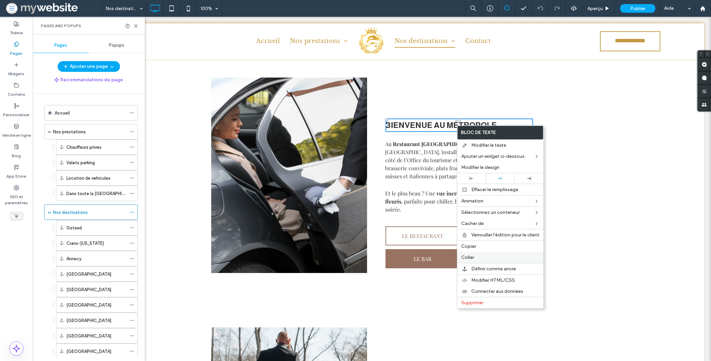
click at [472, 254] on span "Coller" at bounding box center [467, 257] width 13 height 6
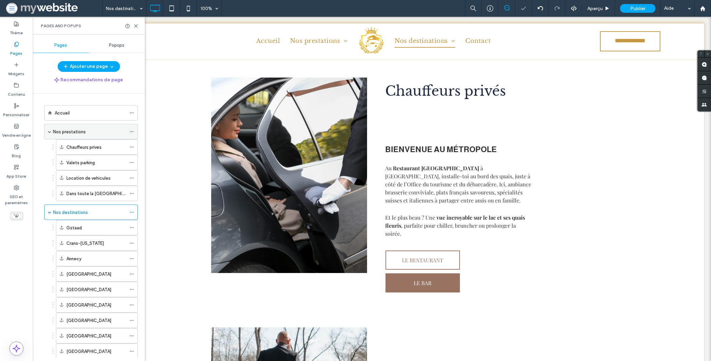
click at [99, 134] on div "Nos prestations" at bounding box center [89, 131] width 73 height 7
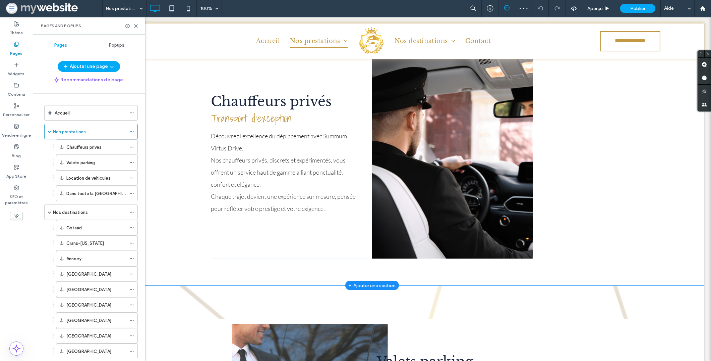
scroll to position [156, 0]
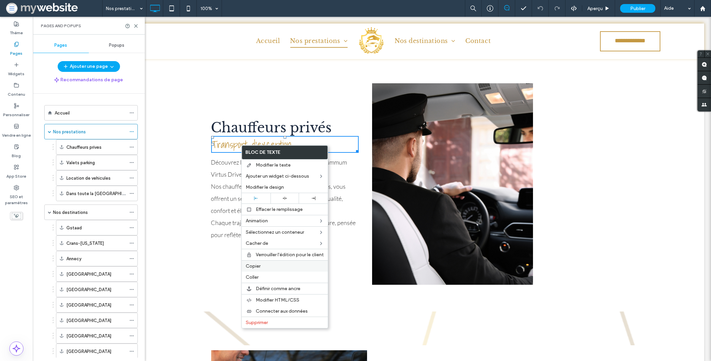
click at [256, 268] on div "Copier" at bounding box center [285, 265] width 86 height 11
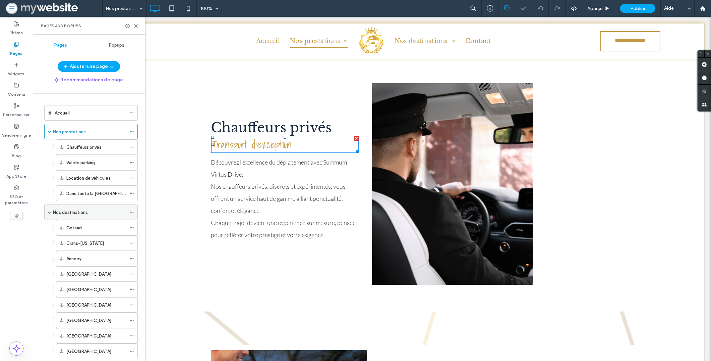
click at [74, 211] on label "Nos destinations" at bounding box center [70, 212] width 35 height 12
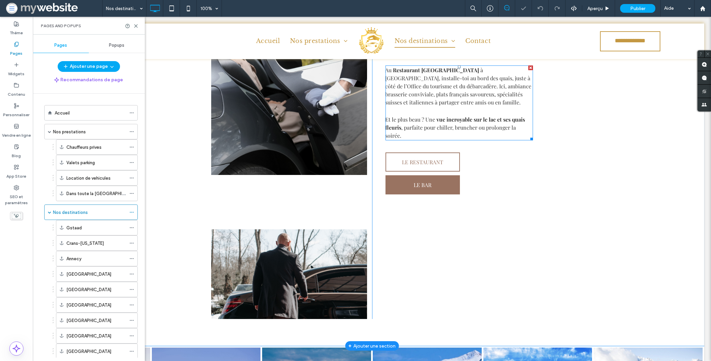
scroll to position [132, 0]
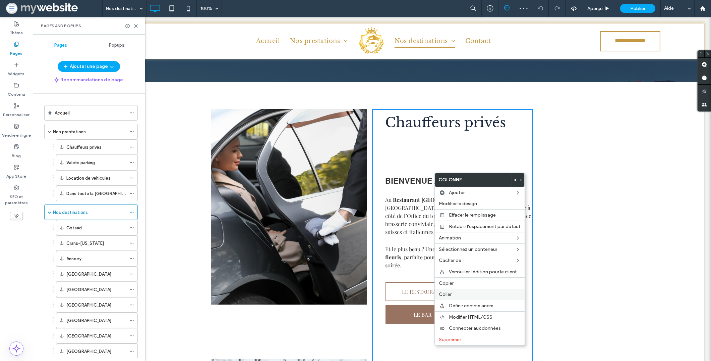
click at [444, 291] on span "Coller" at bounding box center [445, 294] width 13 height 6
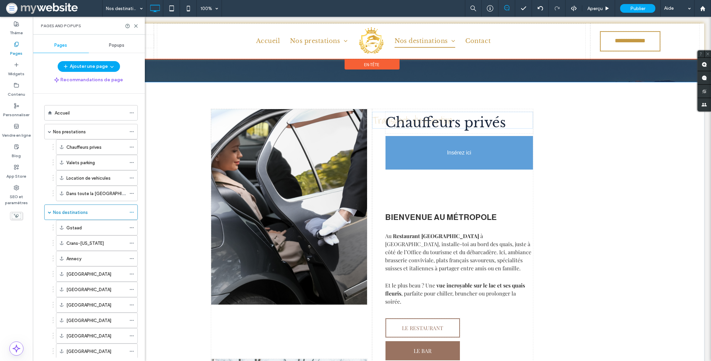
drag, startPoint x: 435, startPoint y: 330, endPoint x: 425, endPoint y: 154, distance: 176.3
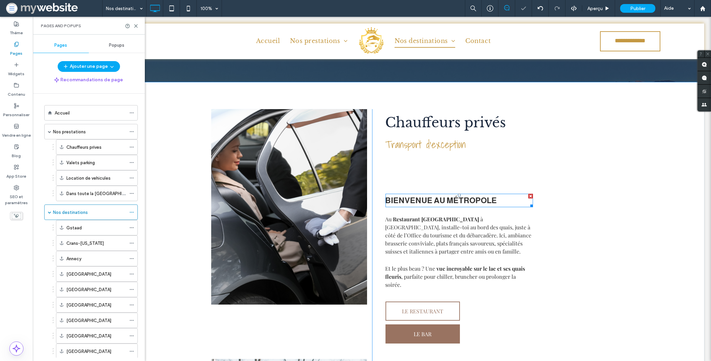
click at [529, 193] on div at bounding box center [531, 195] width 5 height 5
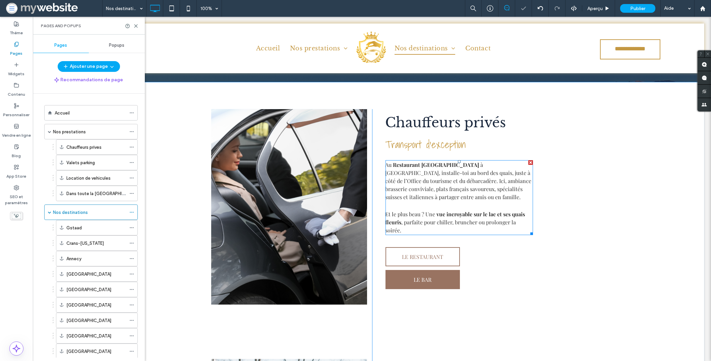
click at [458, 201] on p at bounding box center [460, 205] width 148 height 9
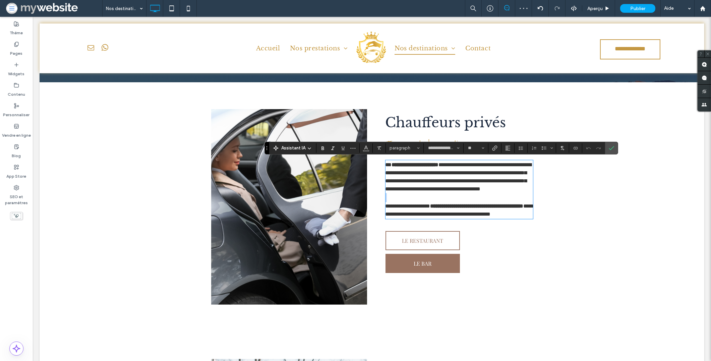
click at [458, 201] on p at bounding box center [460, 197] width 148 height 9
type input "**"
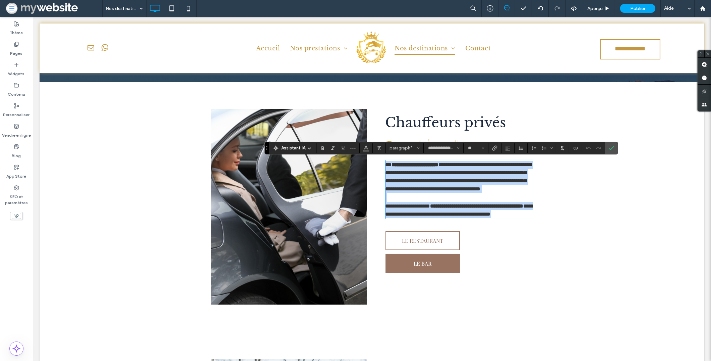
drag, startPoint x: 383, startPoint y: 166, endPoint x: 536, endPoint y: 225, distance: 164.2
click at [536, 225] on div "**********" at bounding box center [372, 278] width 665 height 393
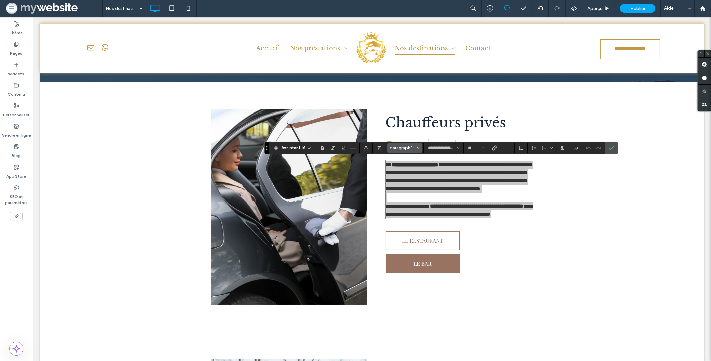
click at [404, 148] on span "paragraph*" at bounding box center [403, 147] width 26 height 5
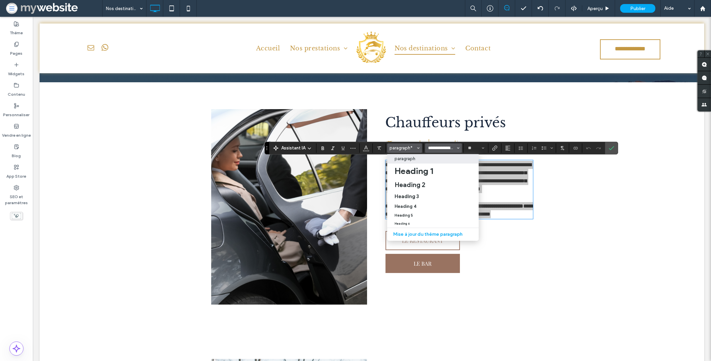
click at [440, 146] on input "**********" at bounding box center [442, 147] width 29 height 5
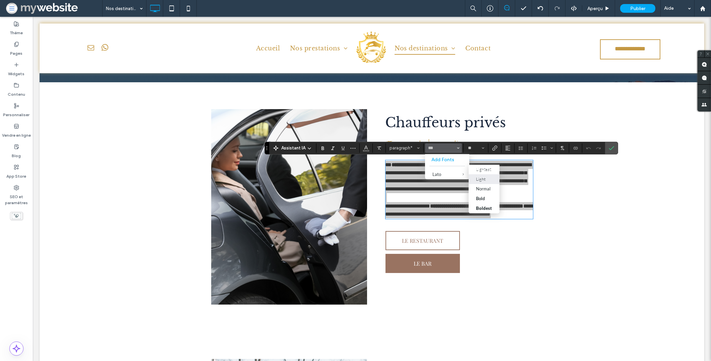
click at [486, 178] on div "Light" at bounding box center [484, 178] width 16 height 5
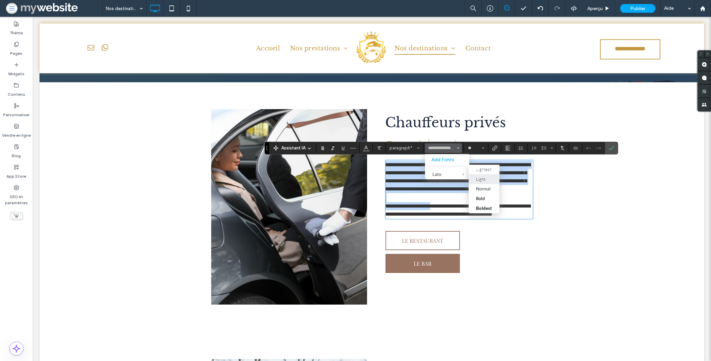
type input "****"
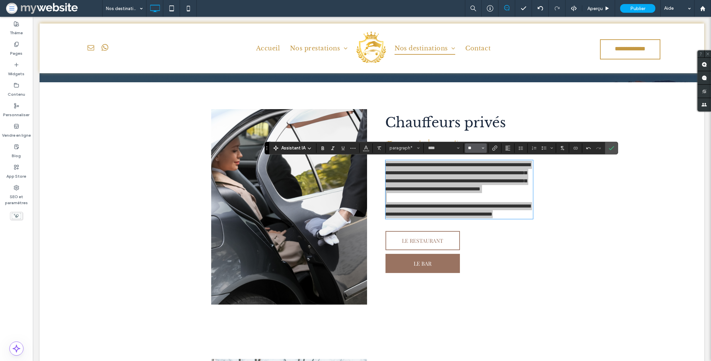
click at [479, 149] on input "**" at bounding box center [473, 147] width 13 height 5
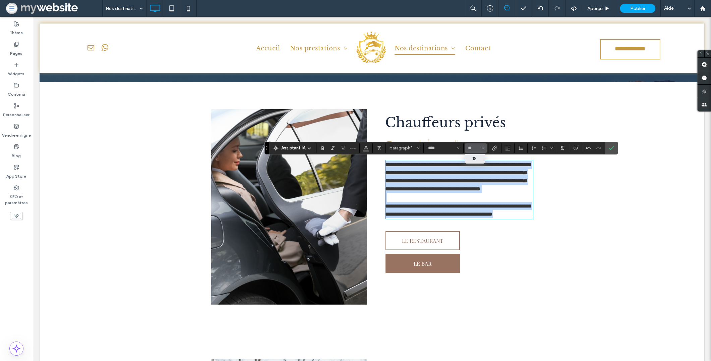
type input "**"
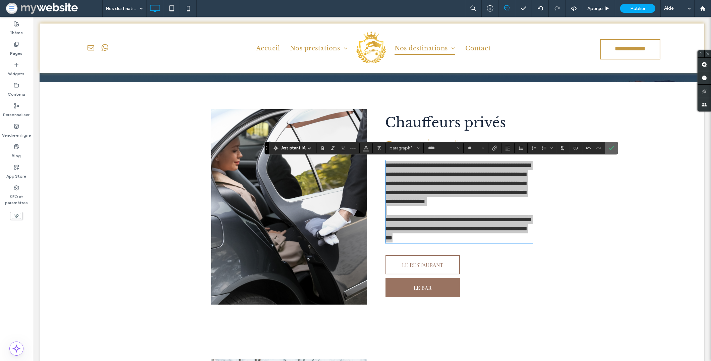
click at [614, 148] on icon "Confirmer" at bounding box center [611, 147] width 5 height 5
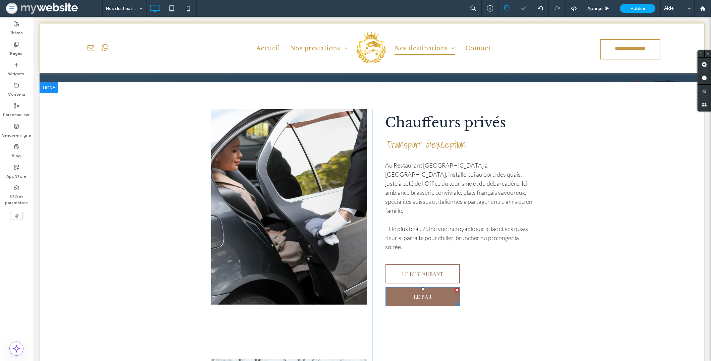
click at [455, 287] on div at bounding box center [457, 289] width 5 height 5
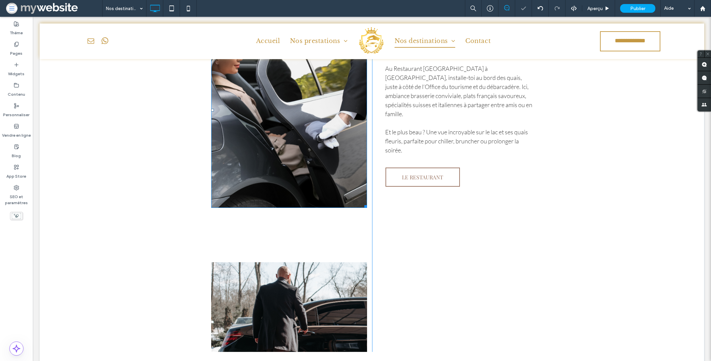
scroll to position [292, 0]
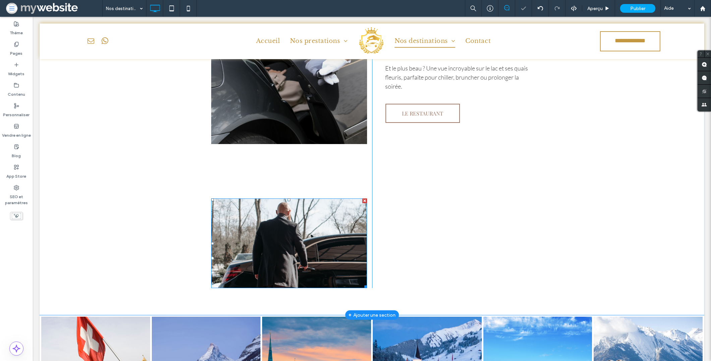
click at [363, 199] on div at bounding box center [365, 200] width 5 height 5
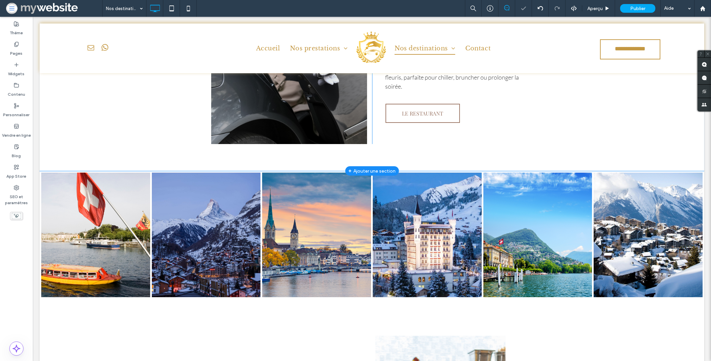
scroll to position [229, 0]
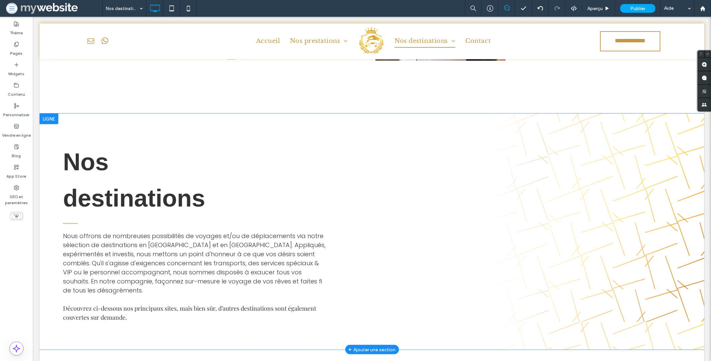
scroll to position [746, 0]
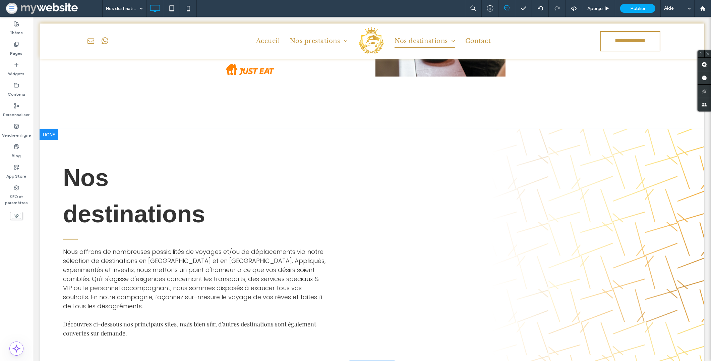
click at [52, 135] on div at bounding box center [49, 134] width 19 height 11
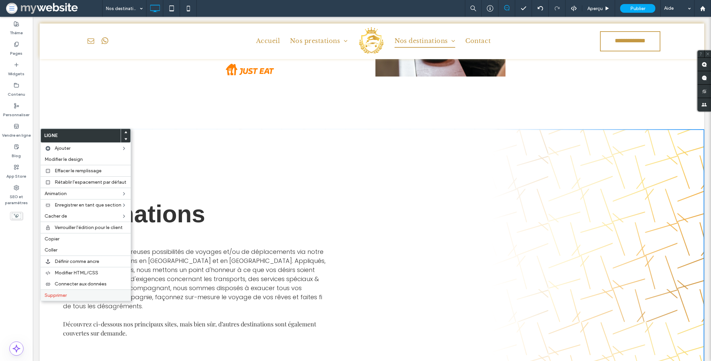
click at [68, 293] on label "Supprimer" at bounding box center [86, 295] width 82 height 6
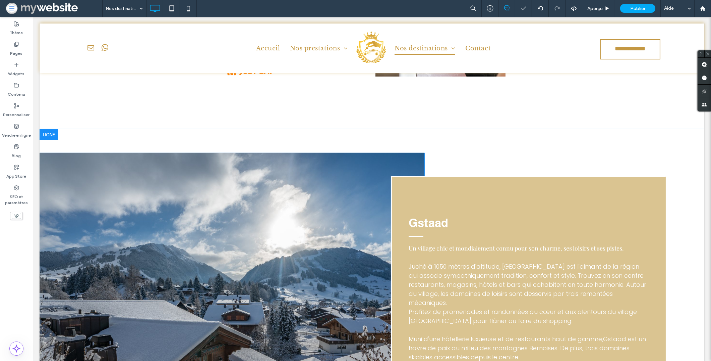
click at [50, 131] on div at bounding box center [49, 134] width 19 height 11
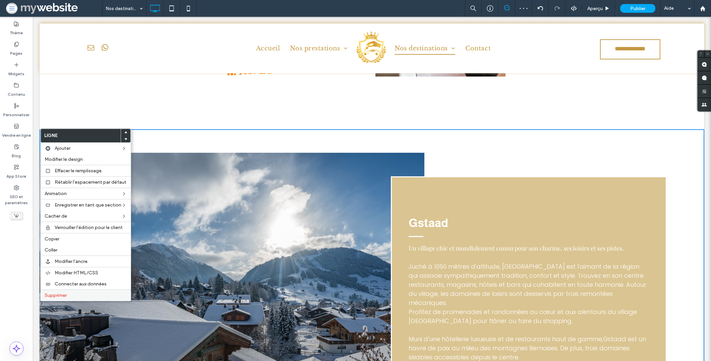
click at [80, 294] on label "Supprimer" at bounding box center [86, 295] width 82 height 6
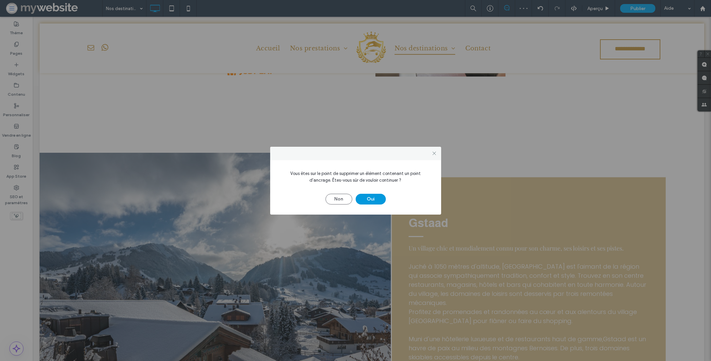
click at [371, 197] on button "Oui" at bounding box center [371, 198] width 30 height 11
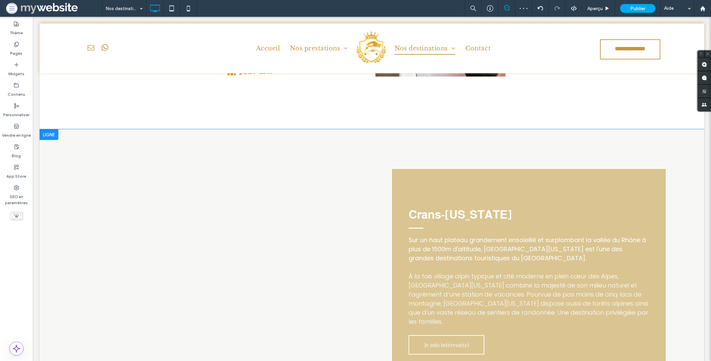
click at [52, 135] on div at bounding box center [49, 134] width 19 height 11
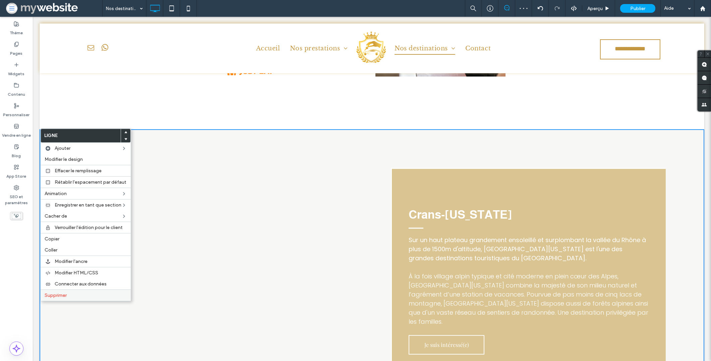
click at [61, 292] on span "Supprimer" at bounding box center [56, 295] width 22 height 6
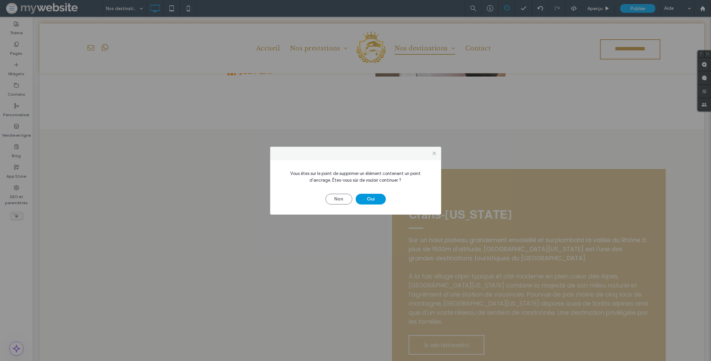
click at [373, 202] on button "Oui" at bounding box center [371, 198] width 30 height 11
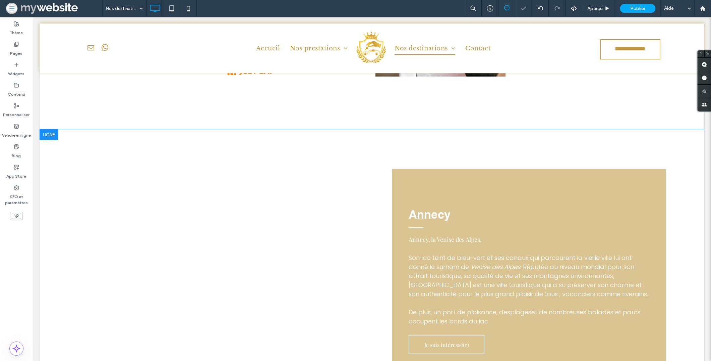
click at [54, 136] on div at bounding box center [49, 134] width 19 height 11
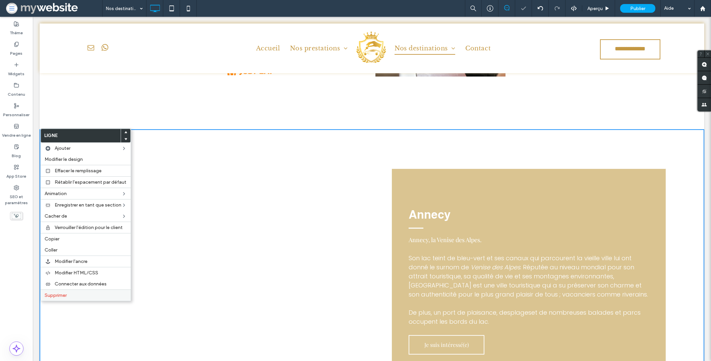
click at [80, 297] on div "Supprimer" at bounding box center [86, 294] width 90 height 11
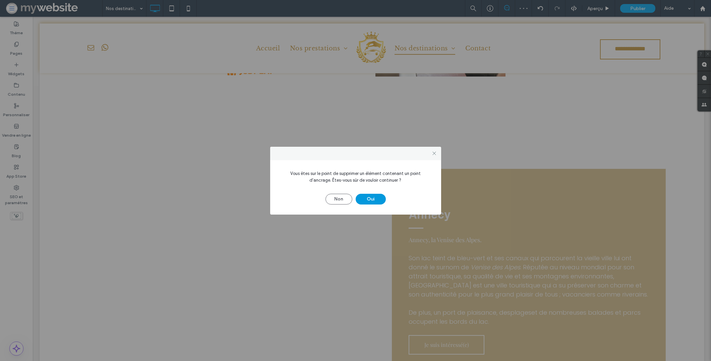
click at [369, 201] on button "Oui" at bounding box center [371, 198] width 30 height 11
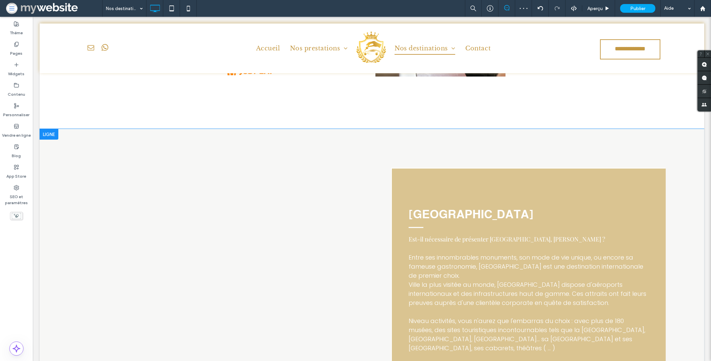
click at [52, 132] on div at bounding box center [49, 134] width 19 height 11
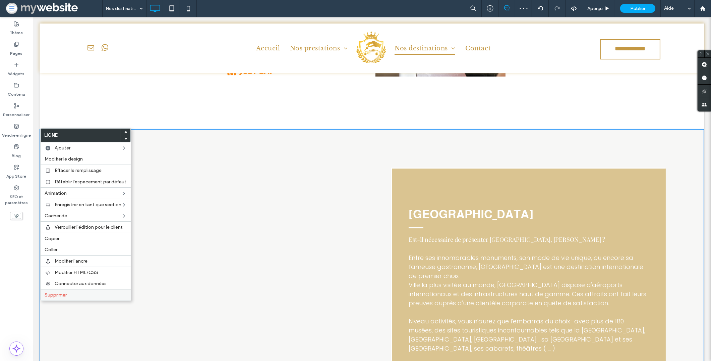
click at [86, 292] on label "Supprimer" at bounding box center [86, 295] width 82 height 6
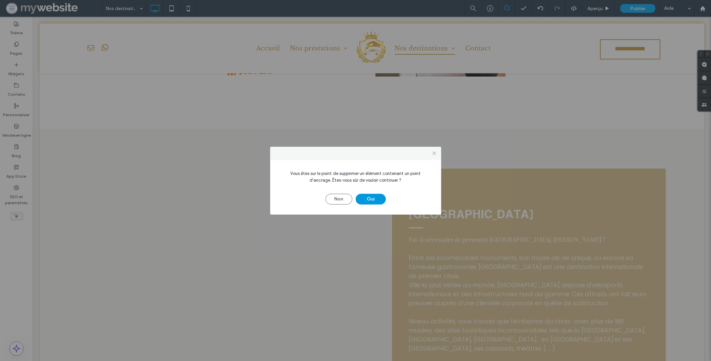
click at [366, 200] on button "Oui" at bounding box center [371, 198] width 30 height 11
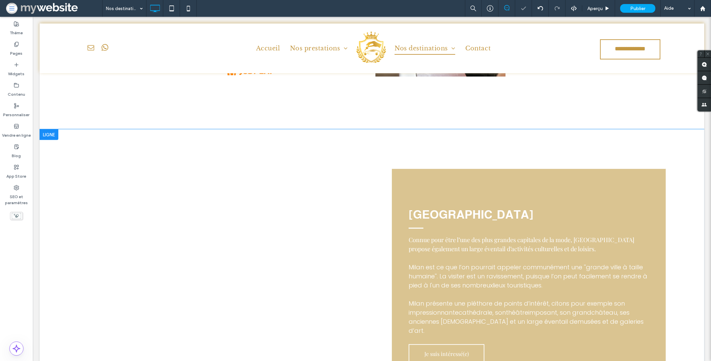
click at [55, 133] on div at bounding box center [49, 134] width 19 height 11
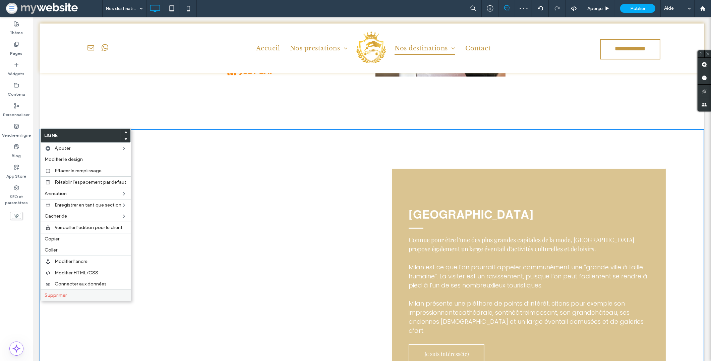
click at [67, 293] on label "Supprimer" at bounding box center [86, 295] width 82 height 6
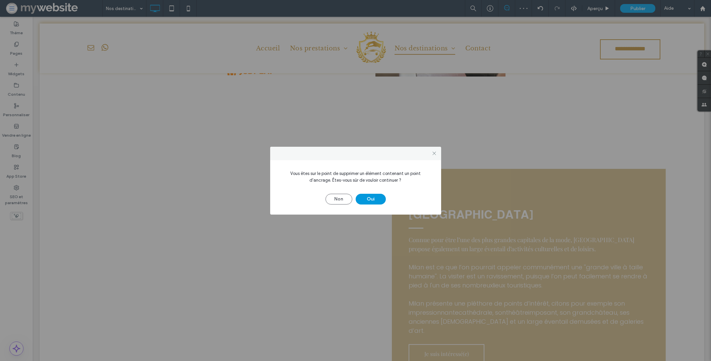
click at [374, 198] on button "Oui" at bounding box center [371, 198] width 30 height 11
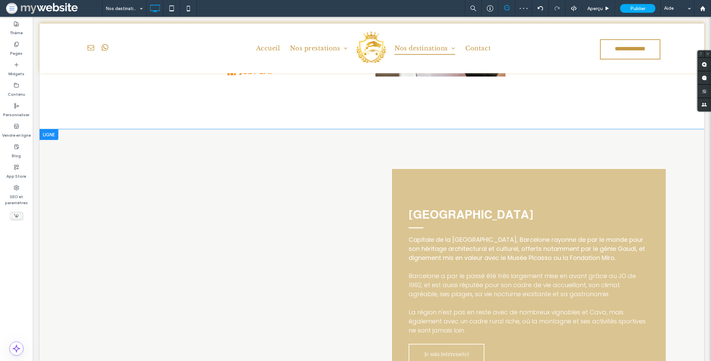
click at [46, 137] on div at bounding box center [49, 134] width 19 height 11
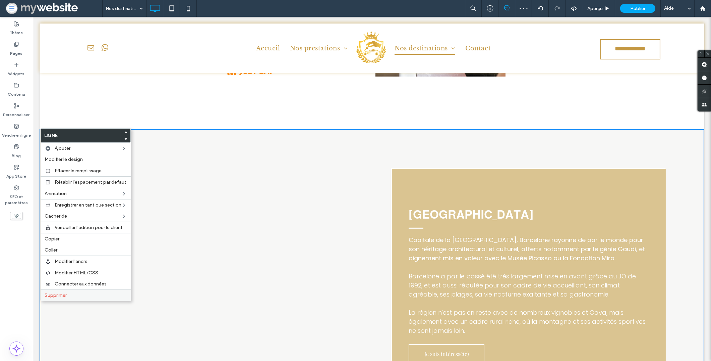
click at [48, 292] on span "Supprimer" at bounding box center [56, 295] width 22 height 6
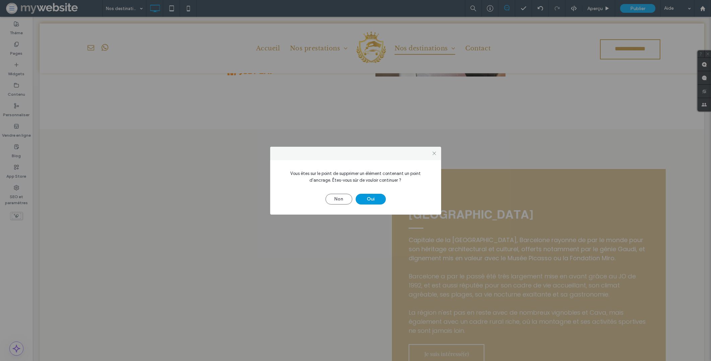
click at [368, 197] on button "Oui" at bounding box center [371, 198] width 30 height 11
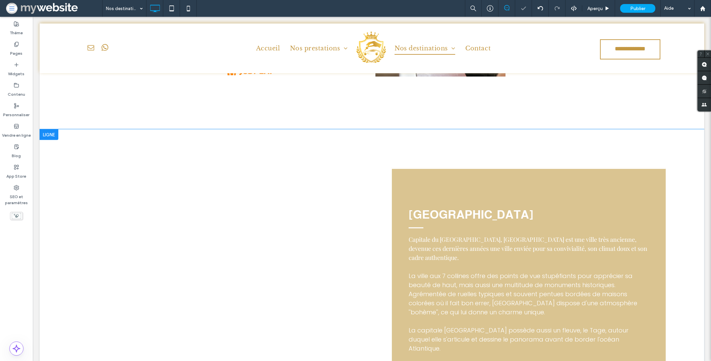
click at [51, 138] on div at bounding box center [49, 134] width 19 height 11
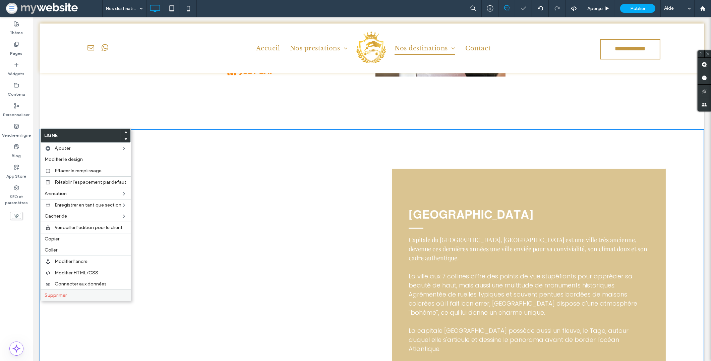
click at [62, 292] on span "Supprimer" at bounding box center [56, 295] width 22 height 6
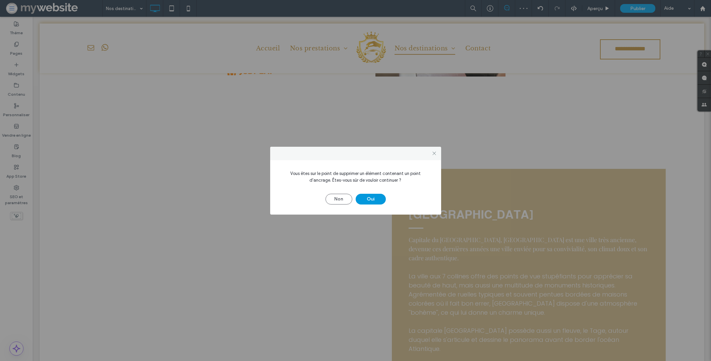
click at [367, 200] on button "Oui" at bounding box center [371, 198] width 30 height 11
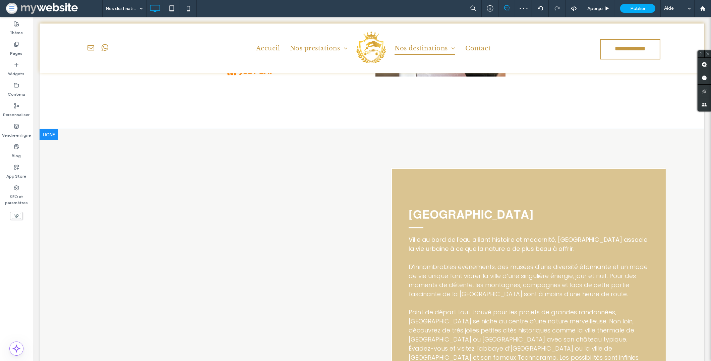
click at [47, 136] on div at bounding box center [49, 134] width 19 height 11
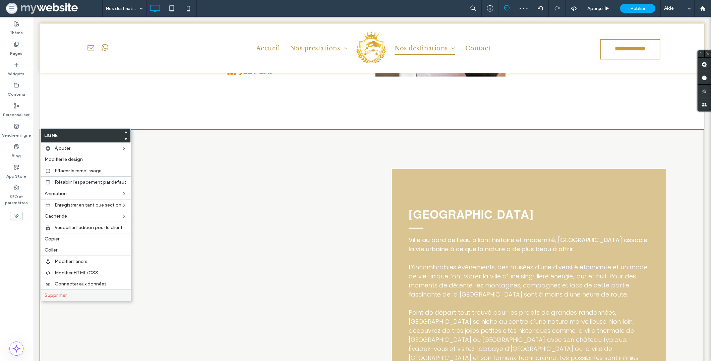
click at [67, 293] on span "Supprimer" at bounding box center [56, 295] width 22 height 6
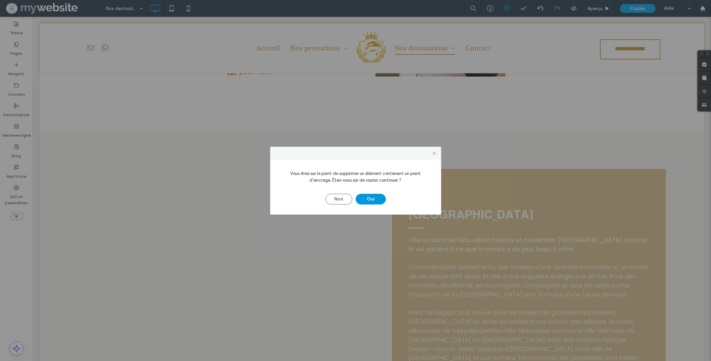
click at [375, 196] on button "Oui" at bounding box center [371, 198] width 30 height 11
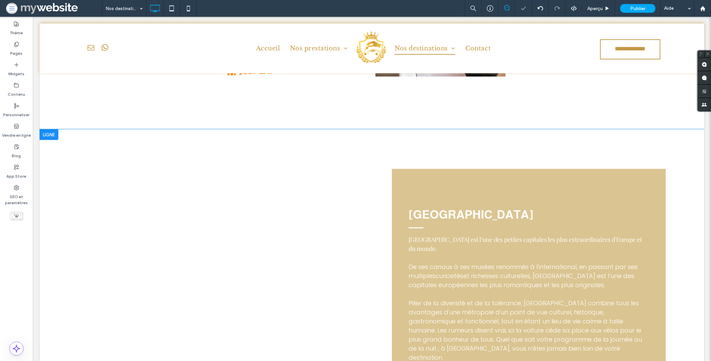
click at [51, 135] on div at bounding box center [49, 134] width 19 height 11
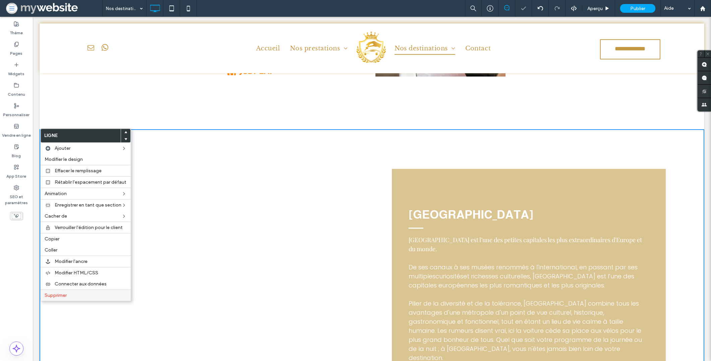
click at [67, 293] on label "Supprimer" at bounding box center [86, 295] width 82 height 6
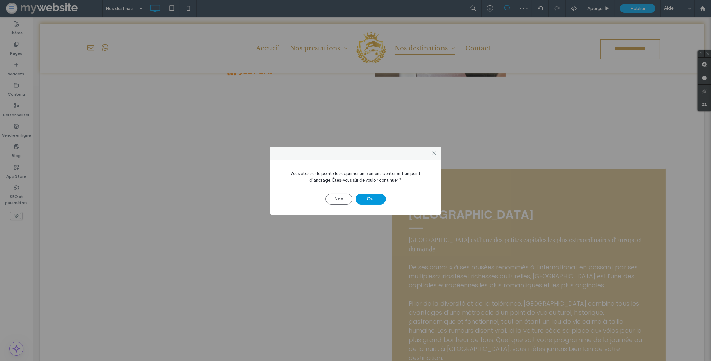
click at [380, 195] on button "Oui" at bounding box center [371, 198] width 30 height 11
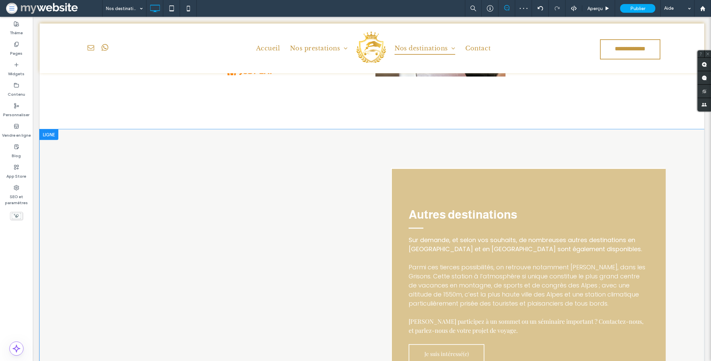
click at [50, 131] on div at bounding box center [49, 134] width 19 height 11
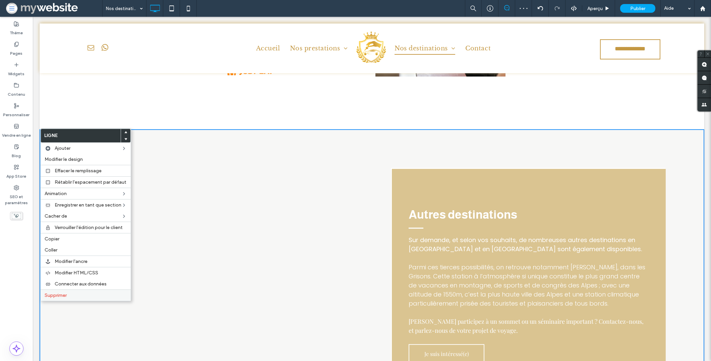
click at [61, 298] on div "Supprimer" at bounding box center [86, 294] width 90 height 11
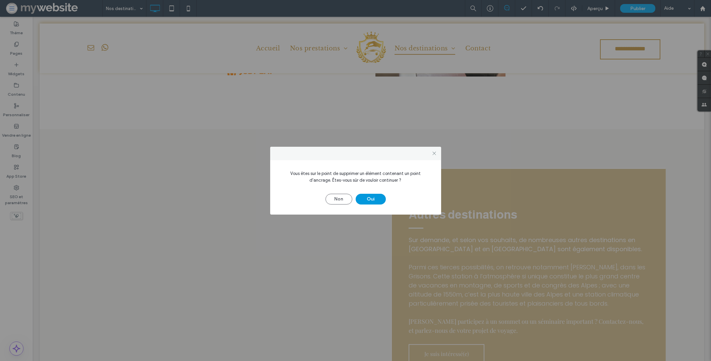
click at [381, 196] on button "Oui" at bounding box center [371, 198] width 30 height 11
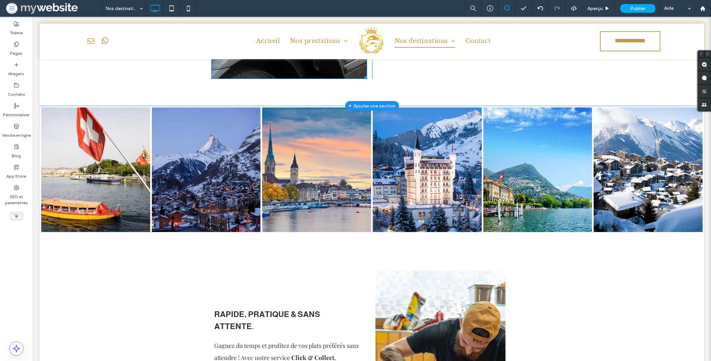
scroll to position [514, 0]
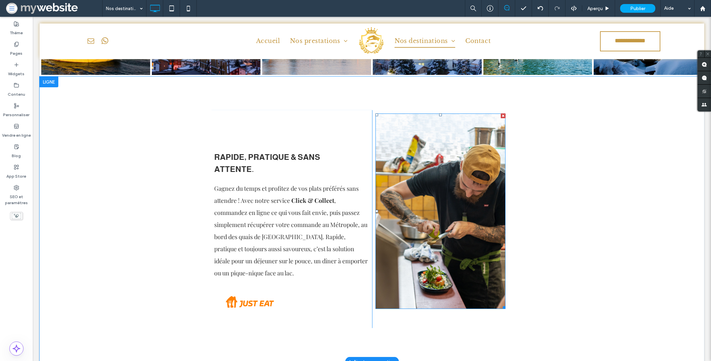
click at [484, 237] on img at bounding box center [441, 210] width 130 height 195
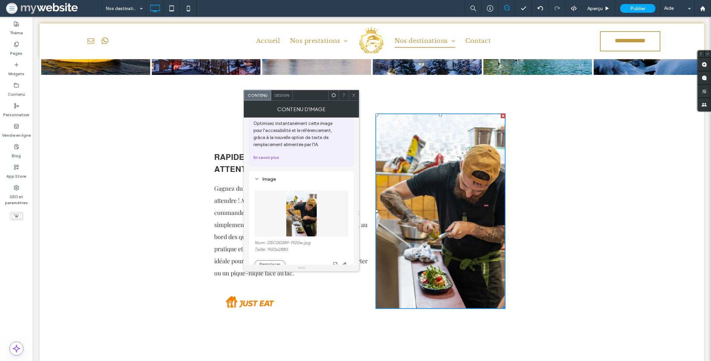
scroll to position [60, 0]
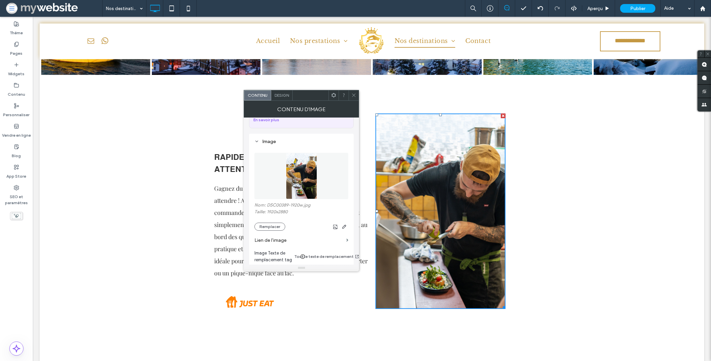
click at [273, 231] on section "Lien de l'image" at bounding box center [302, 239] width 94 height 19
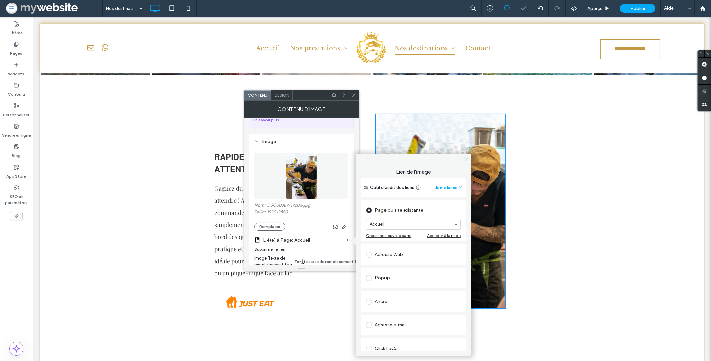
click at [286, 225] on div at bounding box center [316, 226] width 63 height 8
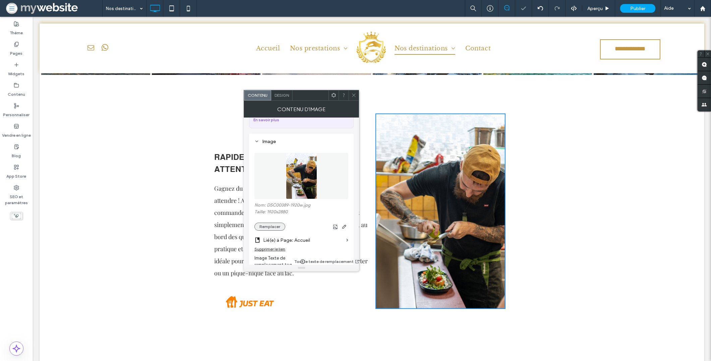
click at [280, 226] on button "Remplacer" at bounding box center [270, 226] width 31 height 8
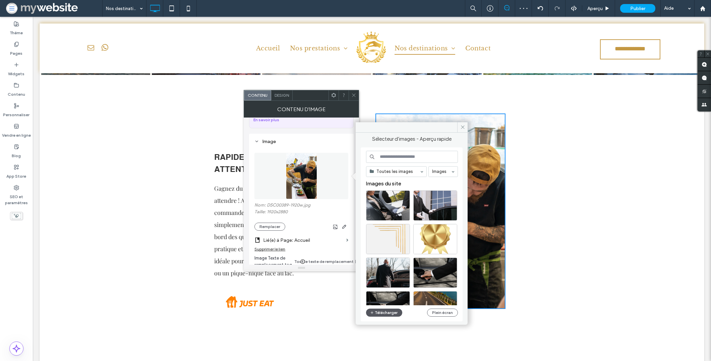
click at [385, 314] on button "Télécharger" at bounding box center [384, 312] width 36 height 8
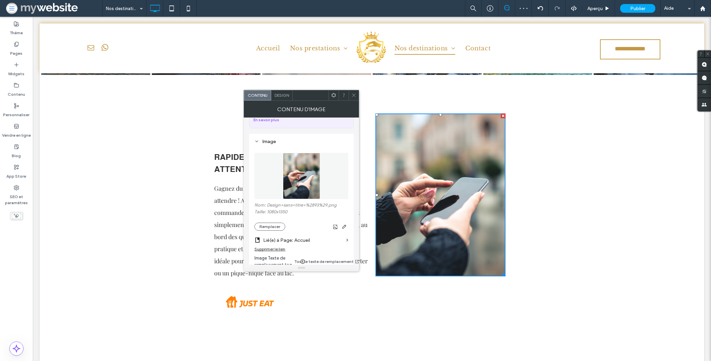
click at [352, 94] on icon at bounding box center [353, 95] width 5 height 5
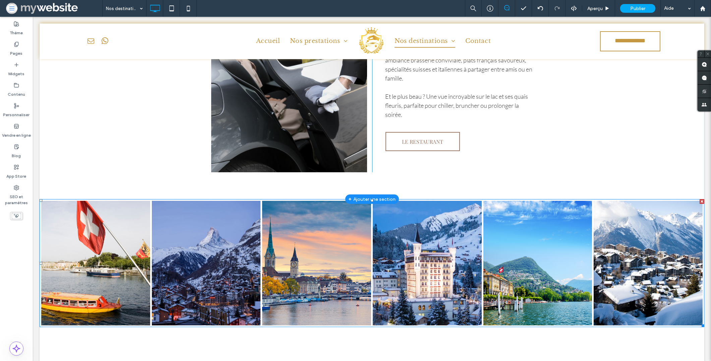
scroll to position [99, 0]
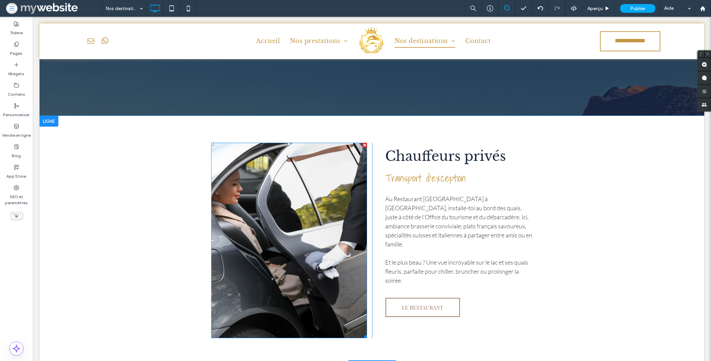
click at [279, 185] on img at bounding box center [289, 240] width 156 height 195
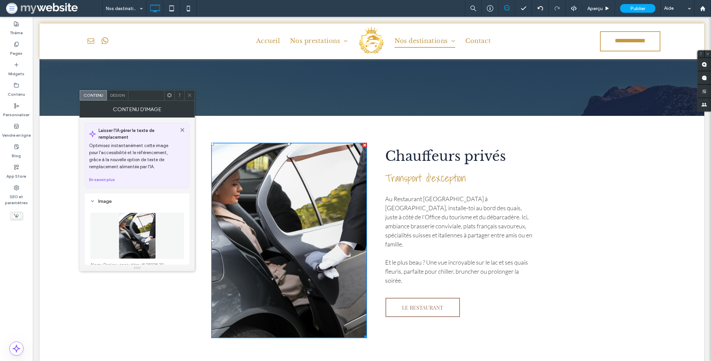
click at [192, 93] on icon at bounding box center [189, 95] width 5 height 5
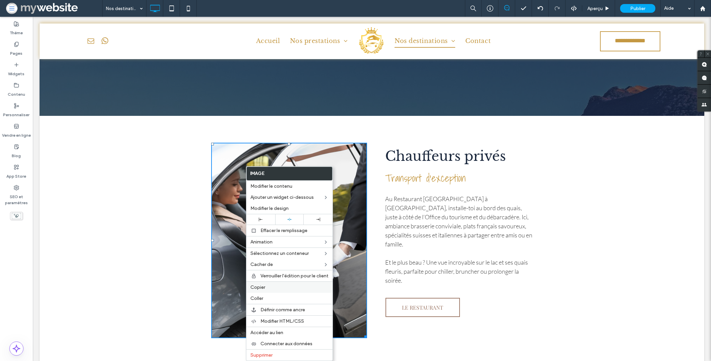
click at [277, 286] on label "Copier" at bounding box center [290, 287] width 78 height 6
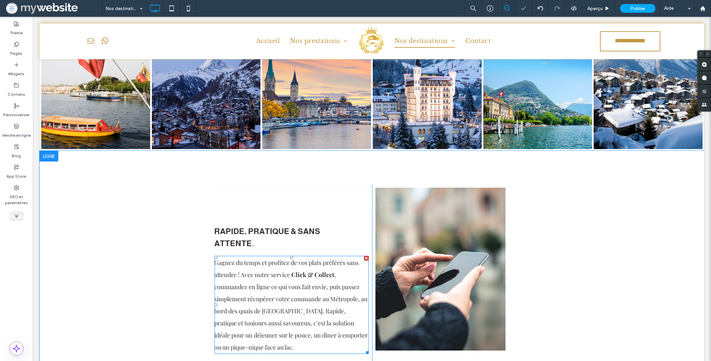
scroll to position [455, 0]
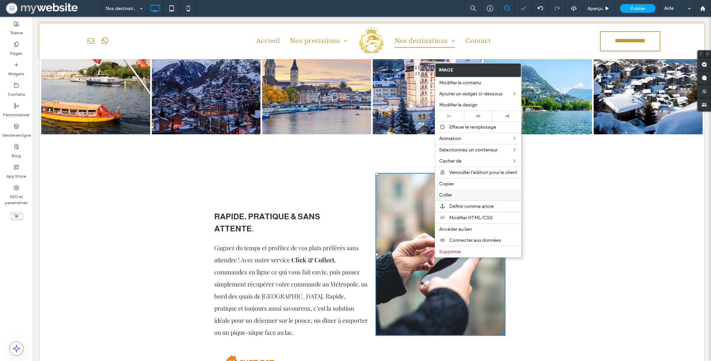
click at [454, 196] on label "Coller" at bounding box center [478, 195] width 78 height 6
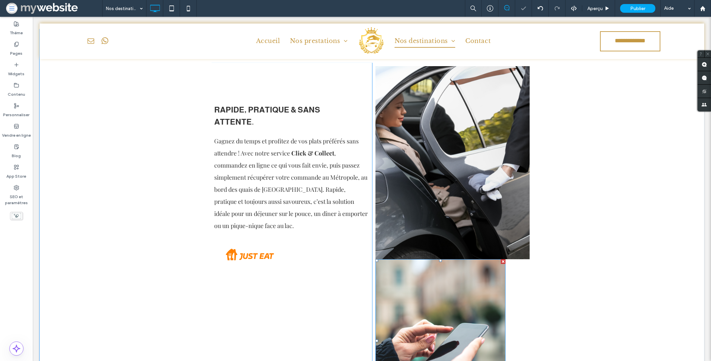
scroll to position [631, 0]
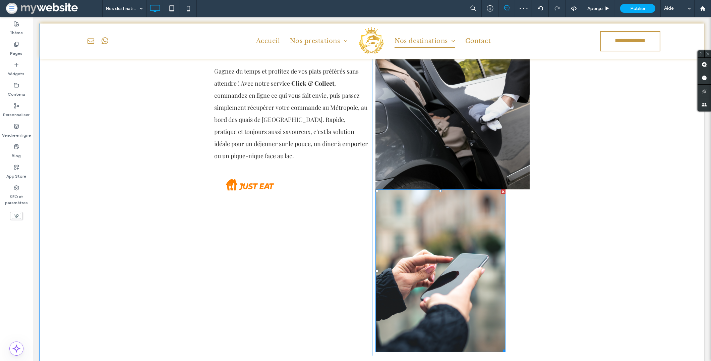
drag, startPoint x: 502, startPoint y: 190, endPoint x: 535, endPoint y: 207, distance: 36.6
click at [502, 190] on div at bounding box center [503, 191] width 5 height 5
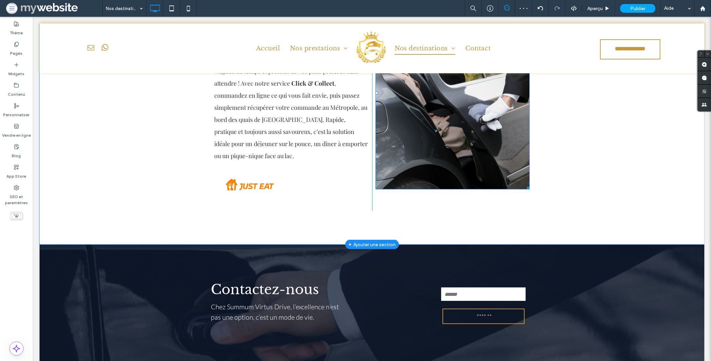
click at [500, 155] on img at bounding box center [453, 92] width 154 height 193
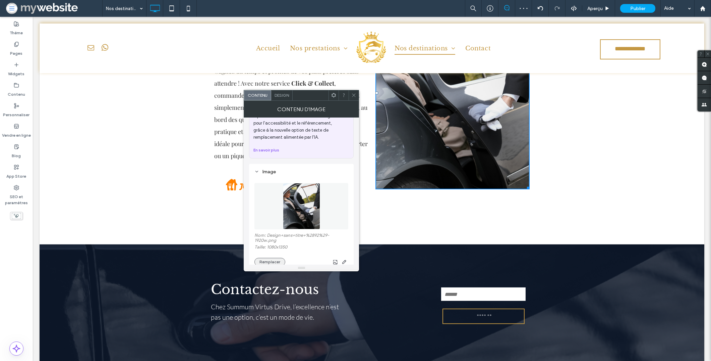
scroll to position [62, 0]
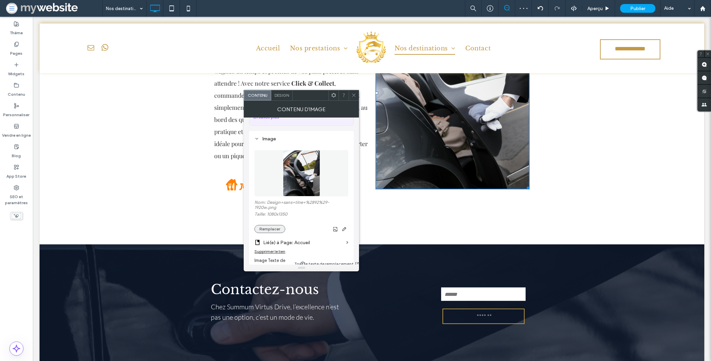
click at [270, 225] on button "Remplacer" at bounding box center [270, 229] width 31 height 8
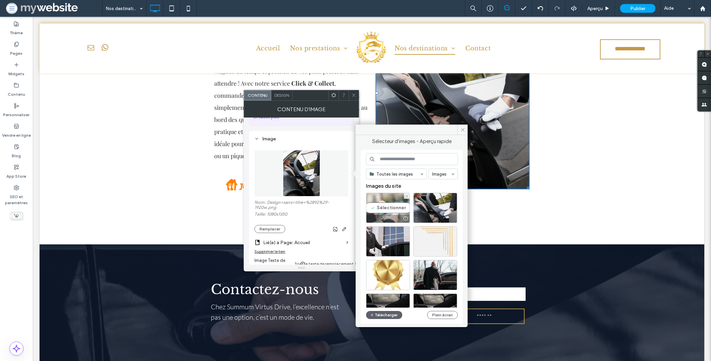
click at [381, 206] on div "Sélectionner" at bounding box center [388, 207] width 44 height 30
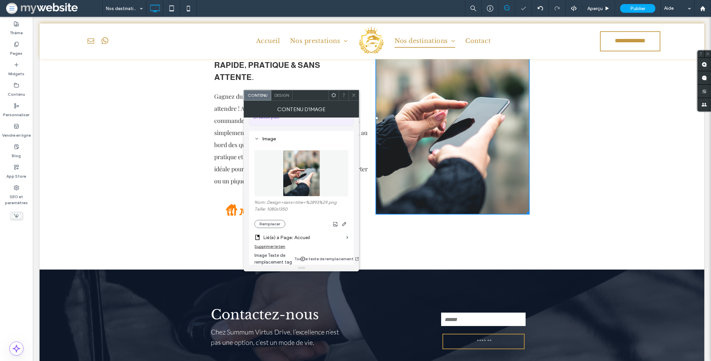
scroll to position [487, 0]
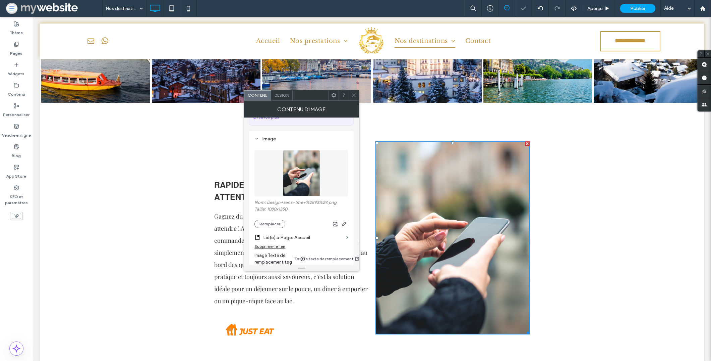
click at [352, 95] on icon at bounding box center [353, 95] width 5 height 5
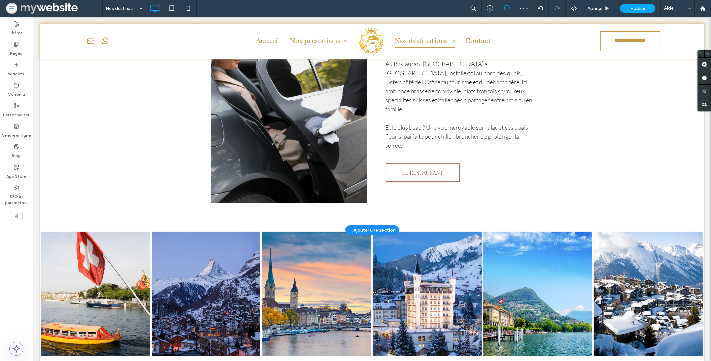
scroll to position [72, 0]
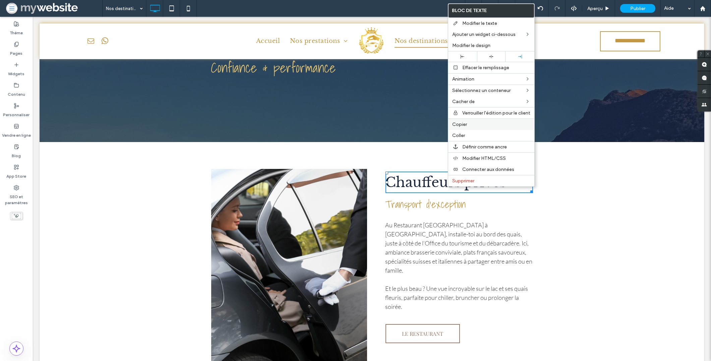
click at [461, 124] on span "Copier" at bounding box center [459, 124] width 15 height 6
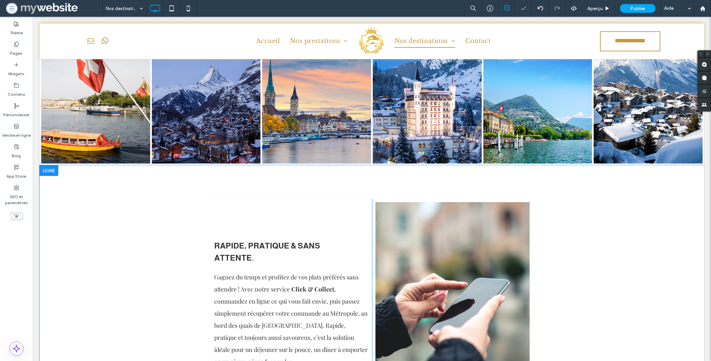
scroll to position [515, 0]
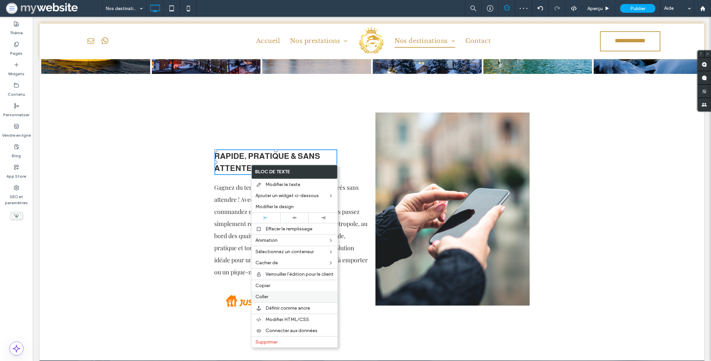
click at [269, 294] on label "Coller" at bounding box center [295, 296] width 78 height 6
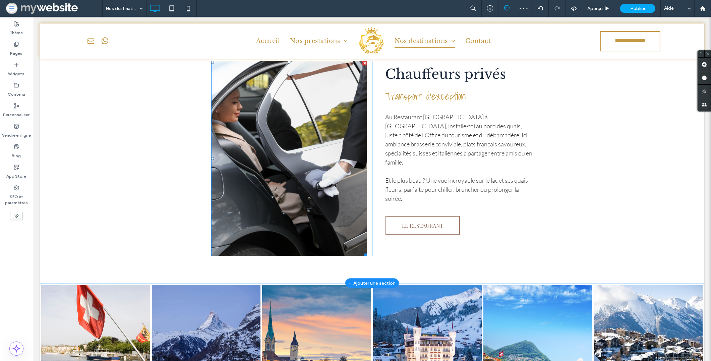
scroll to position [109, 0]
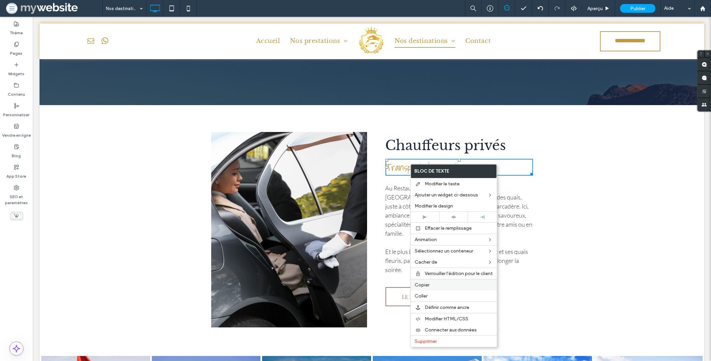
click at [431, 283] on label "Copier" at bounding box center [454, 285] width 78 height 6
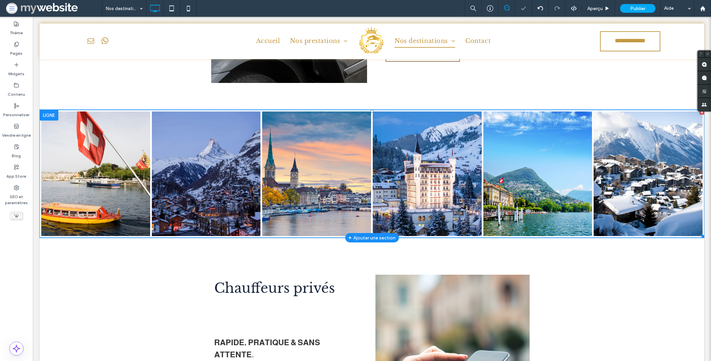
scroll to position [501, 0]
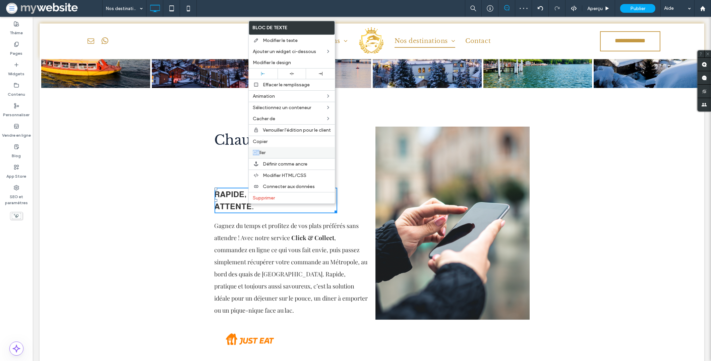
click at [258, 150] on span "Coller" at bounding box center [259, 153] width 13 height 6
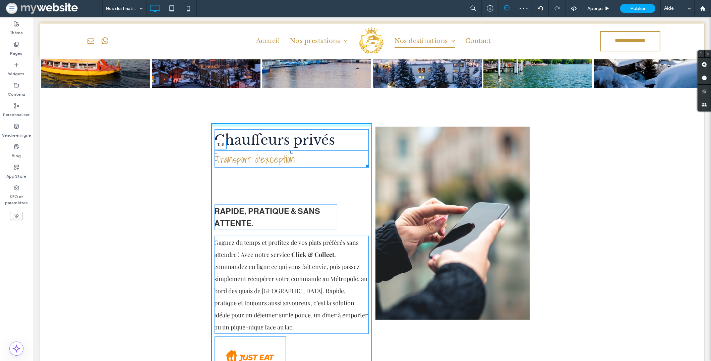
drag, startPoint x: 290, startPoint y: 152, endPoint x: 319, endPoint y: 161, distance: 30.8
click at [286, 143] on div "Chauffeurs privés Transport d’exception T:-8 Rapide, pratique & sans attente. G…" at bounding box center [291, 252] width 161 height 259
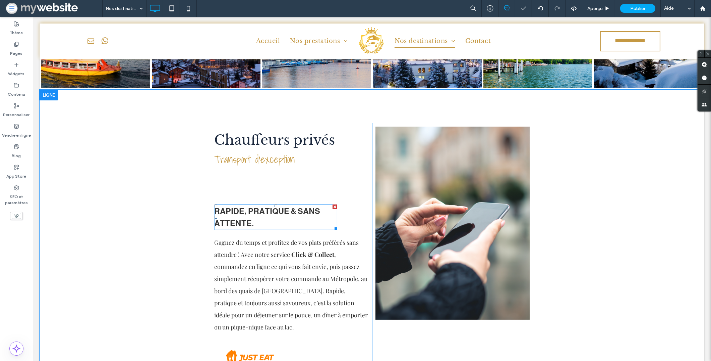
click at [334, 205] on div at bounding box center [335, 206] width 5 height 5
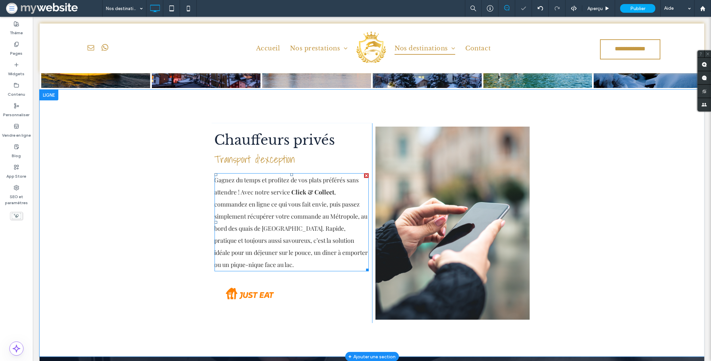
click at [273, 227] on span ", commandez en ligne ce qui vous fait envie, puis passez simplement récupérer v…" at bounding box center [292, 228] width 154 height 80
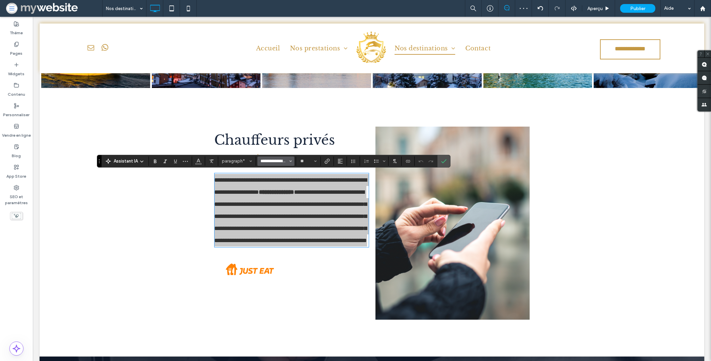
click at [276, 159] on input "**********" at bounding box center [274, 160] width 29 height 5
click at [309, 192] on div "Light" at bounding box center [314, 191] width 10 height 5
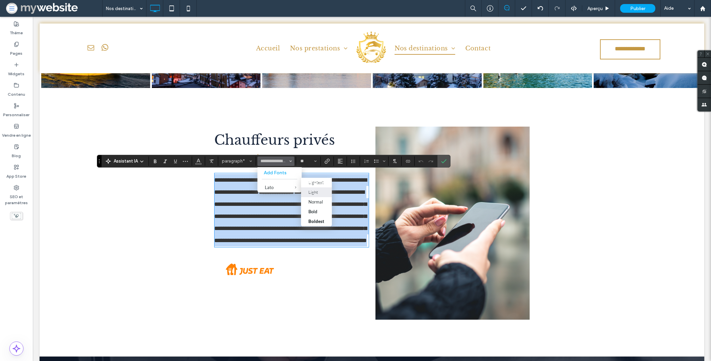
type input "****"
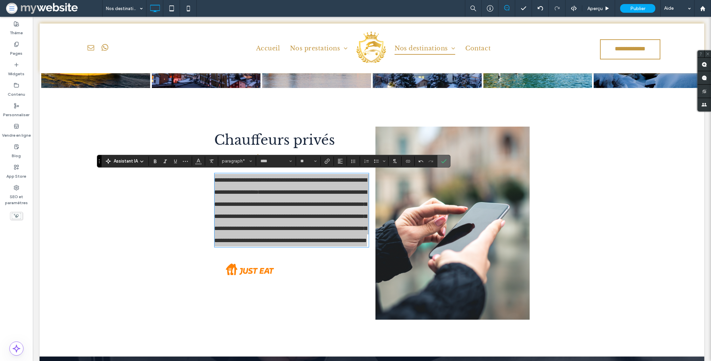
click at [445, 163] on icon "Confirmer" at bounding box center [443, 160] width 5 height 5
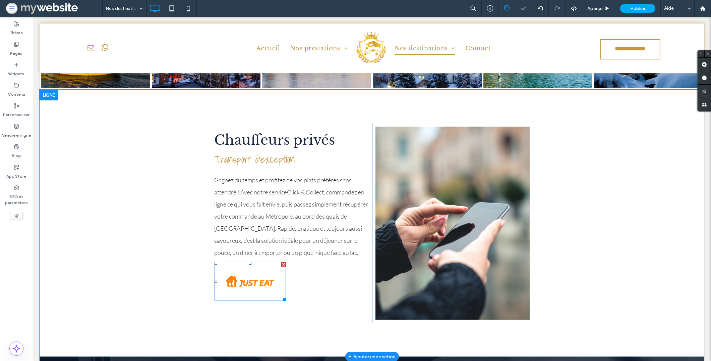
click at [281, 265] on div at bounding box center [283, 264] width 5 height 5
click at [294, 139] on span "Chauffeurs privés" at bounding box center [275, 139] width 121 height 17
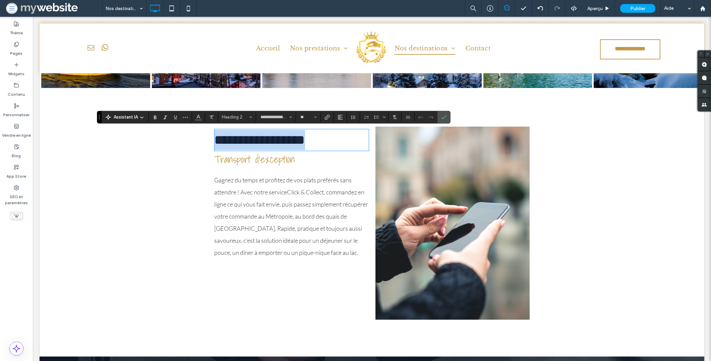
click at [305, 142] on span "**********" at bounding box center [260, 139] width 91 height 13
click at [336, 143] on h2 "**********" at bounding box center [292, 140] width 154 height 20
type input "**********"
type input "**"
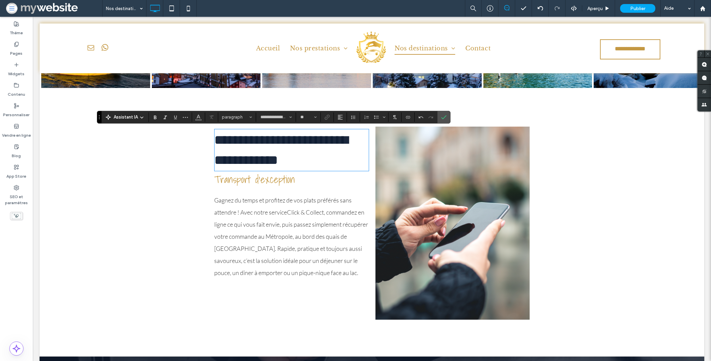
type input "**********"
type input "**"
drag, startPoint x: 255, startPoint y: 161, endPoint x: 218, endPoint y: 137, distance: 44.1
click at [218, 137] on span "**********" at bounding box center [282, 149] width 134 height 33
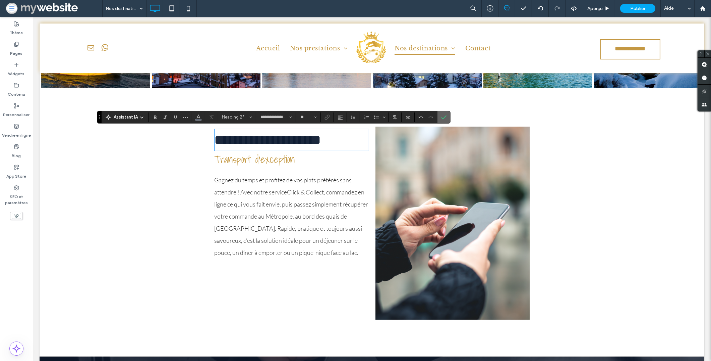
click at [443, 120] on span "Confirmer" at bounding box center [442, 117] width 3 height 12
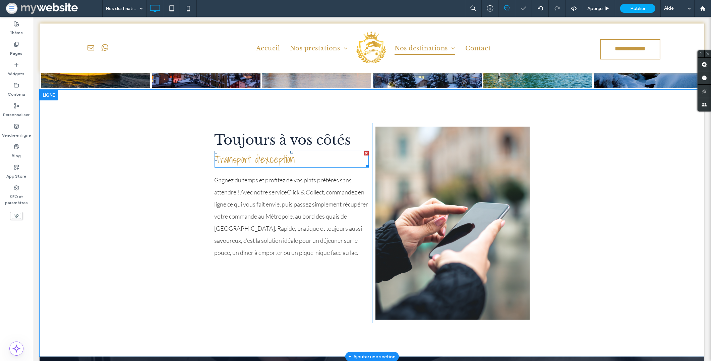
click at [316, 166] on div "Transport d’exception" at bounding box center [292, 159] width 154 height 17
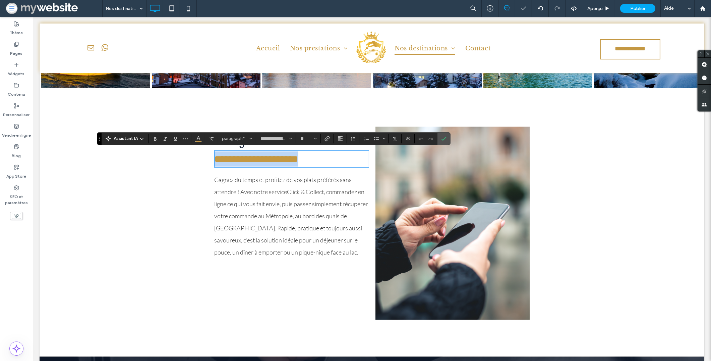
click at [307, 160] on p "**********" at bounding box center [292, 158] width 154 height 15
drag, startPoint x: 297, startPoint y: 161, endPoint x: 213, endPoint y: 159, distance: 84.2
click at [215, 160] on span "**********" at bounding box center [285, 159] width 140 height 10
click at [449, 137] on label "Confirmer" at bounding box center [444, 138] width 10 height 12
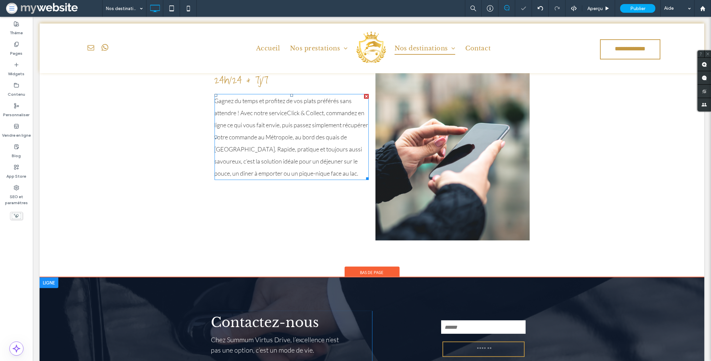
scroll to position [655, 0]
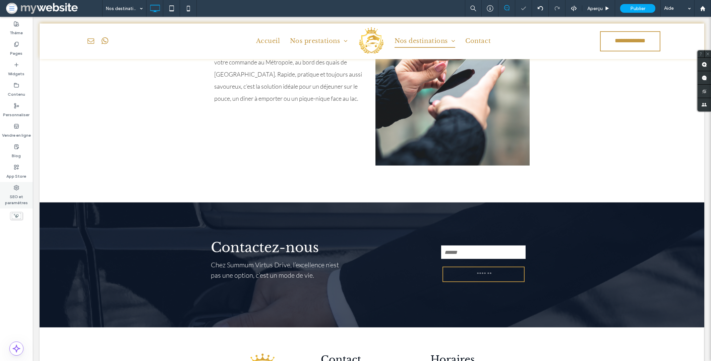
click at [16, 195] on label "SEO et paramètres" at bounding box center [16, 197] width 33 height 15
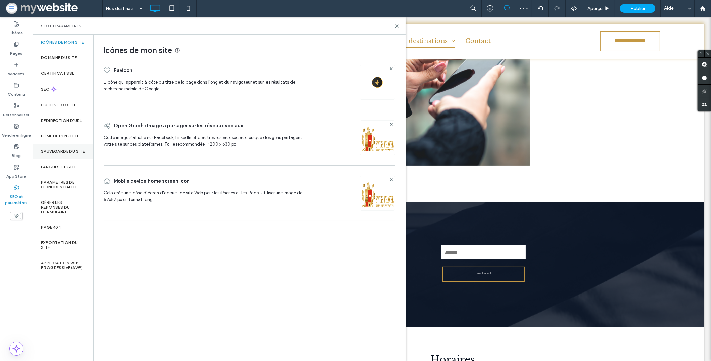
click at [63, 154] on label "Sauvegarde du site" at bounding box center [63, 151] width 44 height 5
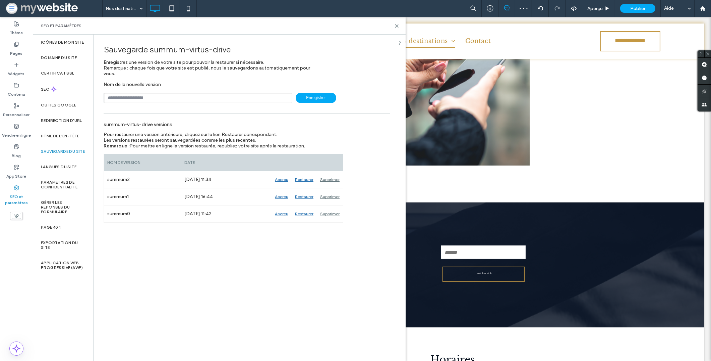
click at [136, 95] on input "text" at bounding box center [198, 98] width 189 height 10
type input "*******"
click at [318, 102] on span "Enregistrer" at bounding box center [316, 98] width 41 height 10
click at [397, 26] on icon at bounding box center [396, 25] width 5 height 5
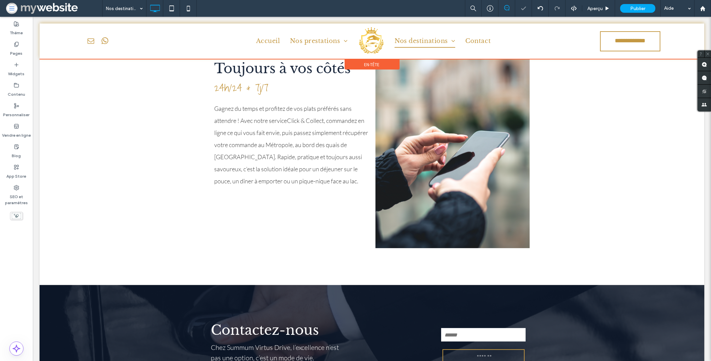
scroll to position [513, 0]
